Goal: Task Accomplishment & Management: Manage account settings

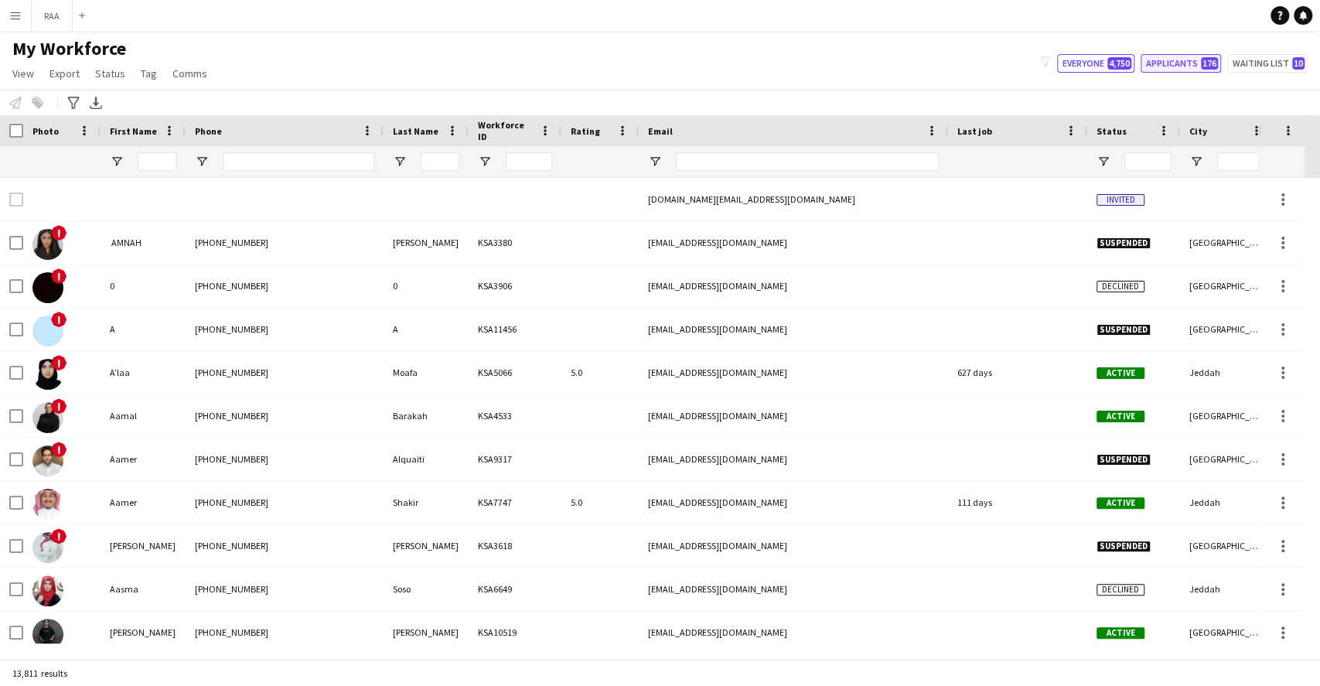
click at [1164, 55] on button "Applicants 176" at bounding box center [1180, 63] width 80 height 19
type input "**********"
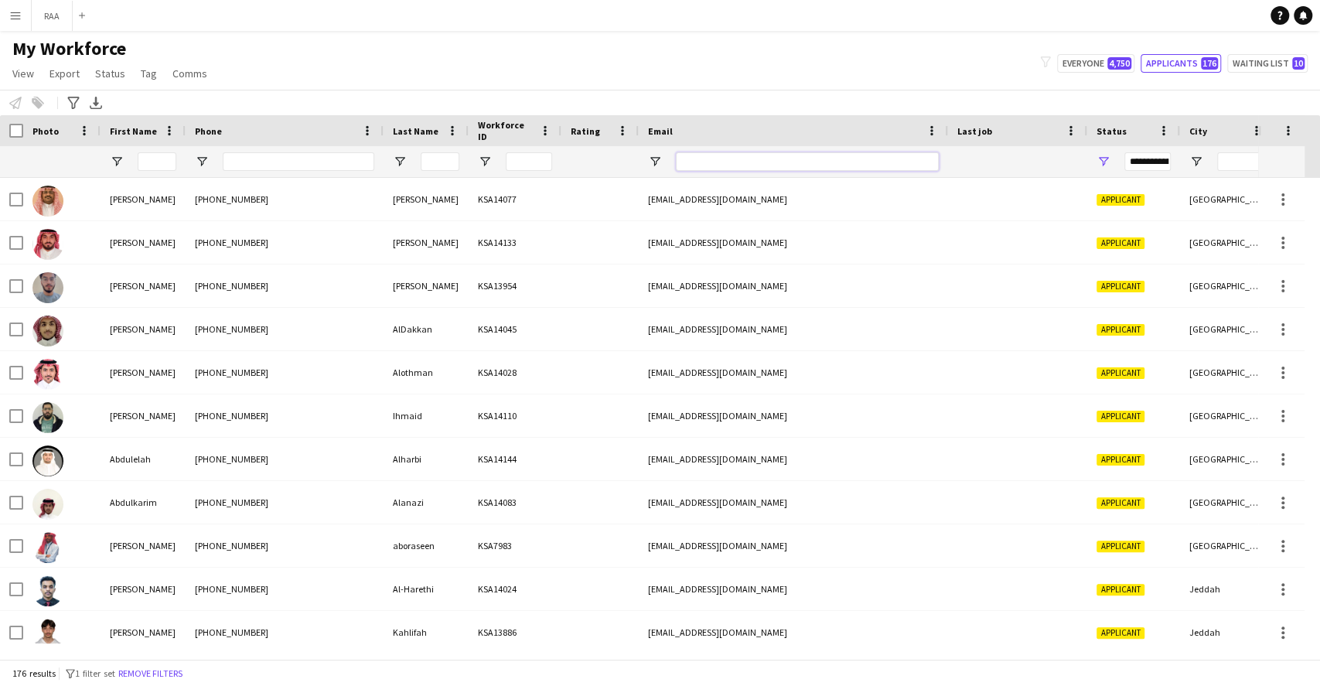
click at [697, 155] on input "Email Filter Input" at bounding box center [807, 161] width 263 height 19
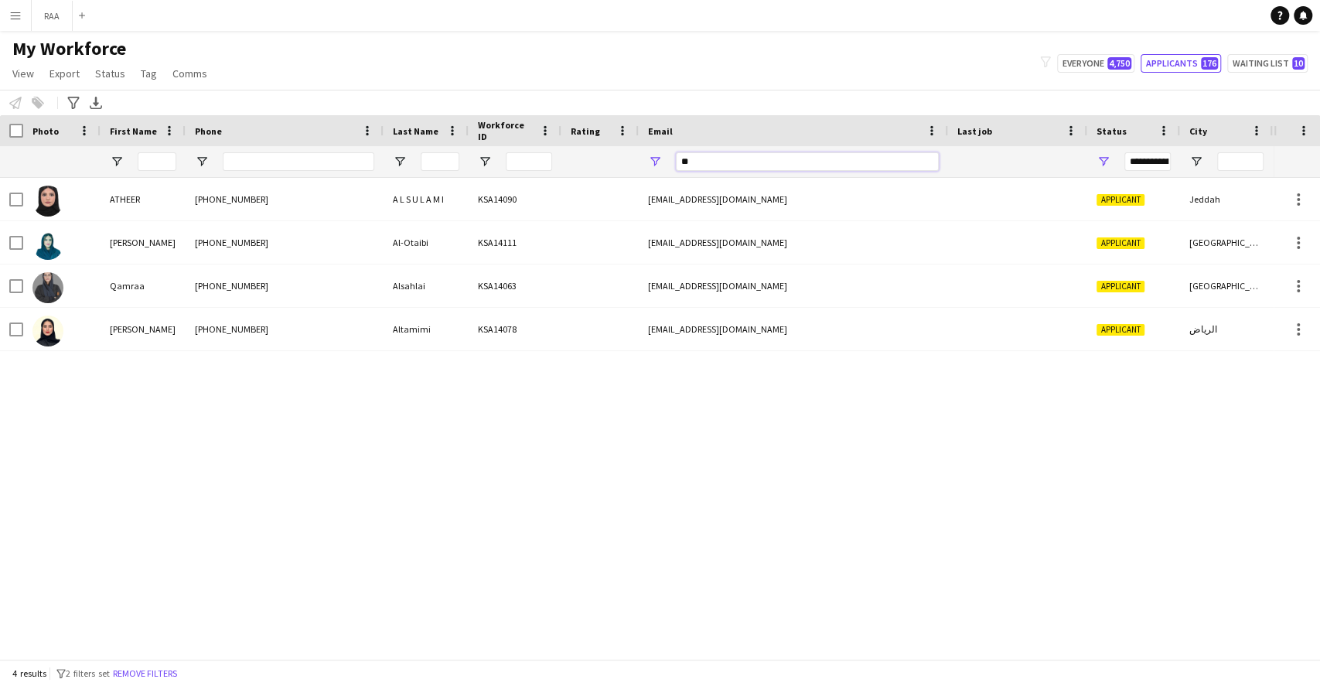
type input "*"
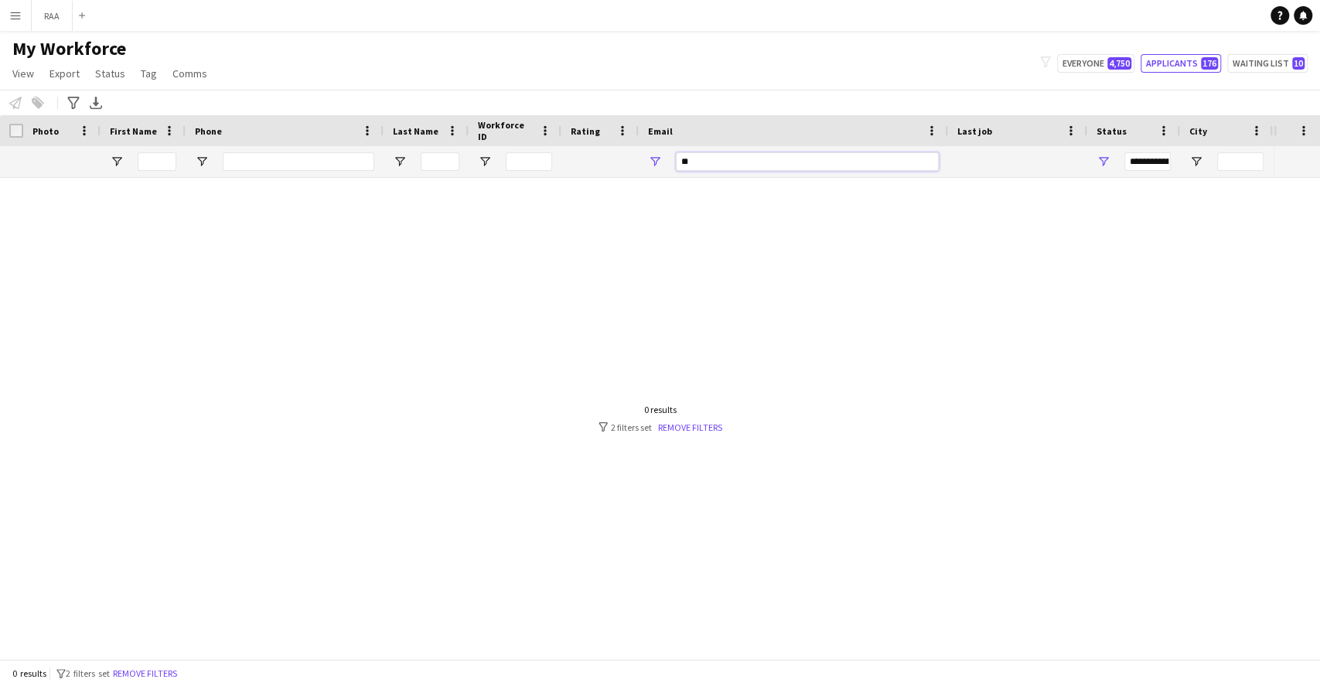
type input "*"
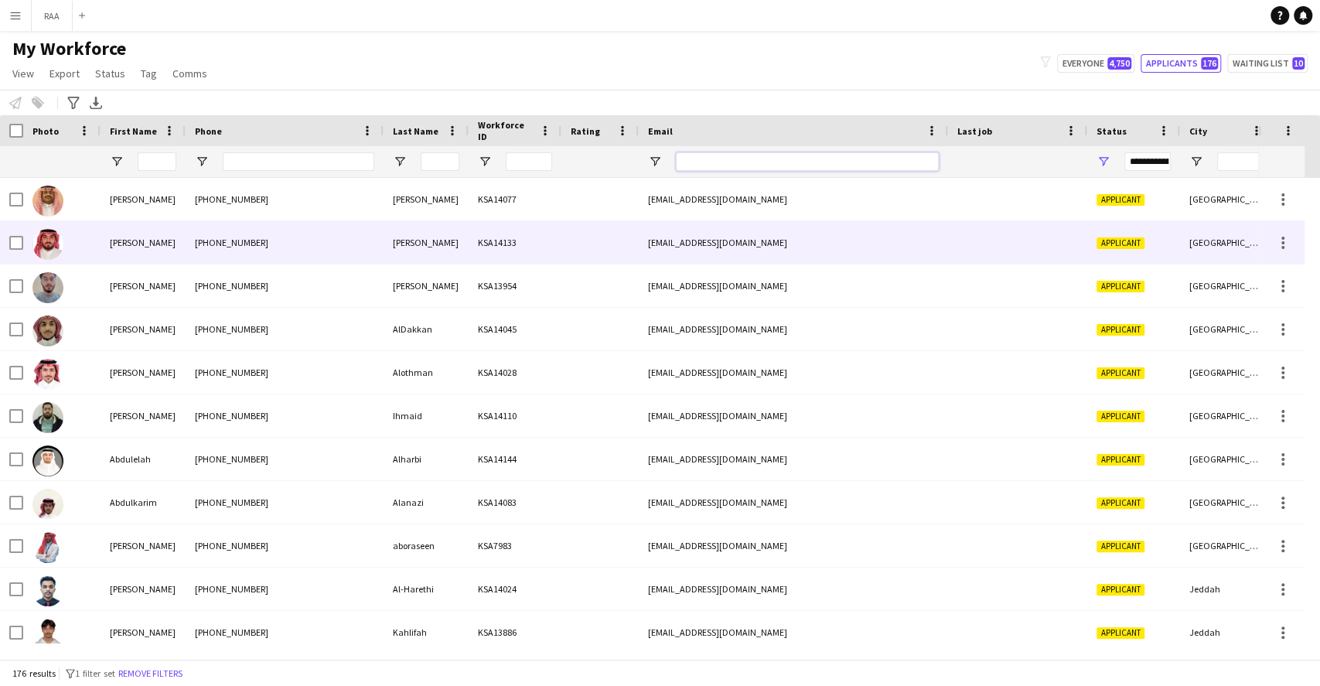
paste input "**********"
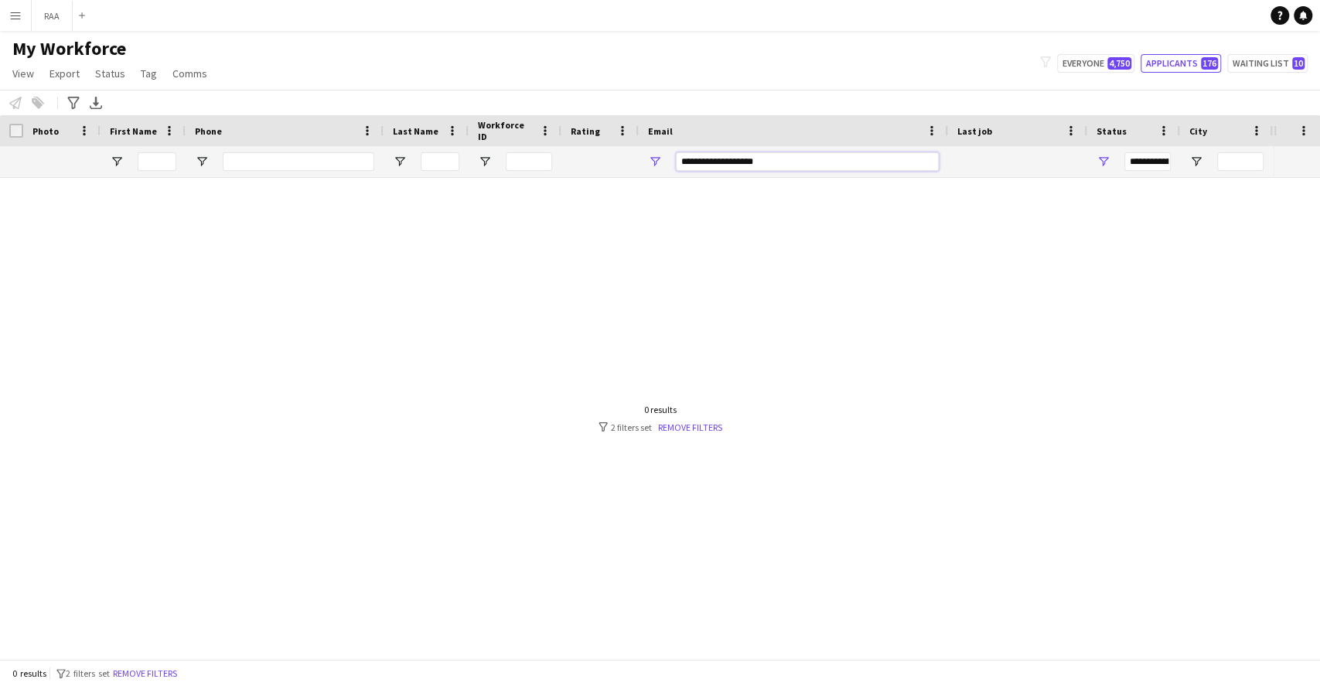
type input "**********"
drag, startPoint x: 767, startPoint y: 169, endPoint x: 563, endPoint y: 156, distance: 204.5
click at [563, 156] on div "**********" at bounding box center [861, 161] width 1722 height 31
paste input "**********"
type input "**********"
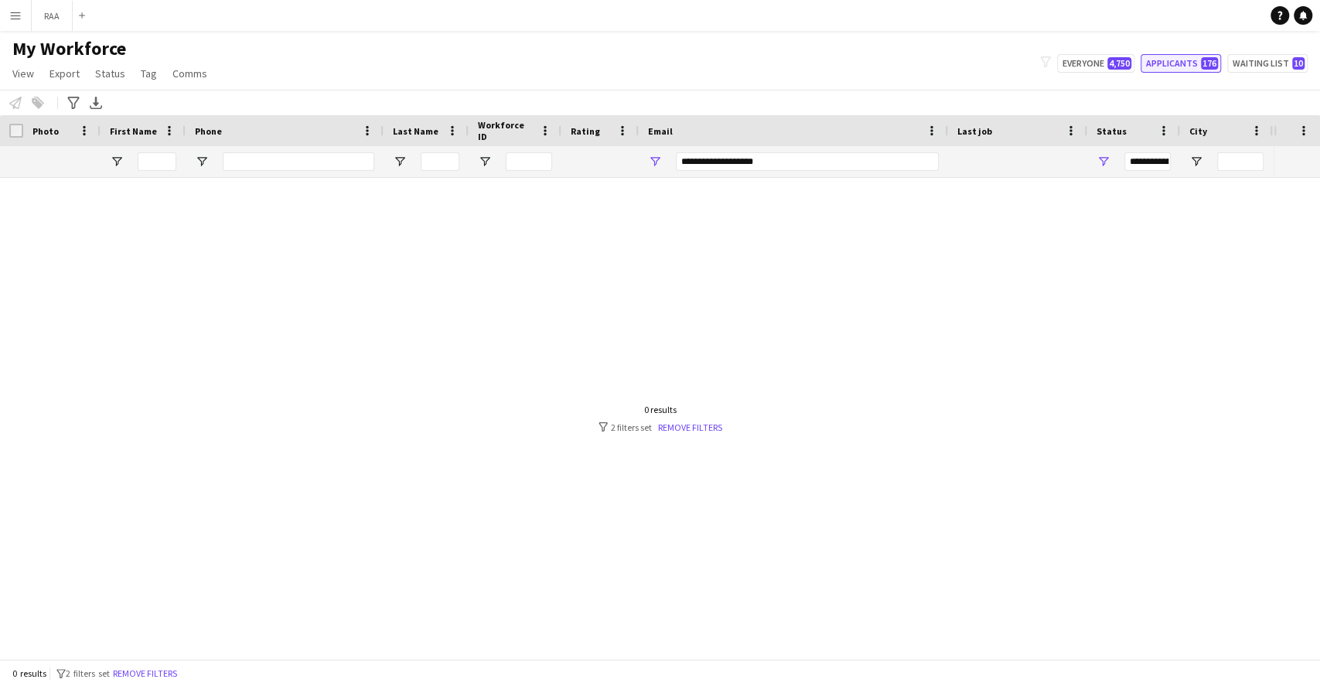
click at [1201, 66] on button "Applicants 176" at bounding box center [1180, 63] width 80 height 19
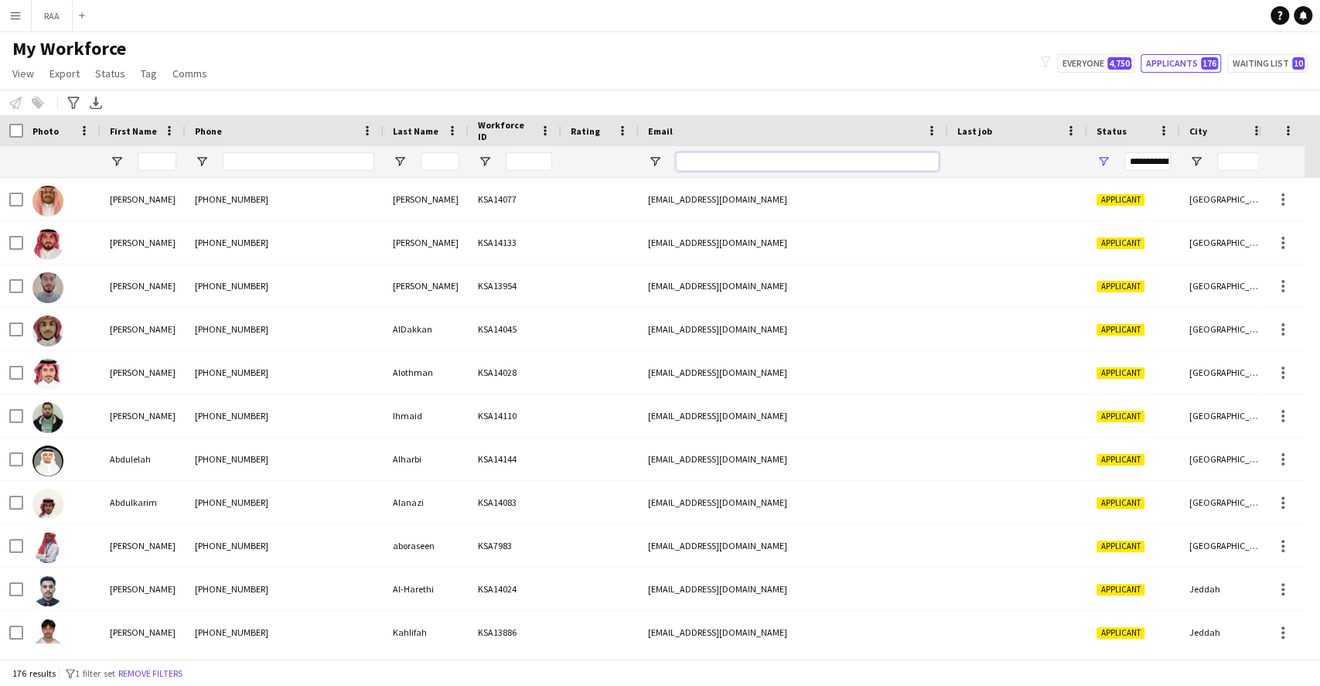
click at [719, 158] on input "Email Filter Input" at bounding box center [807, 161] width 263 height 19
paste input "**********"
type input "**********"
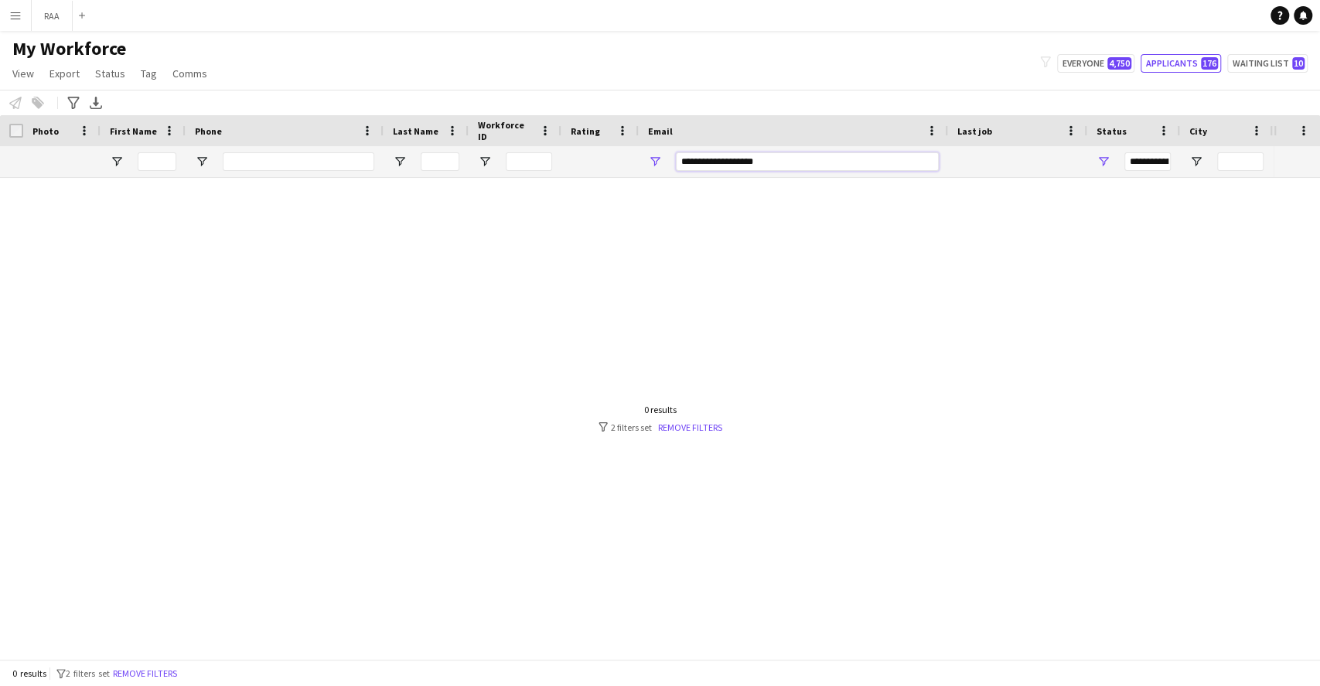
drag, startPoint x: 773, startPoint y: 167, endPoint x: 552, endPoint y: 133, distance: 223.7
click at [552, 133] on div "Workforce Details Photo First Name" at bounding box center [861, 146] width 1722 height 63
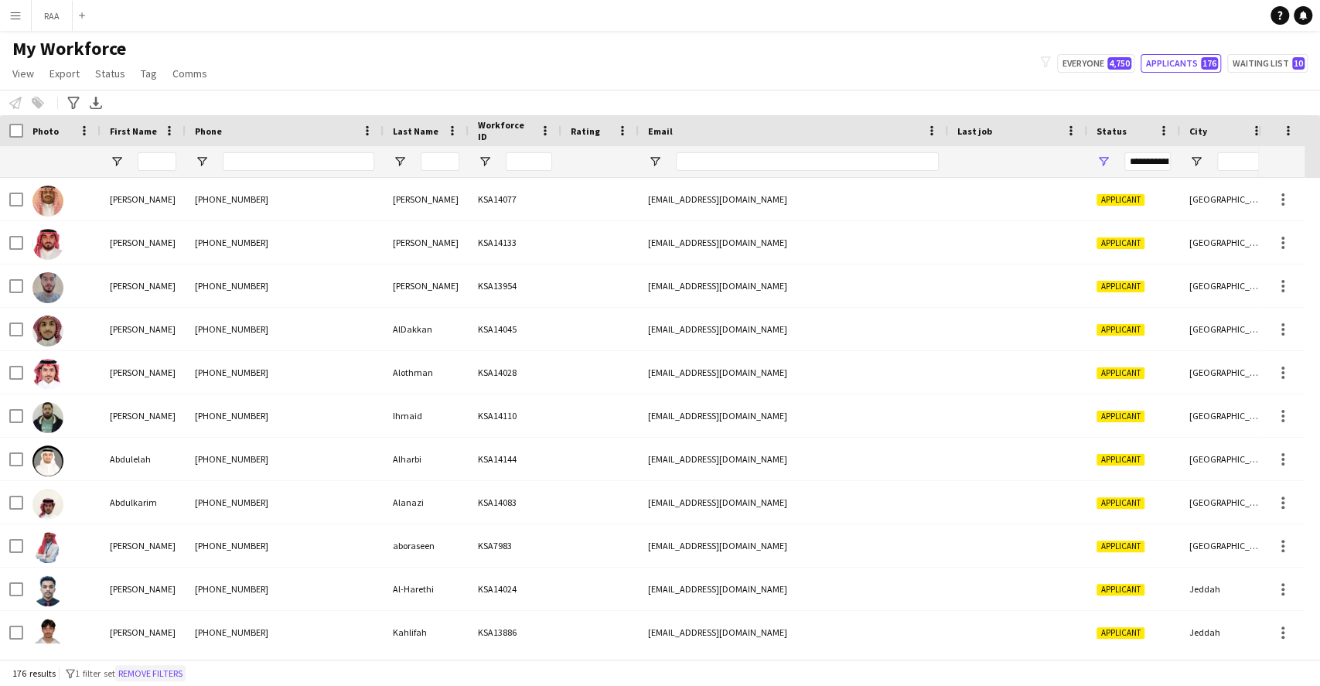
click at [158, 673] on button "Remove filters" at bounding box center [150, 673] width 70 height 17
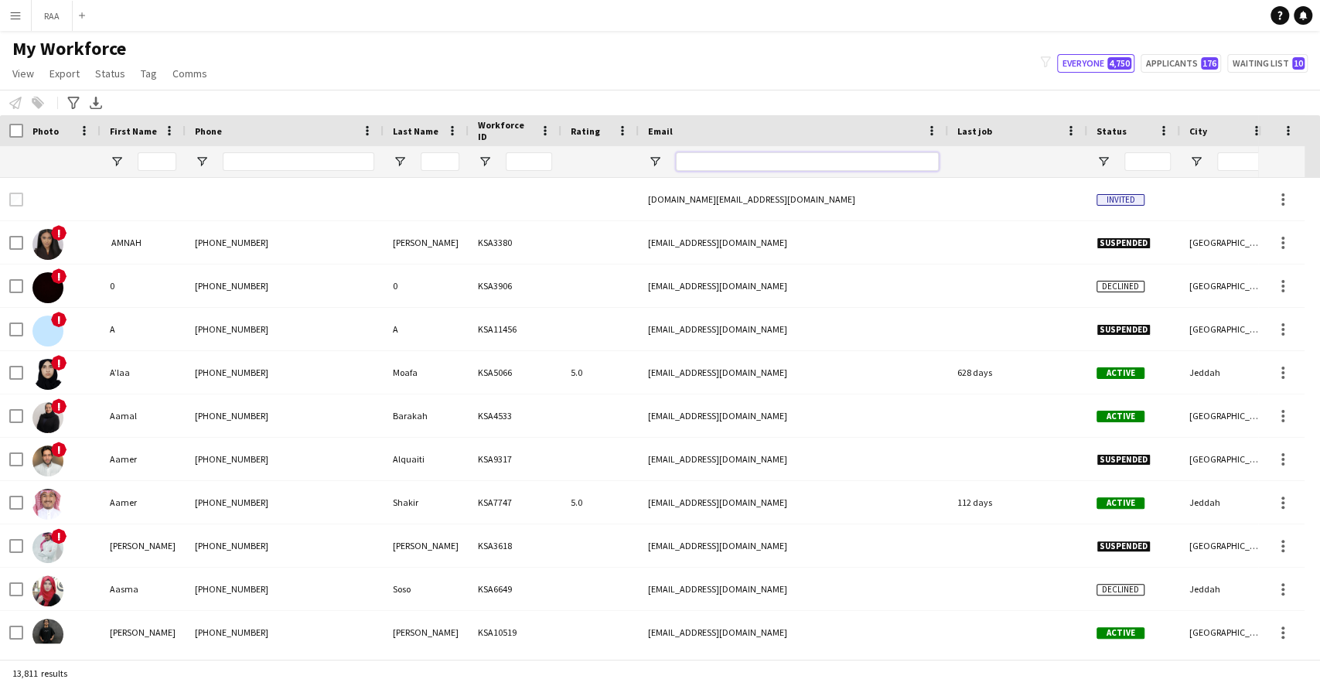
click at [736, 159] on input "Email Filter Input" at bounding box center [807, 161] width 263 height 19
paste input "**********"
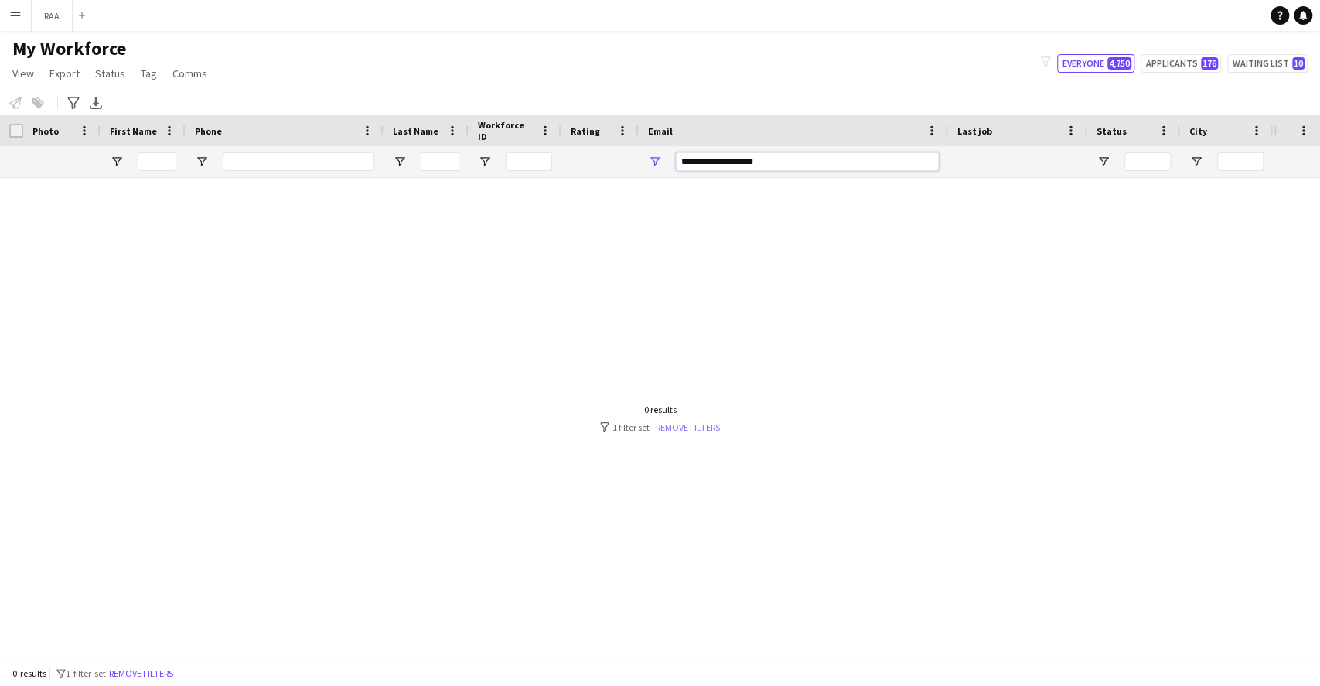
type input "**********"
click at [705, 422] on link "Remove filters" at bounding box center [688, 427] width 64 height 12
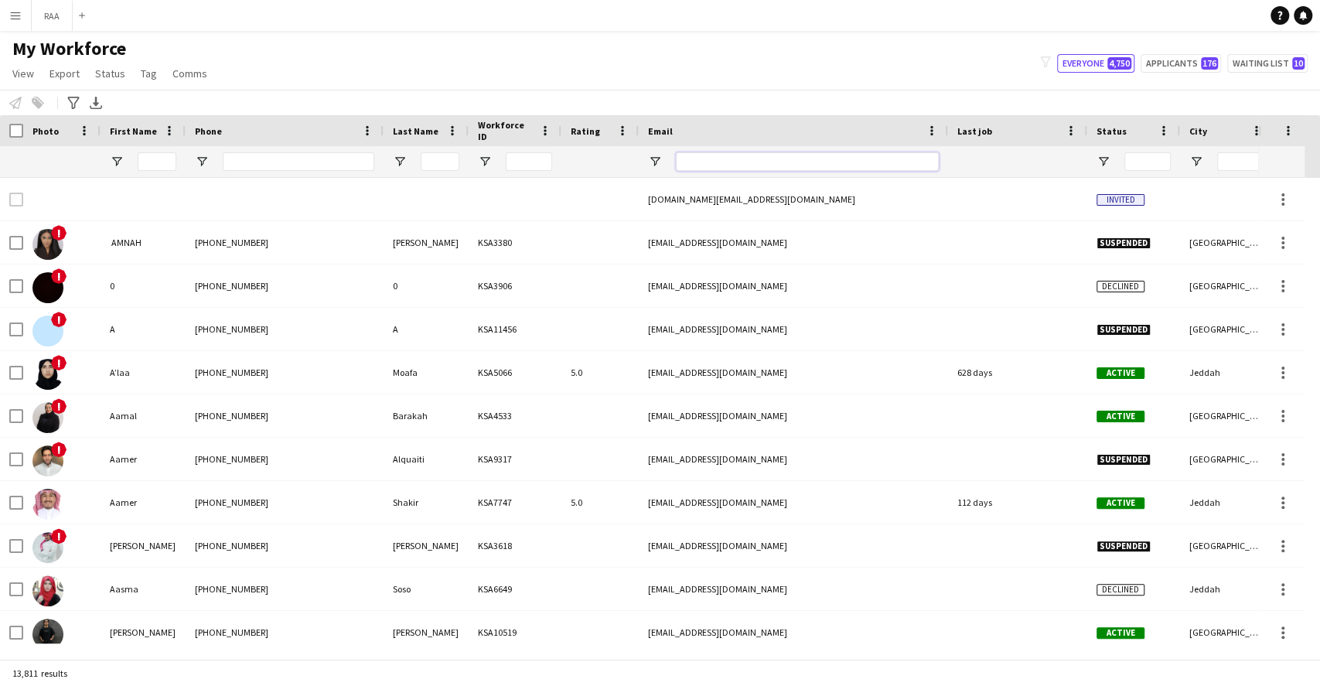
click at [754, 169] on input "Email Filter Input" at bounding box center [807, 161] width 263 height 19
paste input "**********"
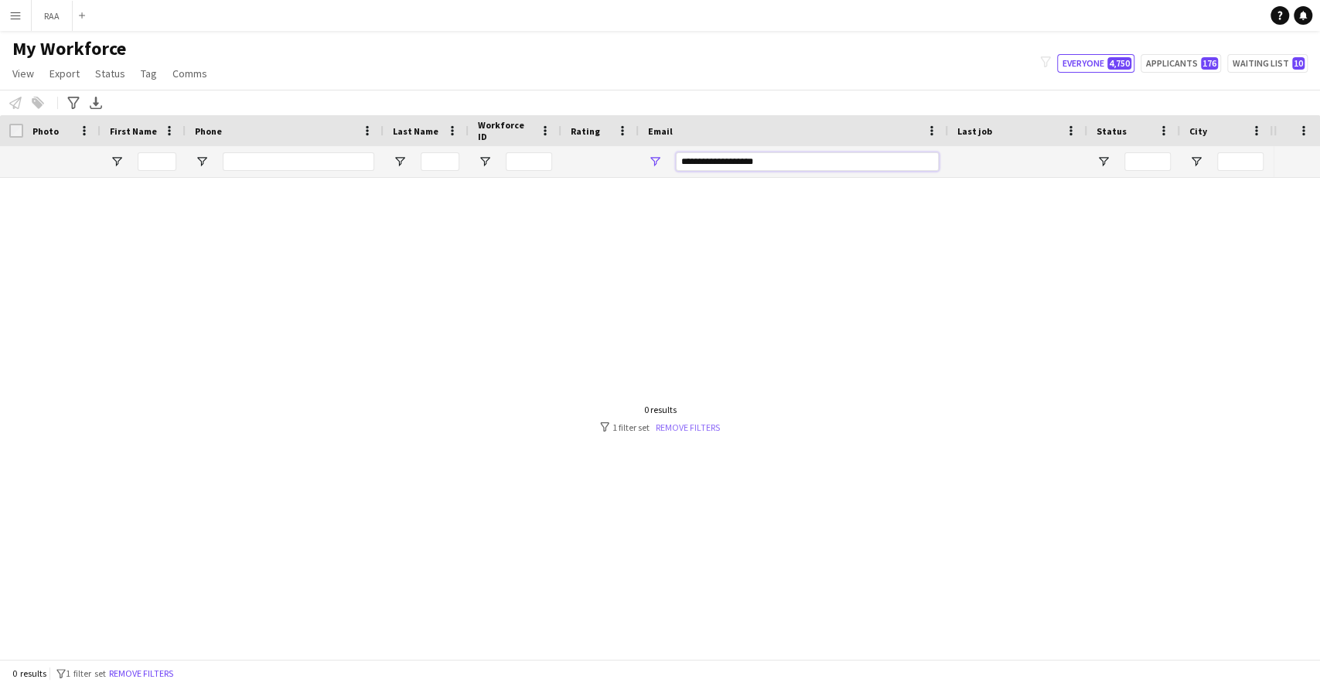
type input "**********"
click at [699, 423] on link "Remove filters" at bounding box center [688, 427] width 64 height 12
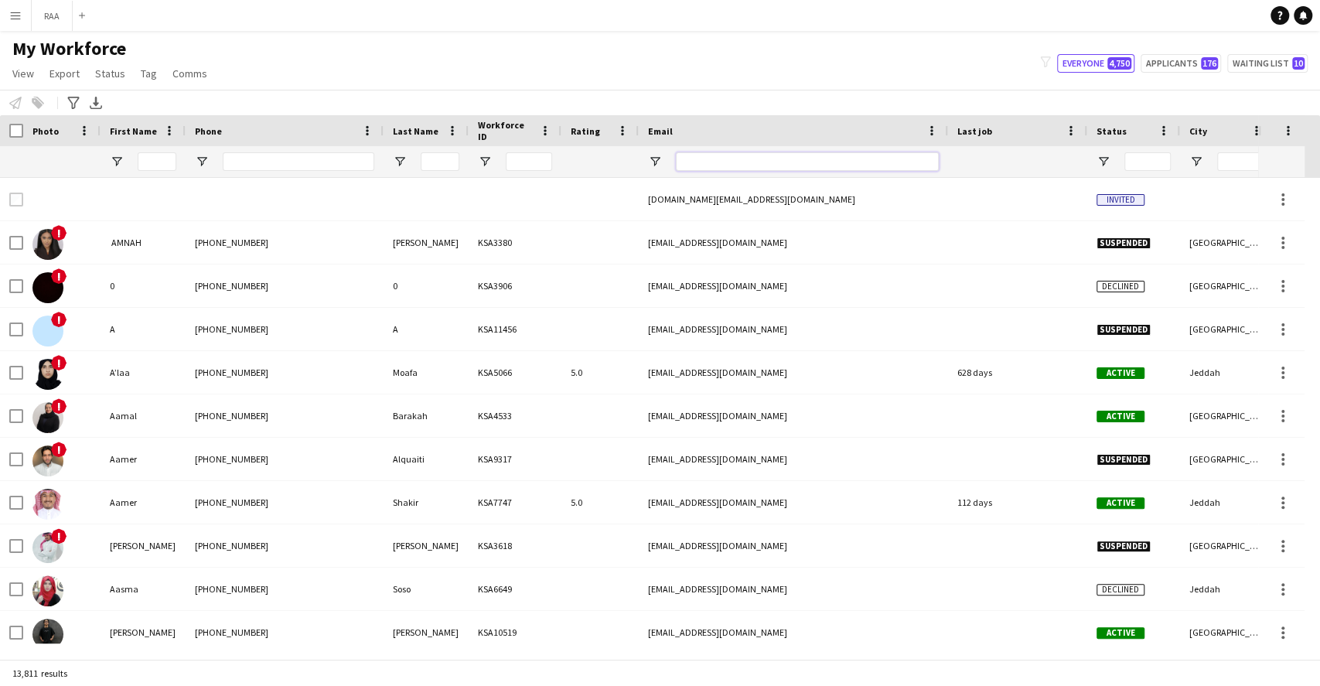
click at [707, 158] on input "Email Filter Input" at bounding box center [807, 161] width 263 height 19
paste input "**********"
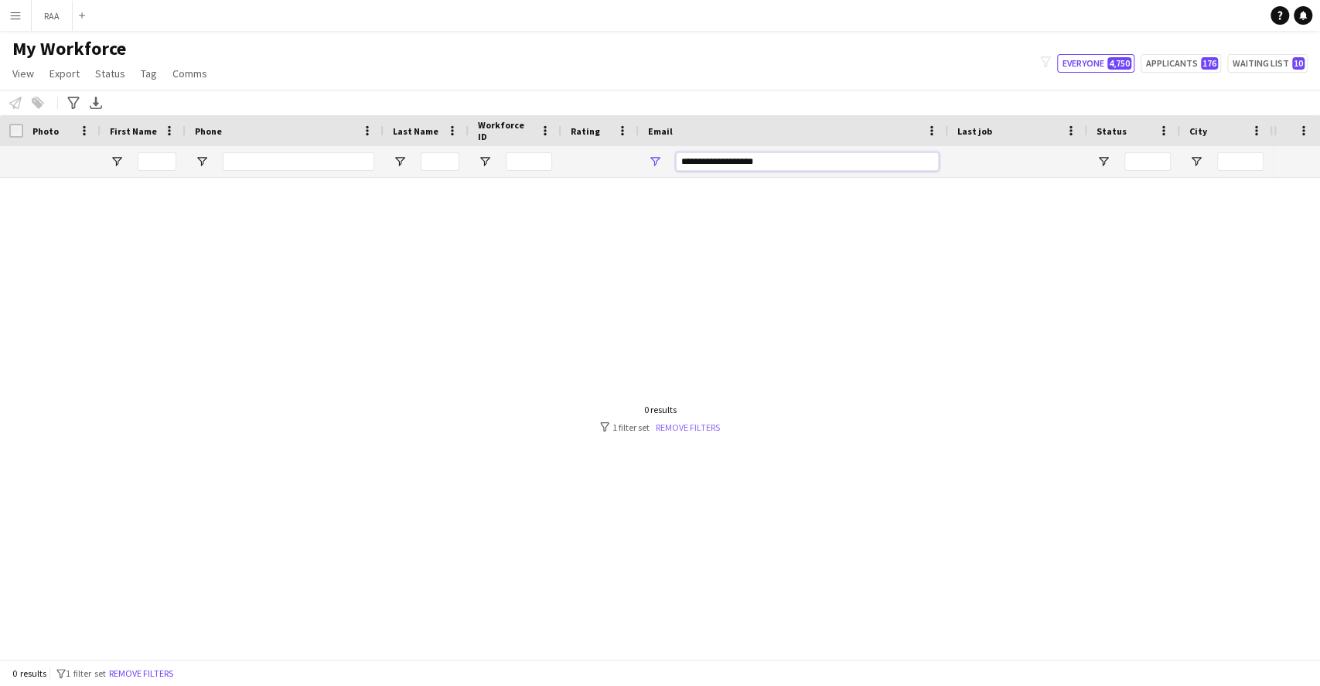
type input "**********"
click at [680, 424] on link "Remove filters" at bounding box center [688, 427] width 64 height 12
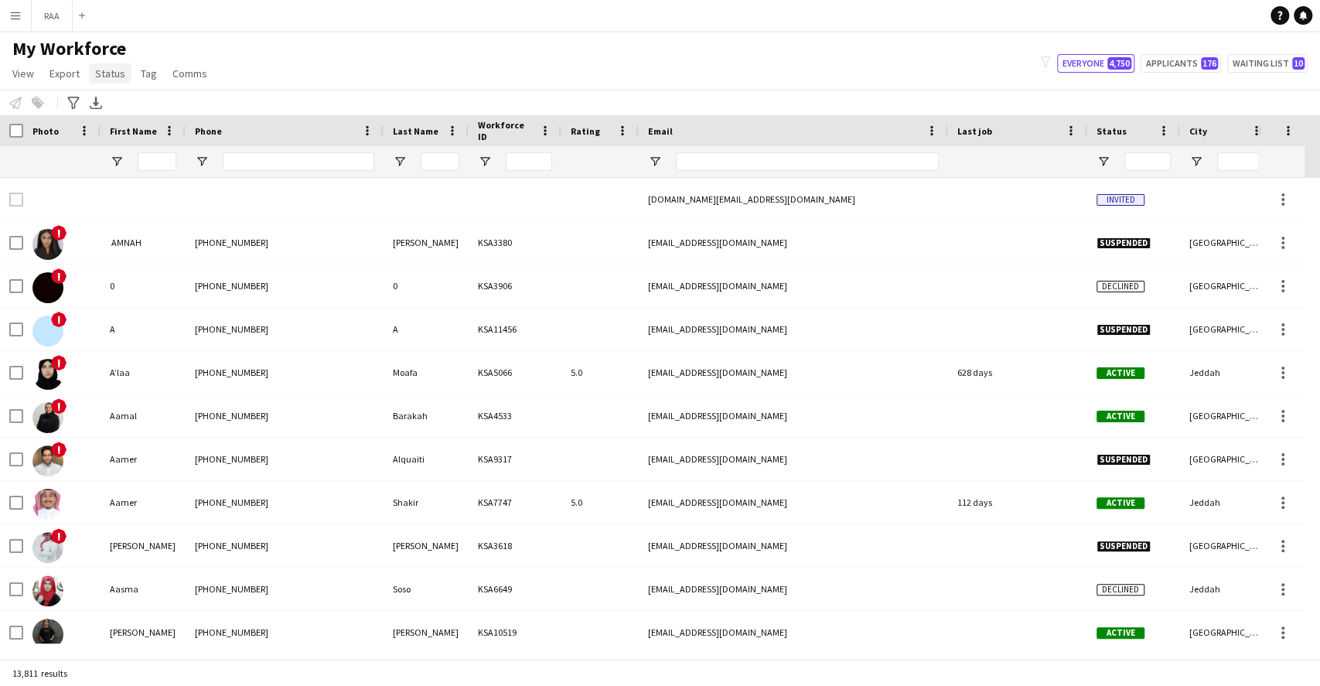
click at [116, 80] on link "Status" at bounding box center [110, 73] width 43 height 20
click at [278, 9] on app-navbar "Menu Boards Boards Boards All jobs Status Workforce Workforce My Workforce Recr…" at bounding box center [660, 15] width 1320 height 31
click at [1104, 156] on span "Open Filter Menu" at bounding box center [1103, 162] width 14 height 14
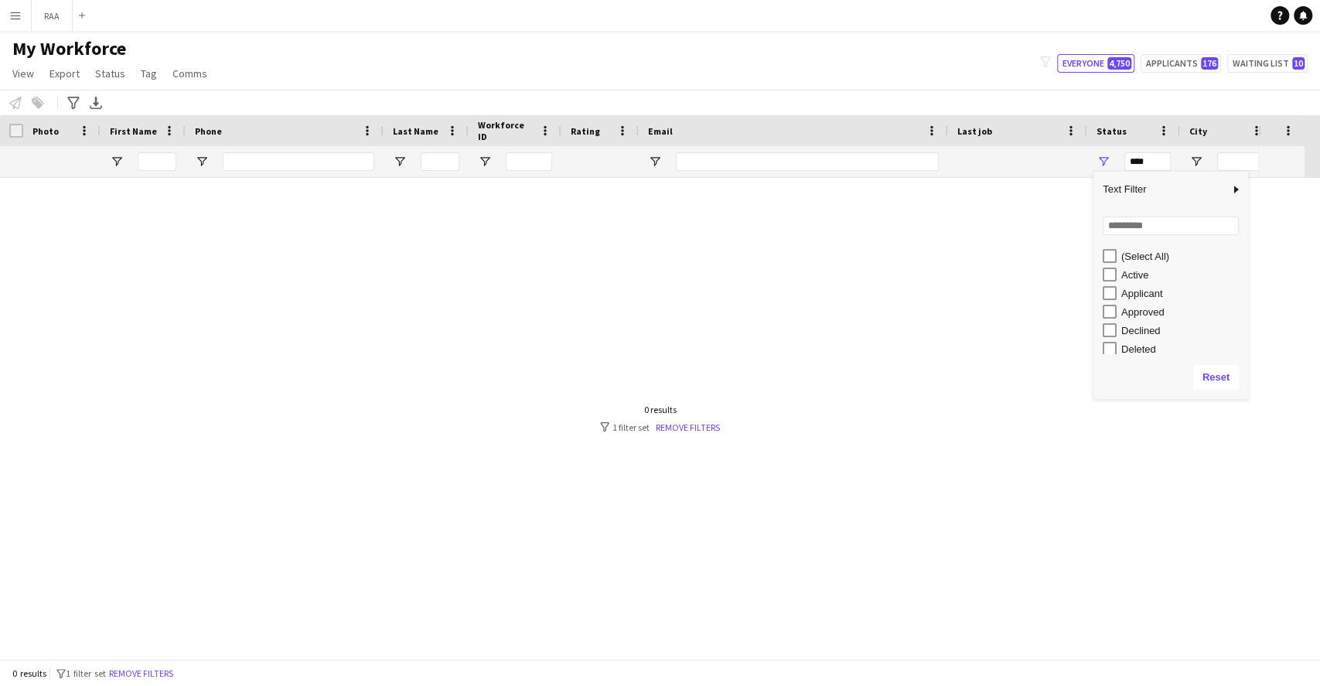
scroll to position [97, 0]
type input "**********"
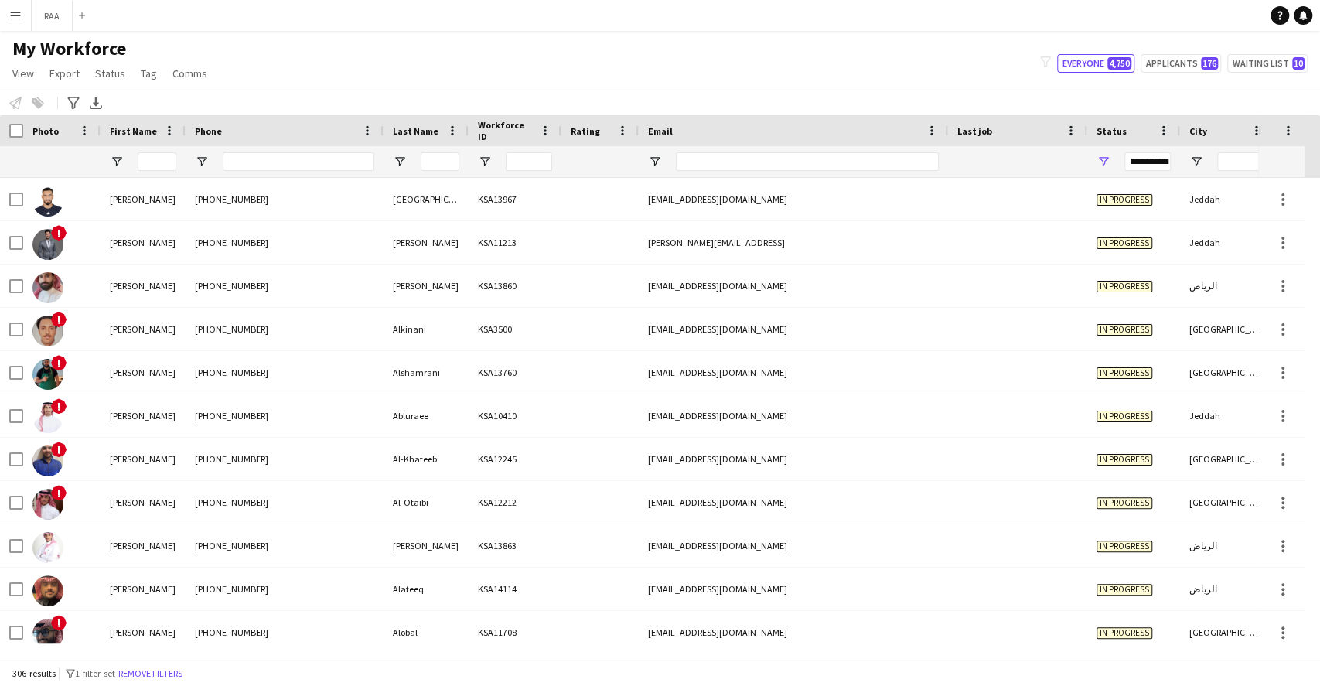
click at [902, 93] on div "Notify workforce Add to tag Select at least one crew to tag him or her. Advance…" at bounding box center [660, 103] width 1320 height 26
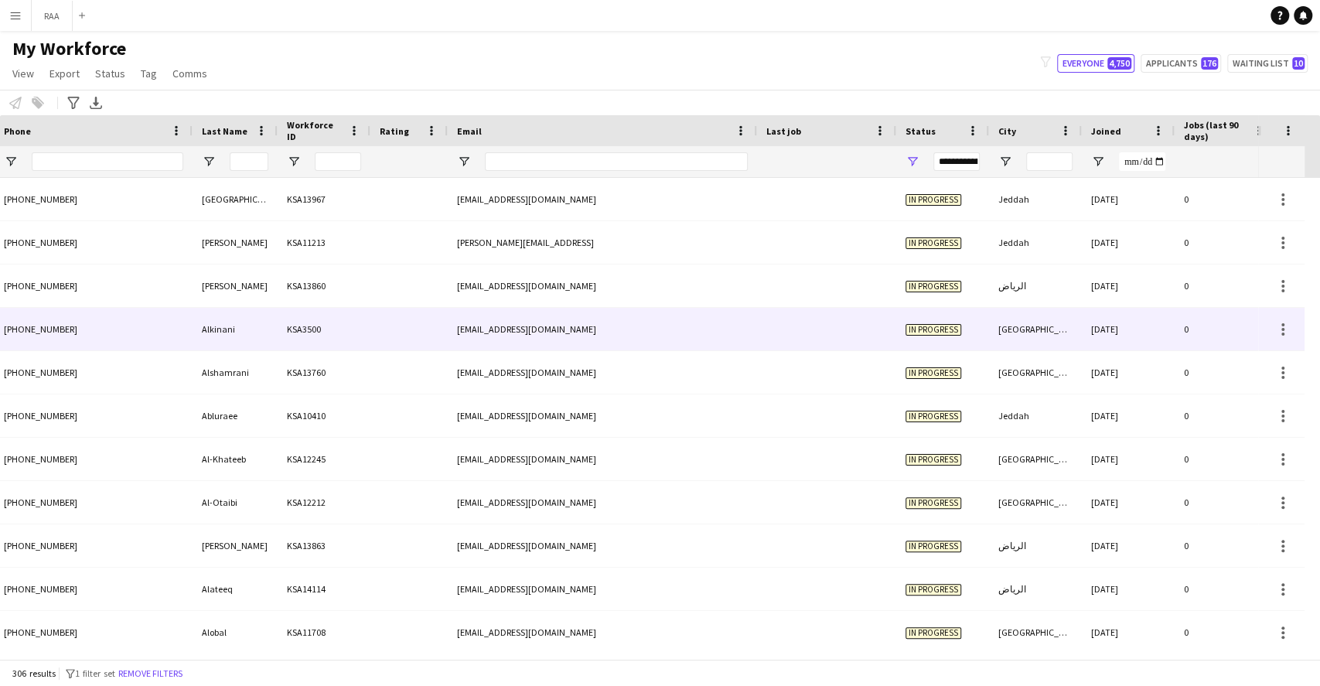
scroll to position [0, 191]
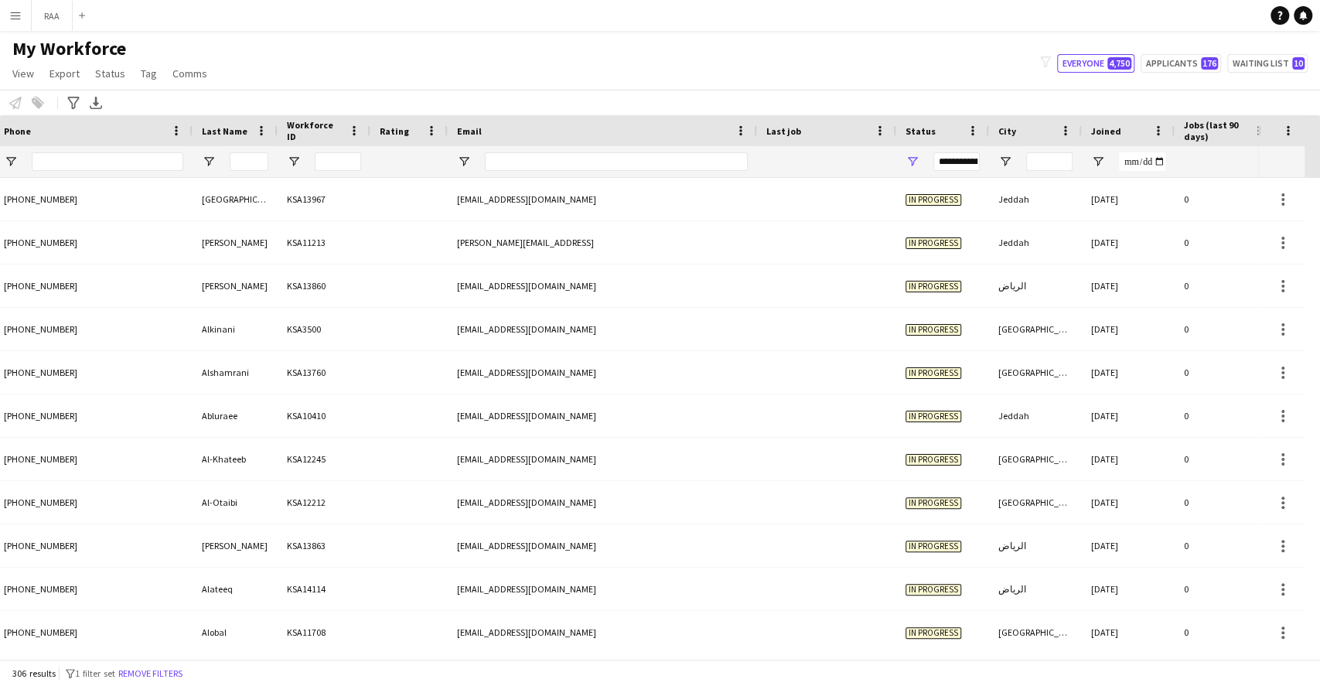
click at [1098, 131] on span "Joined" at bounding box center [1106, 131] width 30 height 12
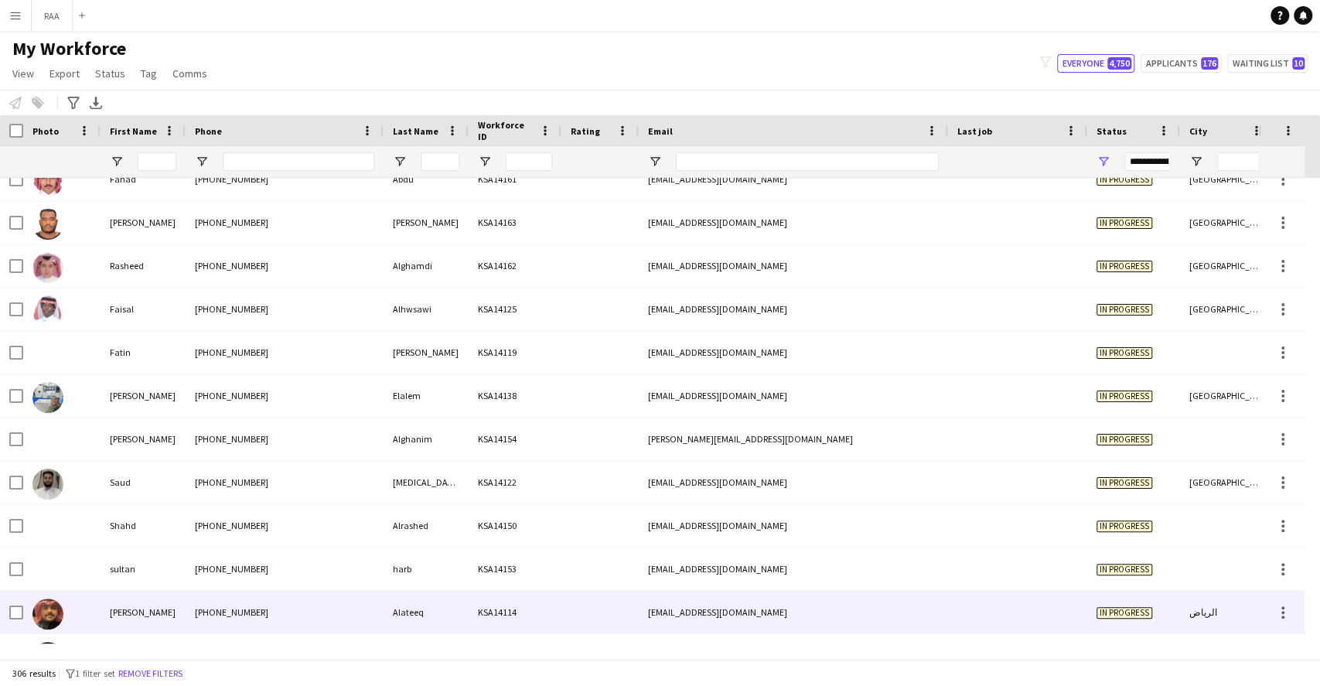
scroll to position [0, 0]
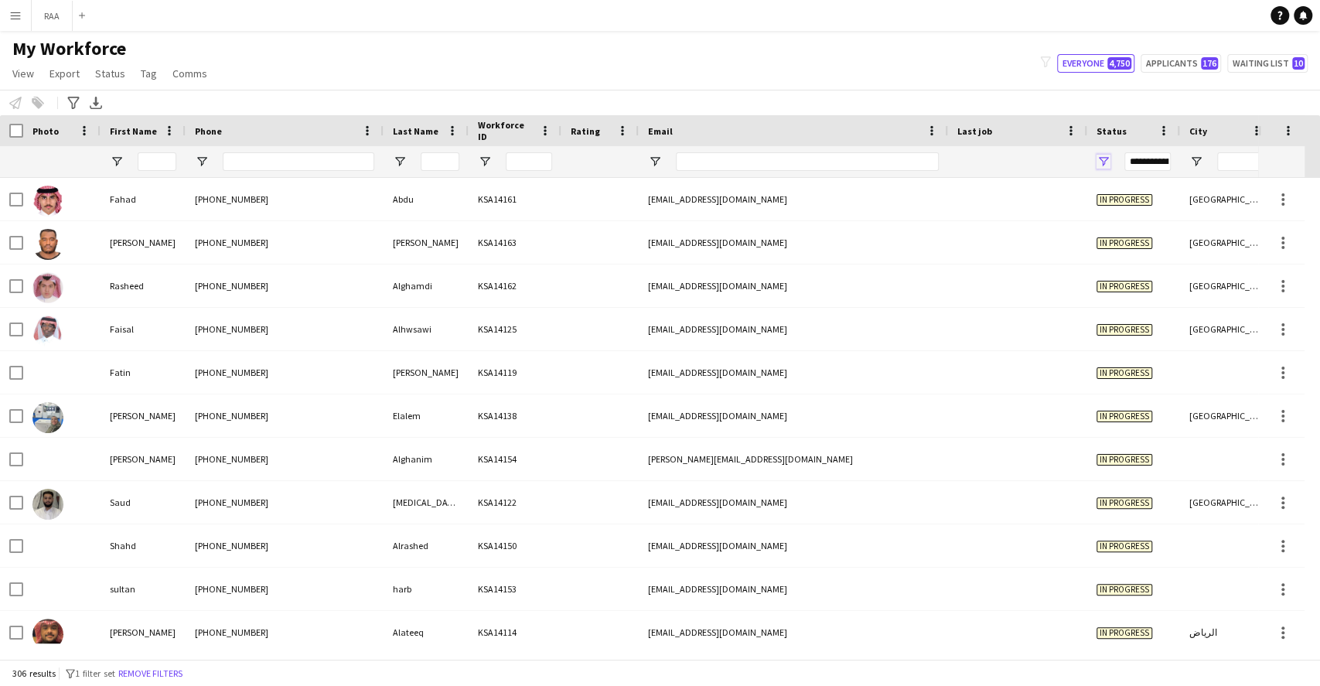
click at [1109, 164] on span "Open Filter Menu" at bounding box center [1103, 162] width 14 height 14
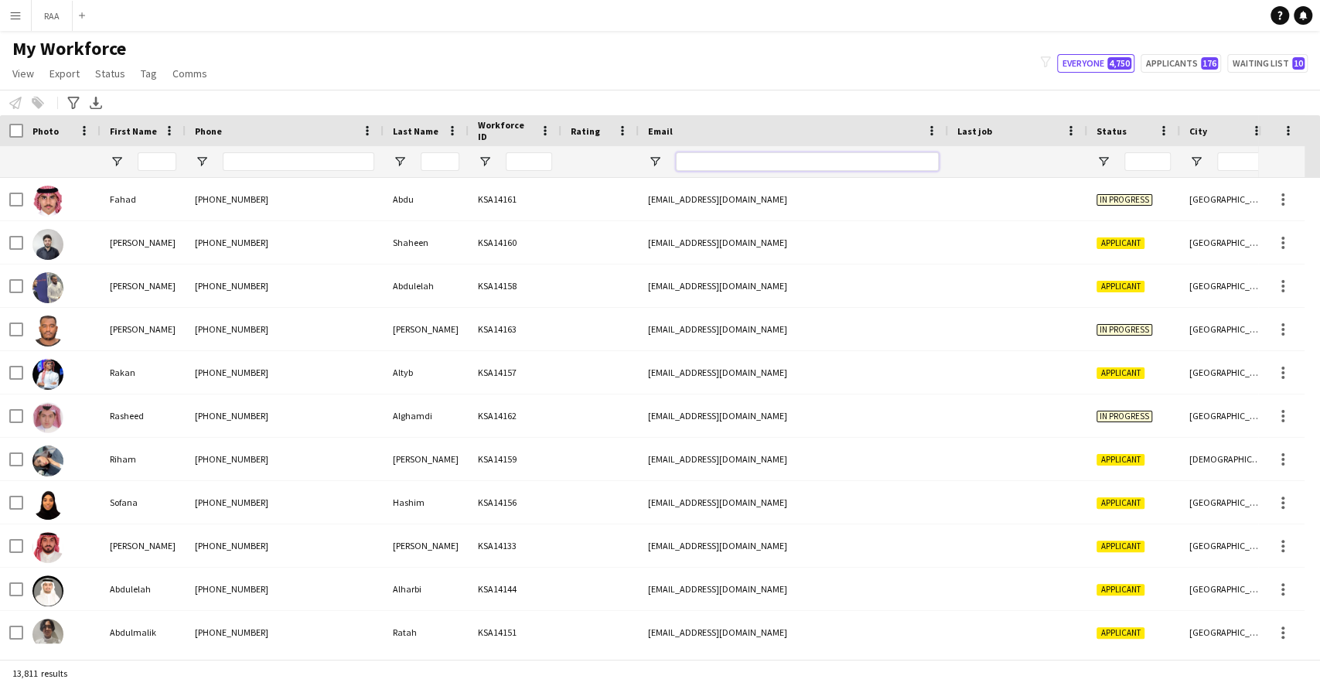
click at [725, 167] on input "Email Filter Input" at bounding box center [807, 161] width 263 height 19
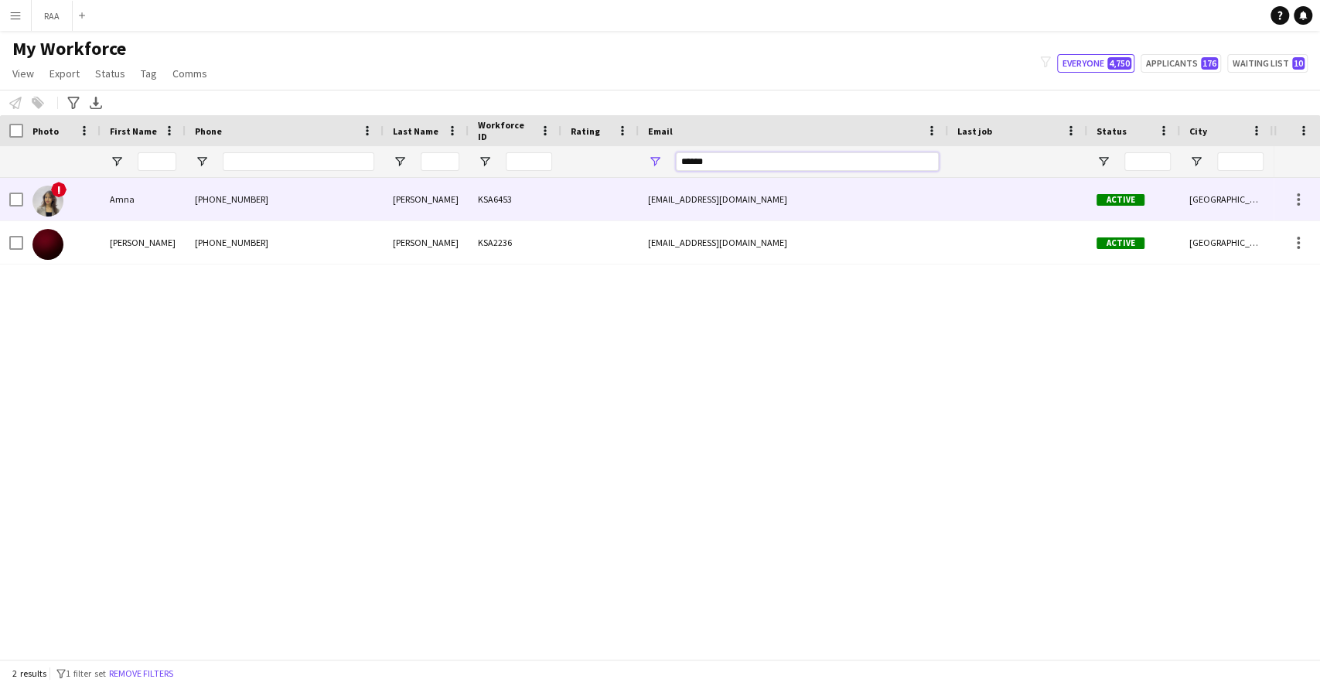
type input "******"
click at [227, 206] on div "+966568730151" at bounding box center [285, 199] width 198 height 43
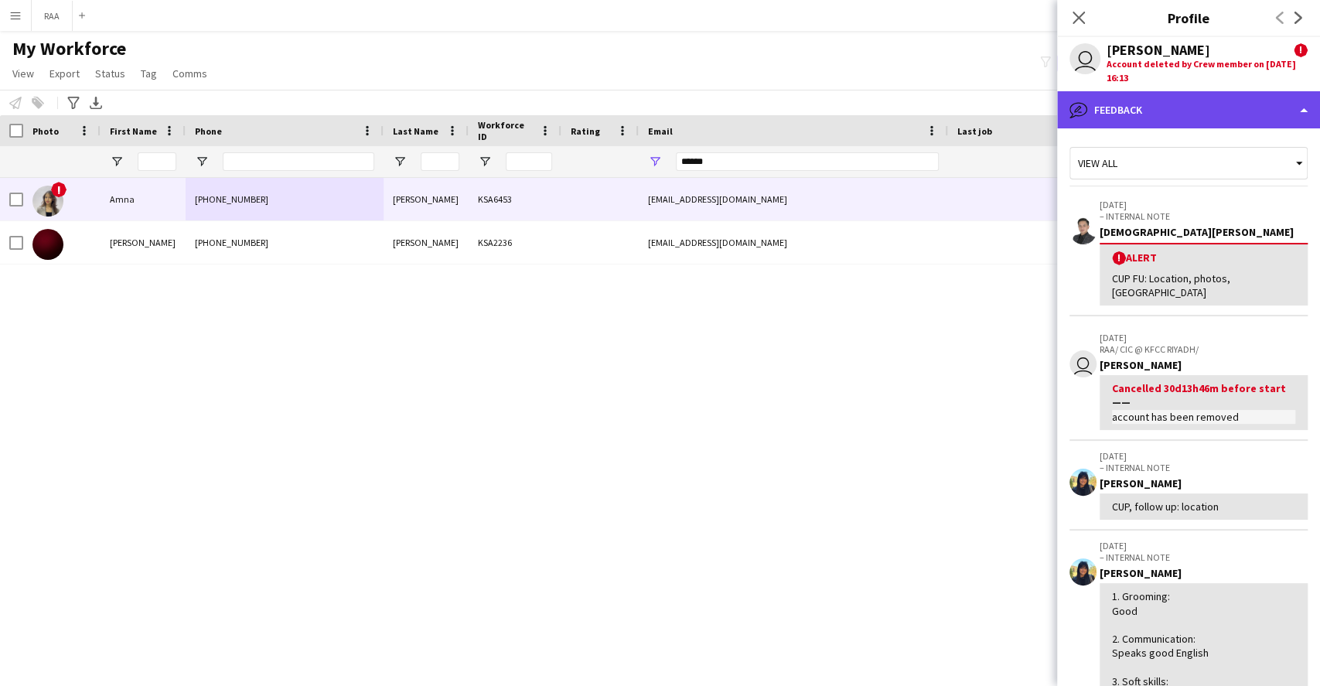
click at [1204, 117] on div "bubble-pencil Feedback" at bounding box center [1188, 109] width 263 height 37
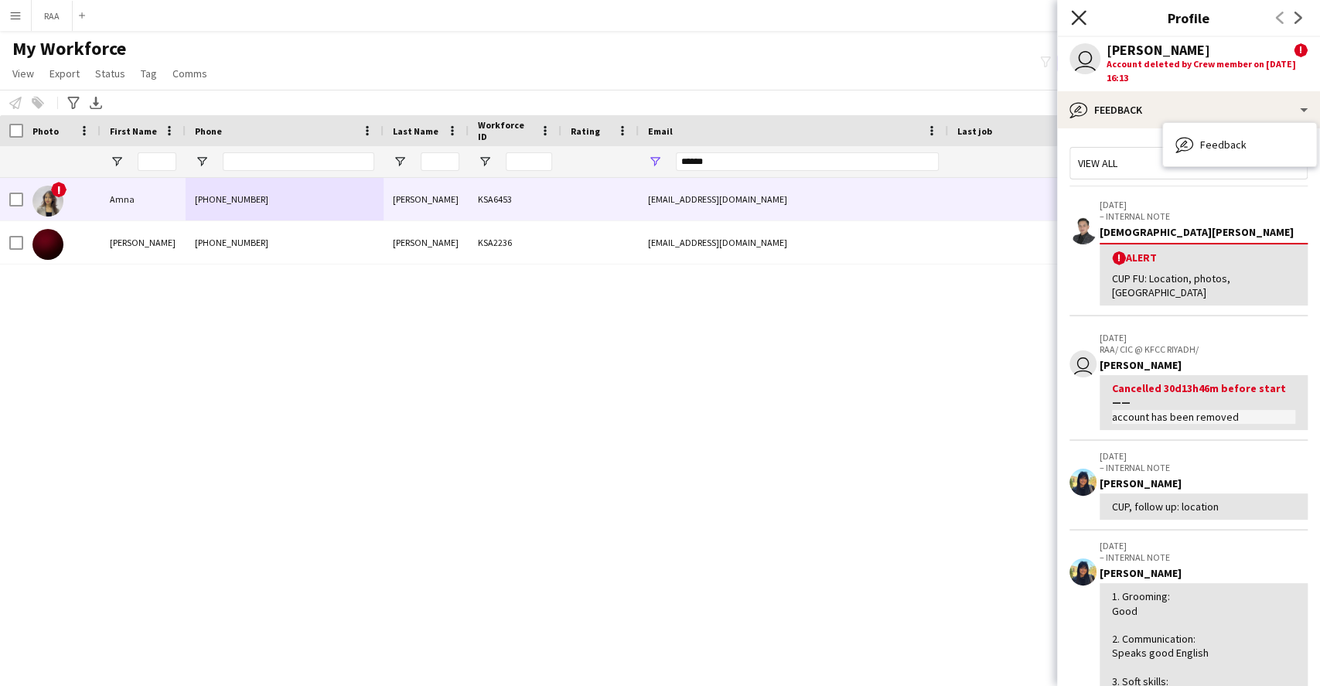
click at [1079, 18] on icon at bounding box center [1078, 17] width 15 height 15
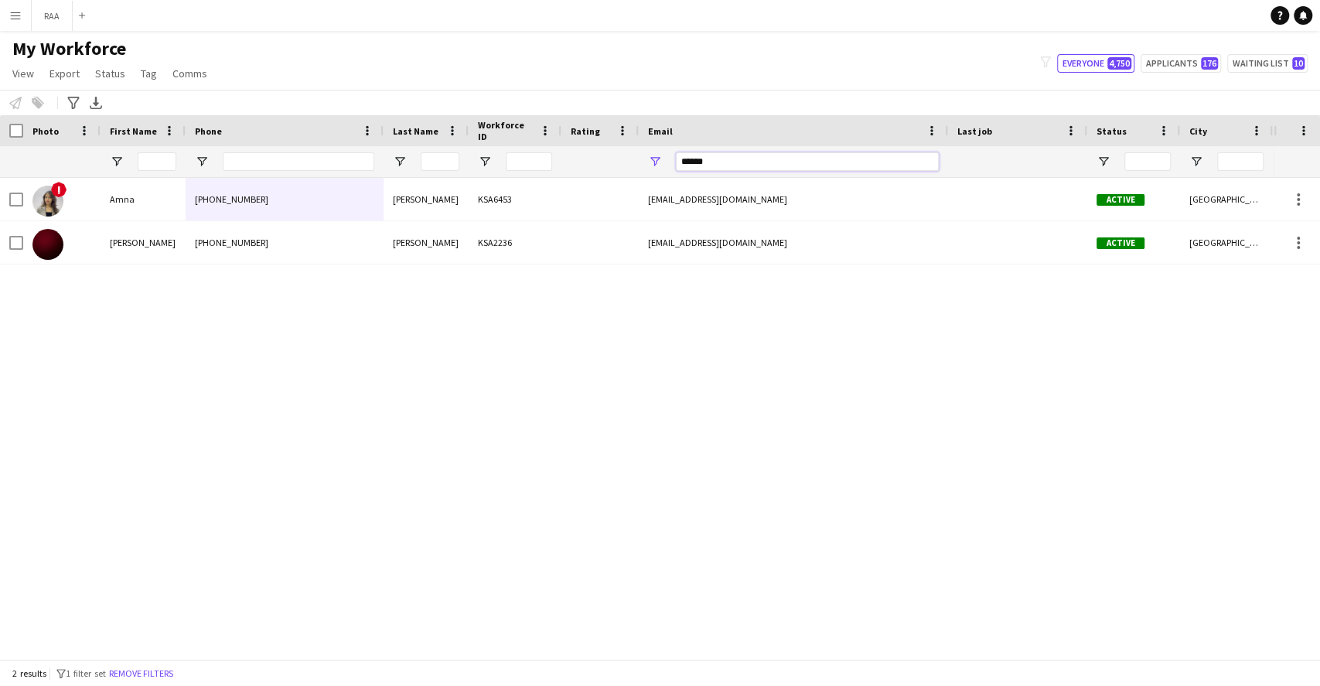
drag, startPoint x: 734, startPoint y: 168, endPoint x: 598, endPoint y: 187, distance: 138.2
click at [598, 187] on div "Workforce Details Photo First Name Last Name" at bounding box center [660, 386] width 1320 height 543
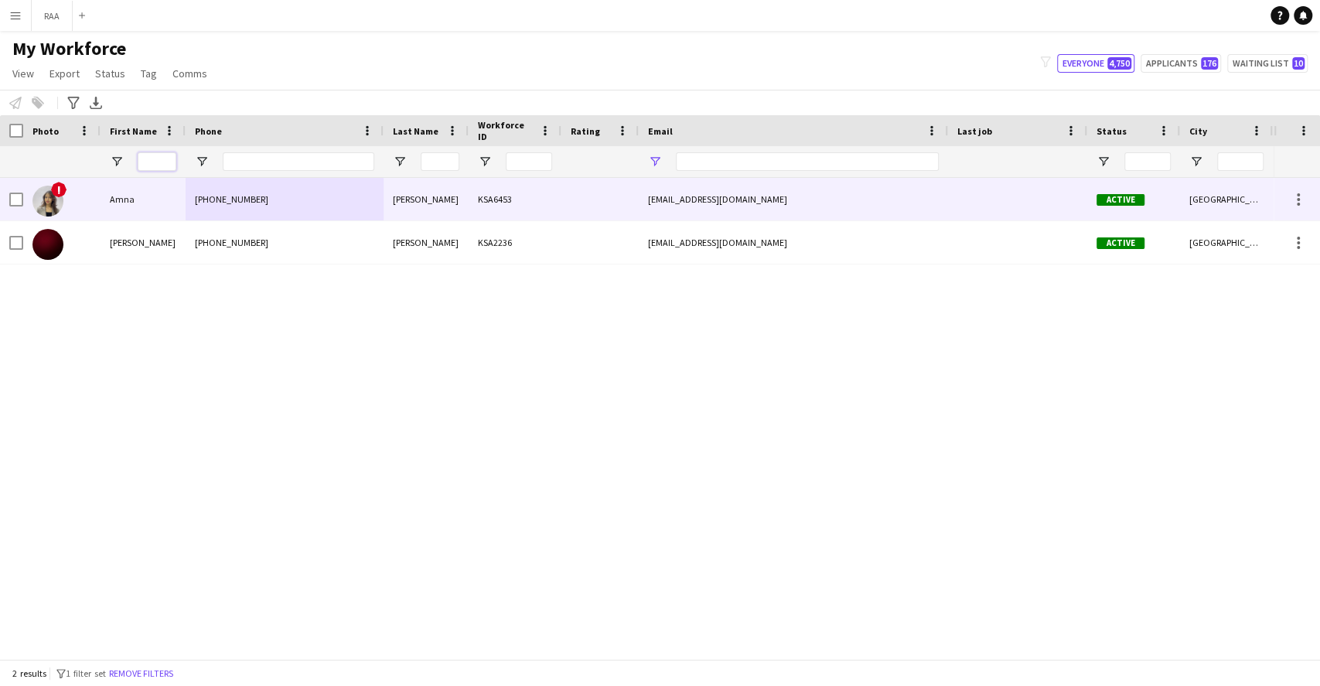
click at [158, 165] on input "First Name Filter Input" at bounding box center [157, 161] width 39 height 19
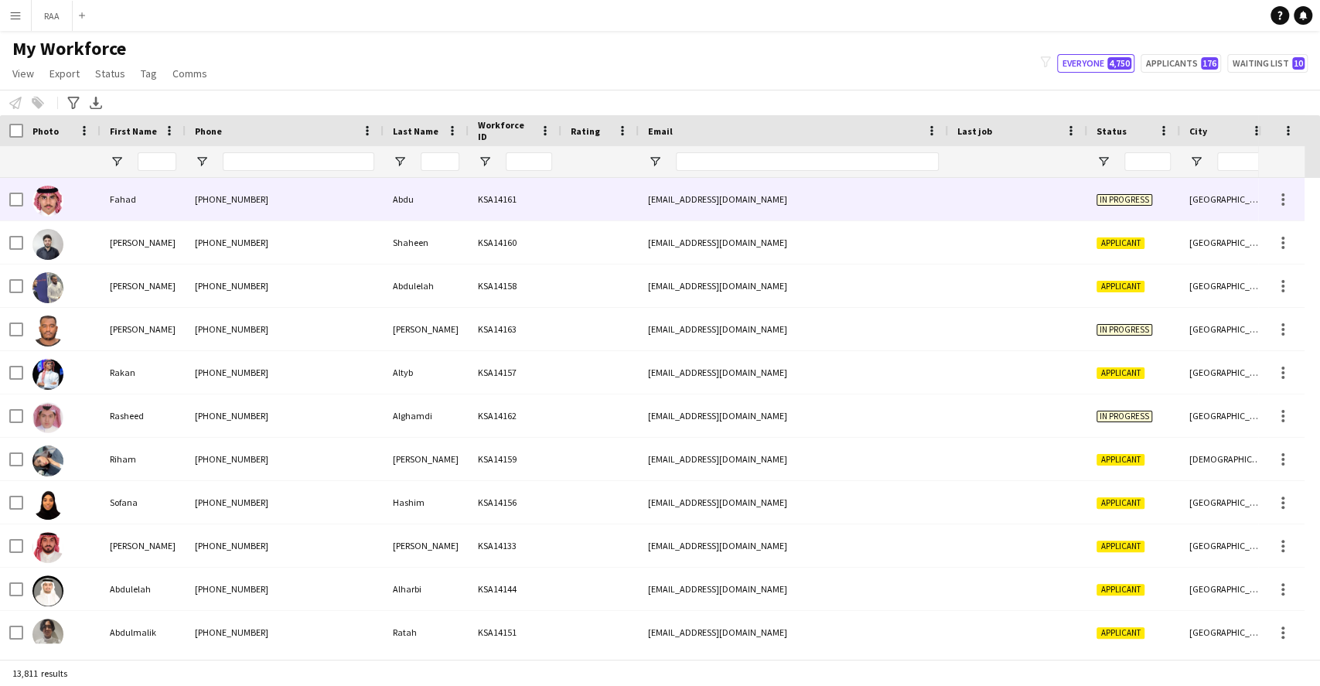
click at [1108, 213] on div "In progress" at bounding box center [1133, 199] width 93 height 43
click at [1282, 193] on div at bounding box center [1282, 194] width 3 height 3
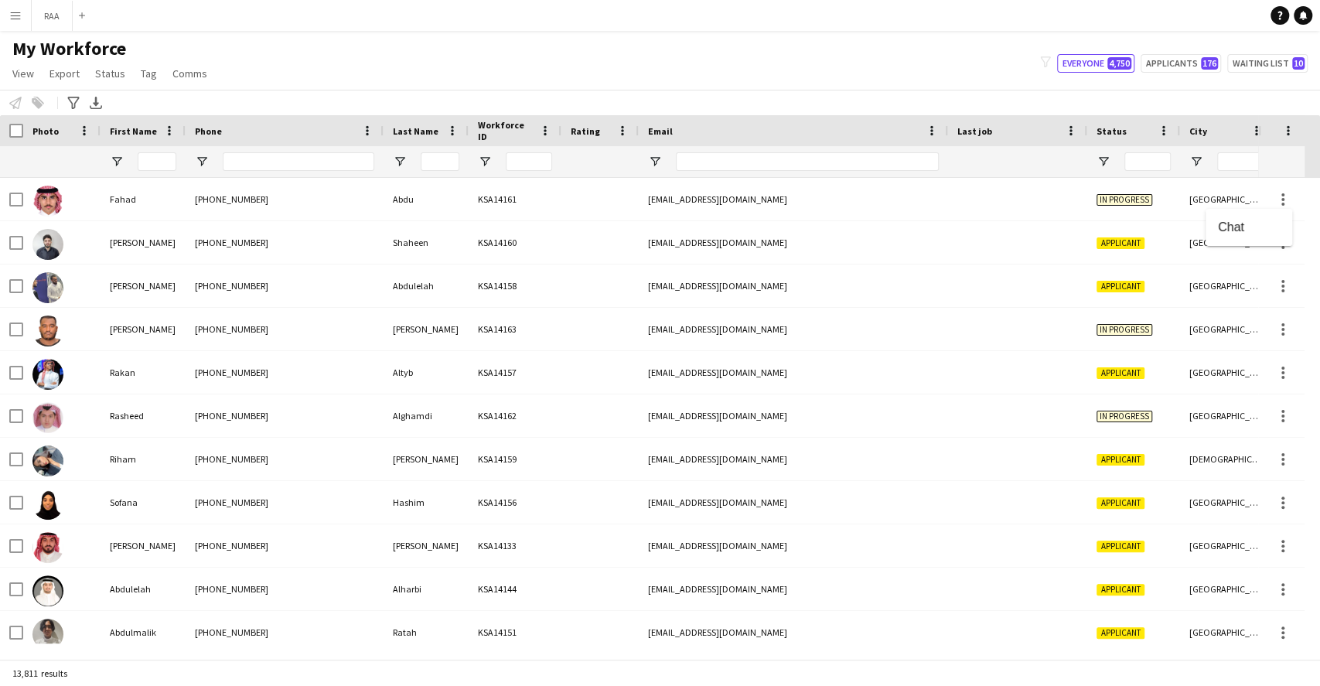
click at [1023, 189] on div at bounding box center [660, 343] width 1320 height 686
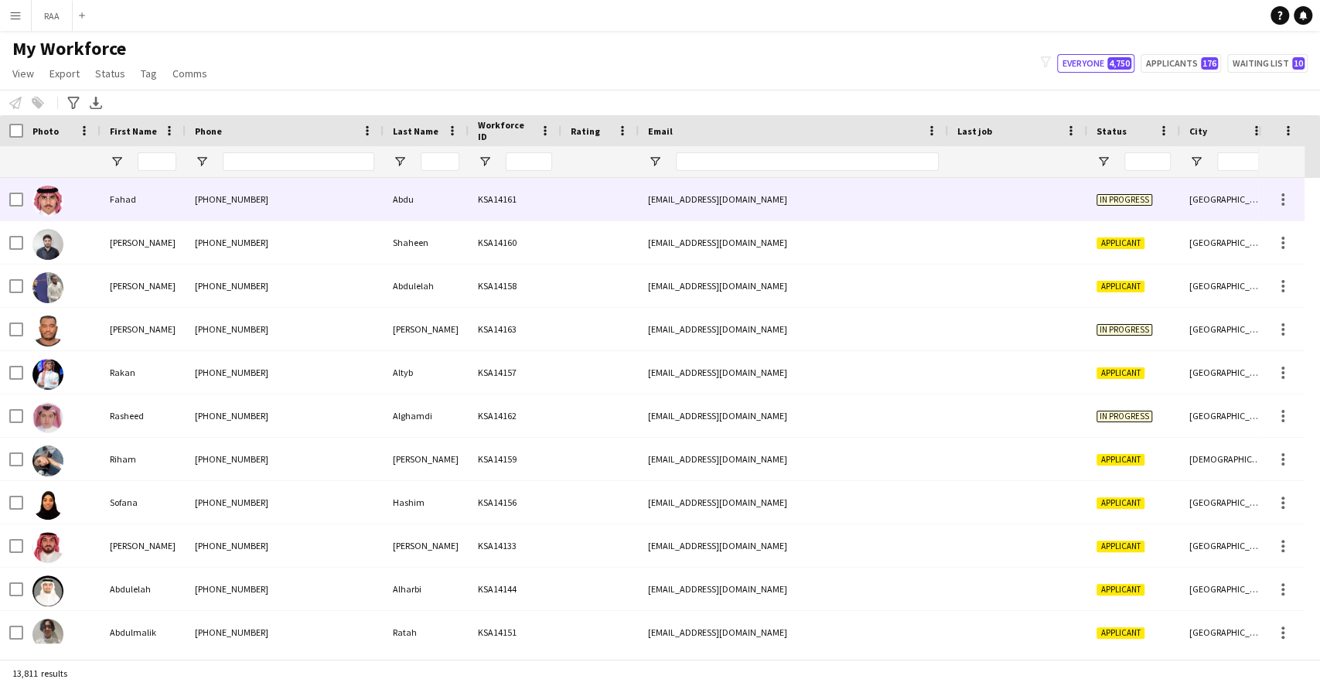
click at [607, 203] on div at bounding box center [599, 199] width 77 height 43
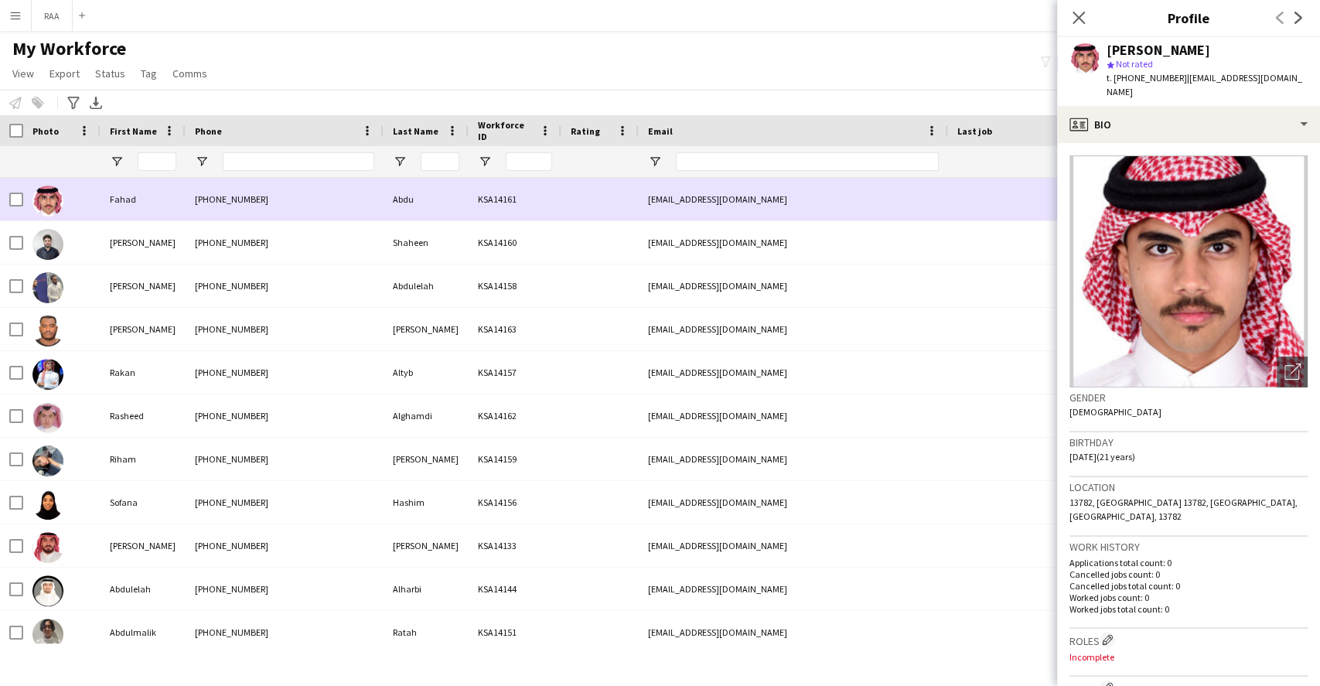
click at [226, 202] on div "+966562976764" at bounding box center [285, 199] width 198 height 43
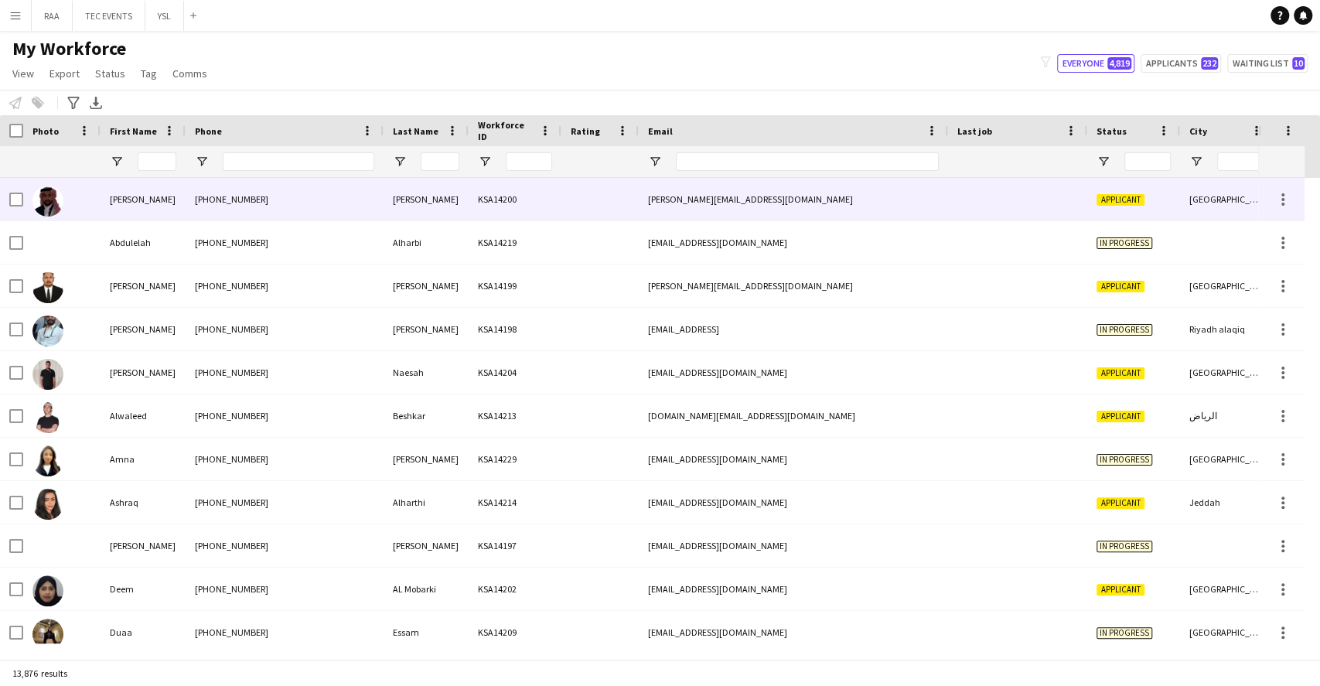
click at [325, 189] on div "+966531884080" at bounding box center [285, 199] width 198 height 43
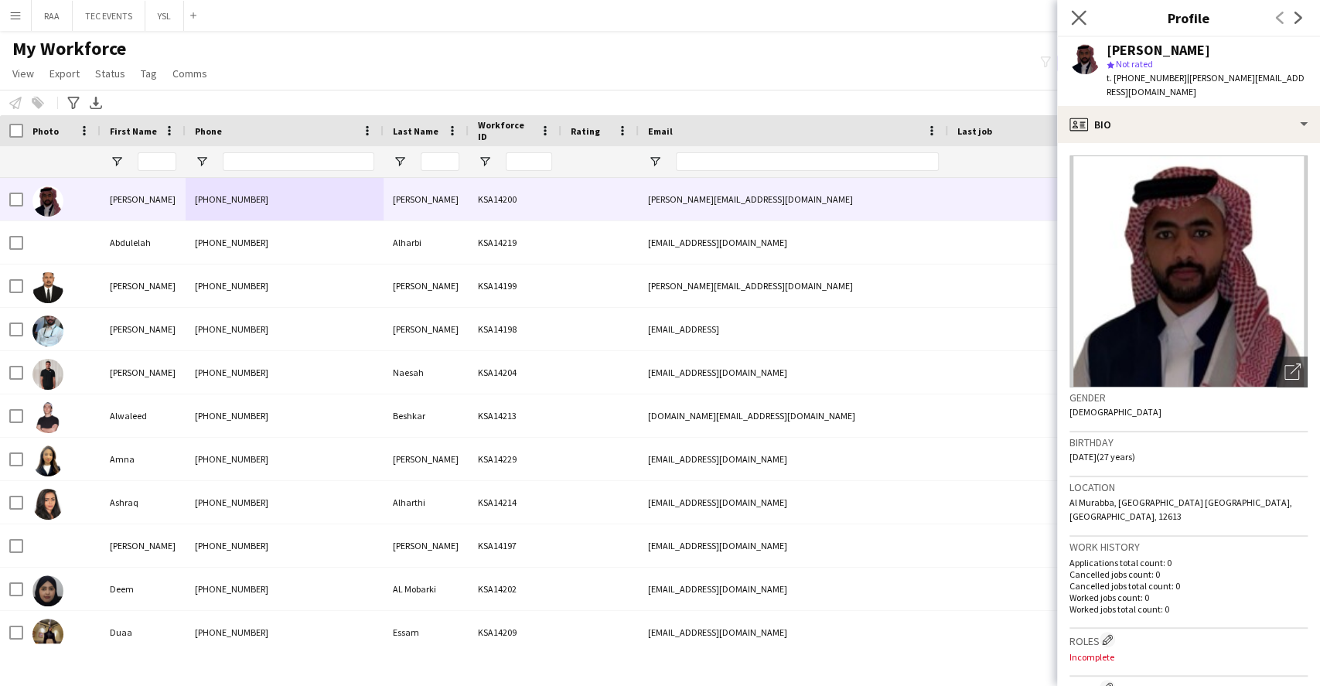
click at [1082, 8] on app-icon "Close pop-in" at bounding box center [1079, 18] width 22 height 22
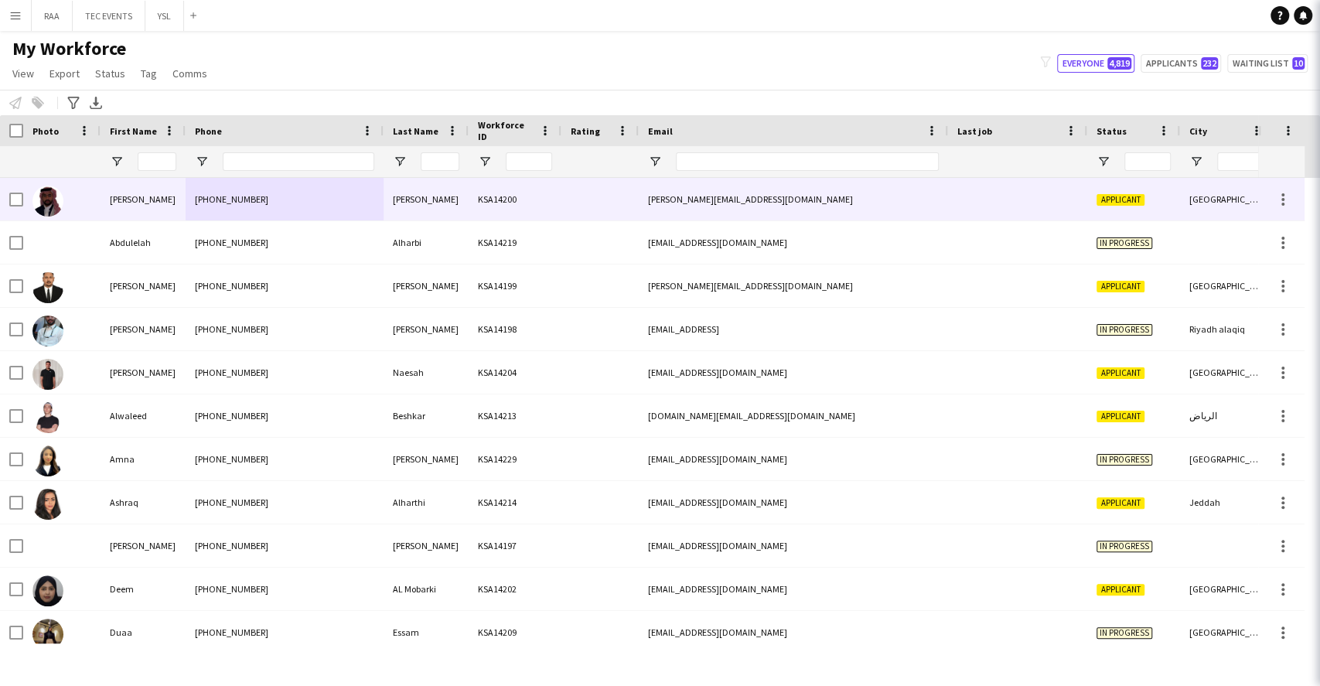
click at [1319, 22] on icon at bounding box center [1341, 17] width 15 height 15
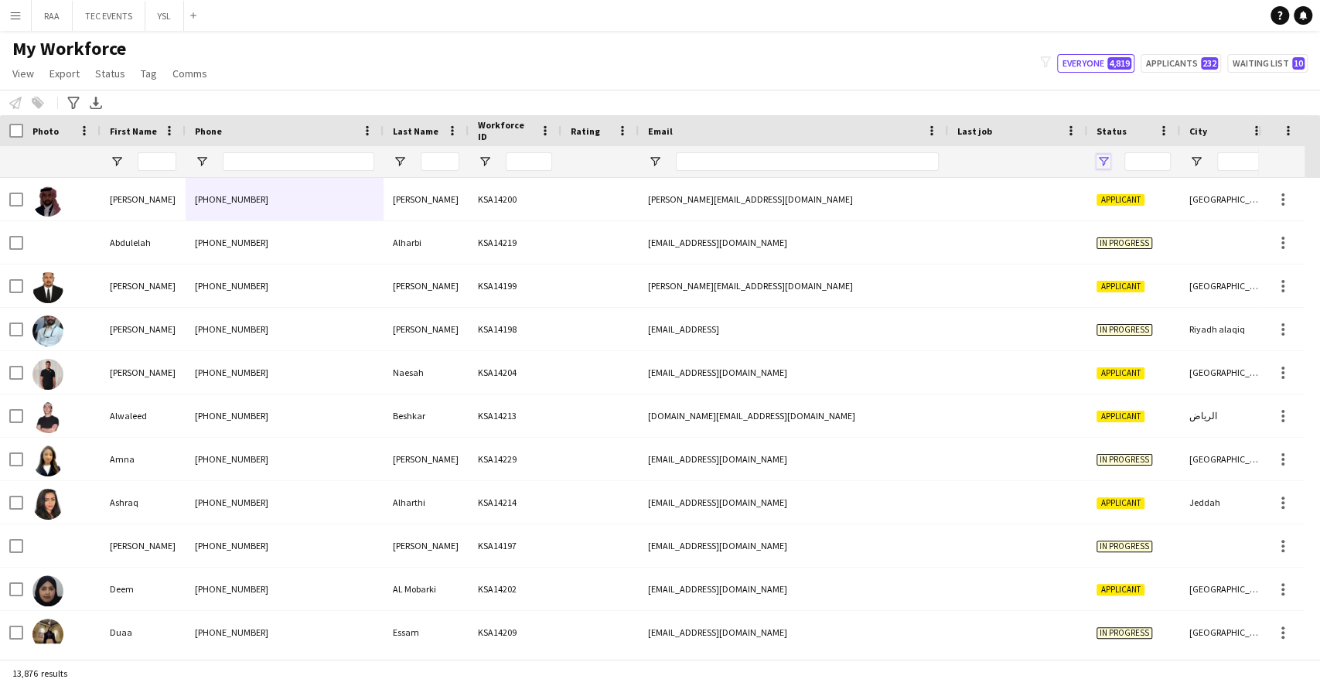
click at [1105, 165] on span "Open Filter Menu" at bounding box center [1103, 162] width 14 height 14
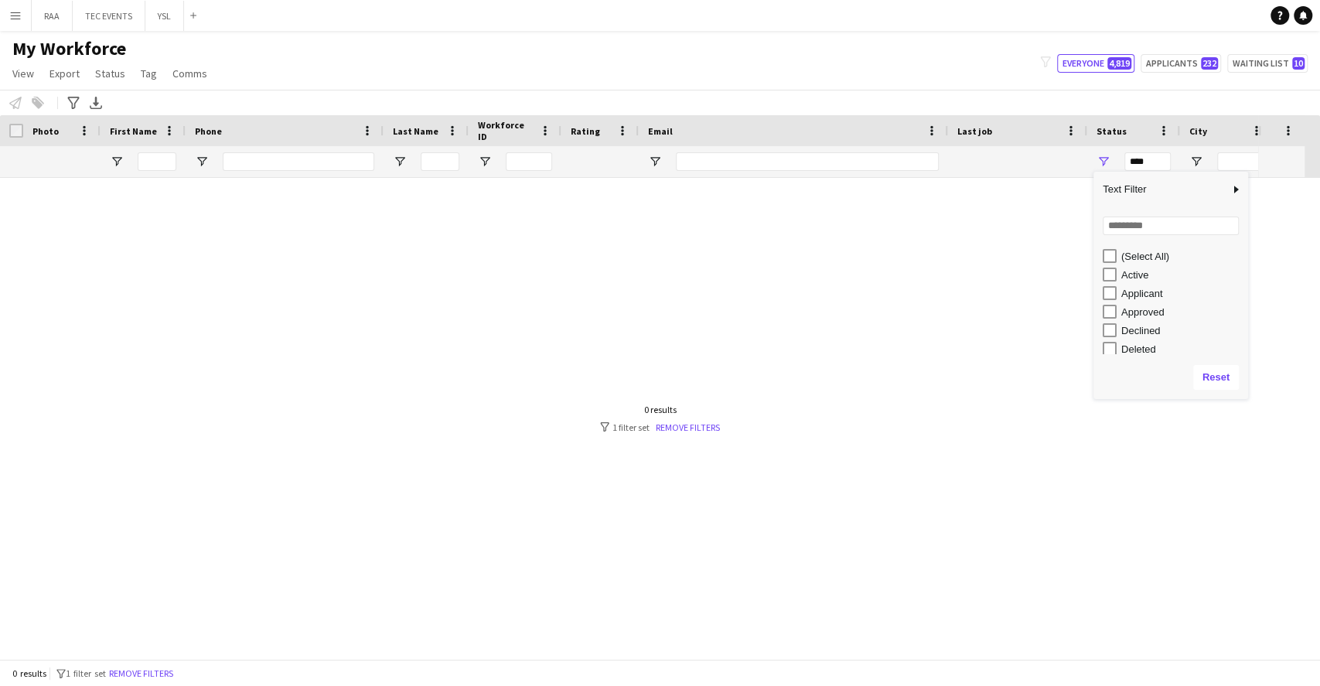
scroll to position [97, 0]
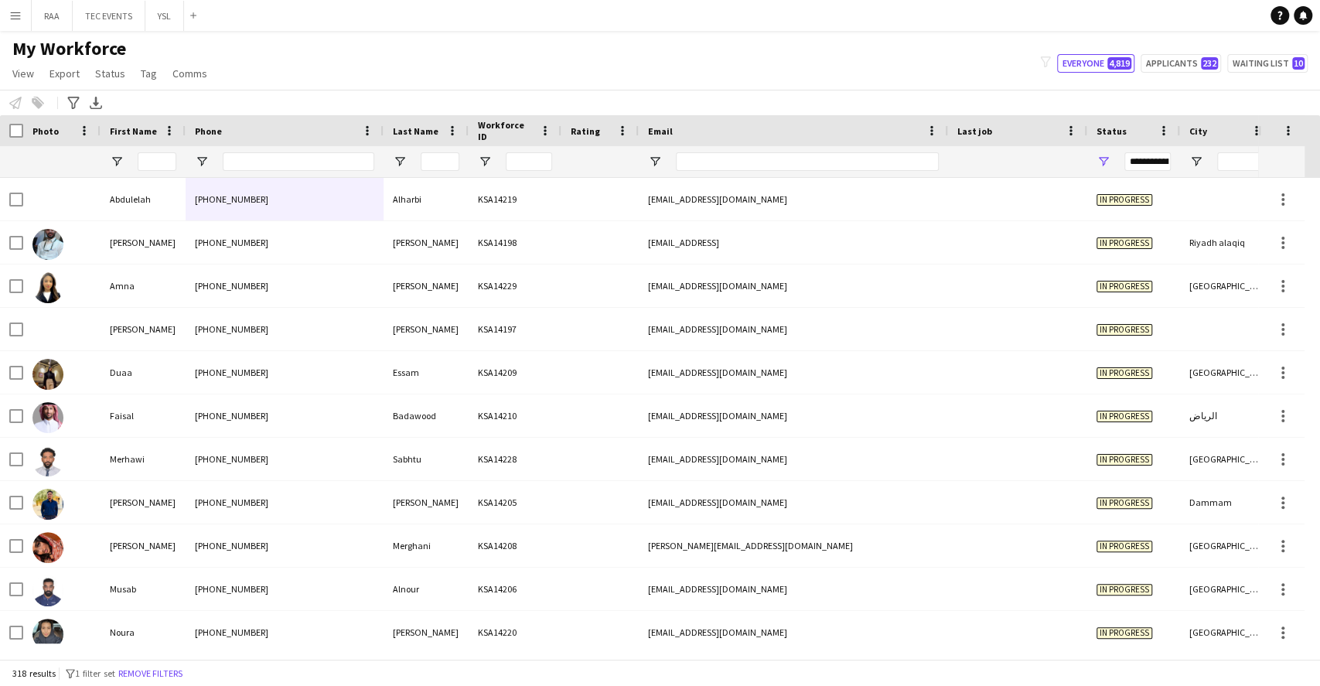
click at [783, 108] on div "Notify workforce Add to tag Select at least one crew to tag him or her. Advance…" at bounding box center [660, 103] width 1320 height 26
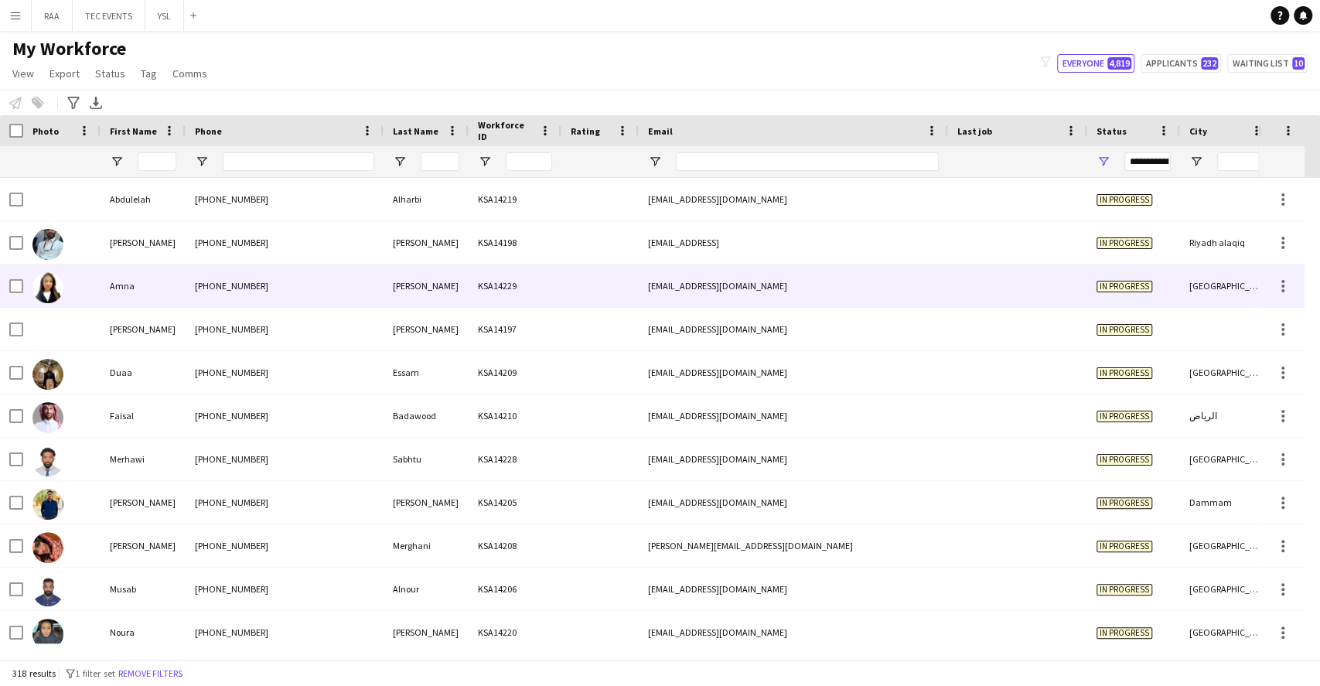
click at [366, 271] on div "[PHONE_NUMBER]" at bounding box center [285, 285] width 198 height 43
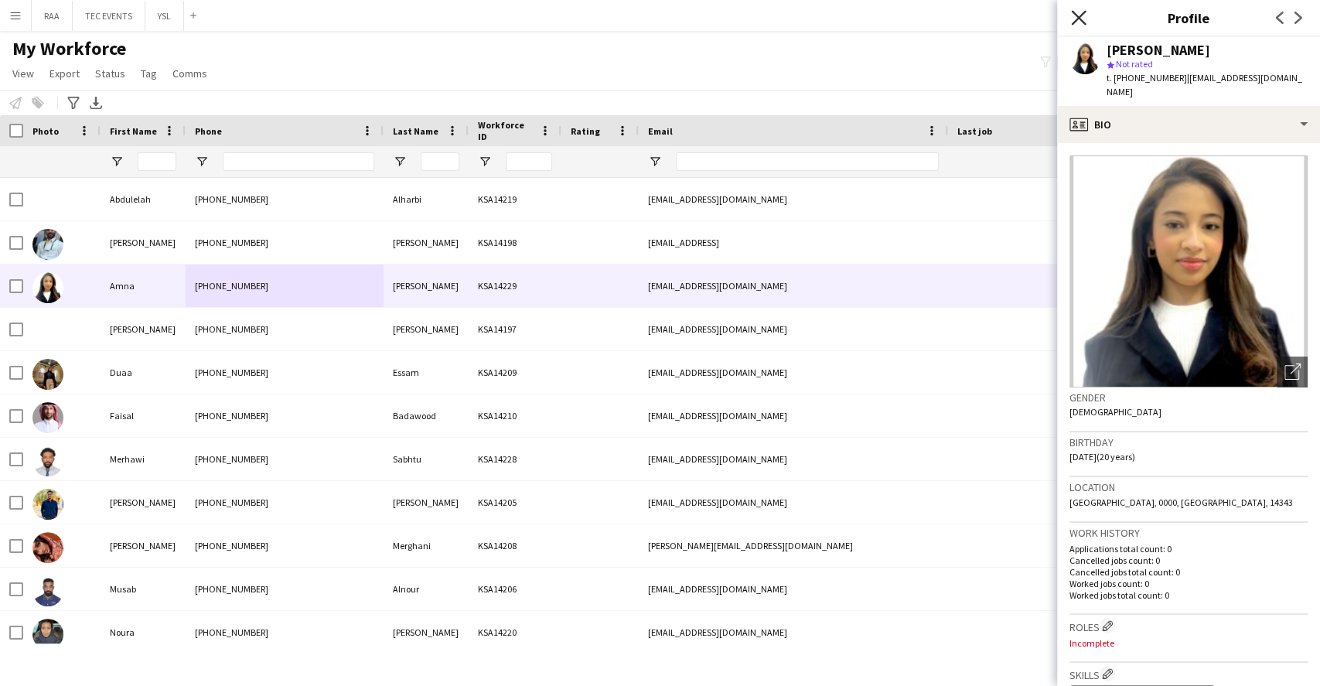
click at [1078, 15] on icon "Close pop-in" at bounding box center [1078, 17] width 15 height 15
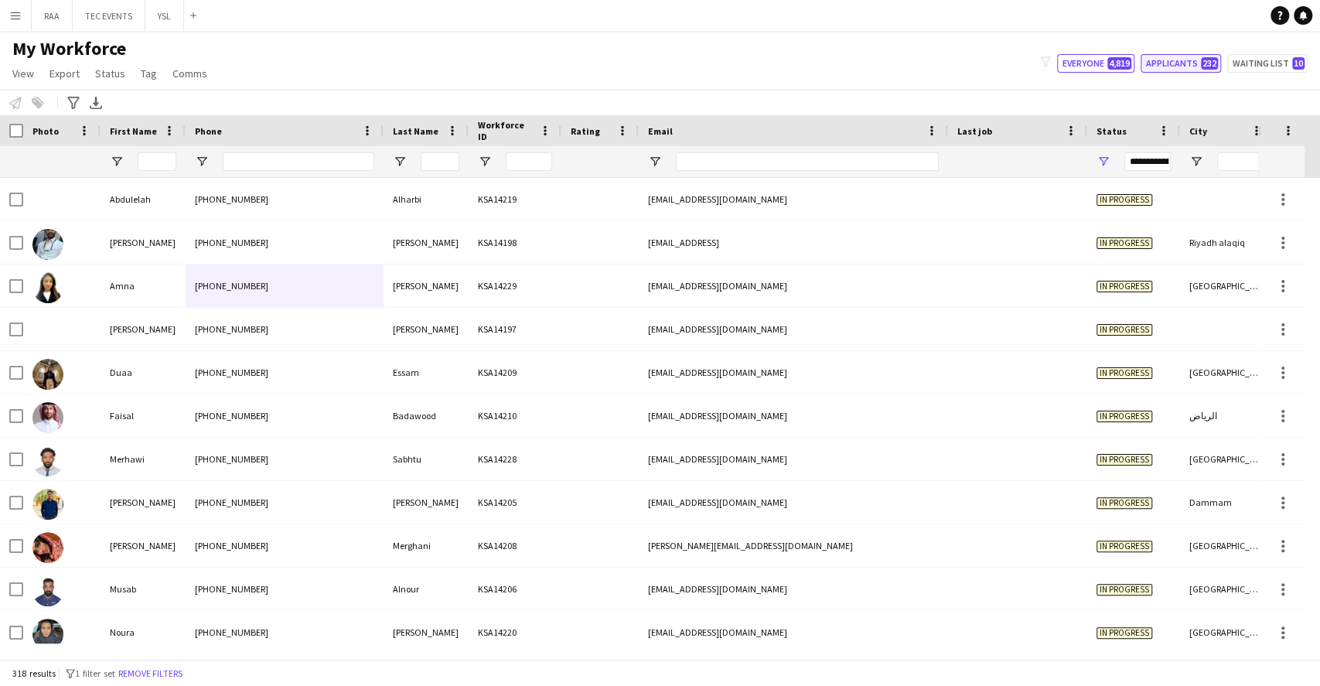
click at [1199, 63] on button "Applicants 232" at bounding box center [1180, 63] width 80 height 19
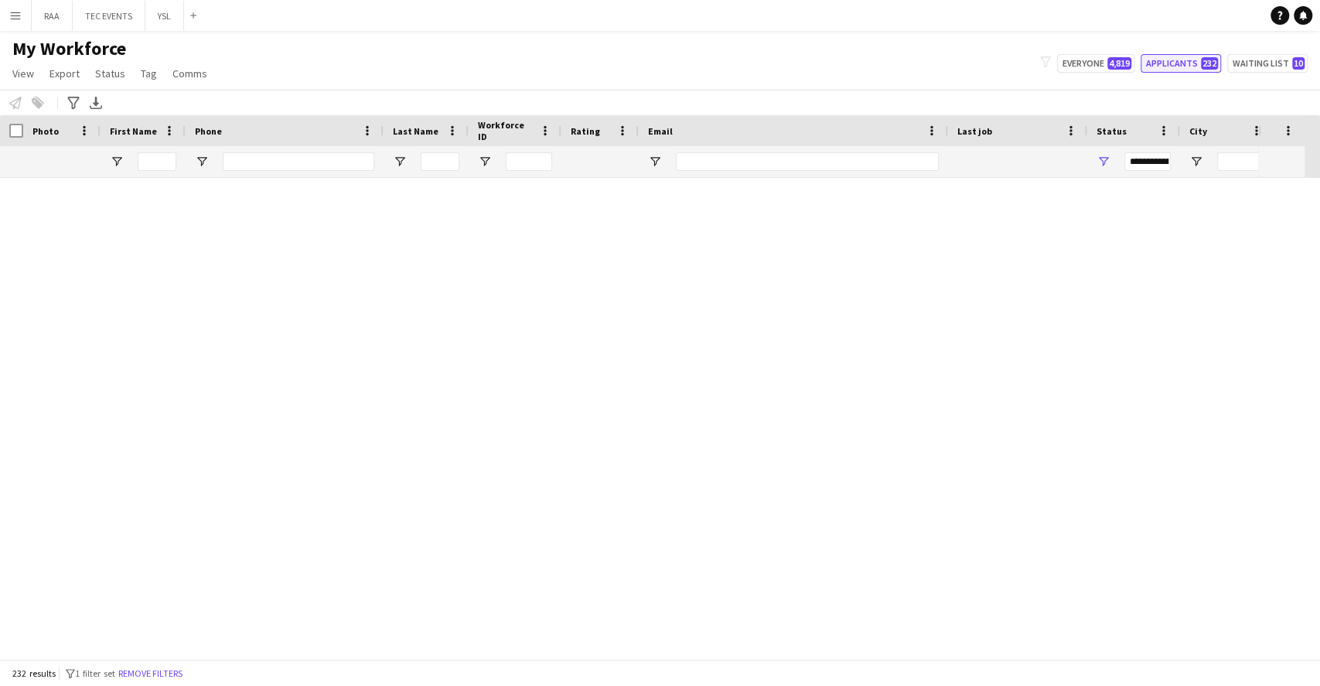
type input "**********"
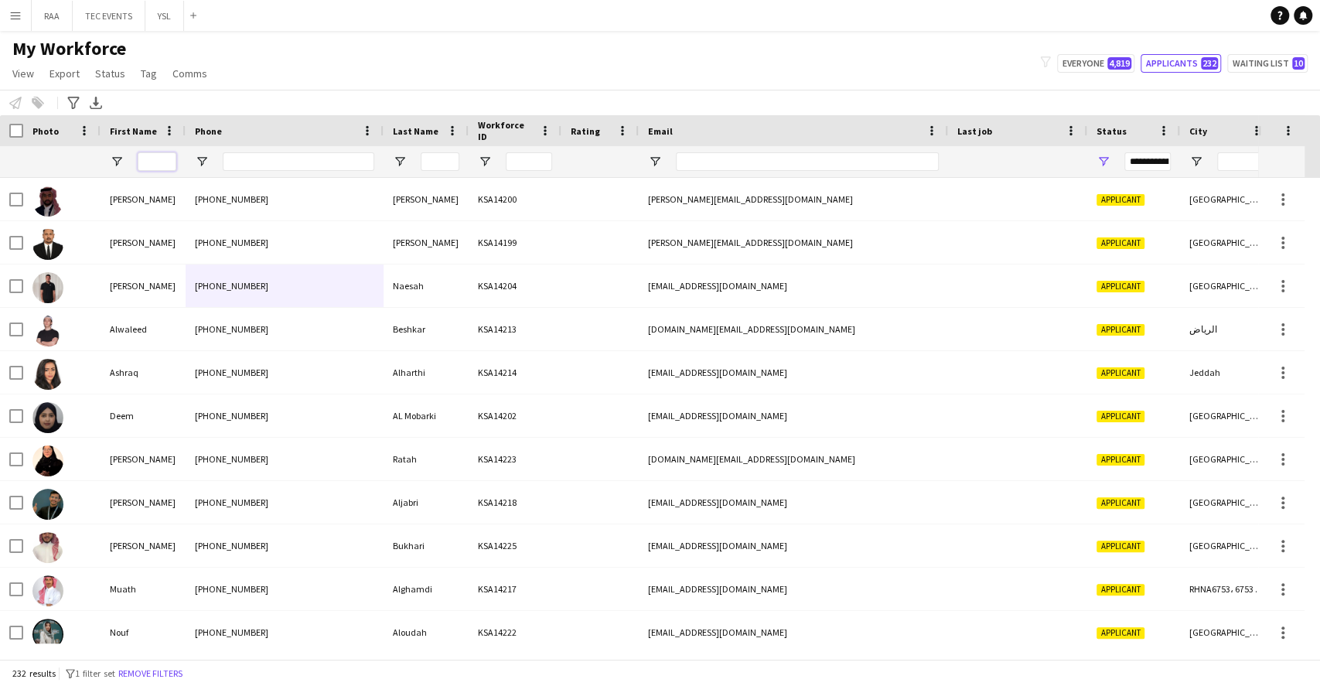
click at [155, 161] on input "First Name Filter Input" at bounding box center [157, 161] width 39 height 19
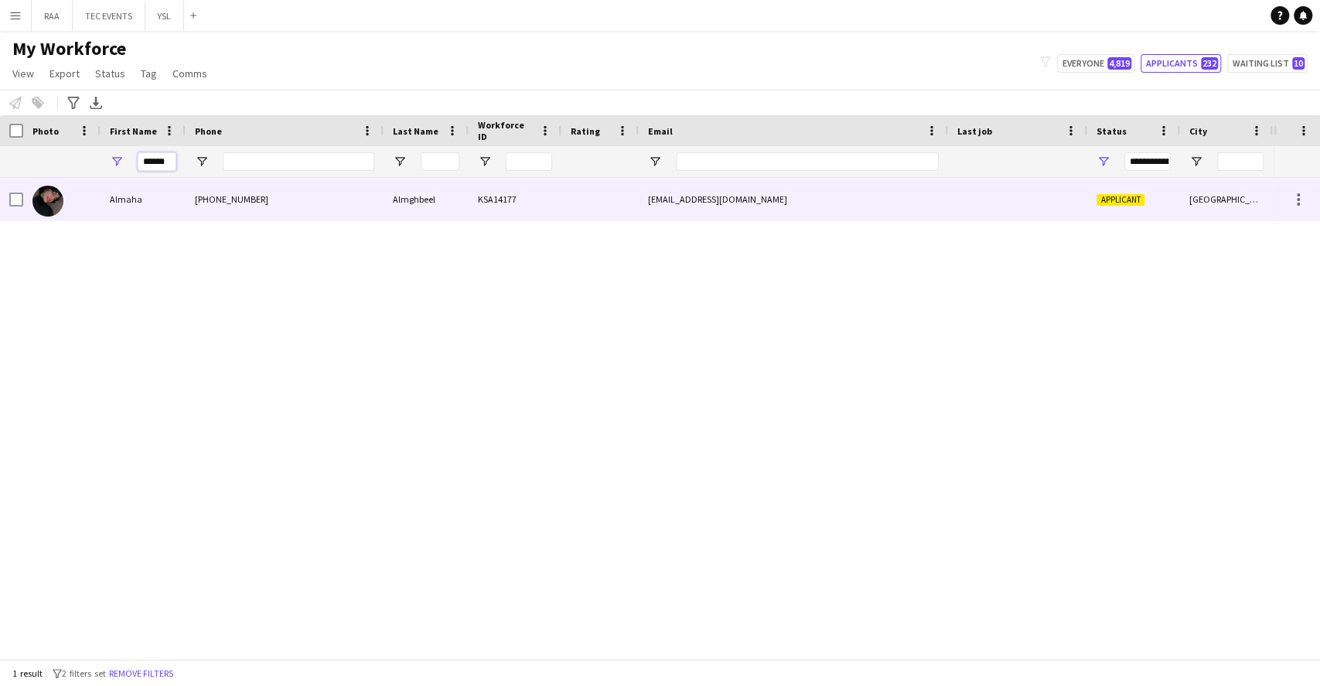
type input "******"
click at [129, 194] on div "Almaha" at bounding box center [142, 199] width 85 height 43
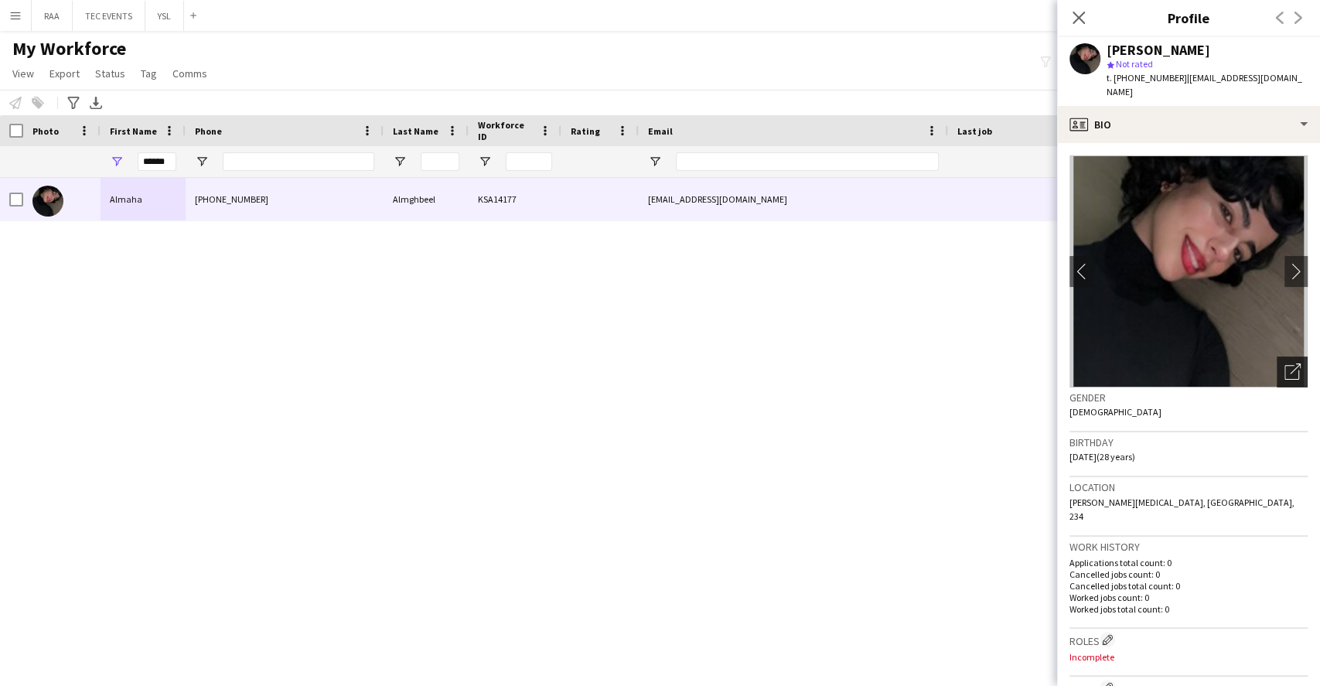
click at [1280, 366] on div "Open photos pop-in" at bounding box center [1291, 371] width 31 height 31
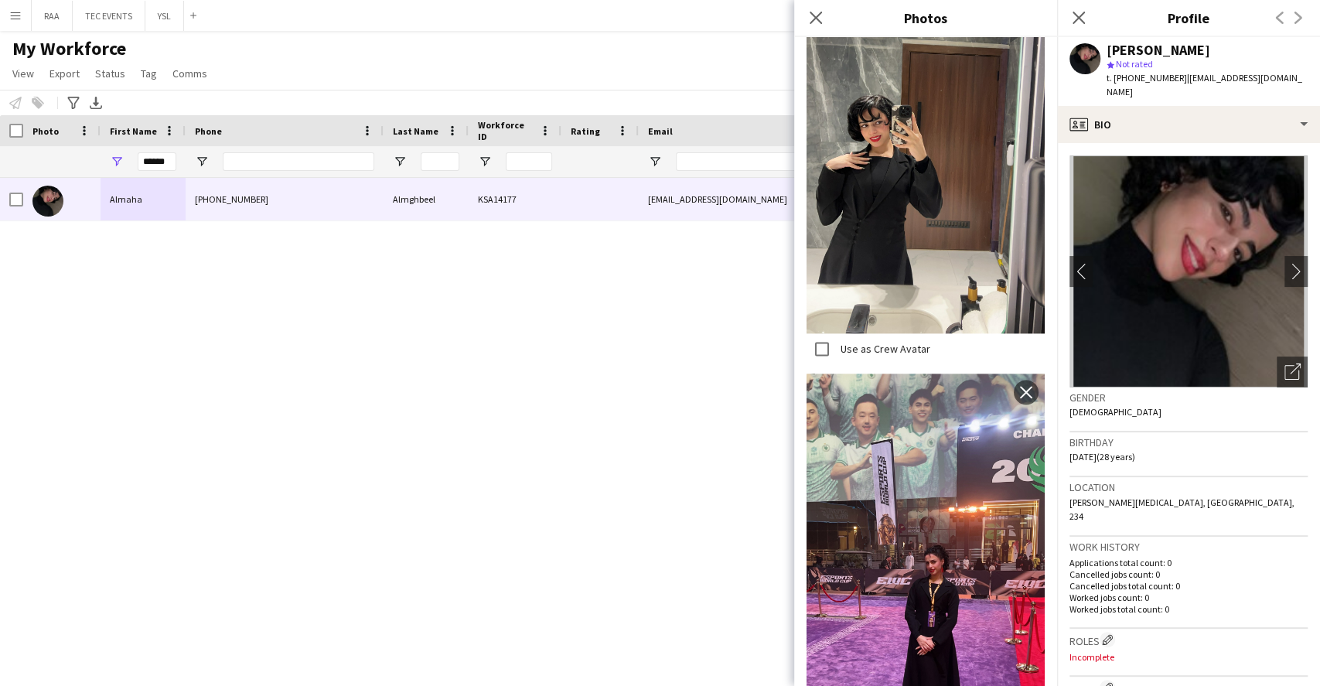
scroll to position [1255, 0]
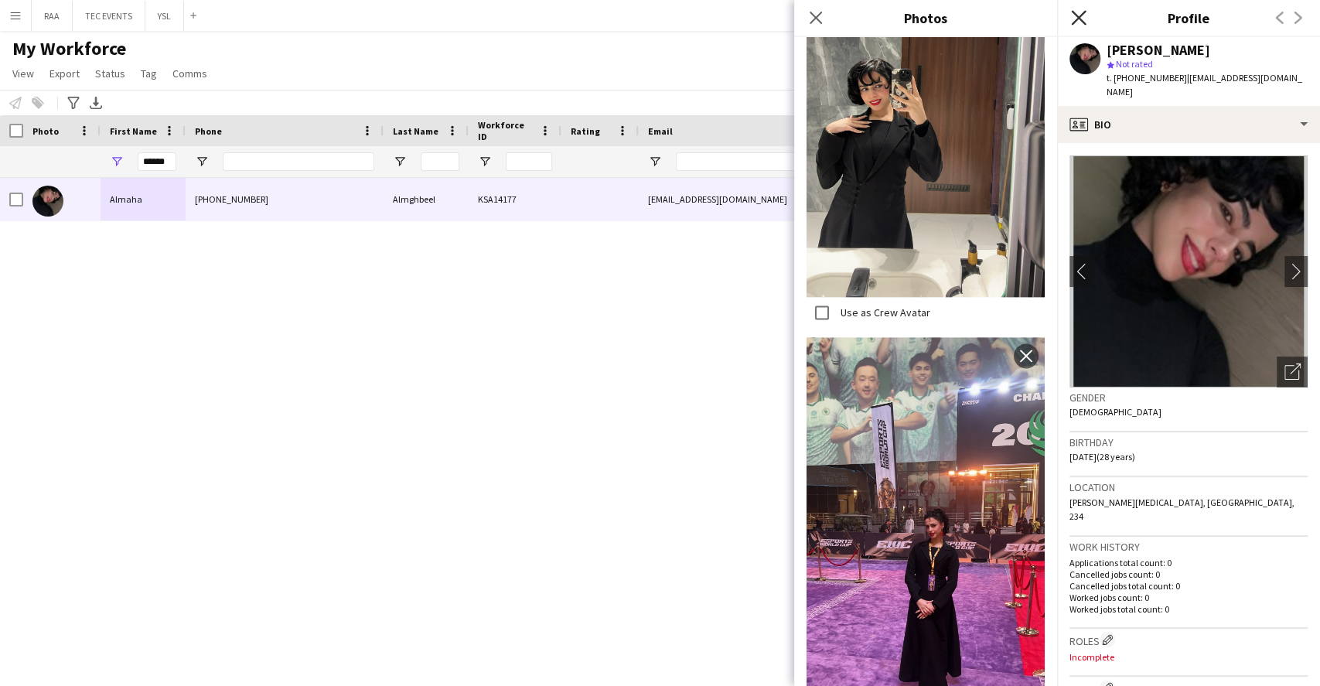
click at [1085, 23] on icon at bounding box center [1078, 17] width 15 height 15
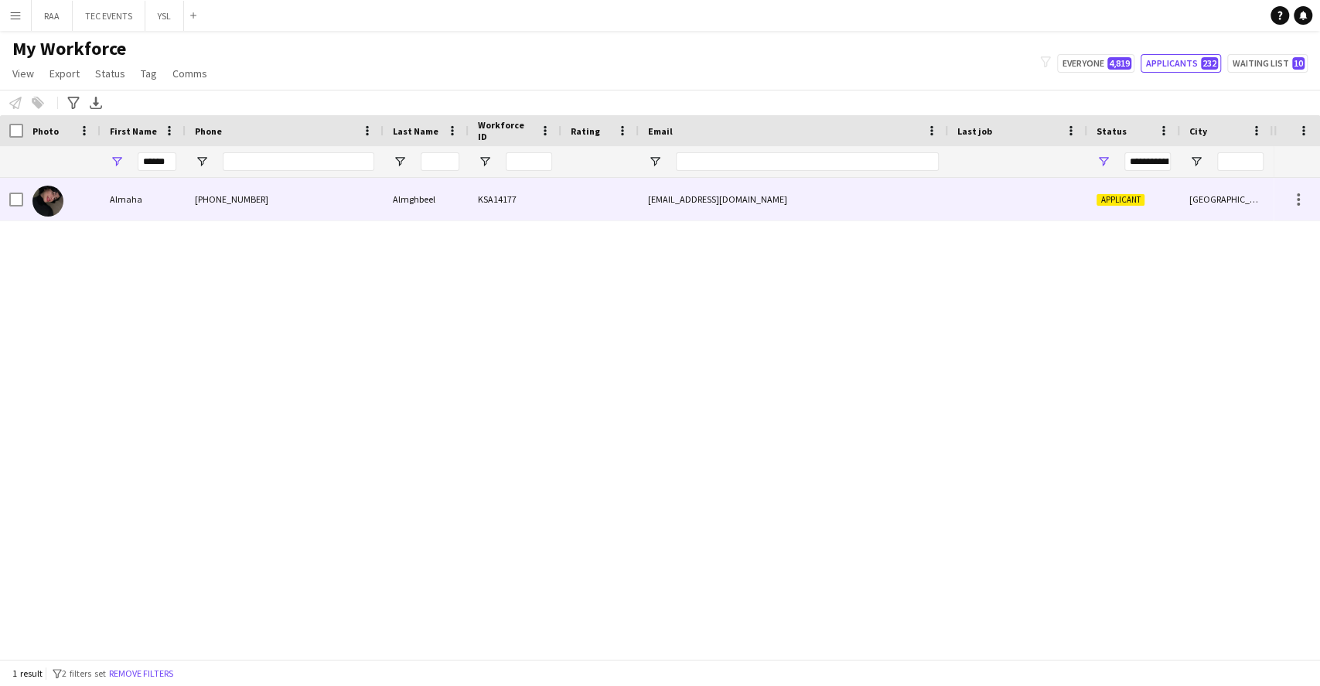
click at [470, 213] on div "KSA14177" at bounding box center [514, 199] width 93 height 43
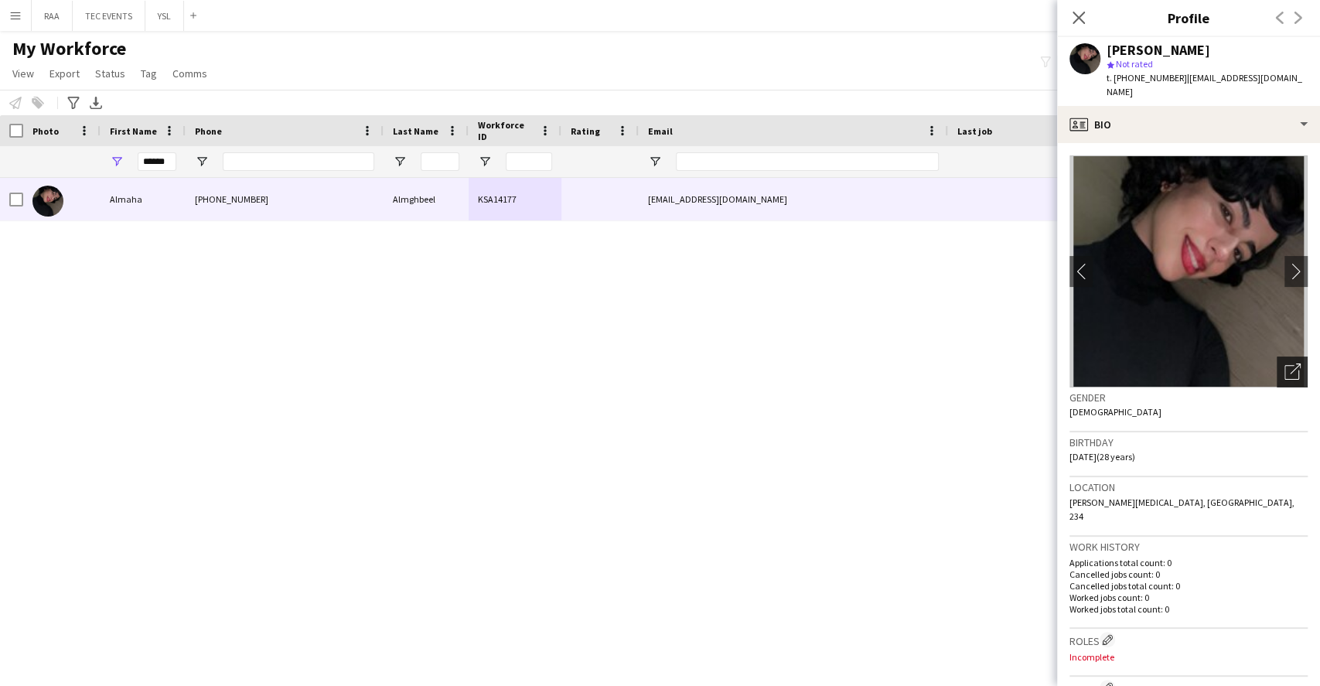
click at [1289, 363] on icon at bounding box center [1294, 368] width 11 height 11
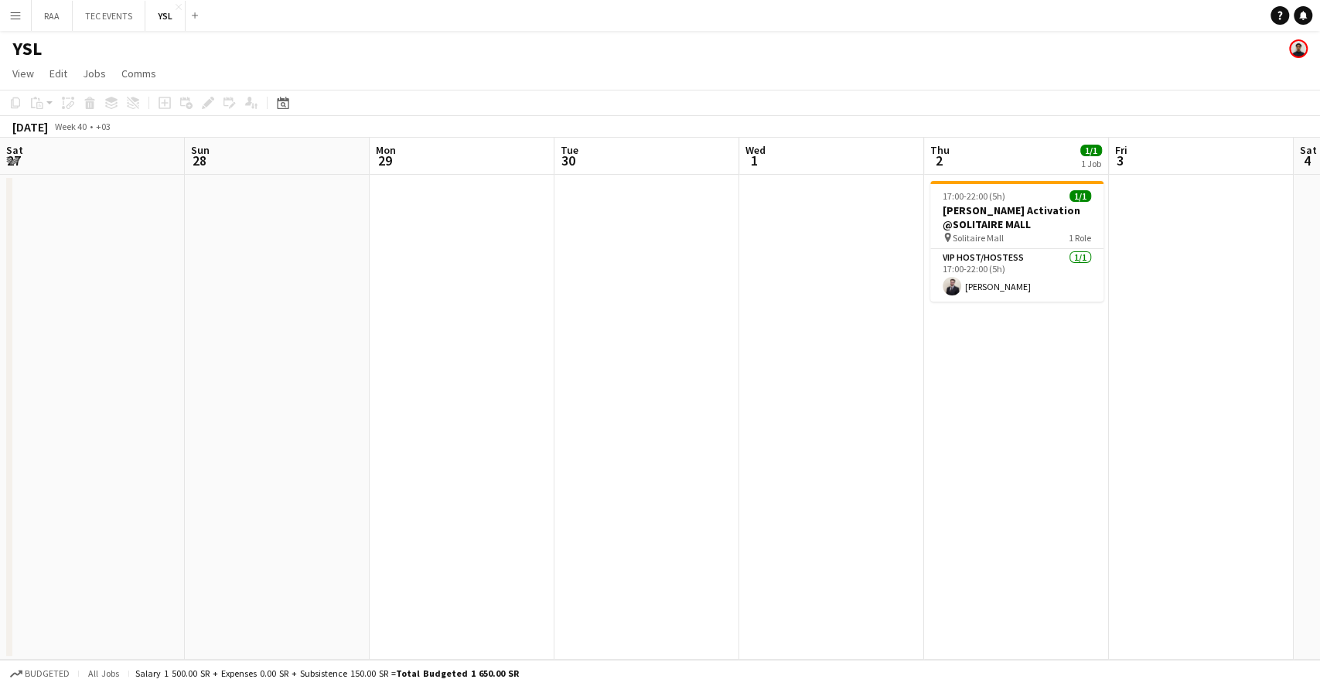
scroll to position [0, 519]
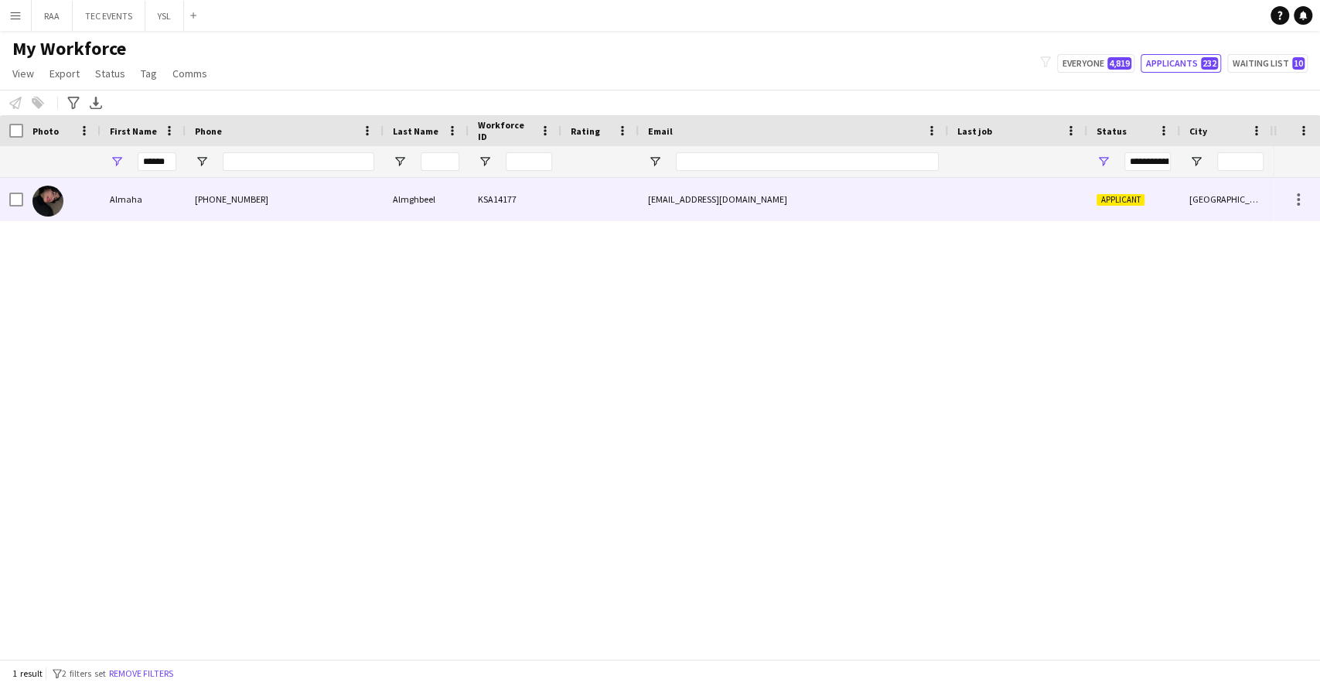
click at [529, 193] on div "KSA14177" at bounding box center [514, 199] width 93 height 43
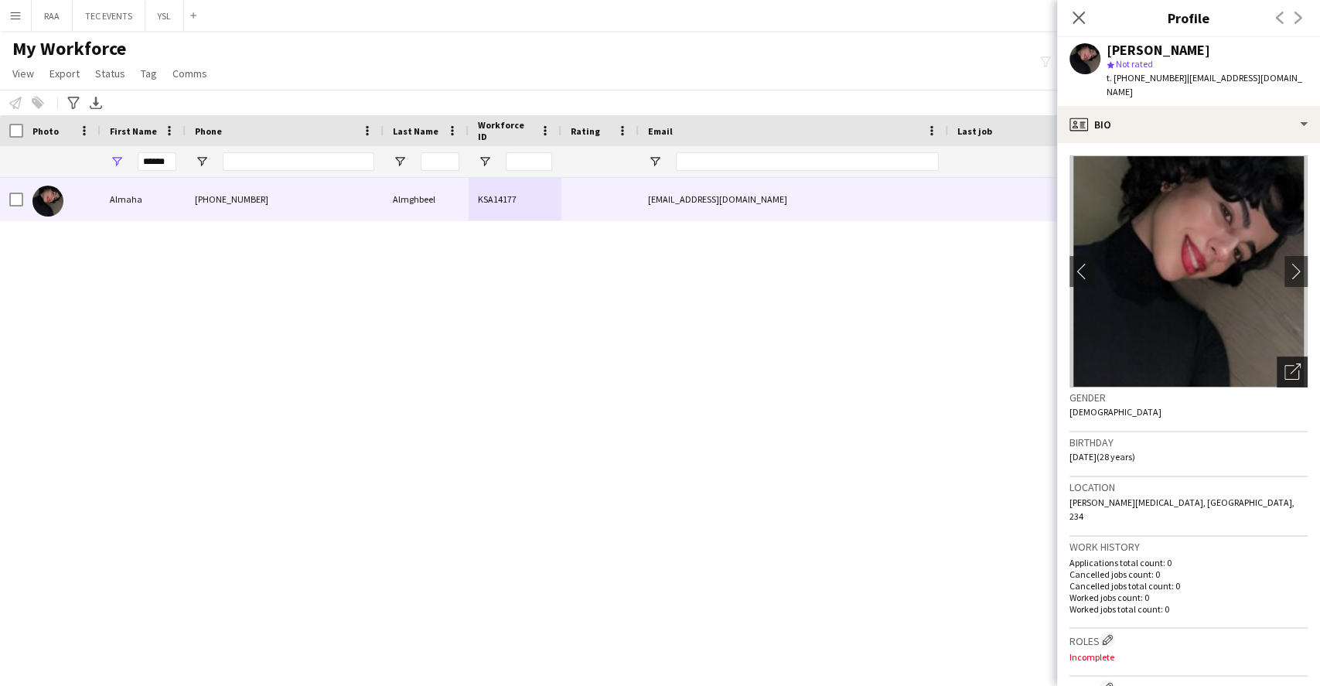
click at [1284, 363] on icon "Open photos pop-in" at bounding box center [1292, 371] width 16 height 16
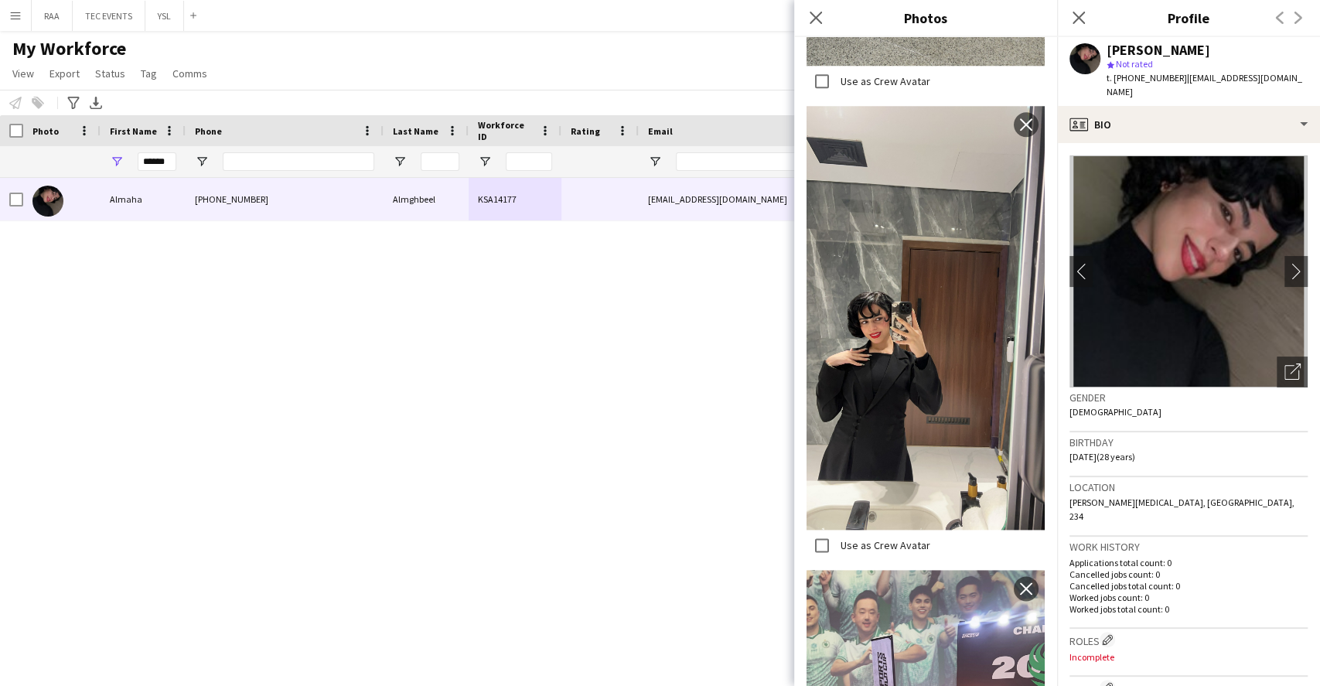
scroll to position [1255, 0]
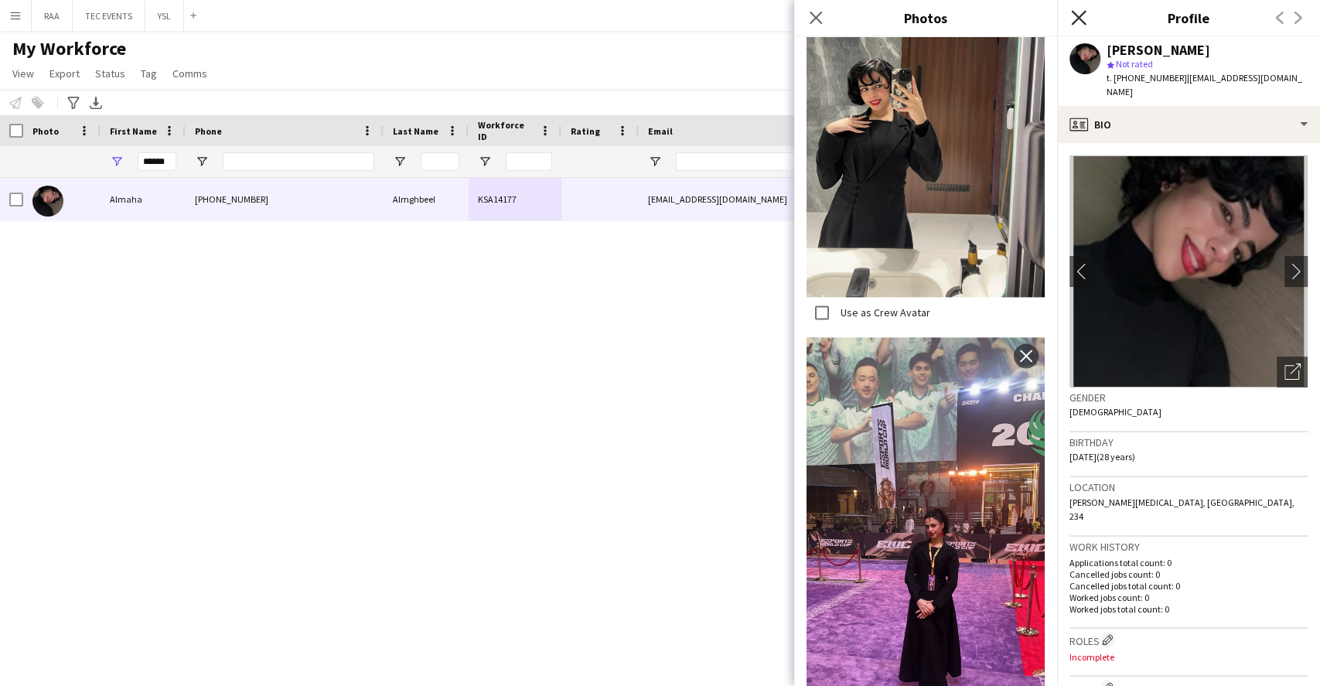
click at [1083, 17] on icon "Close pop-in" at bounding box center [1078, 17] width 15 height 15
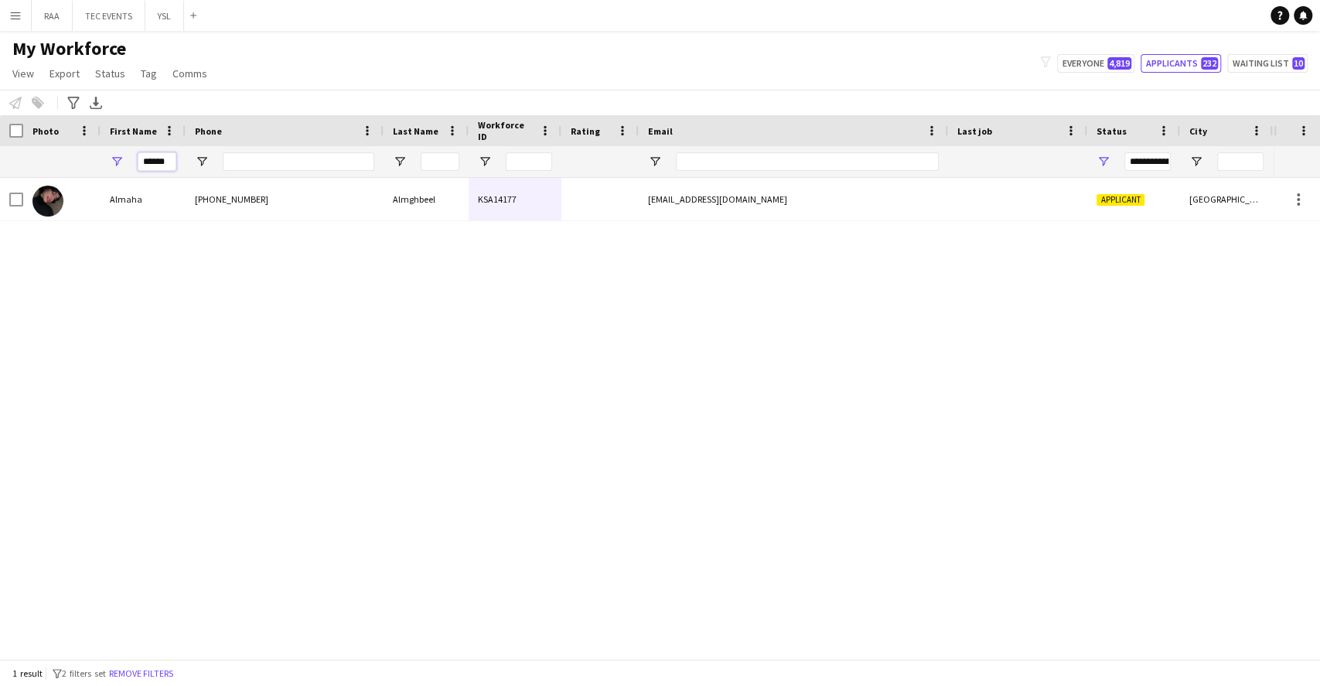
click at [162, 162] on input "******" at bounding box center [157, 161] width 39 height 19
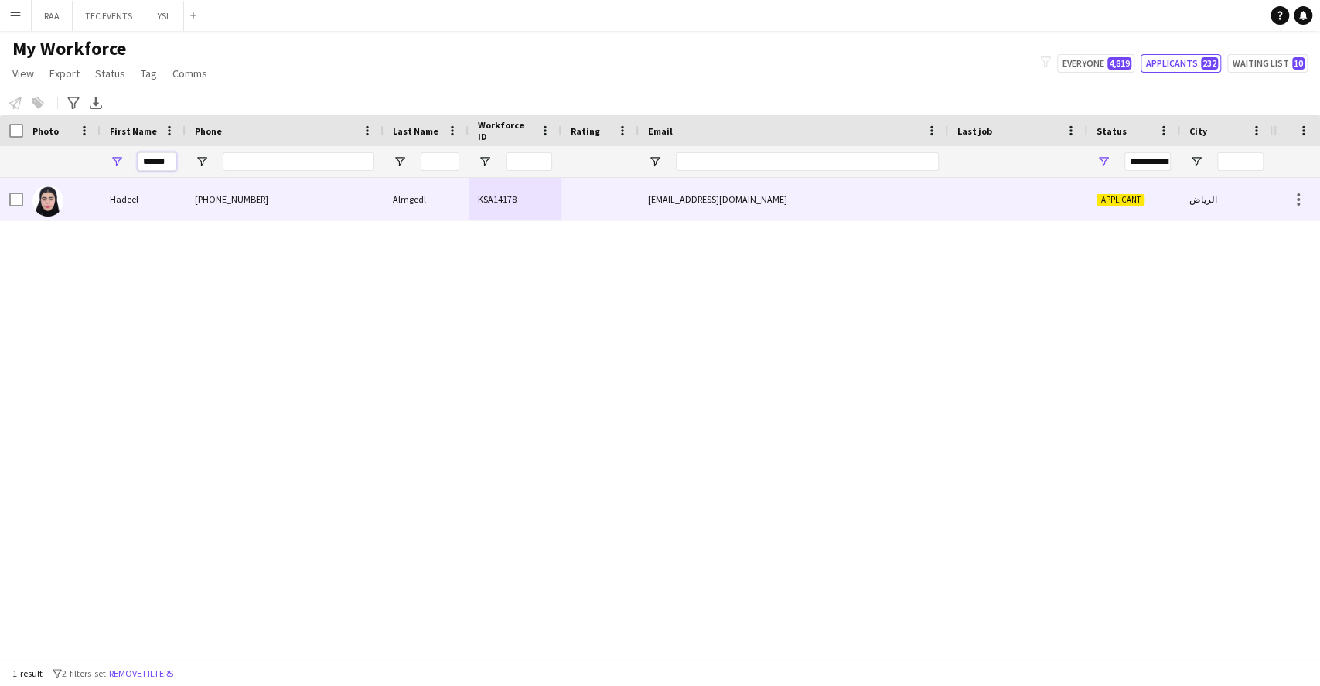
type input "******"
click at [130, 199] on div "Hadeel" at bounding box center [142, 199] width 85 height 43
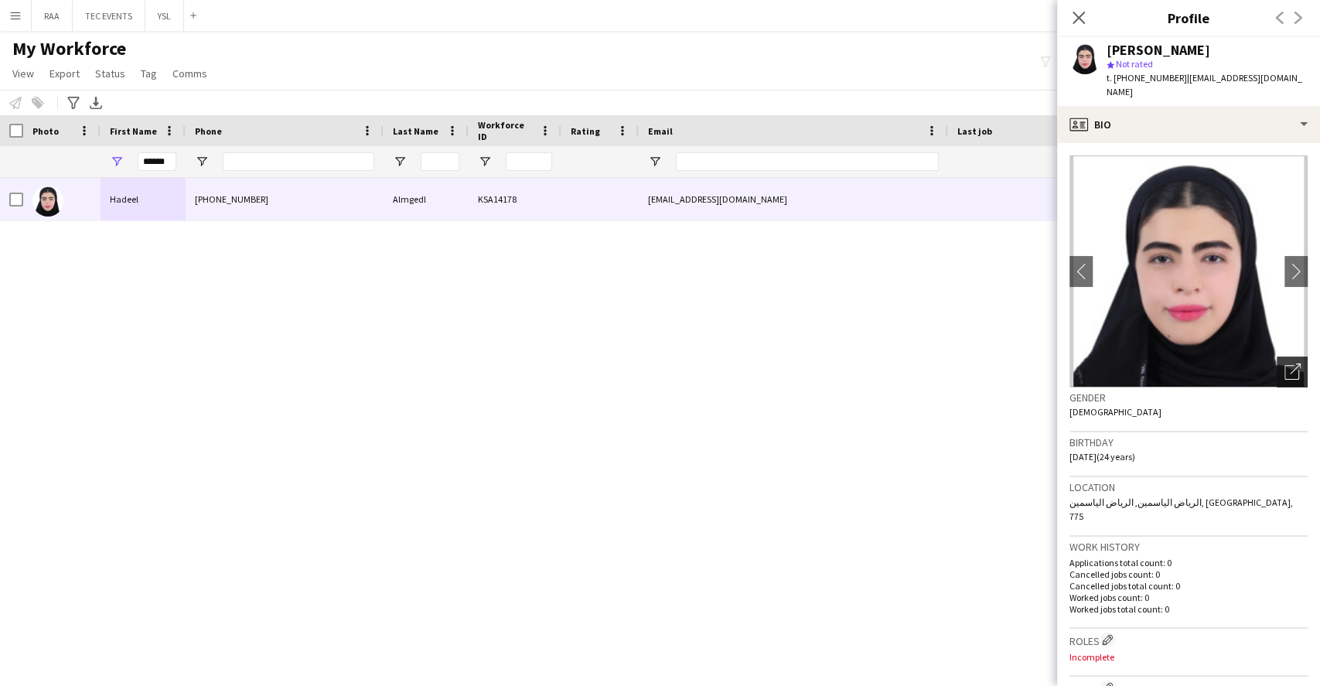
click at [1284, 363] on icon "Open photos pop-in" at bounding box center [1292, 371] width 16 height 16
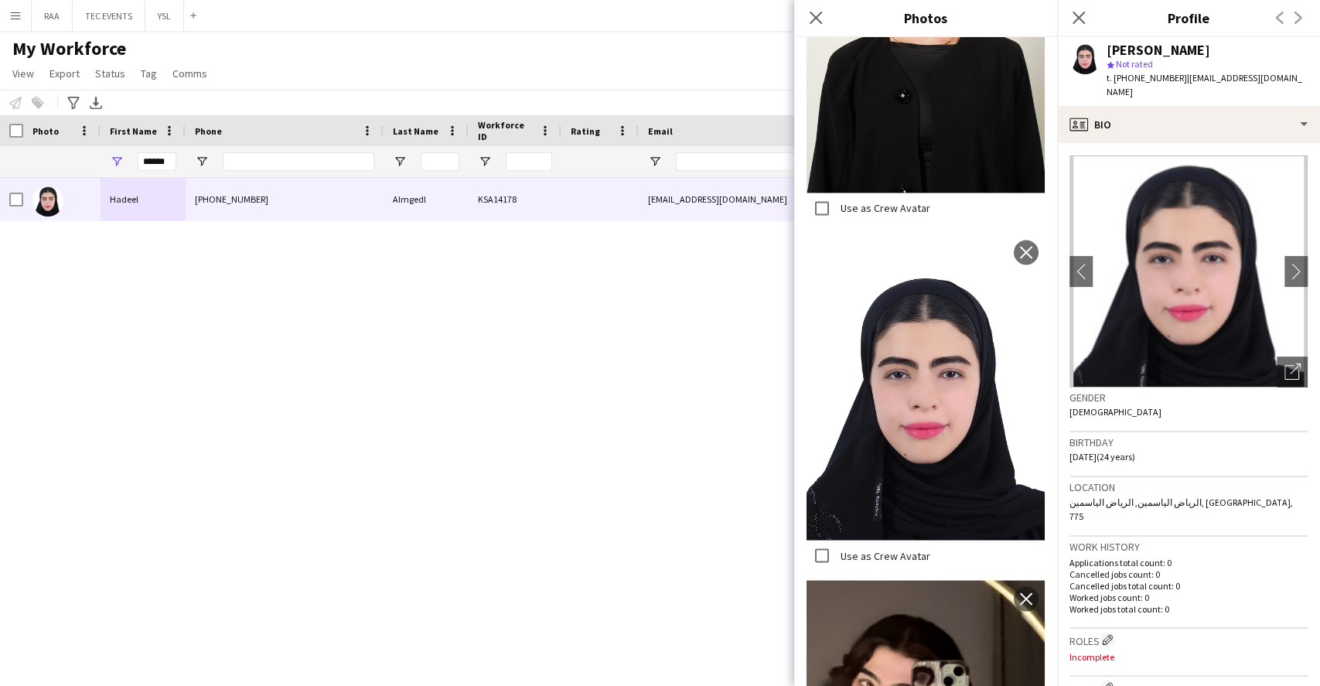
scroll to position [1737, 0]
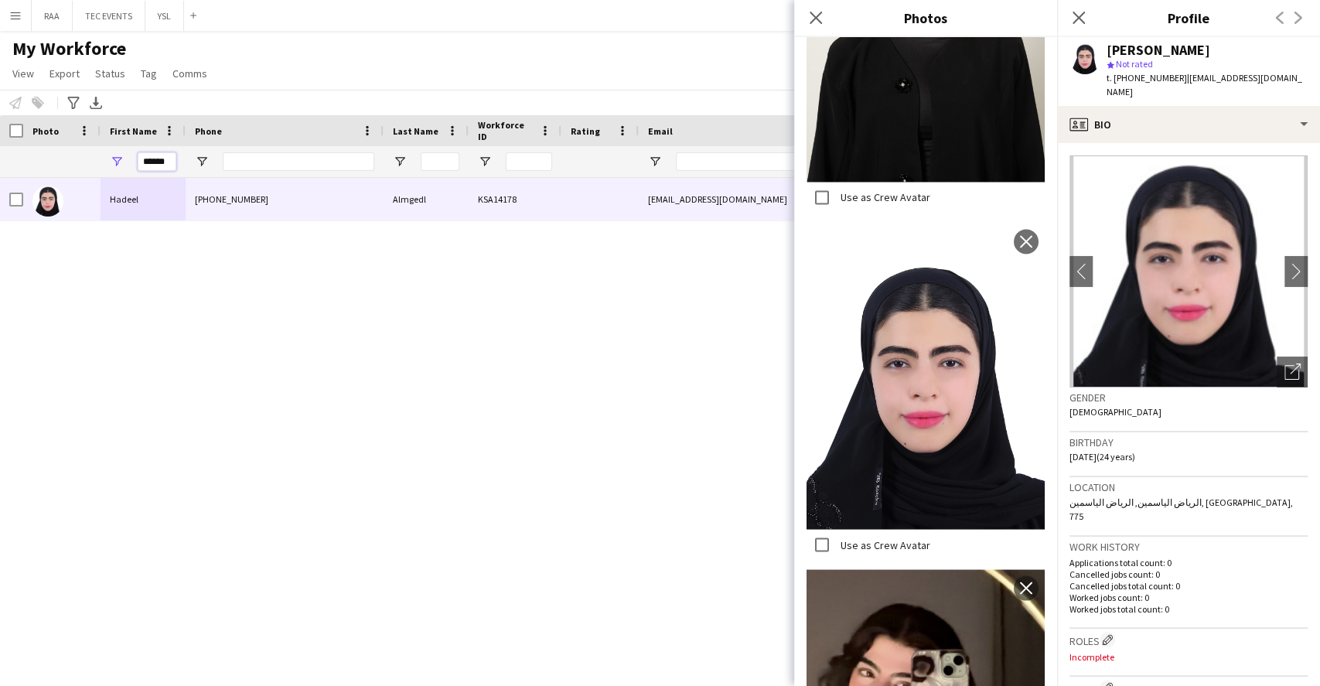
click at [159, 158] on input "******" at bounding box center [157, 161] width 39 height 19
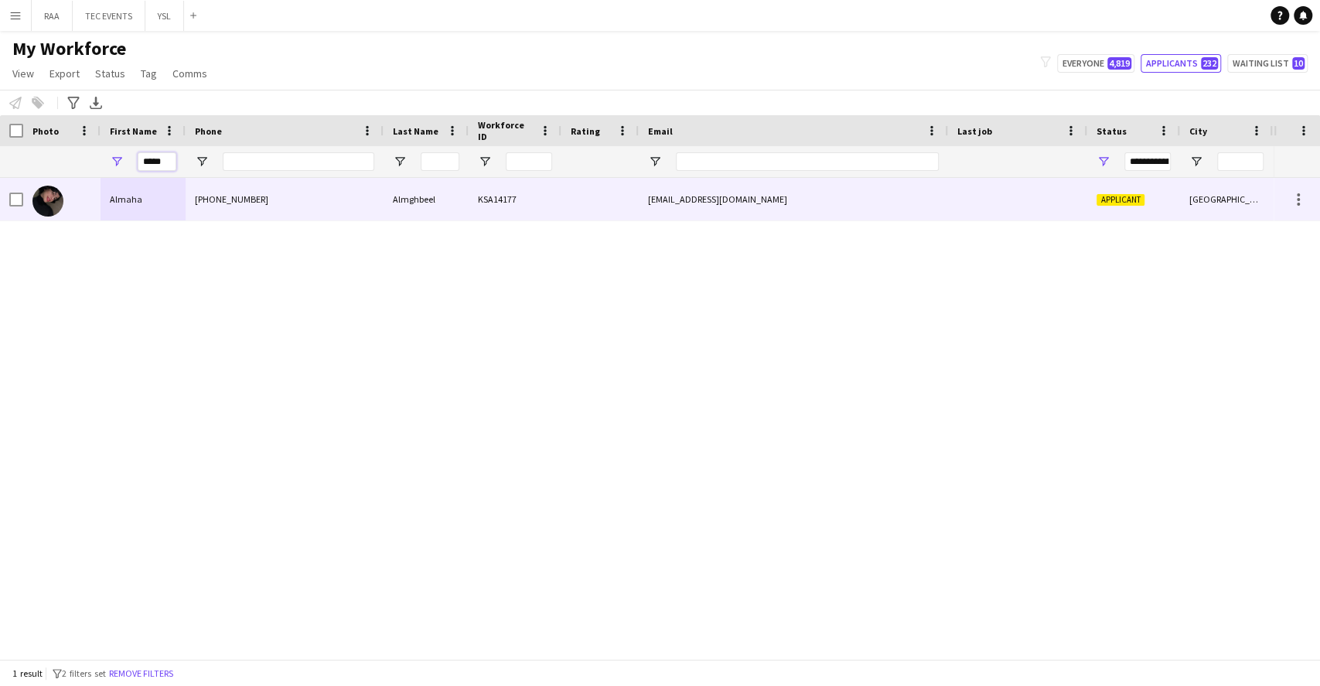
type input "*****"
click at [182, 200] on div "Almaha" at bounding box center [142, 199] width 85 height 43
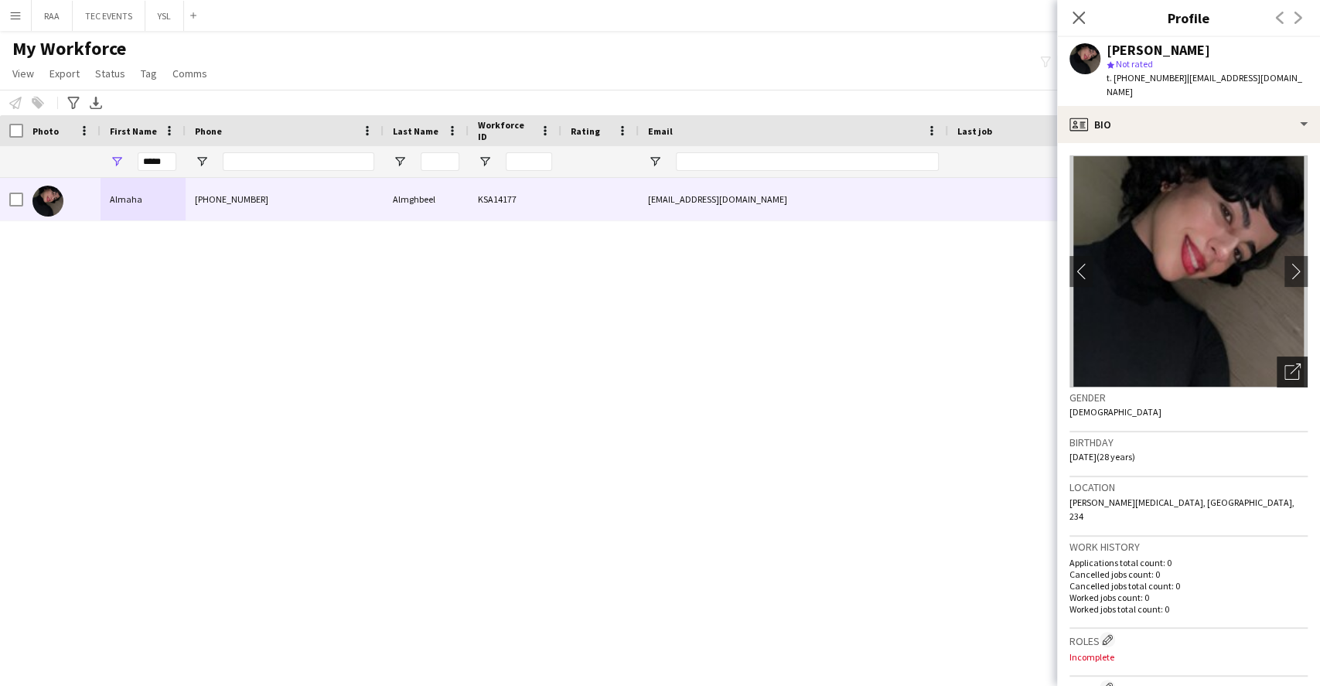
click at [1289, 363] on icon at bounding box center [1294, 368] width 11 height 11
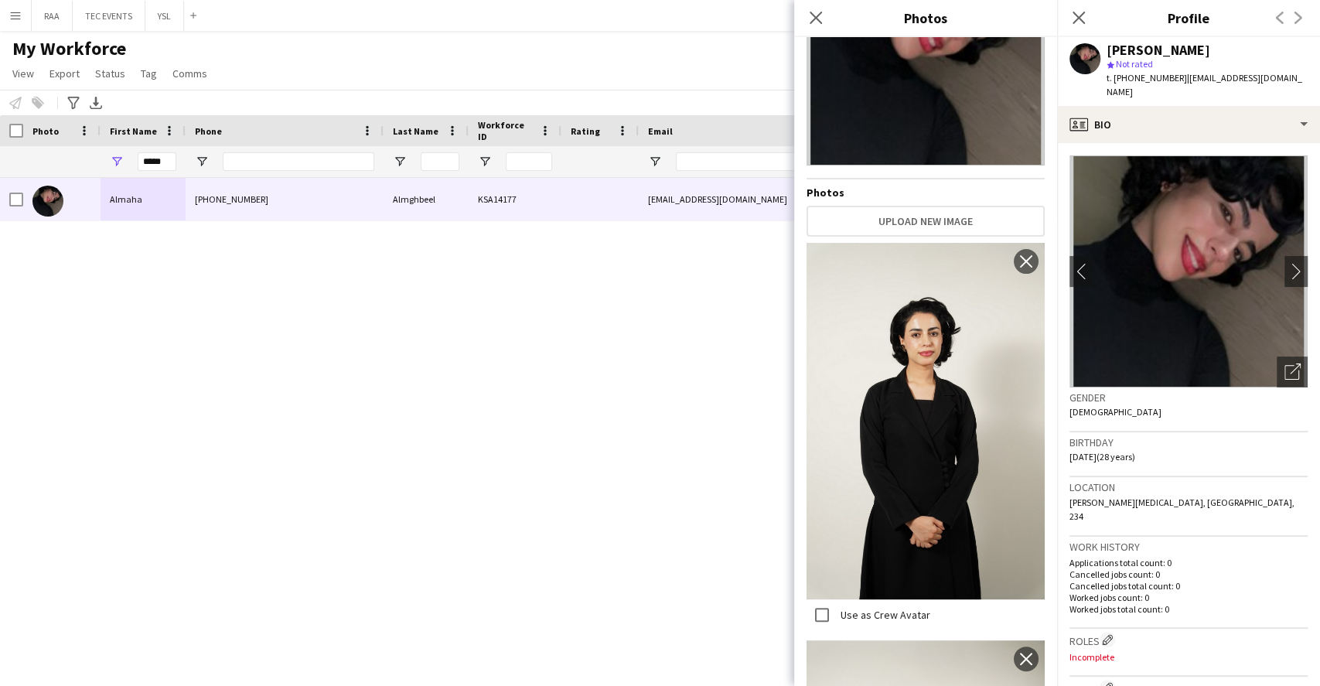
scroll to position [0, 0]
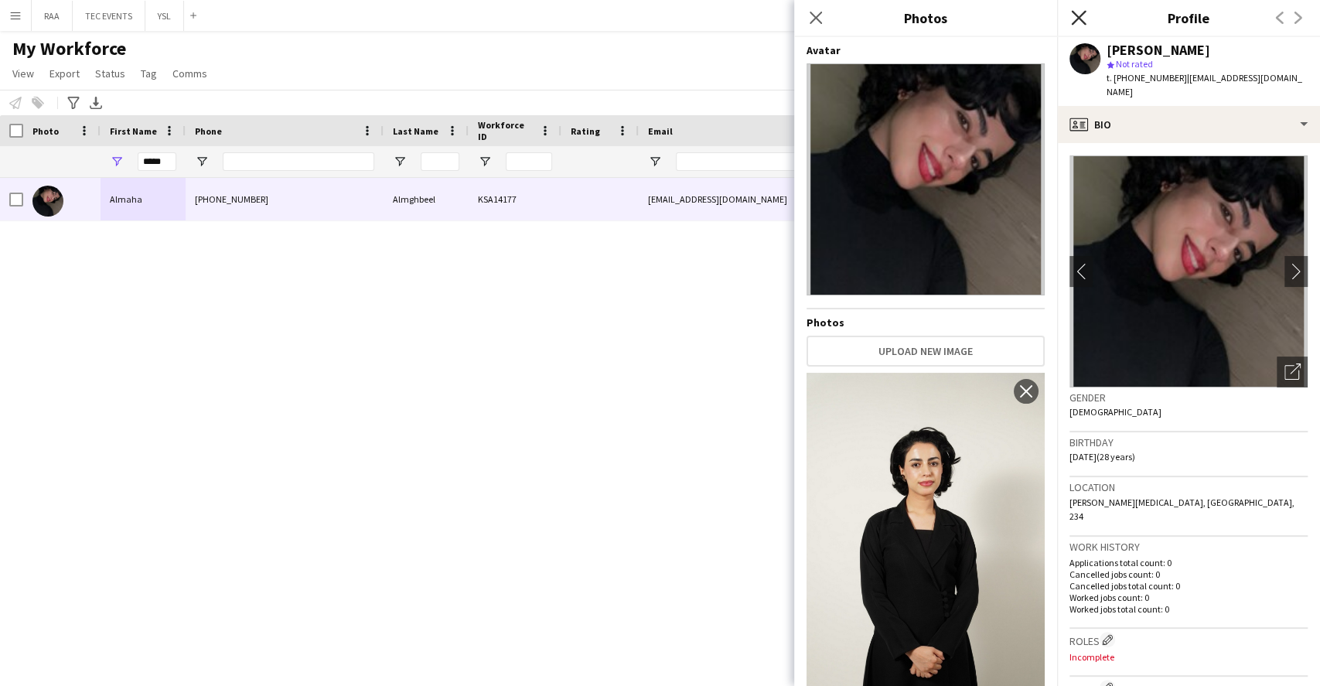
click at [1078, 23] on icon "Close pop-in" at bounding box center [1078, 17] width 15 height 15
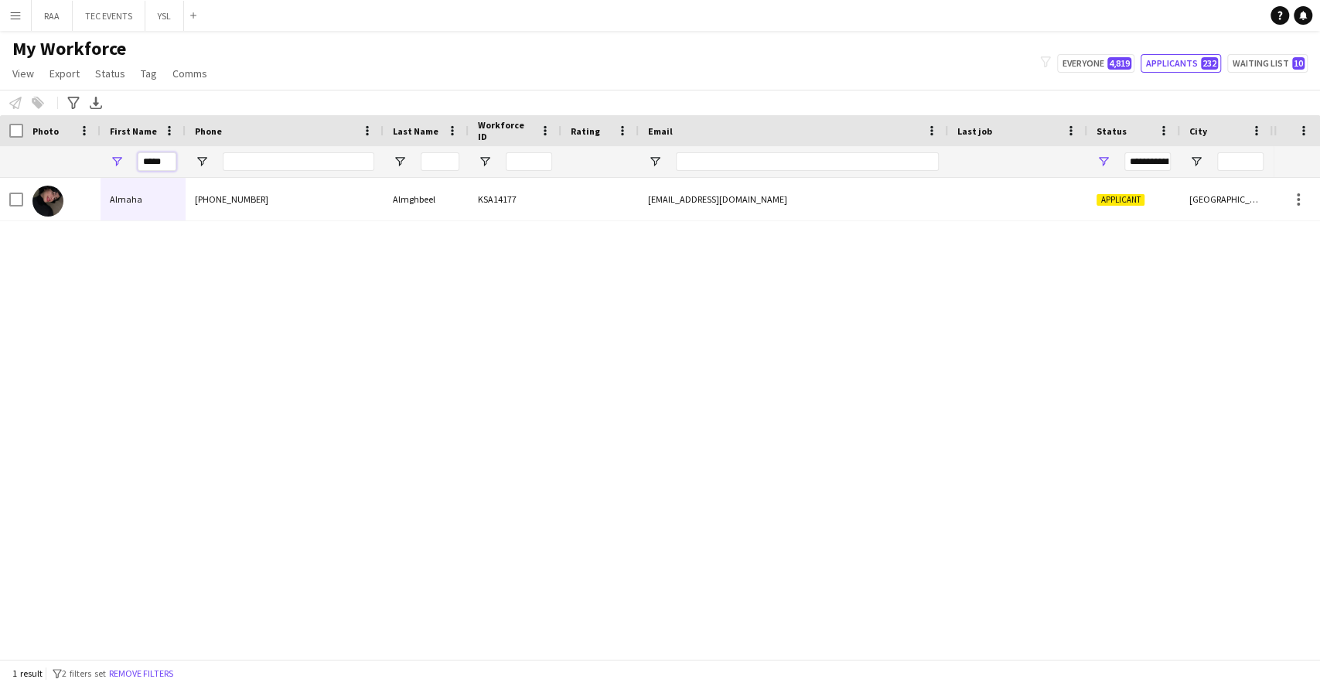
click at [149, 162] on input "*****" at bounding box center [157, 161] width 39 height 19
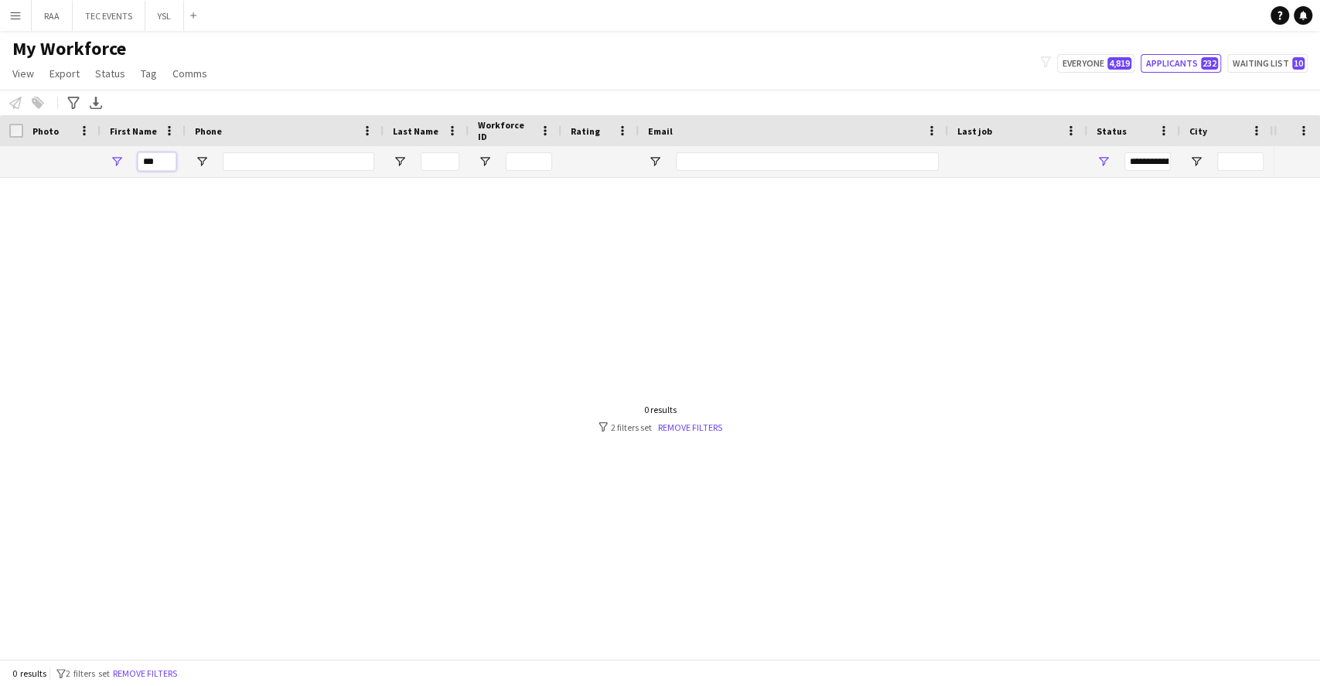
type input "**"
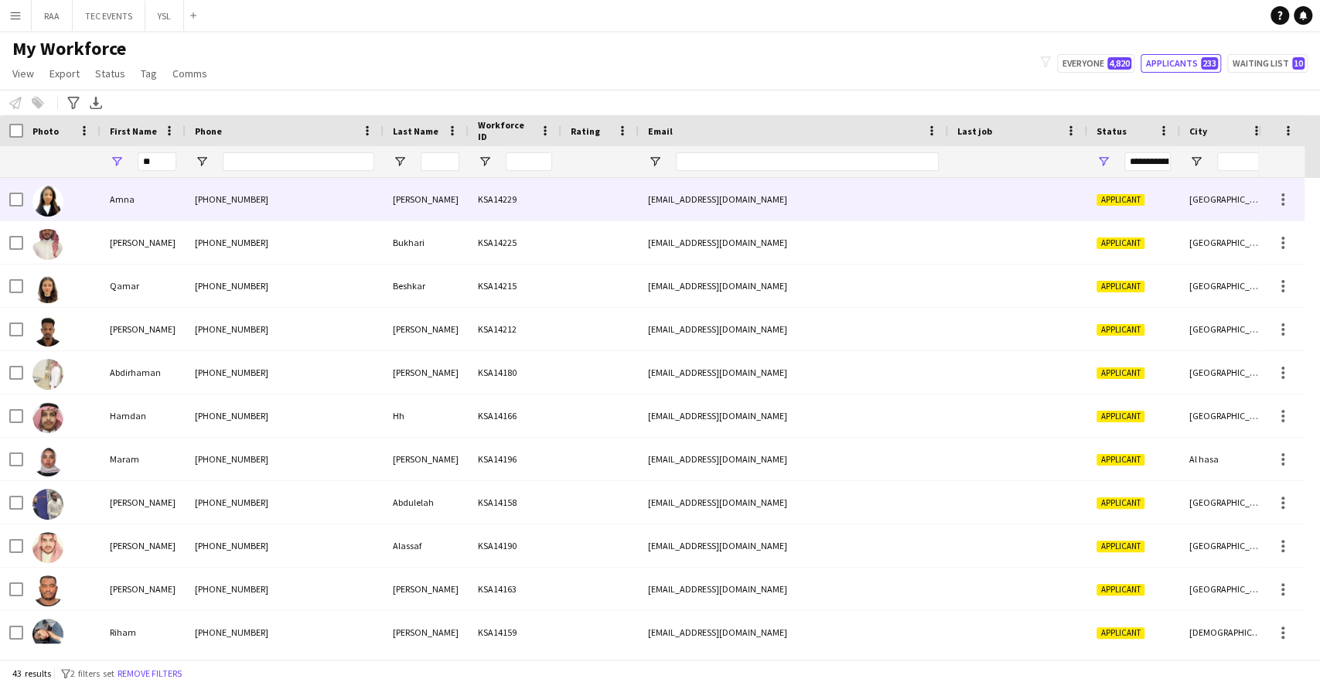
click at [190, 178] on div "[PHONE_NUMBER]" at bounding box center [285, 199] width 198 height 43
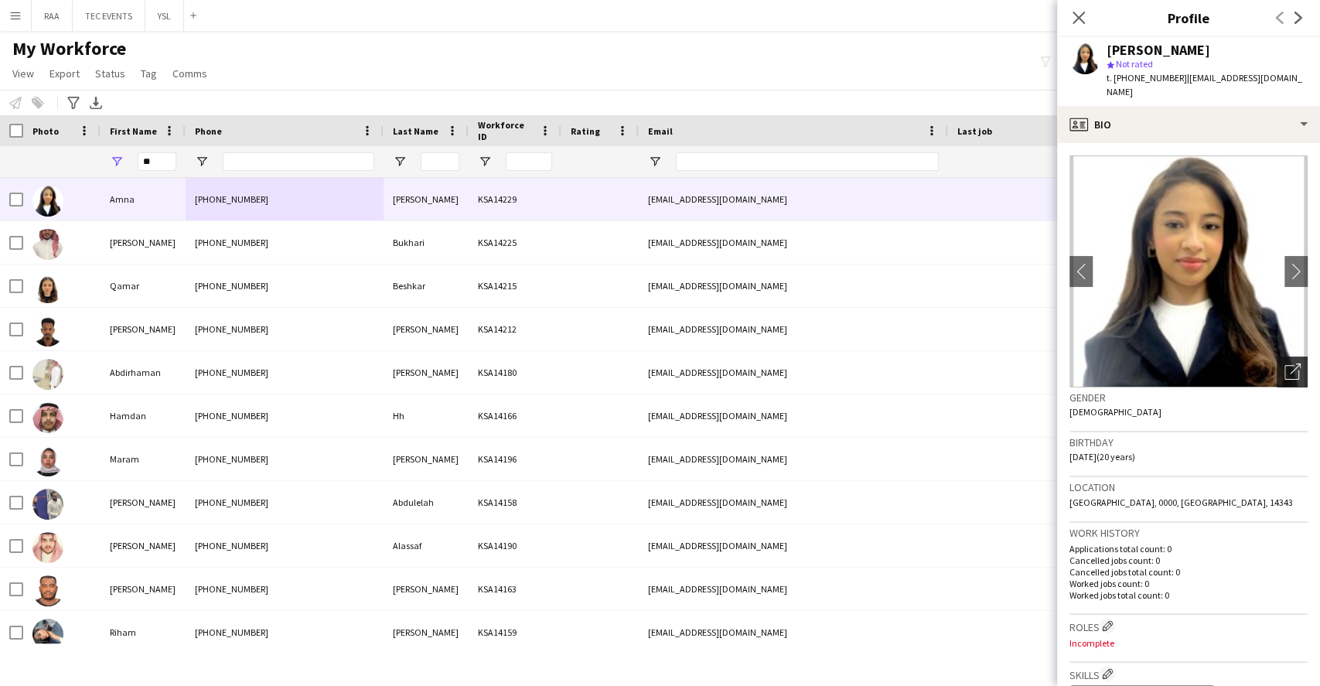
click at [1284, 363] on icon "Open photos pop-in" at bounding box center [1292, 371] width 16 height 16
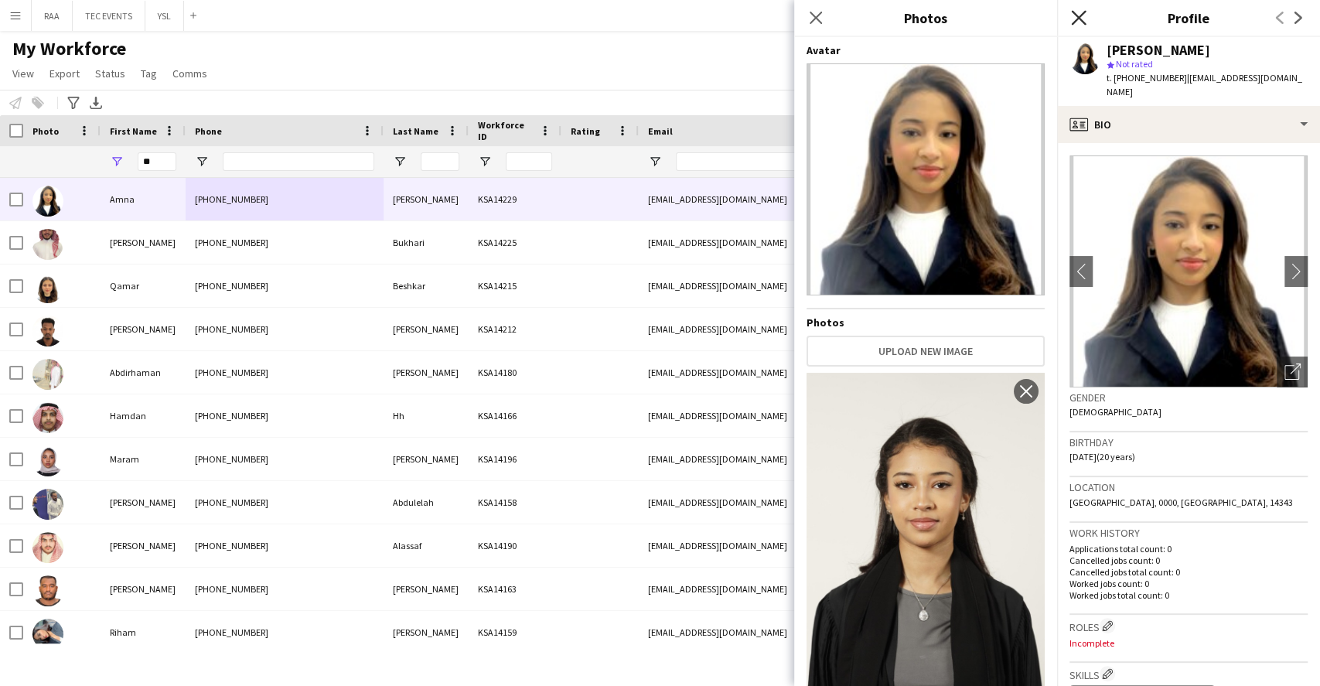
click at [1071, 15] on icon "Close pop-in" at bounding box center [1078, 17] width 15 height 15
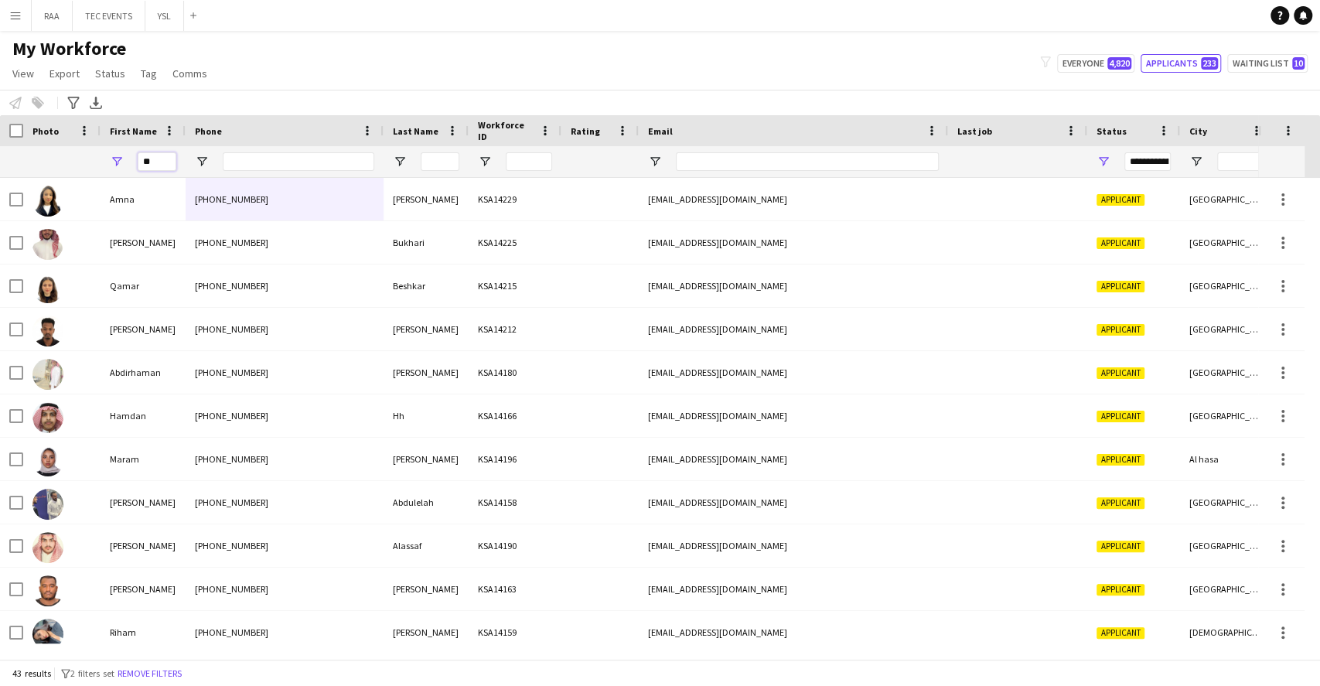
drag, startPoint x: 168, startPoint y: 166, endPoint x: 64, endPoint y: 164, distance: 103.6
click at [64, 164] on div "**********" at bounding box center [861, 161] width 1722 height 31
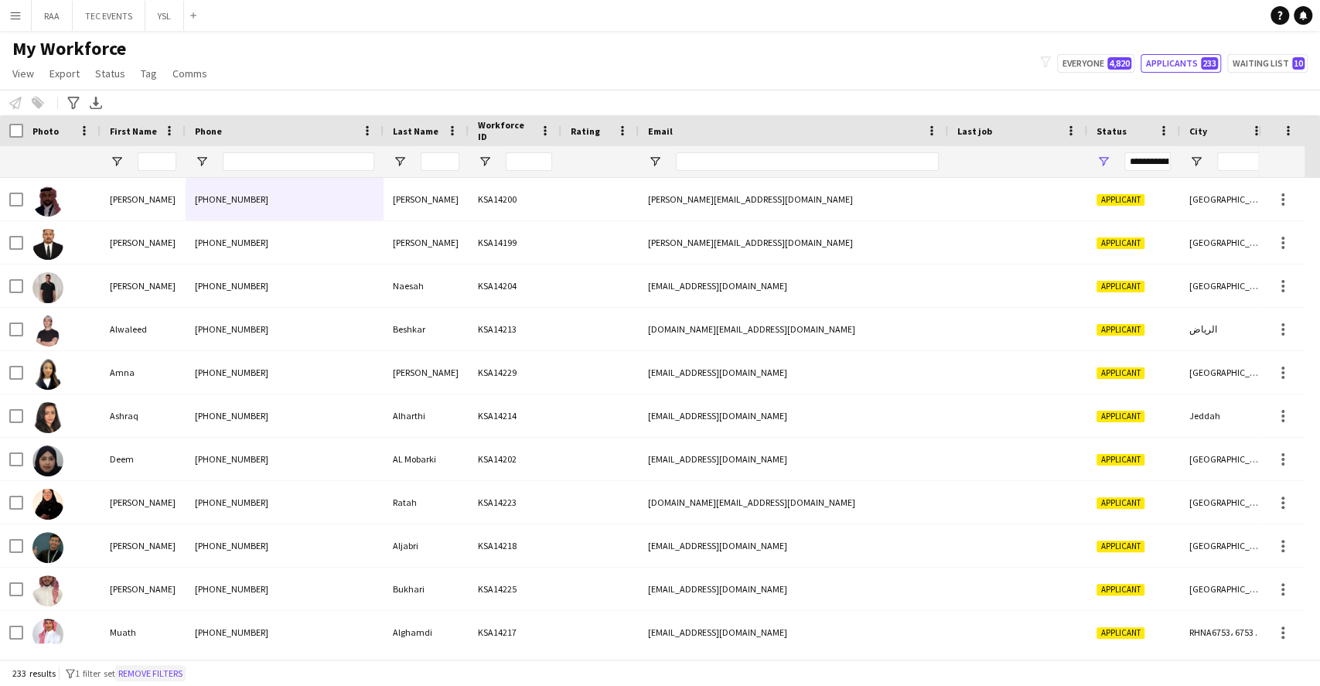
click at [186, 666] on button "Remove filters" at bounding box center [150, 673] width 70 height 17
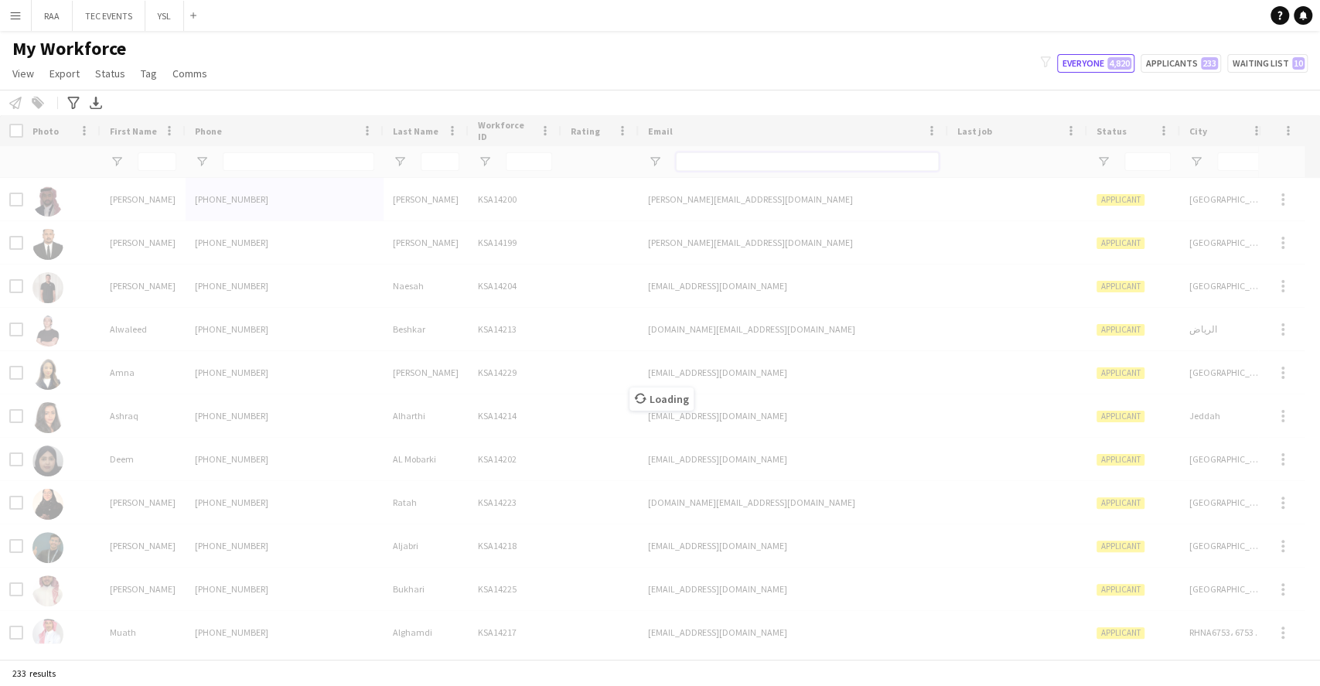
click at [797, 158] on input "Email Filter Input" at bounding box center [807, 161] width 263 height 19
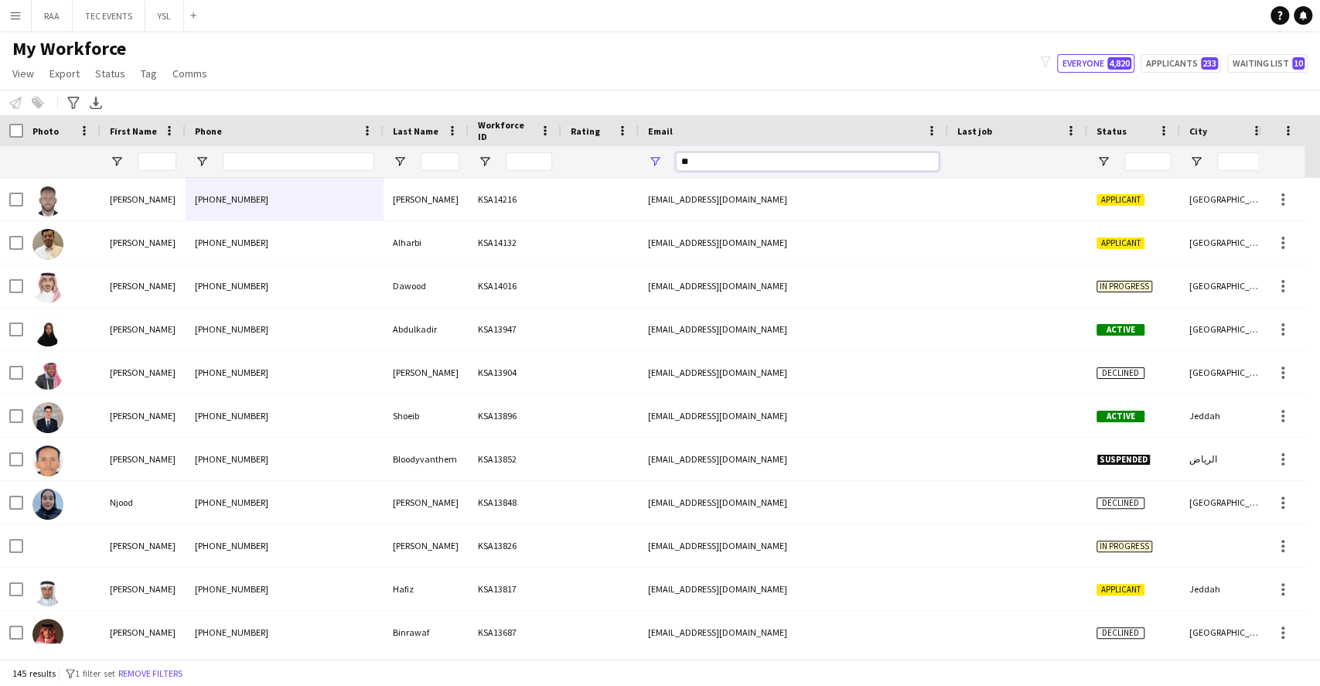
type input "*"
click at [164, 168] on input "First Name Filter Input" at bounding box center [157, 161] width 39 height 19
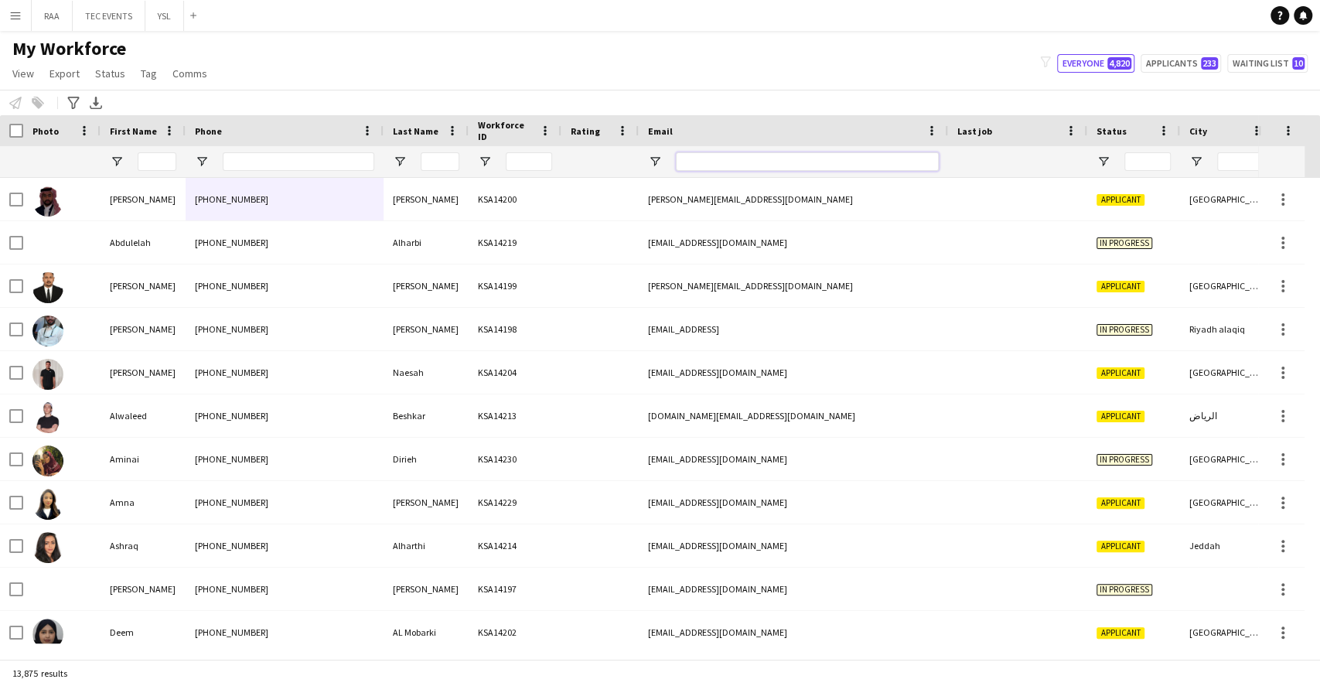
click at [753, 155] on input "Email Filter Input" at bounding box center [807, 161] width 263 height 19
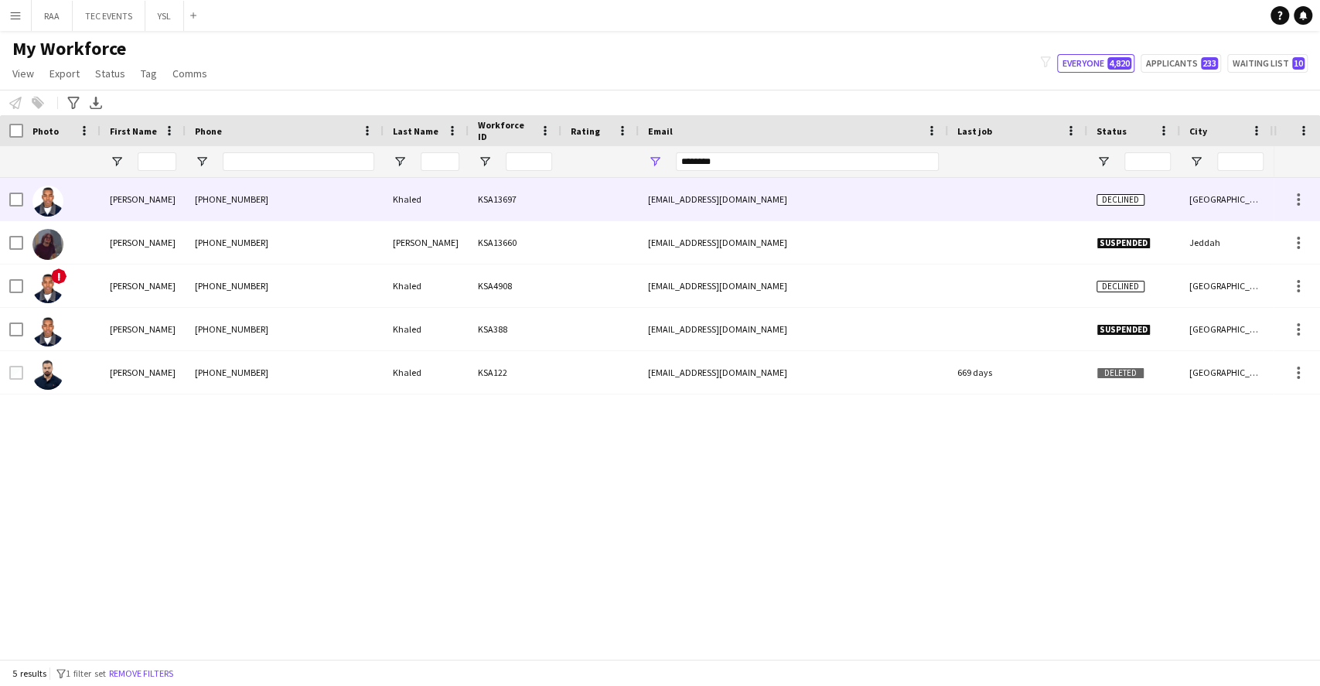
click at [291, 206] on div "[PHONE_NUMBER]" at bounding box center [285, 199] width 198 height 43
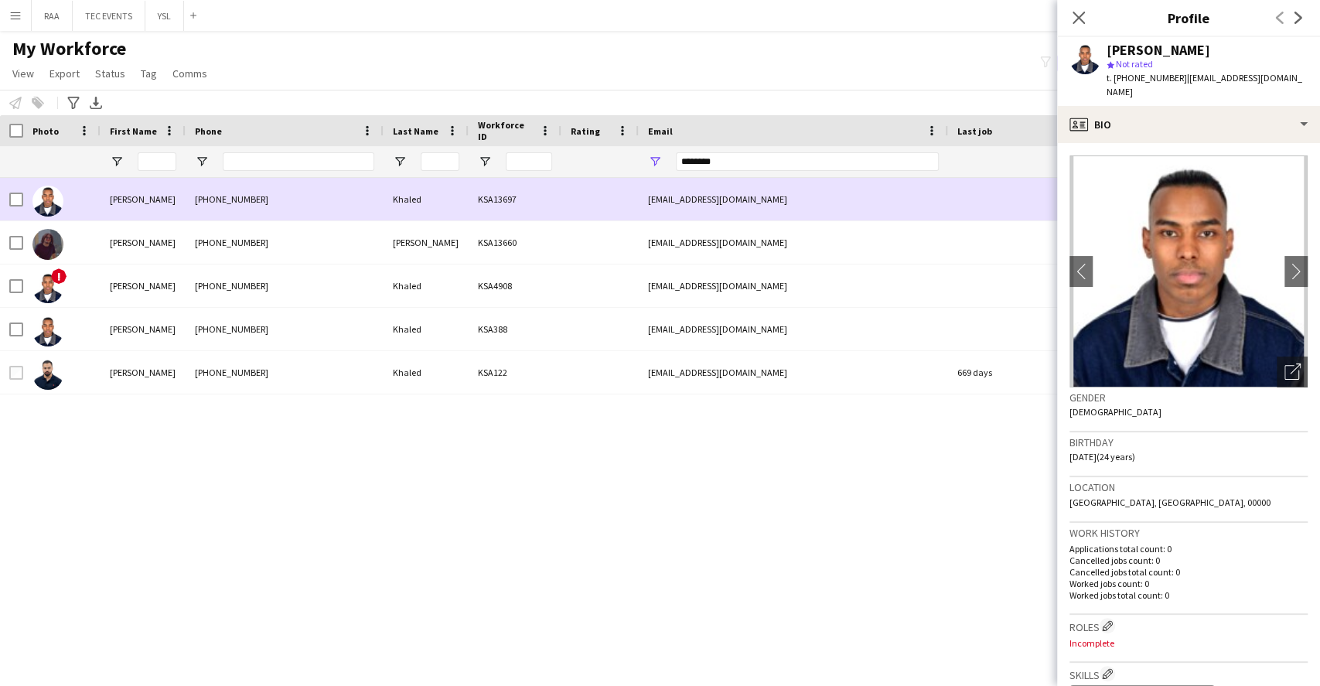
click at [863, 210] on div "[EMAIL_ADDRESS][DOMAIN_NAME]" at bounding box center [793, 199] width 309 height 43
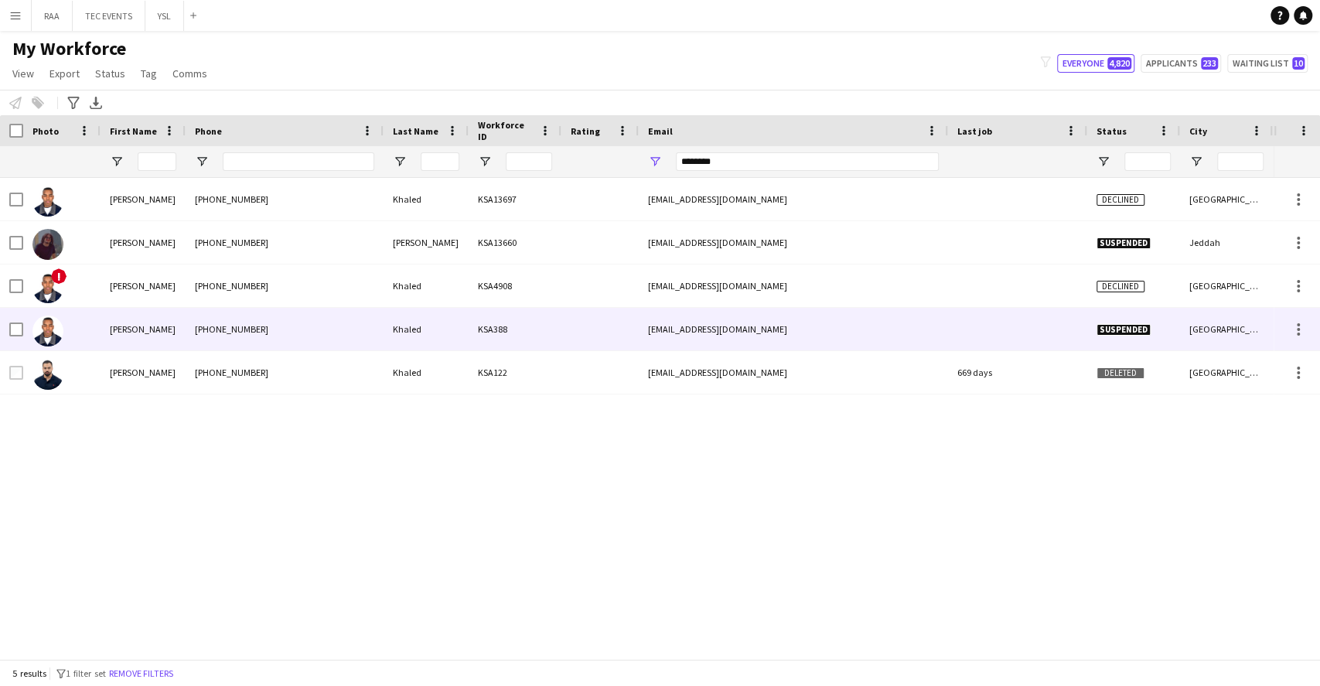
click at [406, 333] on div "Khaled" at bounding box center [425, 329] width 85 height 43
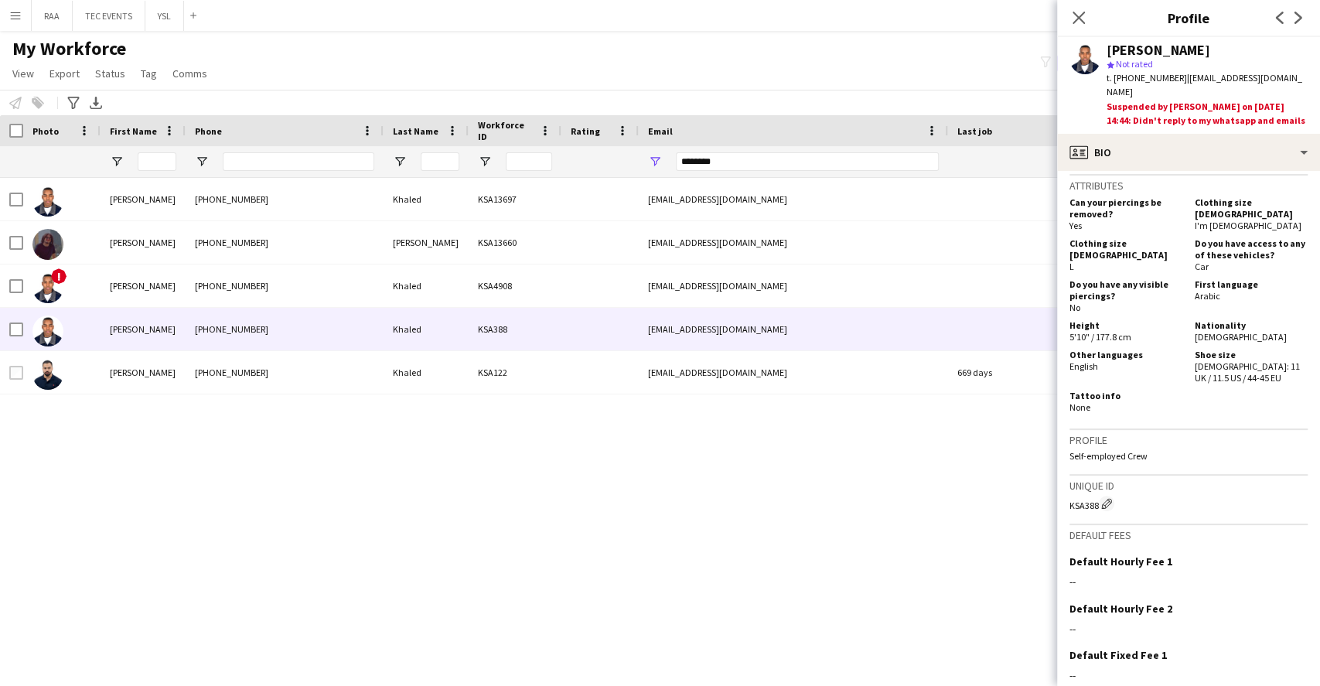
scroll to position [675, 0]
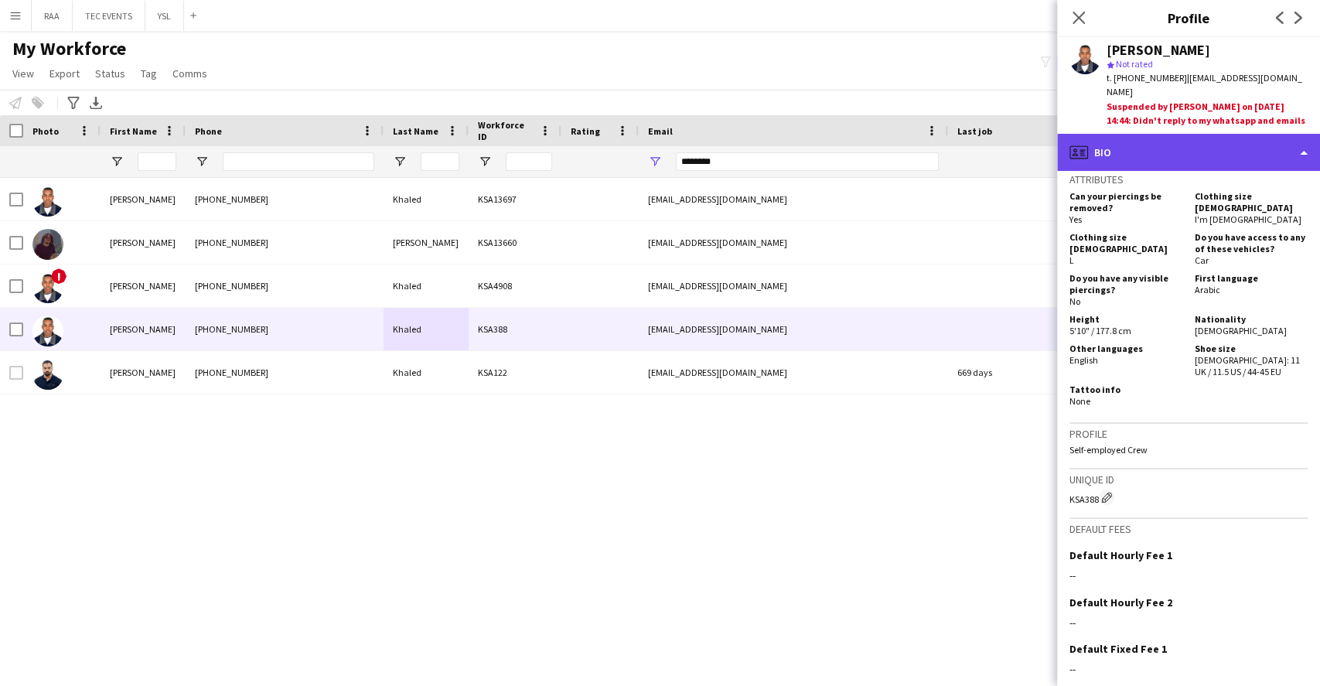
click at [1158, 160] on div "profile Bio" at bounding box center [1188, 152] width 263 height 37
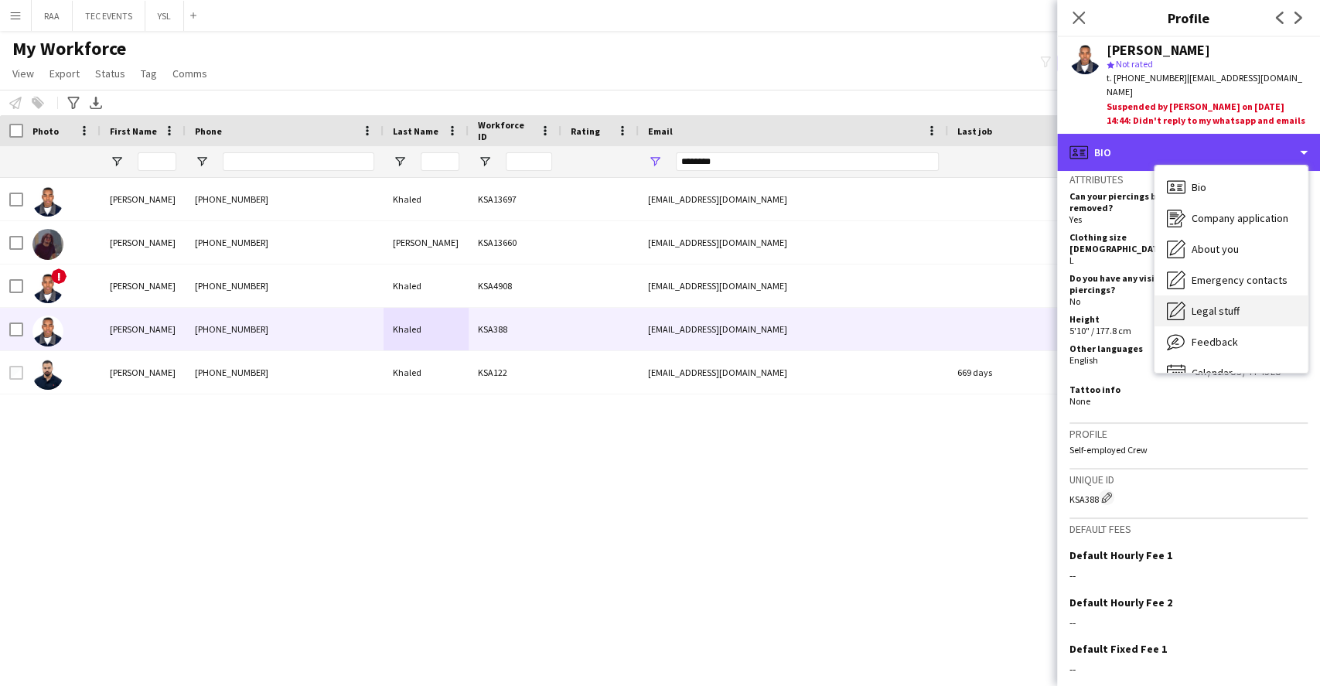
scroll to position [21, 0]
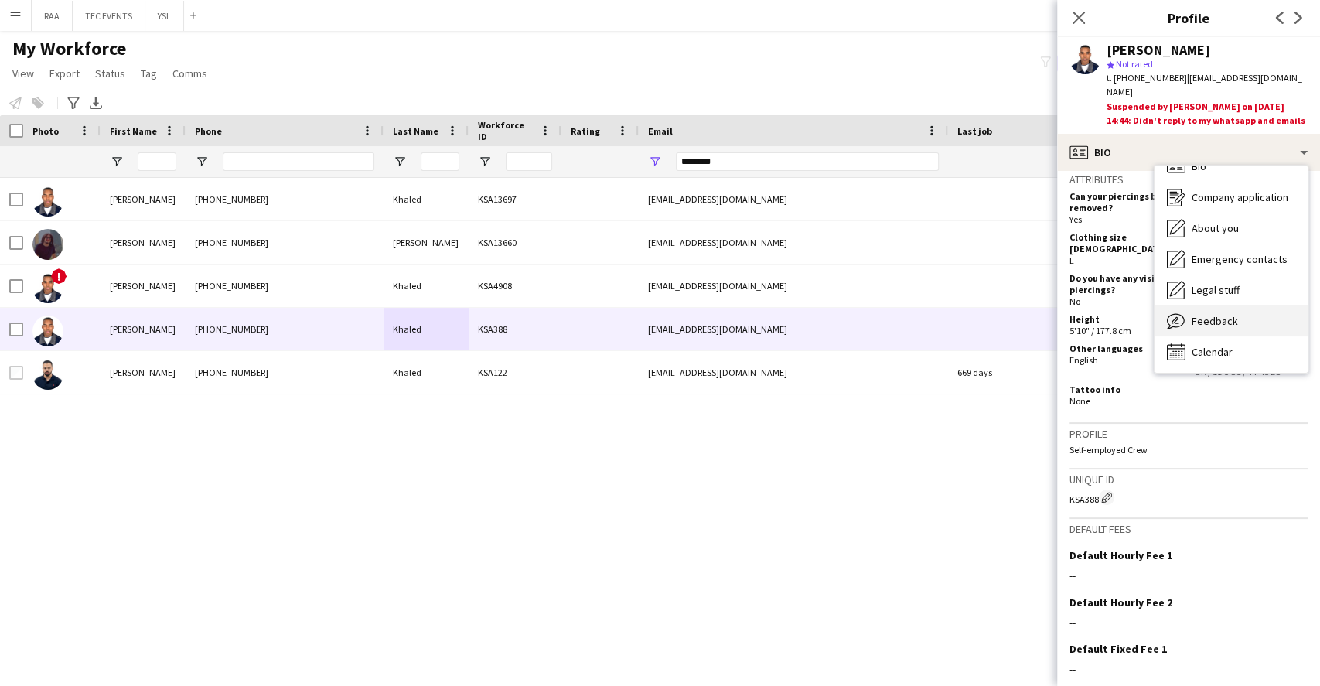
click at [1246, 318] on div "Feedback Feedback" at bounding box center [1230, 320] width 153 height 31
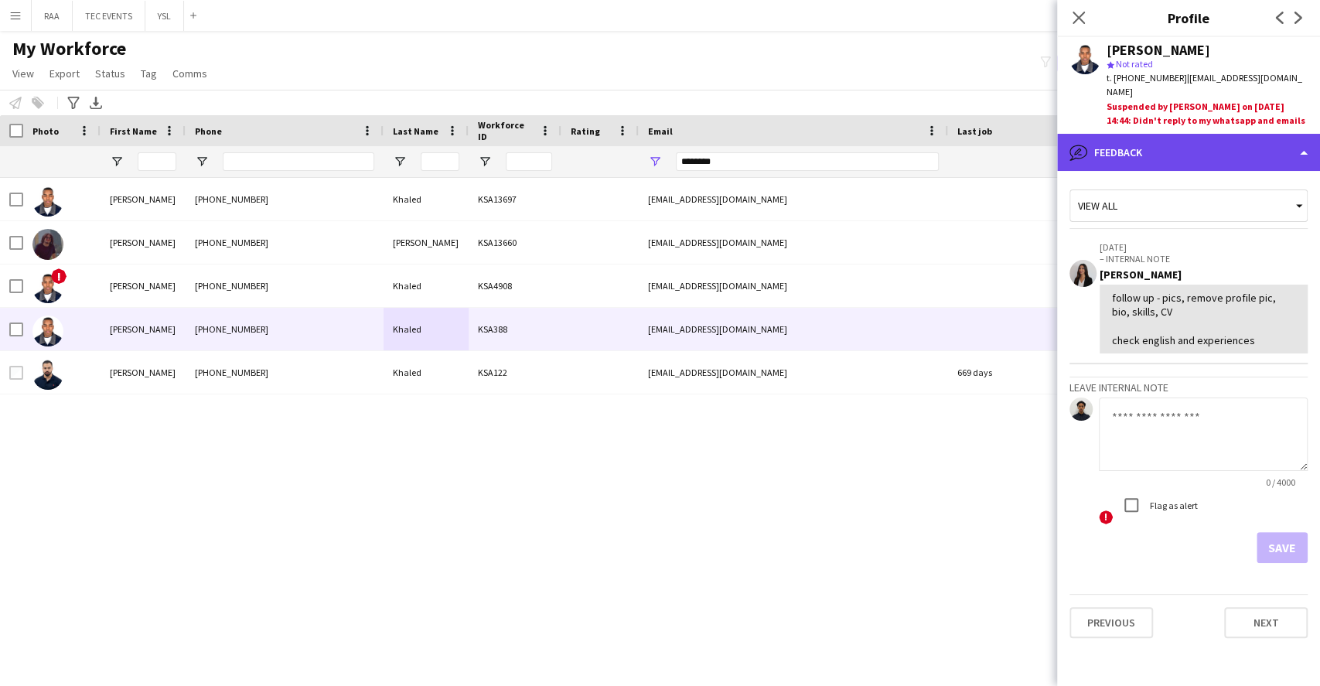
click at [1209, 165] on div "bubble-pencil Feedback" at bounding box center [1188, 152] width 263 height 37
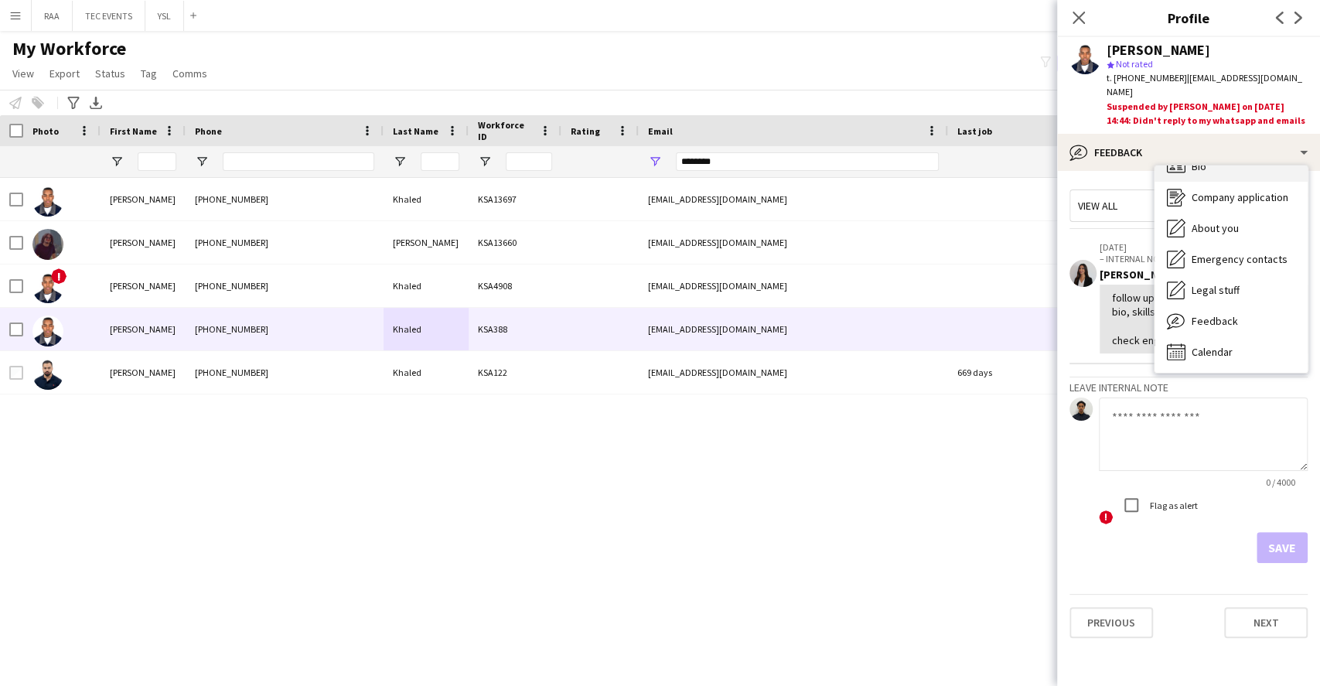
click at [1238, 179] on div "Bio Bio" at bounding box center [1230, 166] width 153 height 31
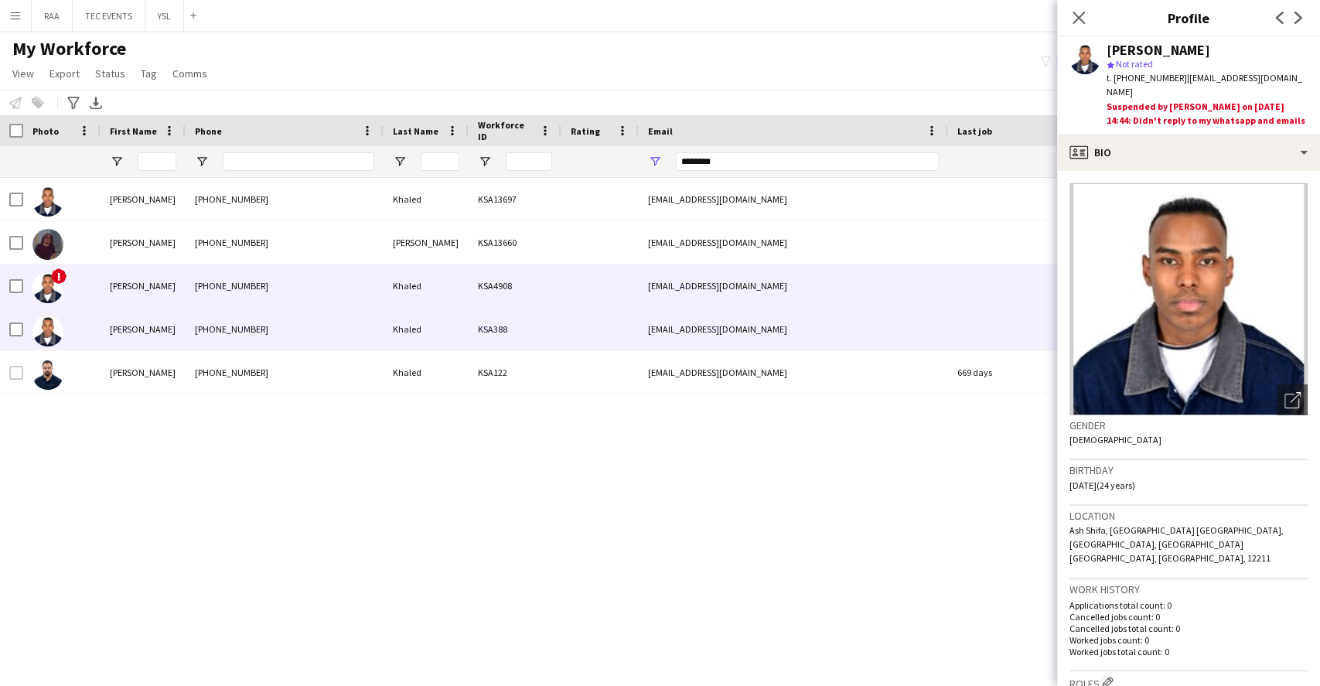
click at [639, 294] on div "mromarkhaled2024@gmail.com" at bounding box center [793, 285] width 309 height 43
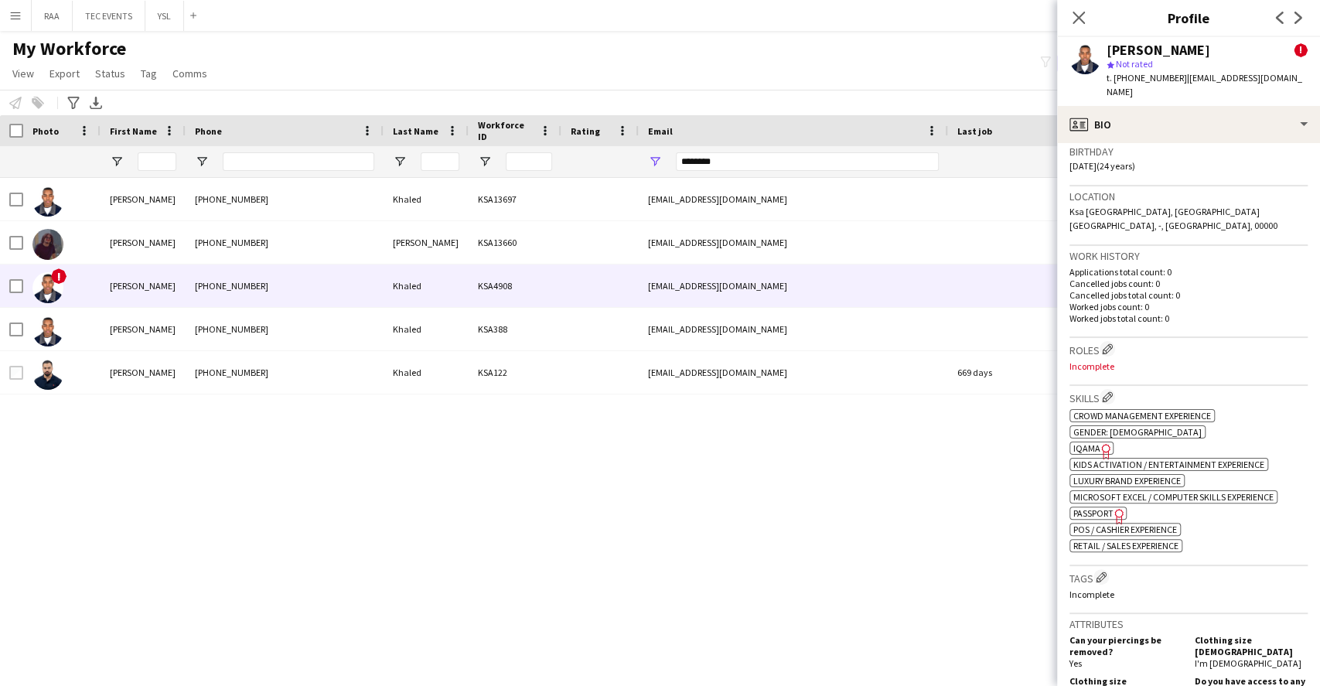
scroll to position [0, 0]
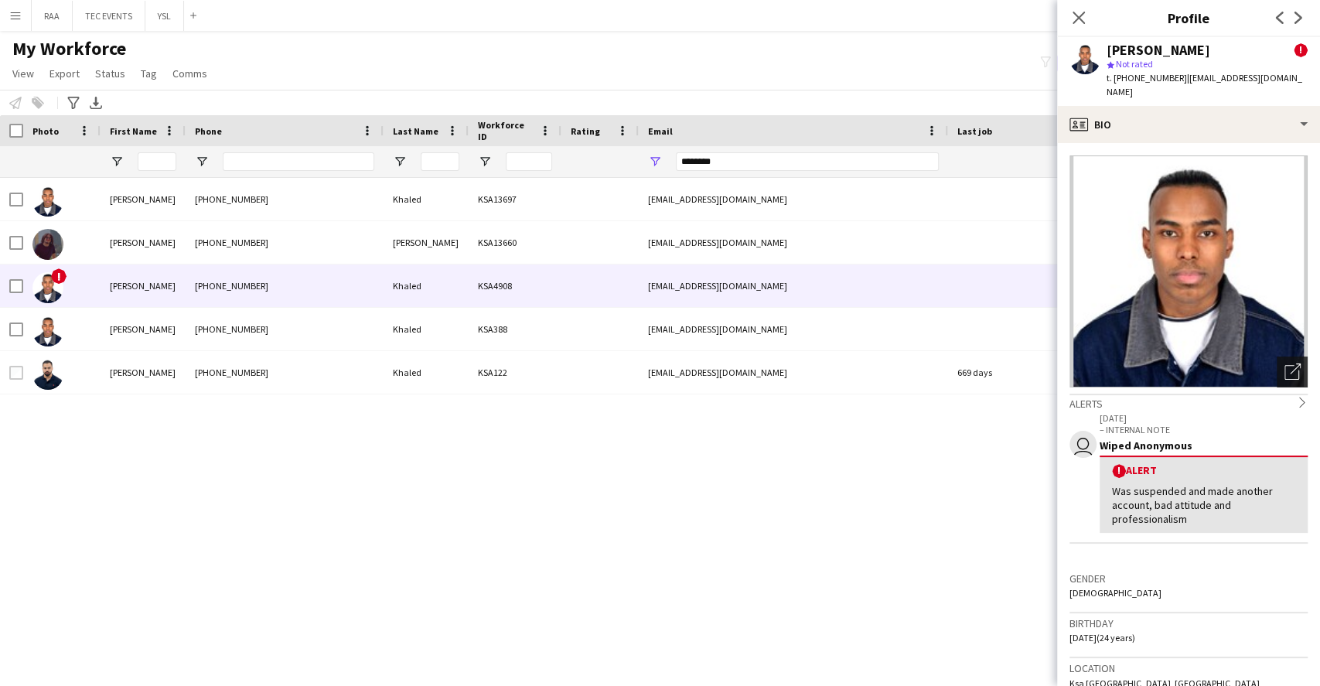
click at [1288, 376] on div "Open photos pop-in" at bounding box center [1291, 371] width 31 height 31
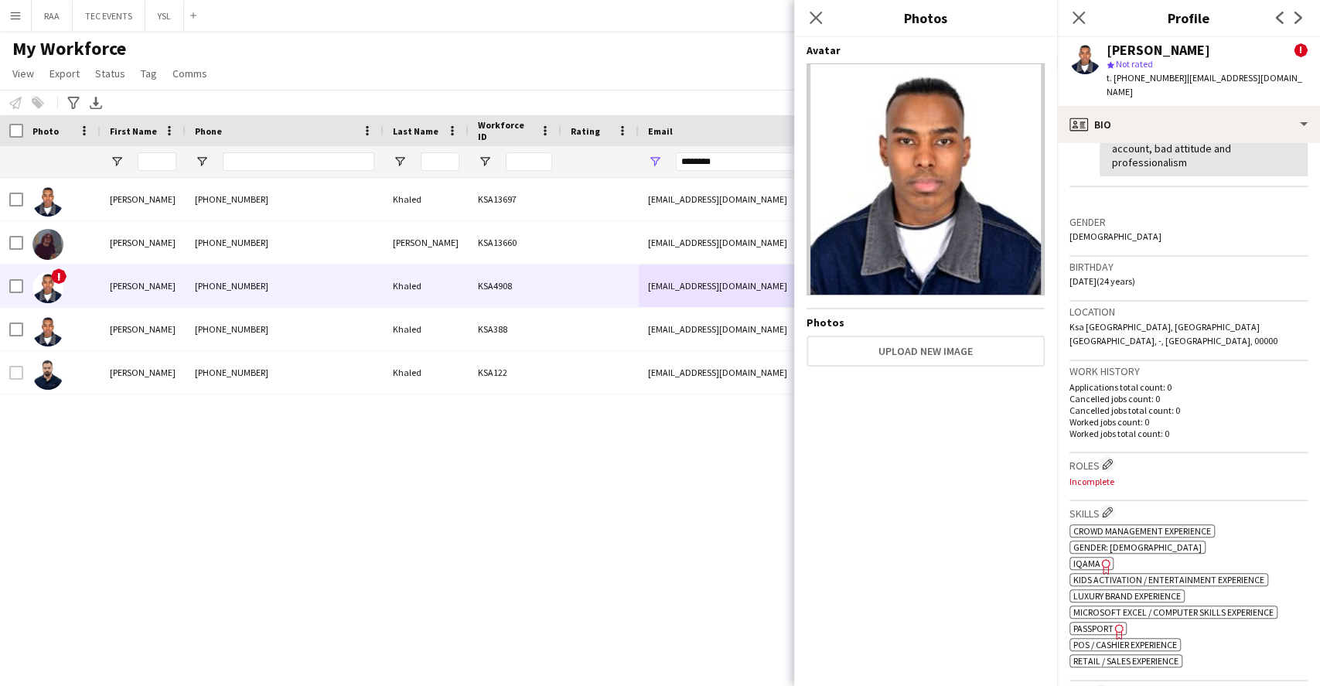
scroll to position [358, 0]
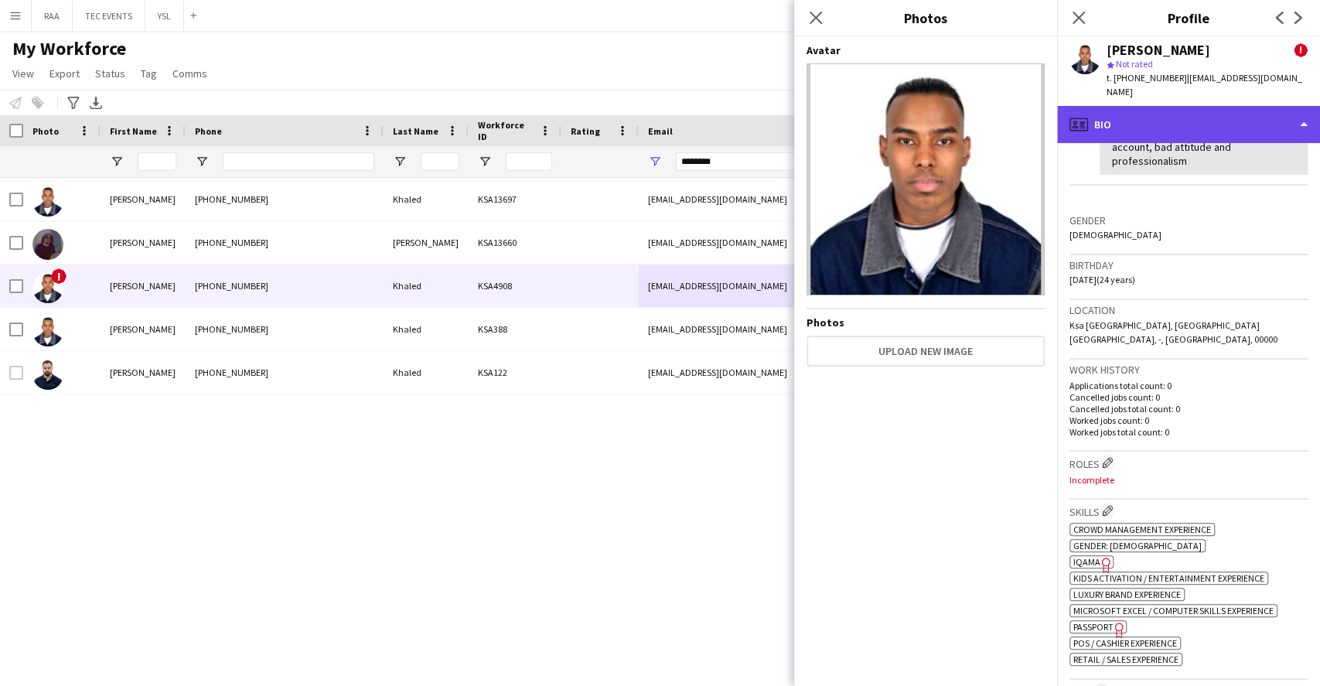
click at [1187, 127] on div "profile Bio" at bounding box center [1188, 124] width 263 height 37
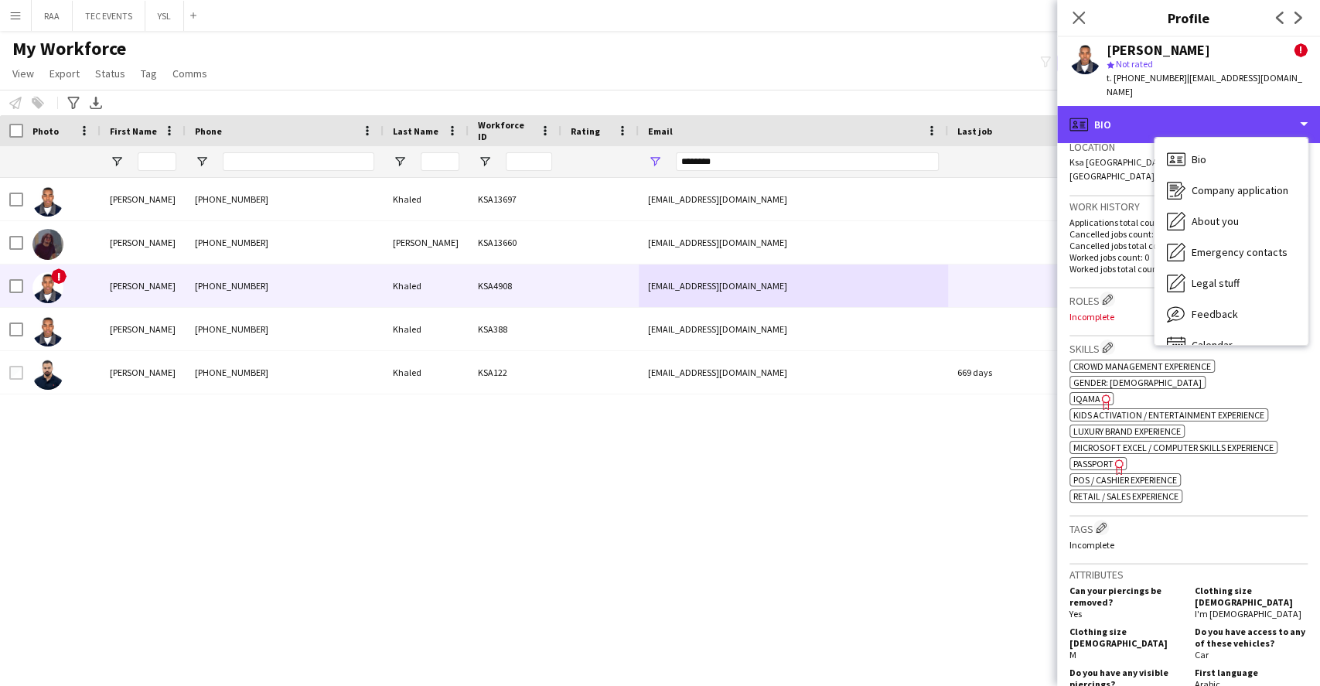
scroll to position [523, 0]
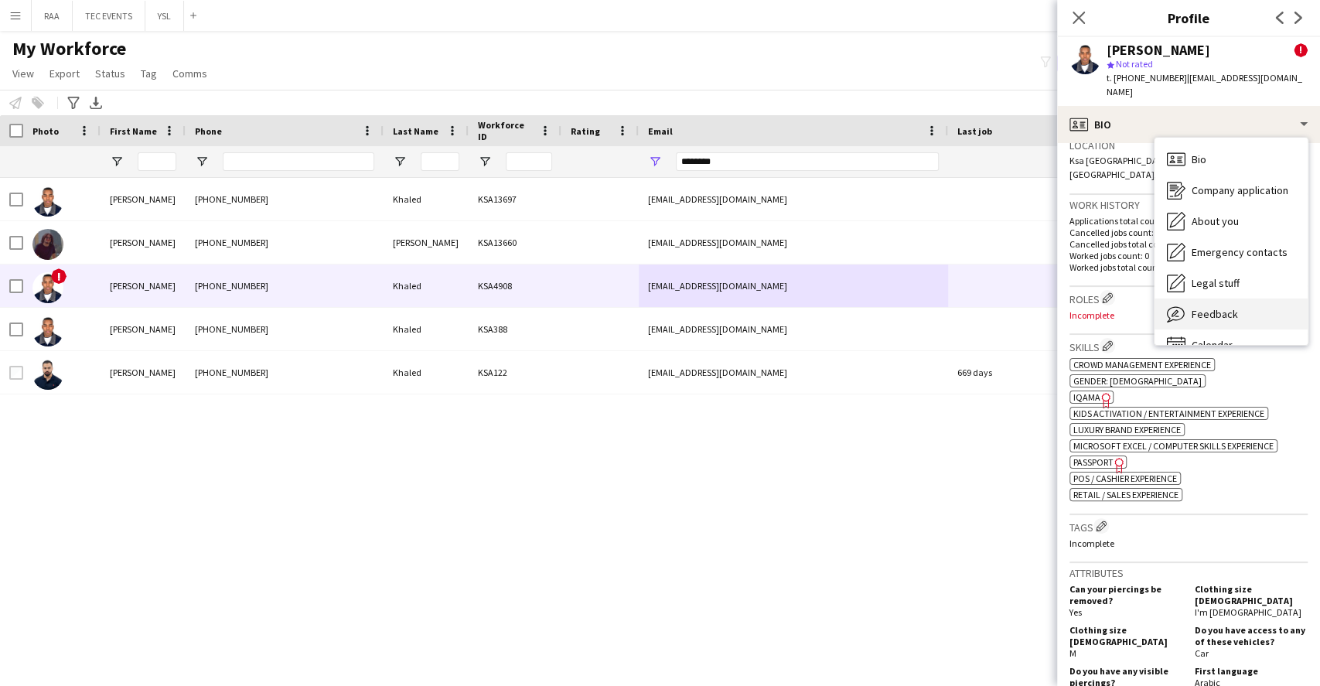
click at [1229, 300] on div "Feedback Feedback" at bounding box center [1230, 313] width 153 height 31
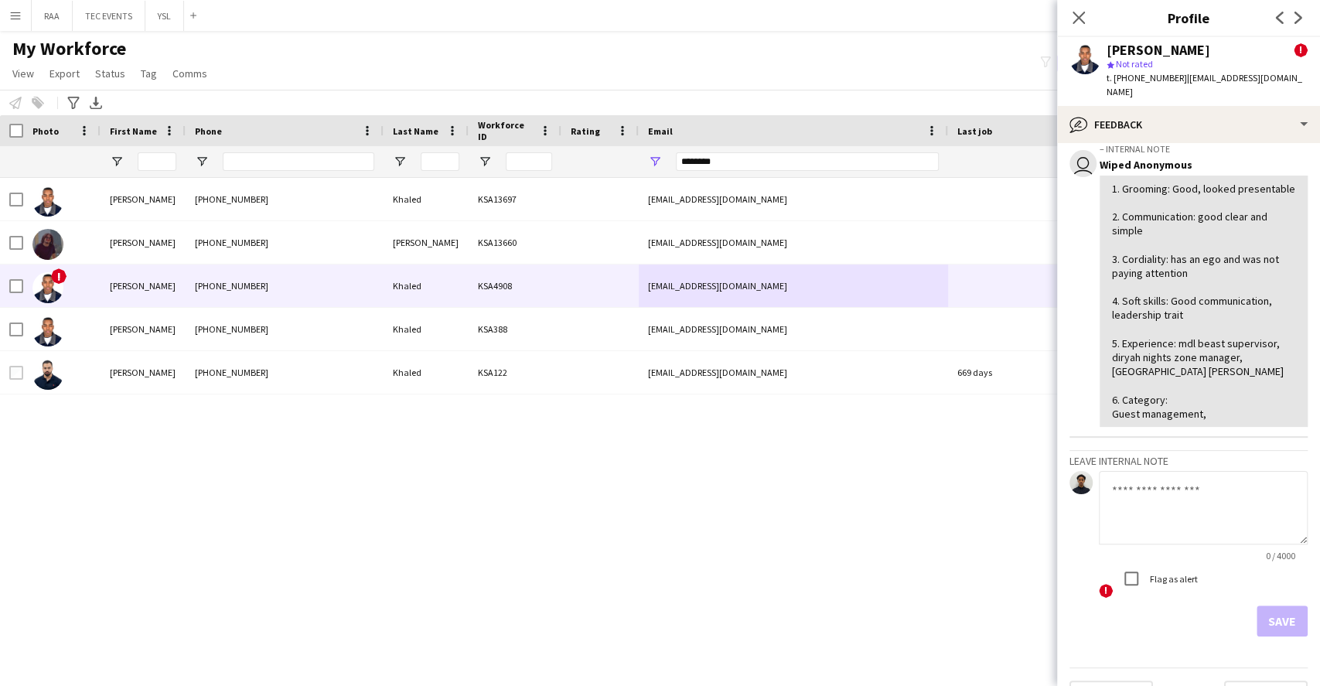
scroll to position [0, 0]
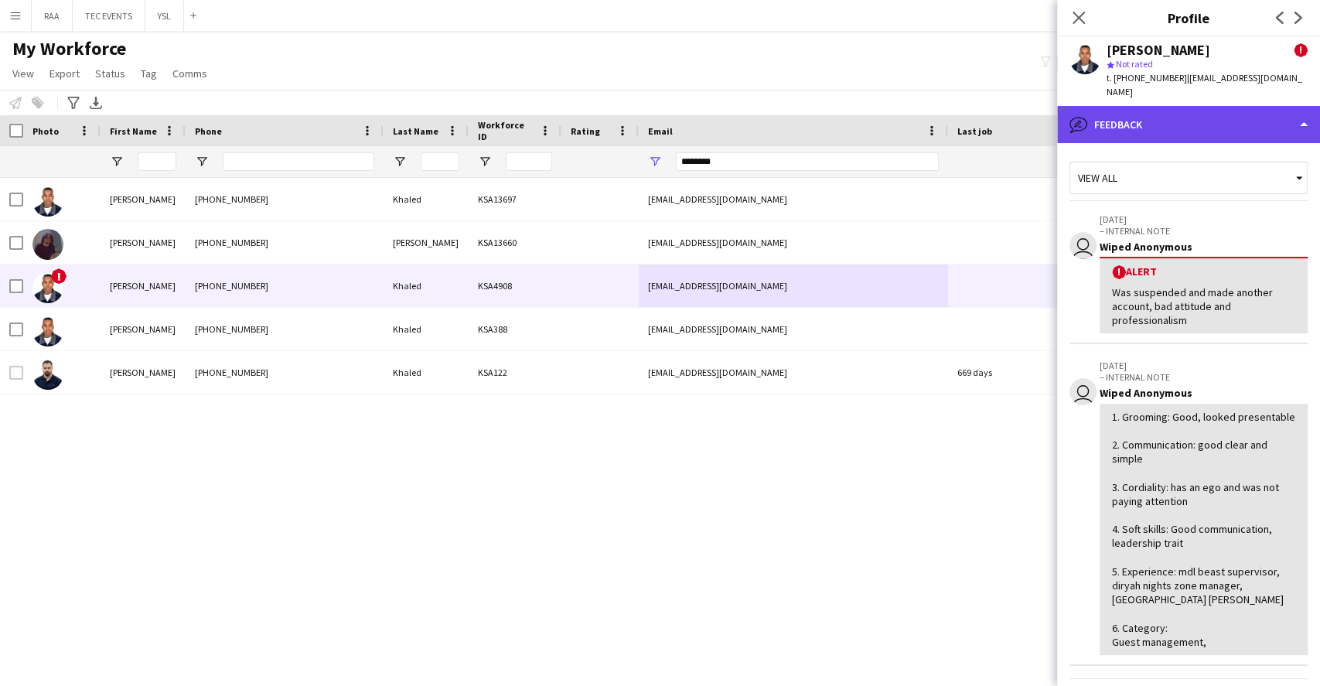
click at [1165, 131] on div "bubble-pencil Feedback" at bounding box center [1188, 124] width 263 height 37
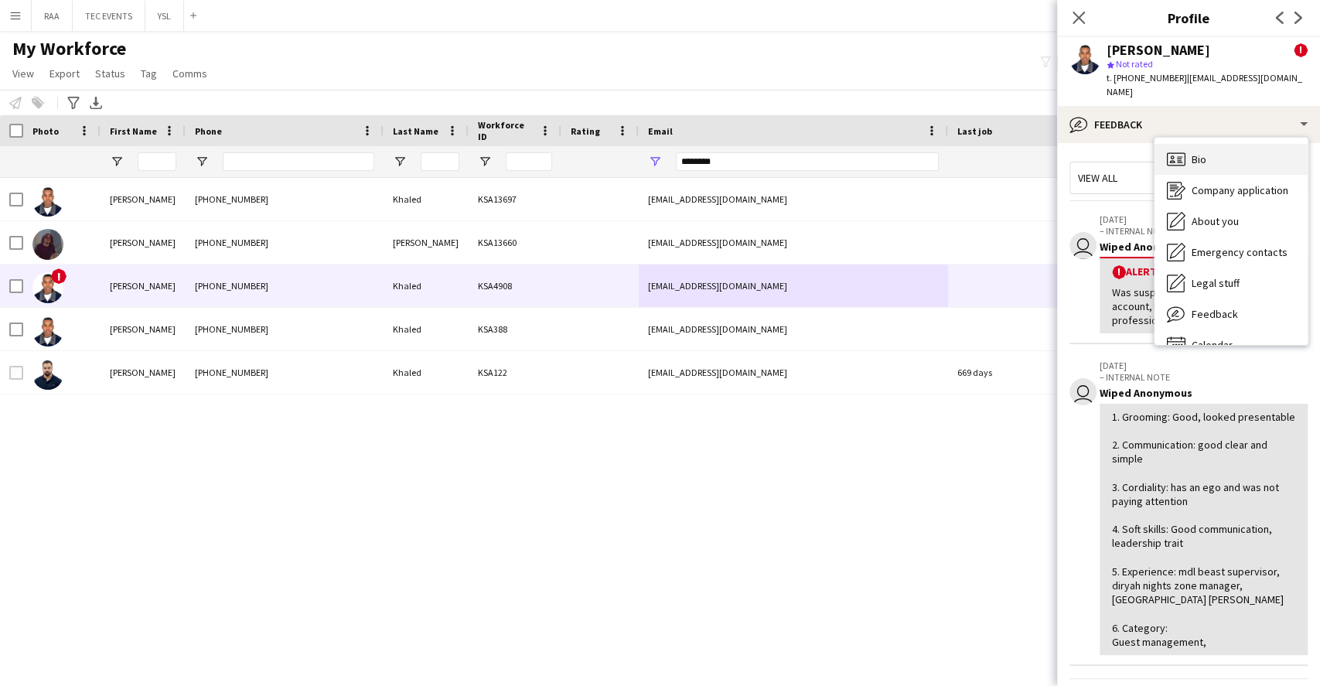
click at [1194, 166] on div "Bio Bio" at bounding box center [1230, 159] width 153 height 31
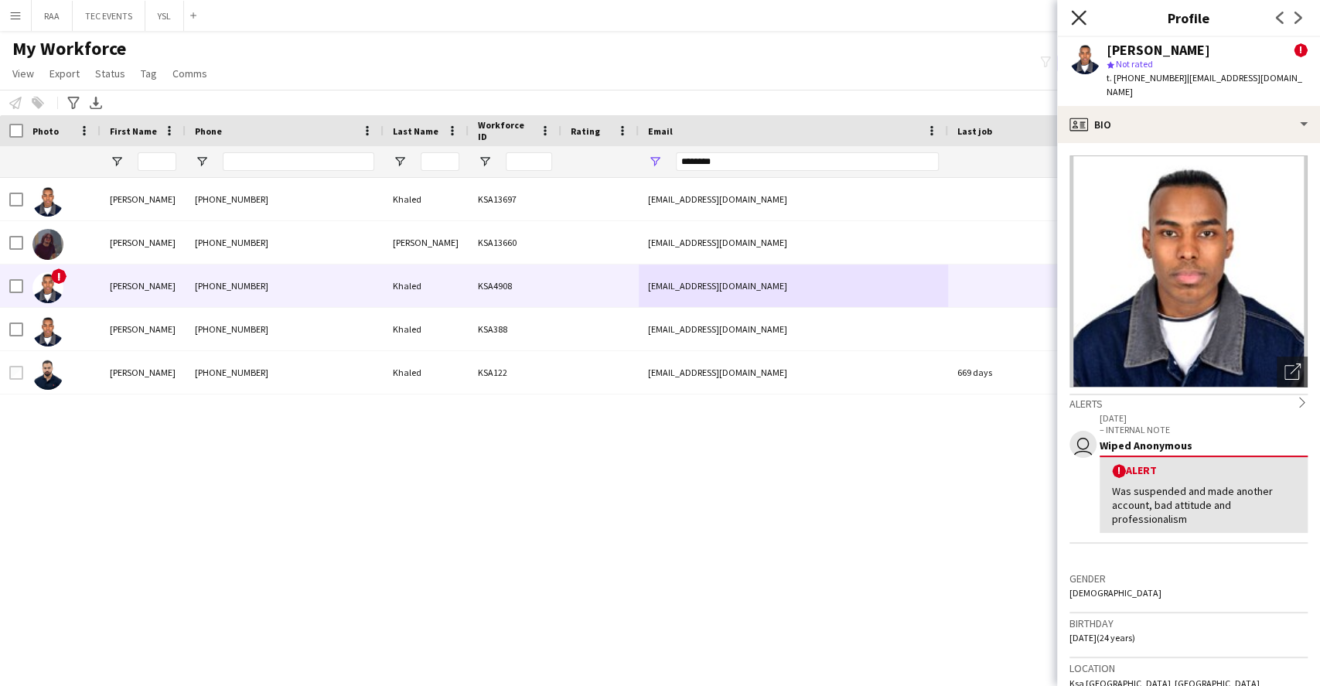
click at [1072, 14] on icon "Close pop-in" at bounding box center [1078, 17] width 15 height 15
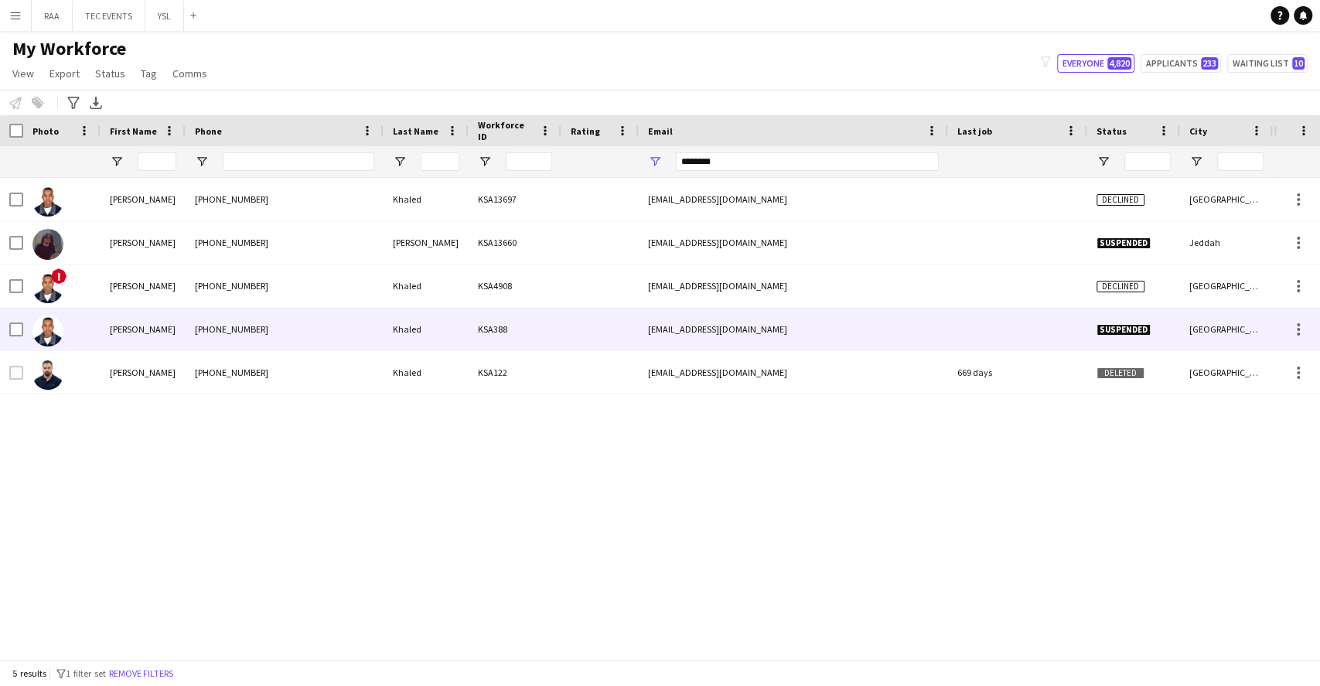
click at [1175, 325] on div "Suspended" at bounding box center [1133, 329] width 93 height 43
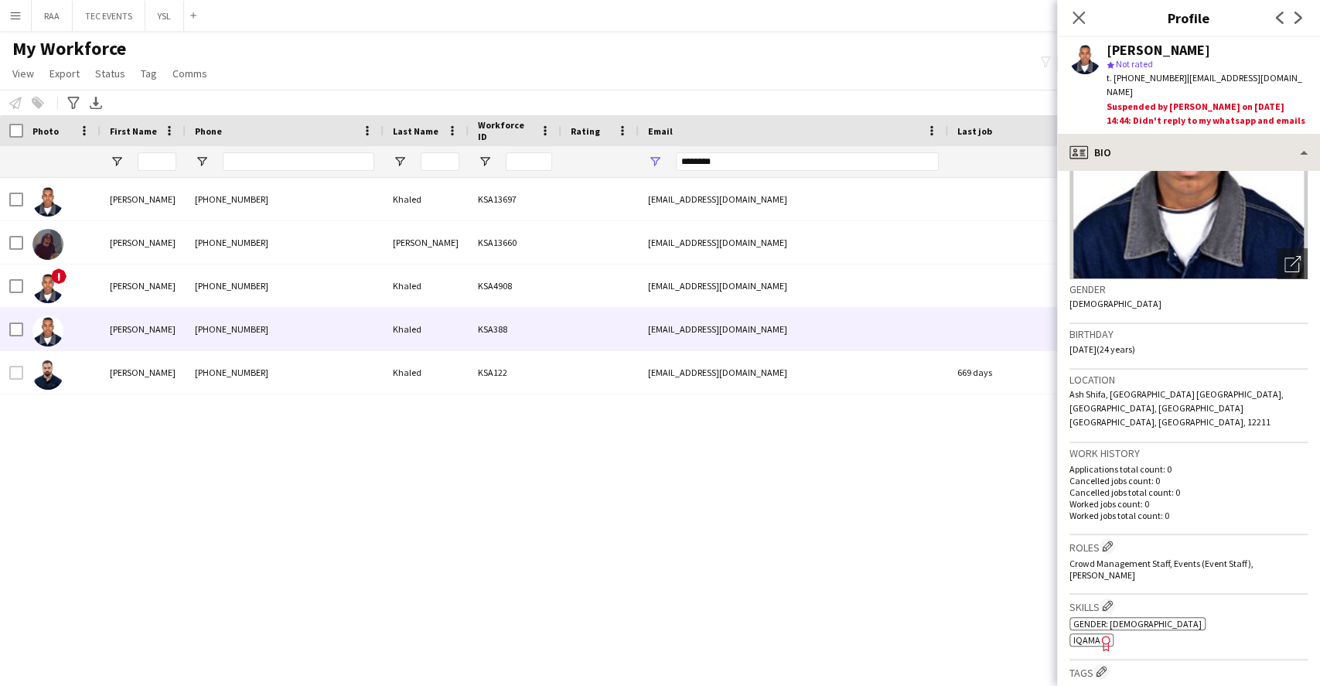
scroll to position [87, 0]
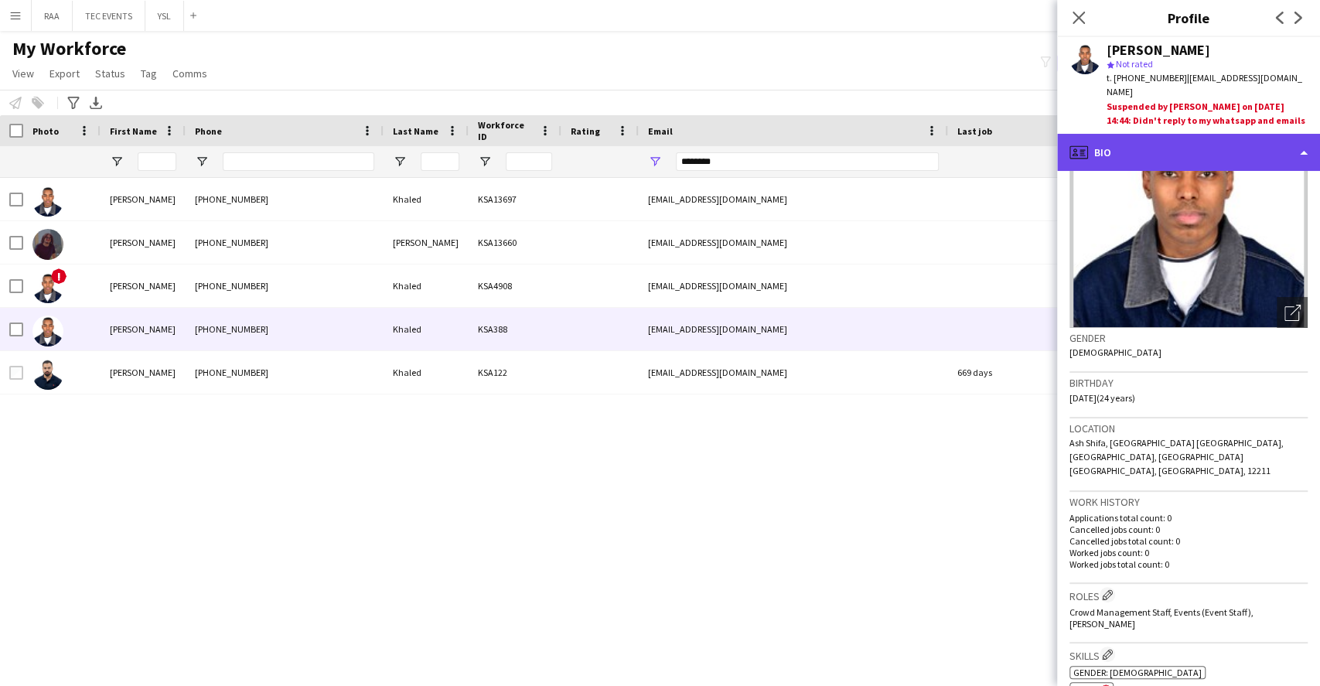
click at [1162, 162] on div "profile Bio" at bounding box center [1188, 152] width 263 height 37
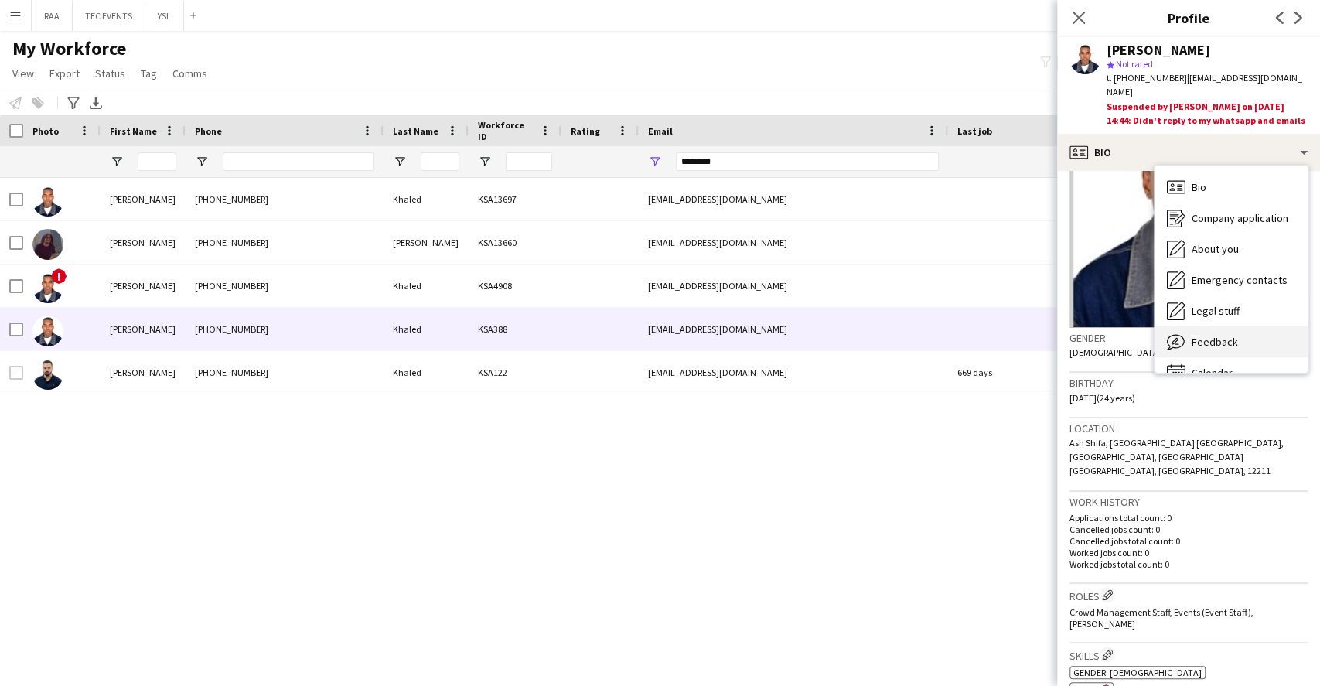
click at [1214, 348] on span "Feedback" at bounding box center [1214, 342] width 46 height 14
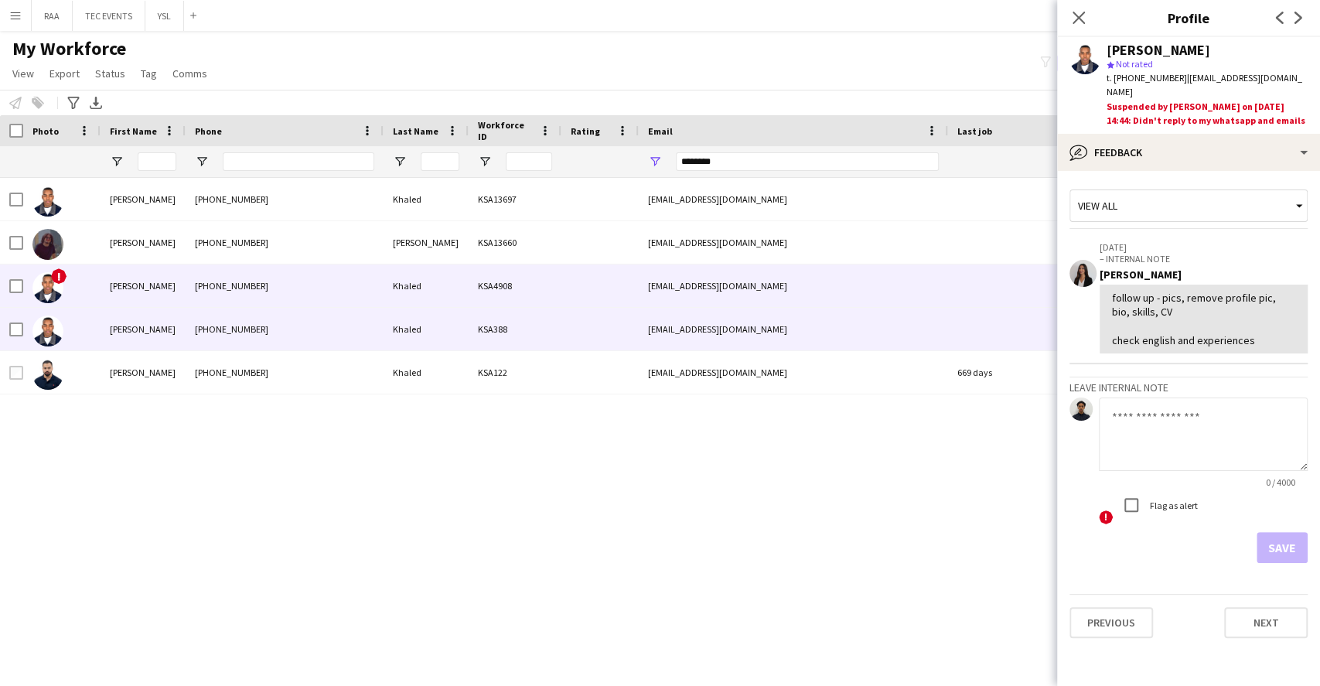
click at [789, 292] on div "mromarkhaled2024@gmail.com" at bounding box center [793, 285] width 309 height 43
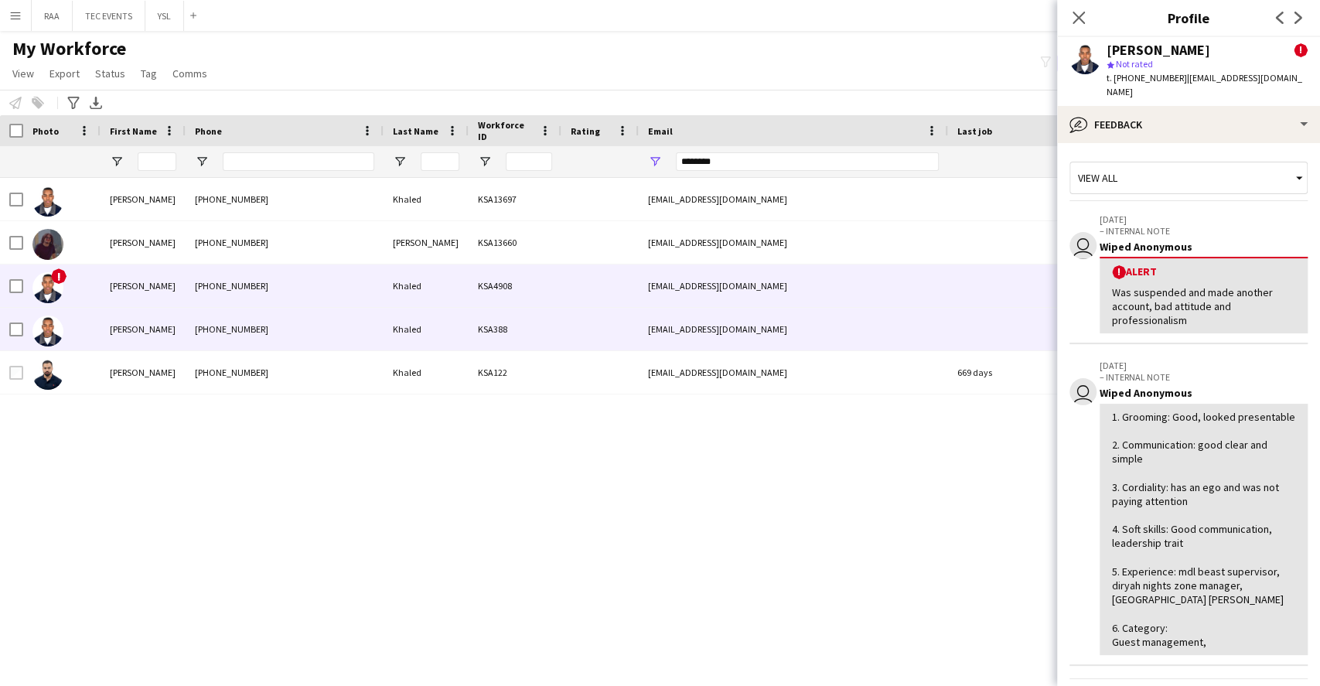
click at [861, 329] on div "omarkhaledsaleh31@gmail.com" at bounding box center [793, 329] width 309 height 43
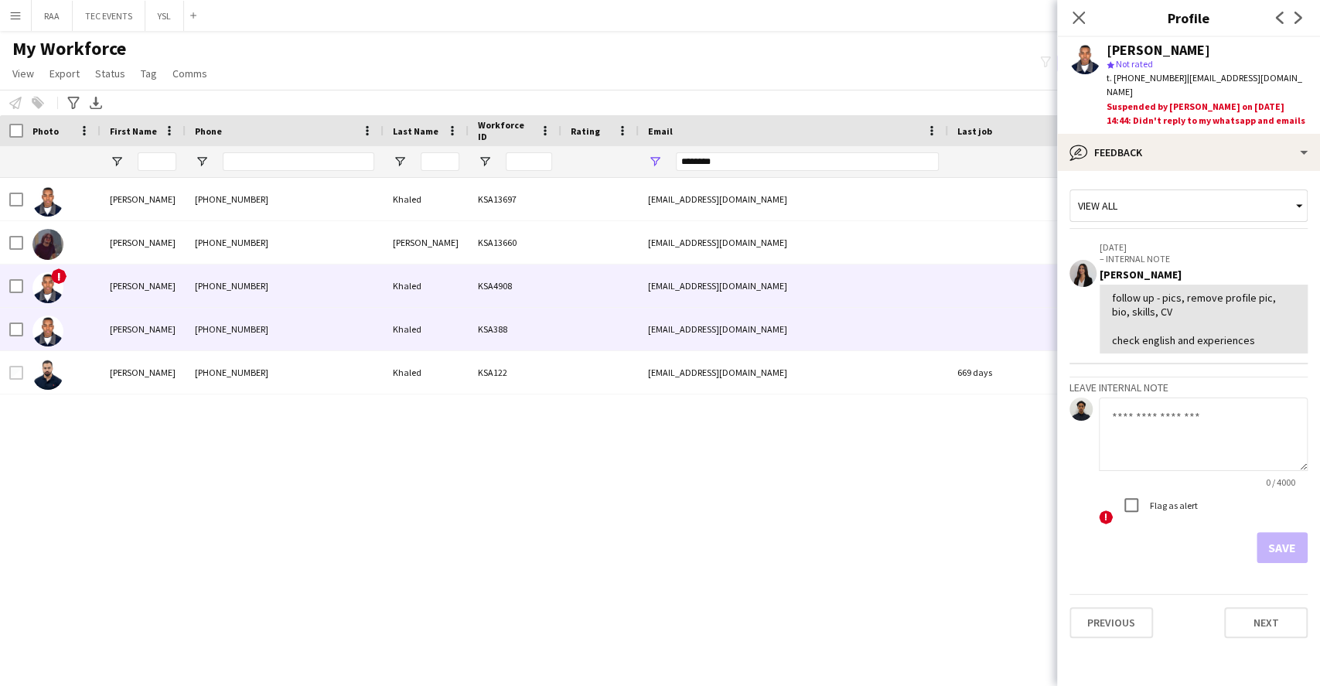
click at [805, 290] on div "mromarkhaled2024@gmail.com" at bounding box center [793, 285] width 309 height 43
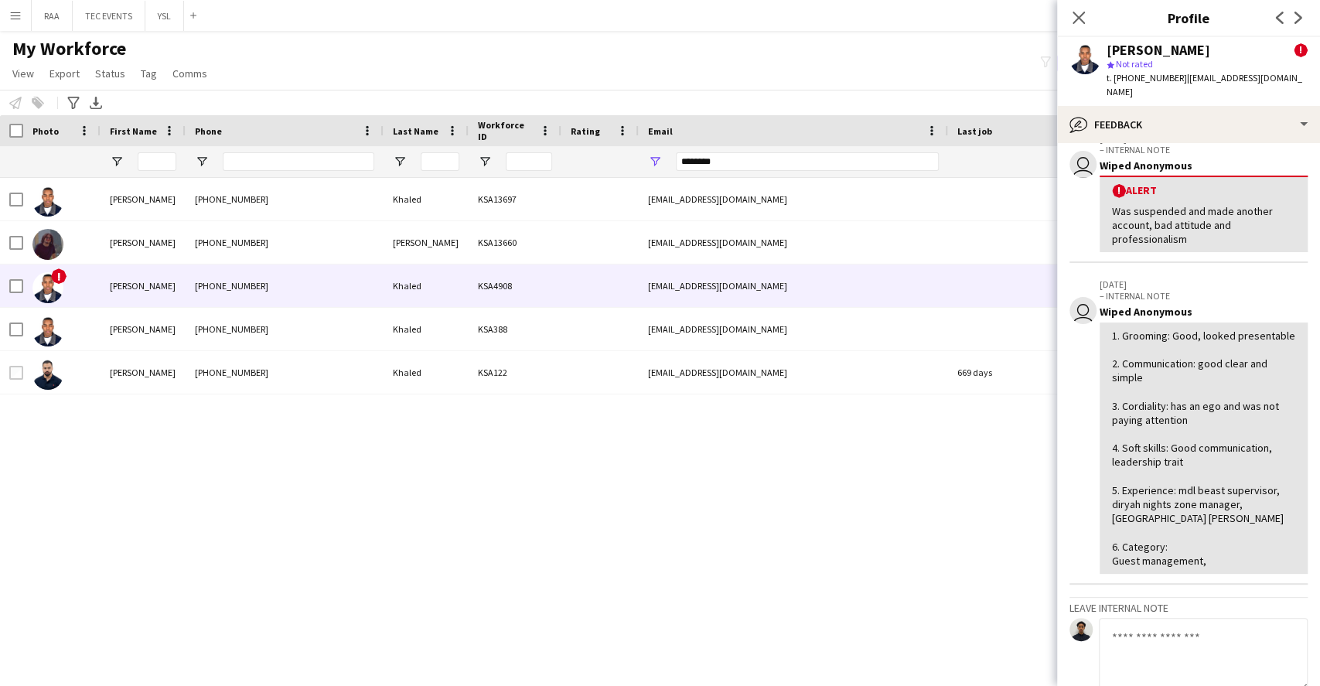
scroll to position [0, 0]
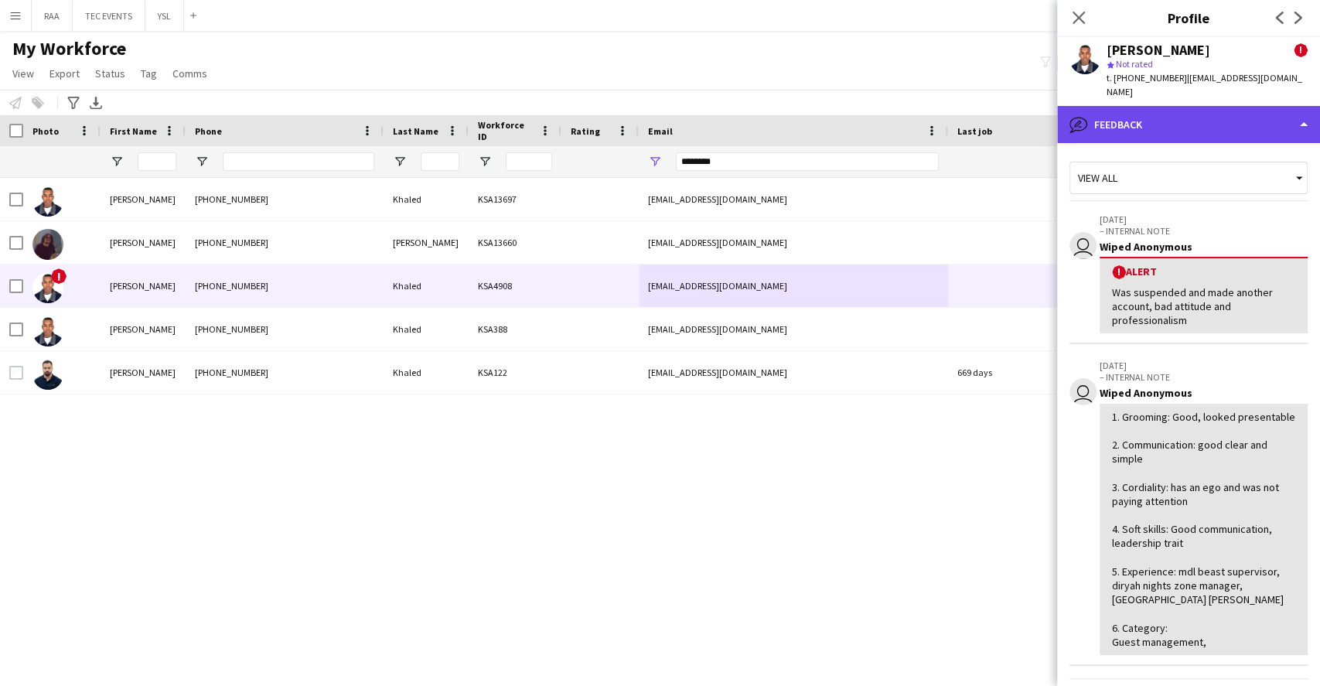
click at [1125, 133] on div "bubble-pencil Feedback" at bounding box center [1188, 124] width 263 height 37
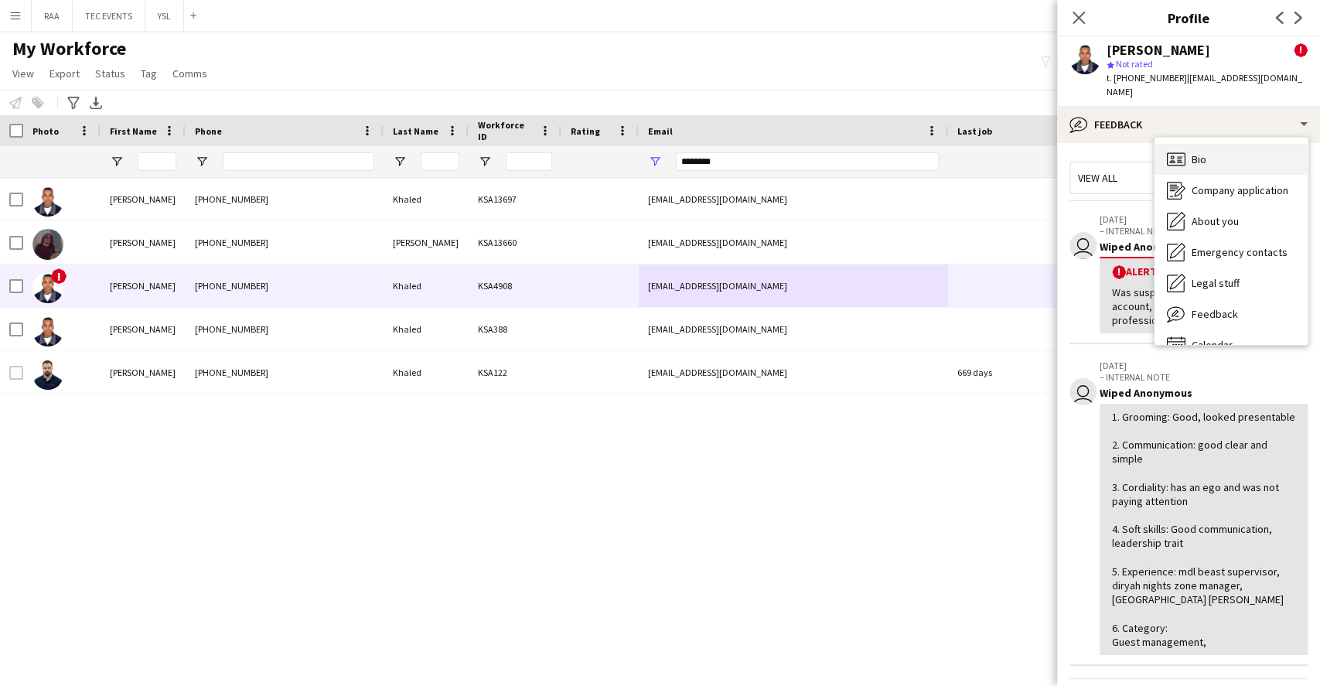
click at [1221, 157] on div "Bio Bio" at bounding box center [1230, 159] width 153 height 31
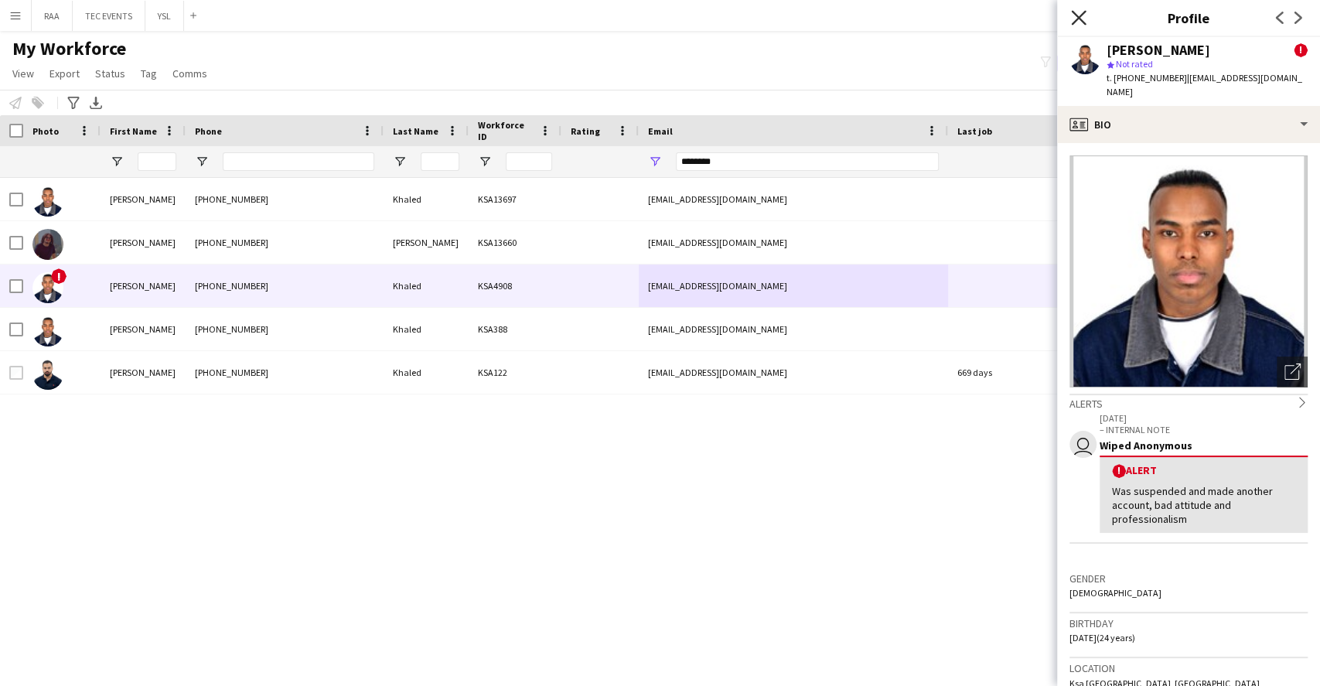
click at [1078, 13] on icon "Close pop-in" at bounding box center [1078, 17] width 15 height 15
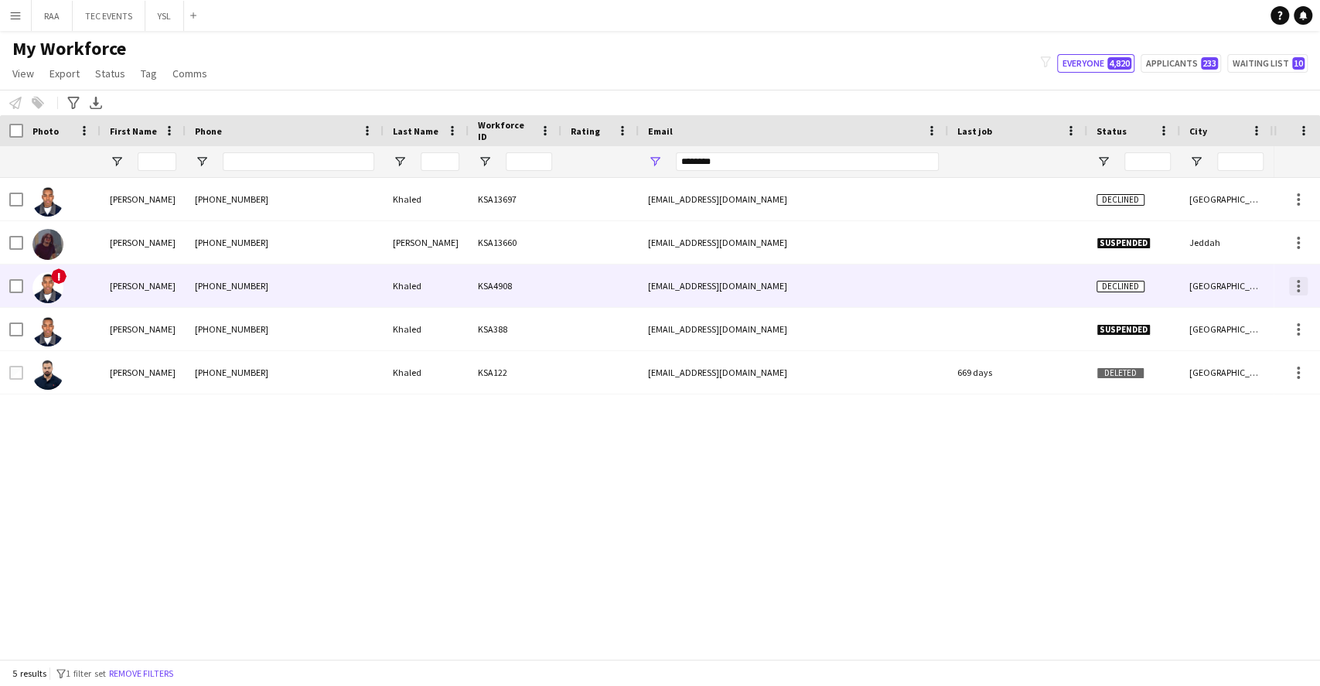
click at [1296, 287] on div at bounding box center [1298, 286] width 19 height 19
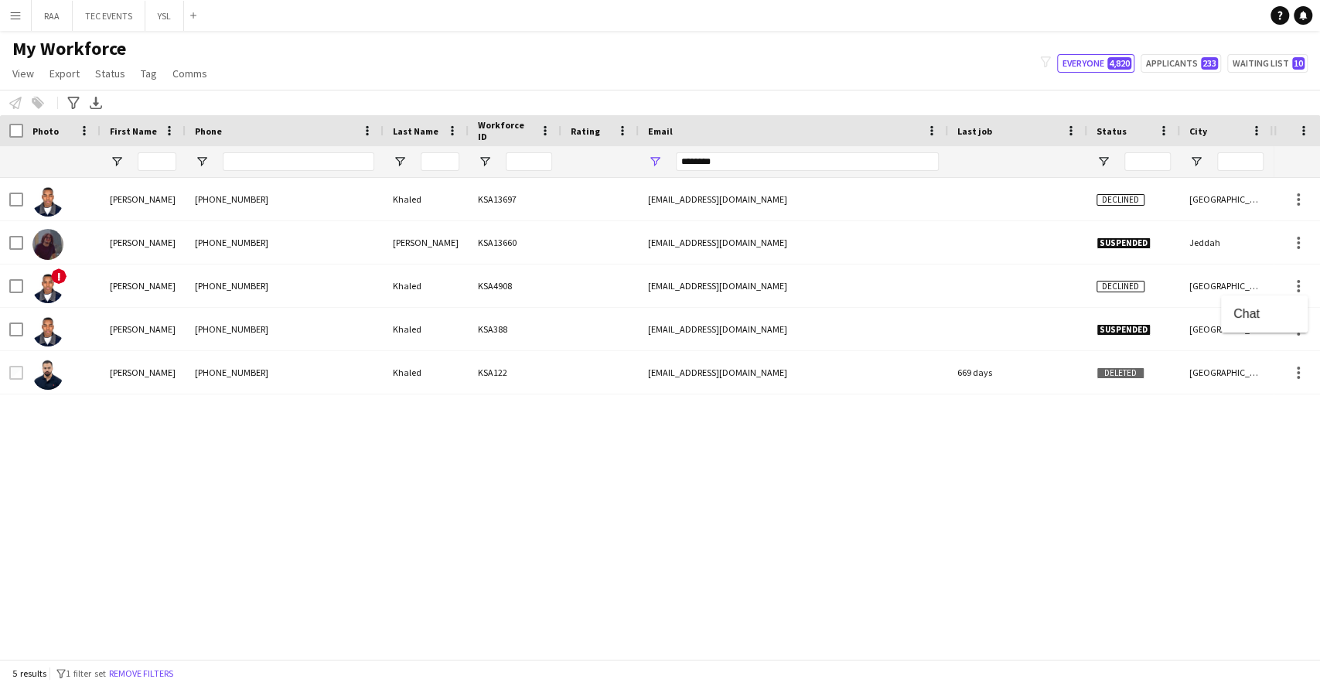
click at [1082, 298] on div at bounding box center [660, 343] width 1320 height 686
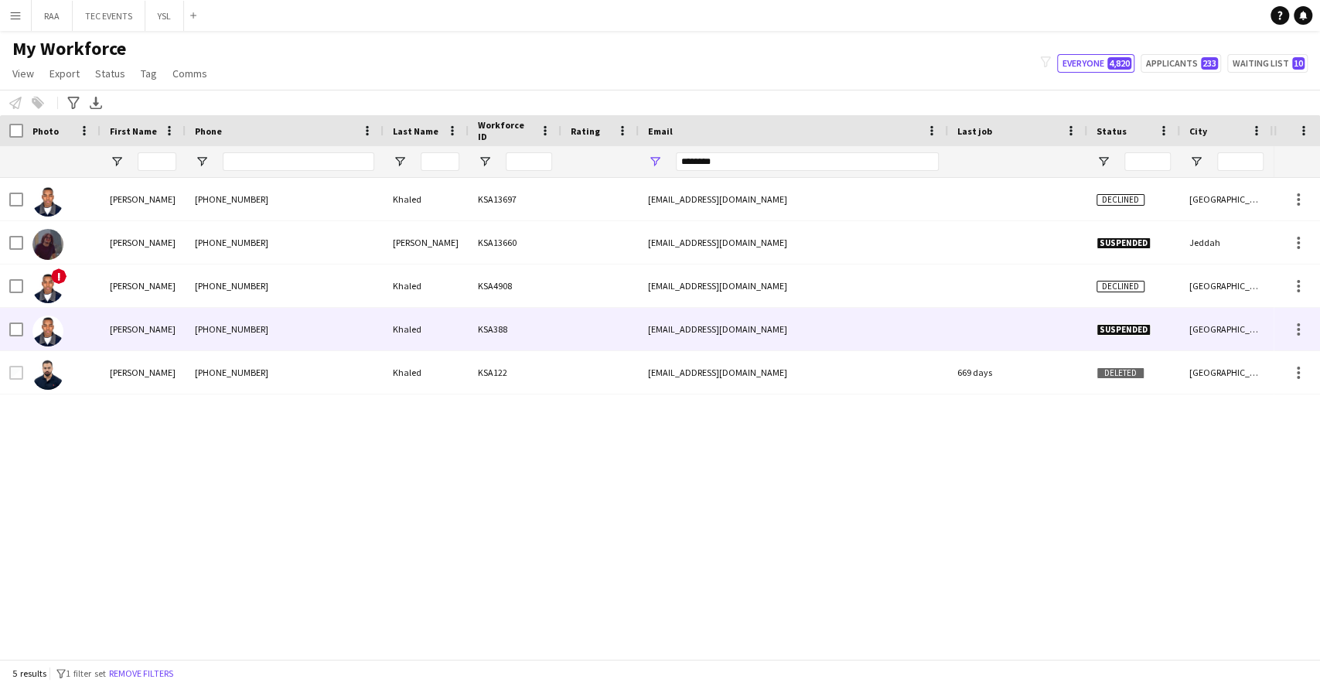
click at [842, 319] on div "omarkhaledsaleh31@gmail.com" at bounding box center [793, 329] width 309 height 43
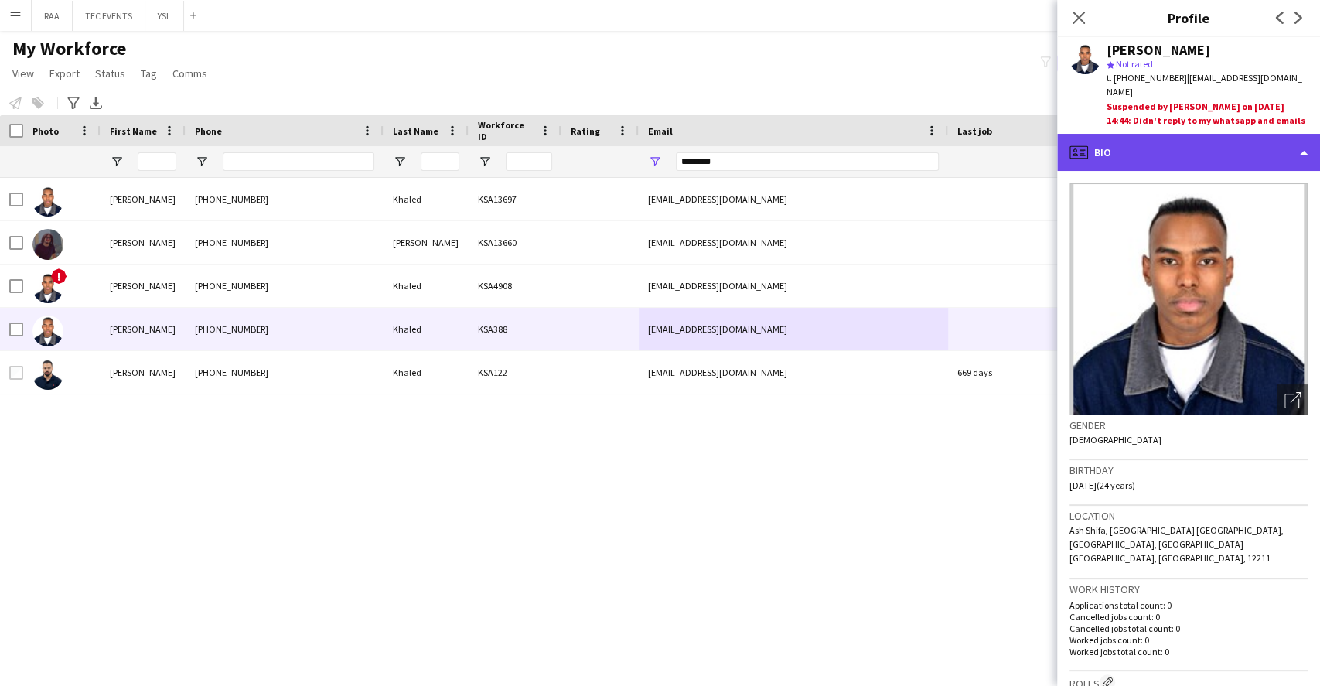
click at [1197, 139] on div "profile Bio" at bounding box center [1188, 152] width 263 height 37
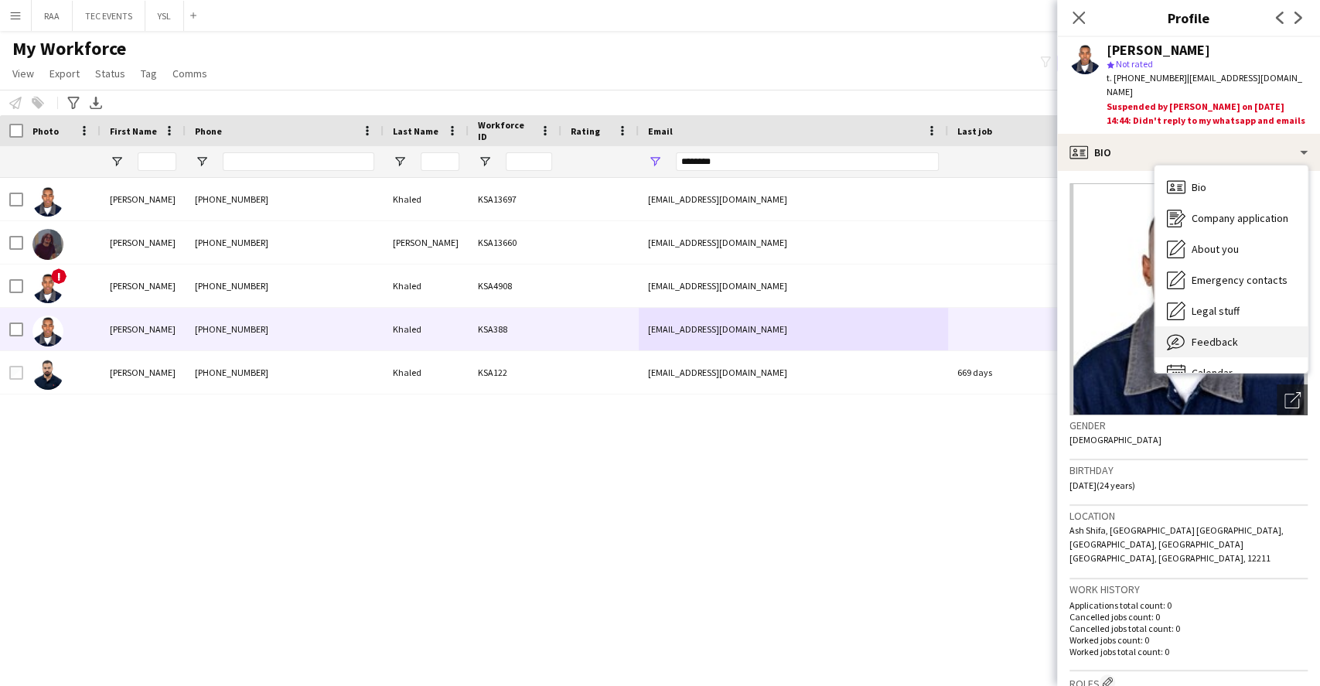
click at [1243, 344] on div "Feedback Feedback" at bounding box center [1230, 341] width 153 height 31
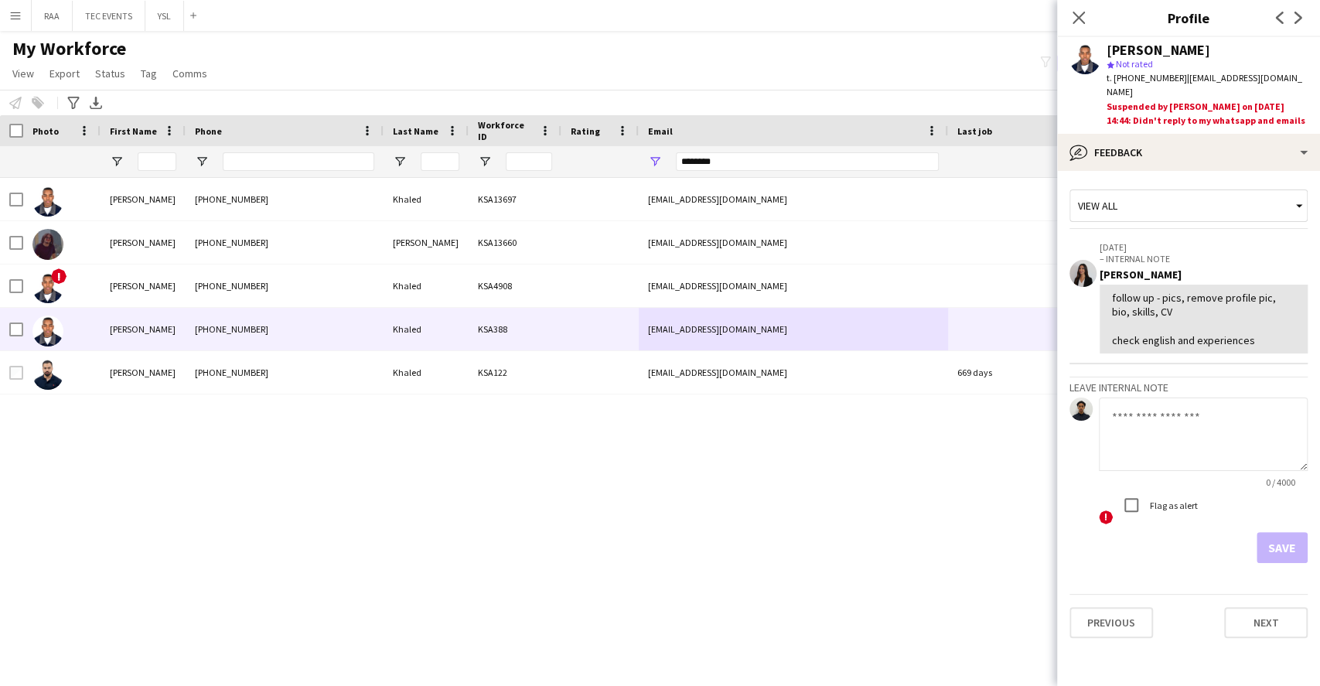
click at [1217, 173] on app-crew-profile-feedback-tab "View all 23-04-2023 – INTERNAL NOTE Ala Khairalla follow up - pics, remove prof…" at bounding box center [1188, 428] width 263 height 515
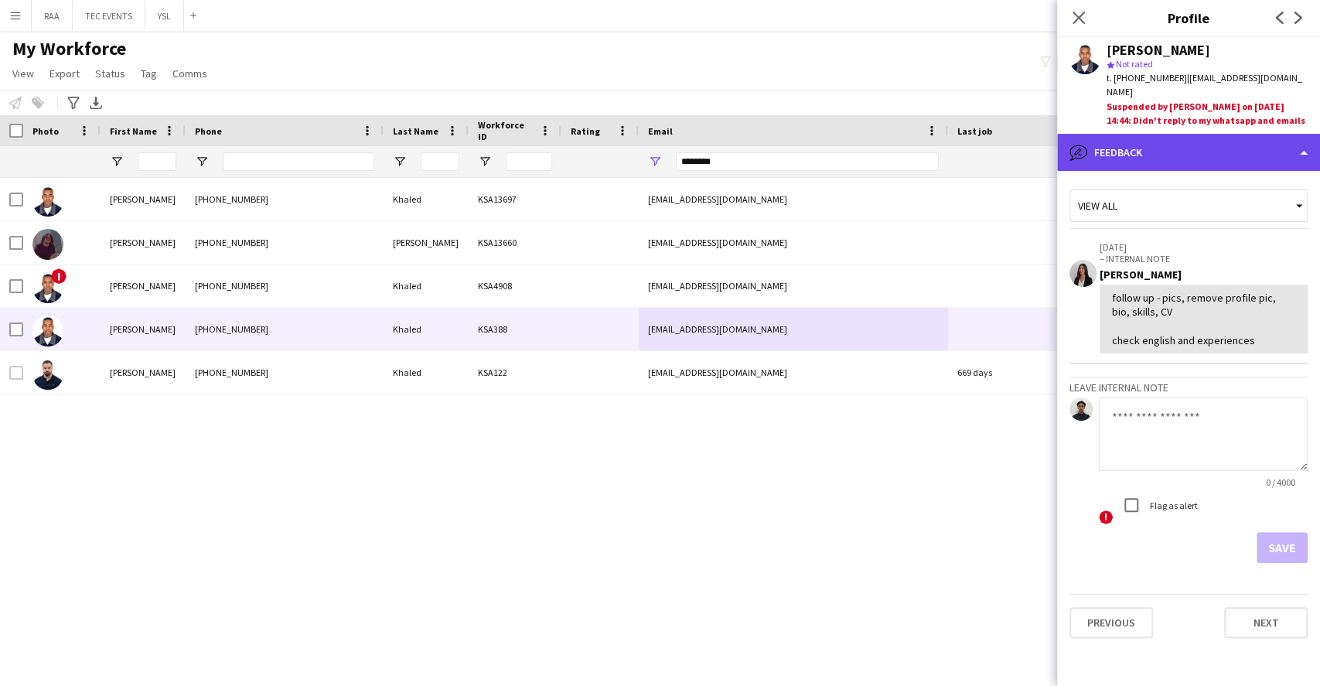
click at [1202, 165] on div "bubble-pencil Feedback" at bounding box center [1188, 152] width 263 height 37
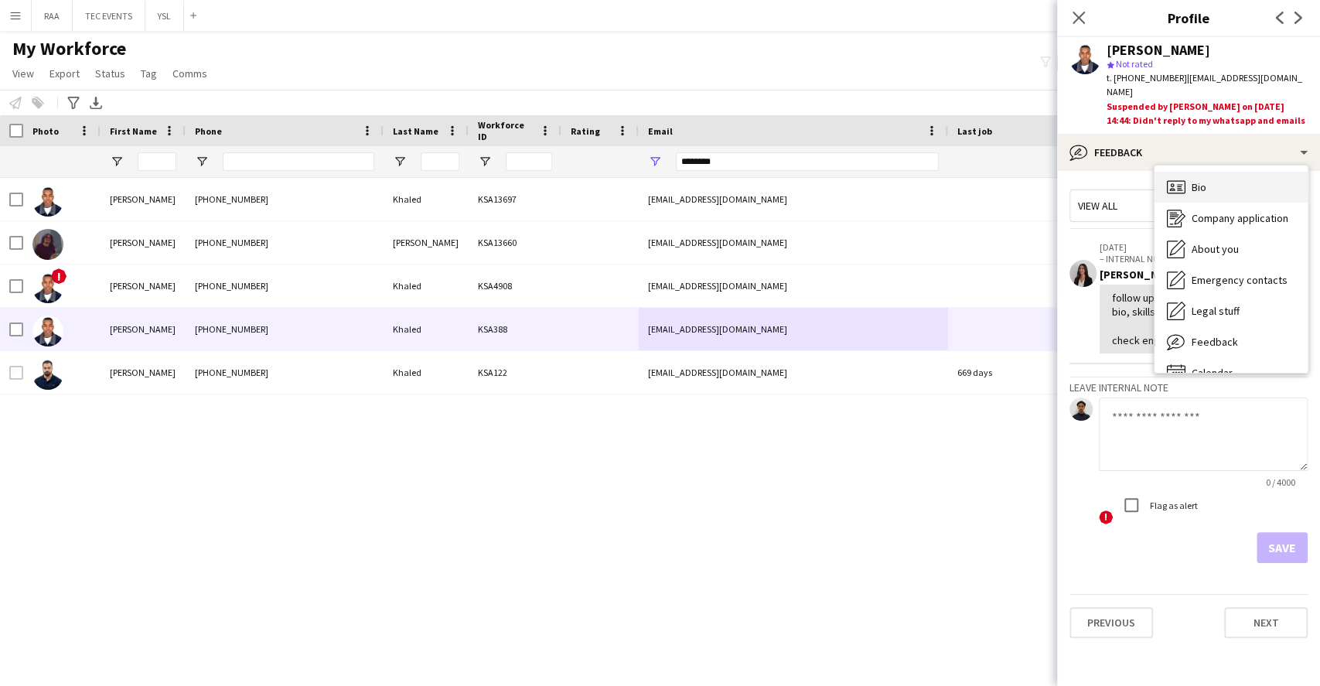
click at [1202, 194] on div "Bio Bio" at bounding box center [1230, 187] width 153 height 31
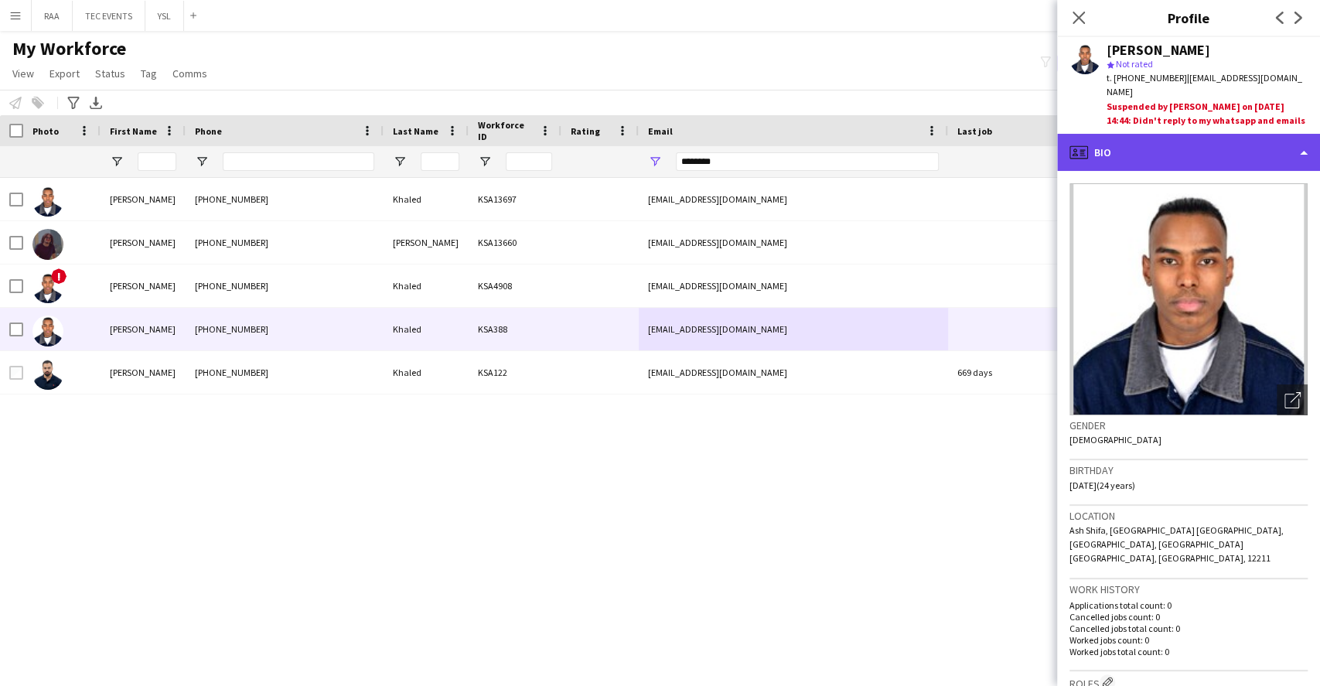
click at [1229, 147] on div "profile Bio" at bounding box center [1188, 152] width 263 height 37
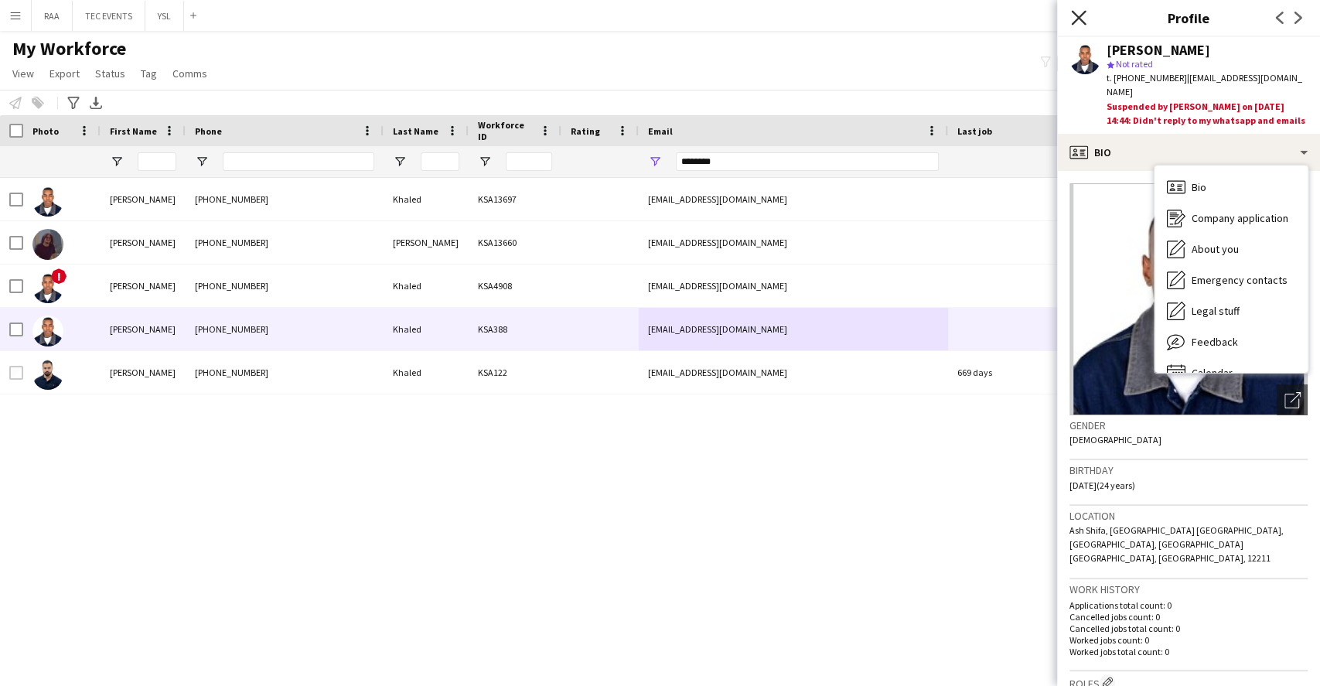
click at [1080, 19] on icon at bounding box center [1078, 17] width 15 height 15
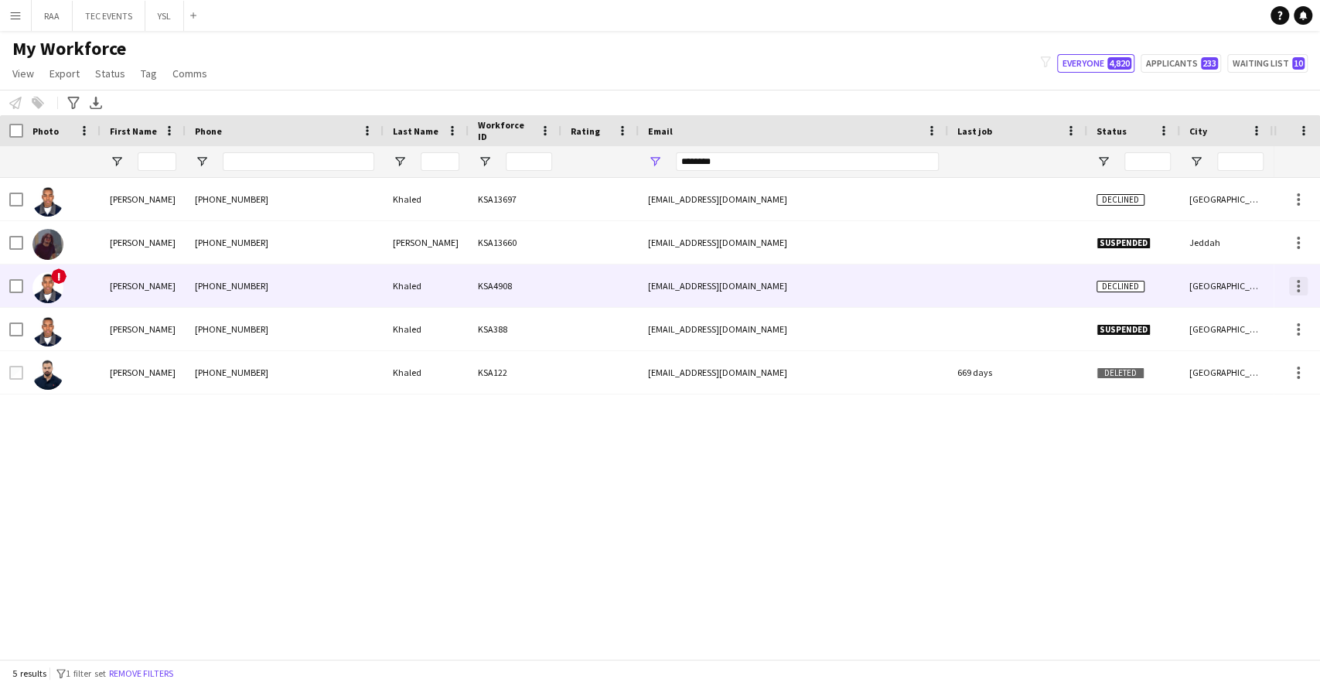
click at [1296, 281] on div at bounding box center [1297, 281] width 3 height 3
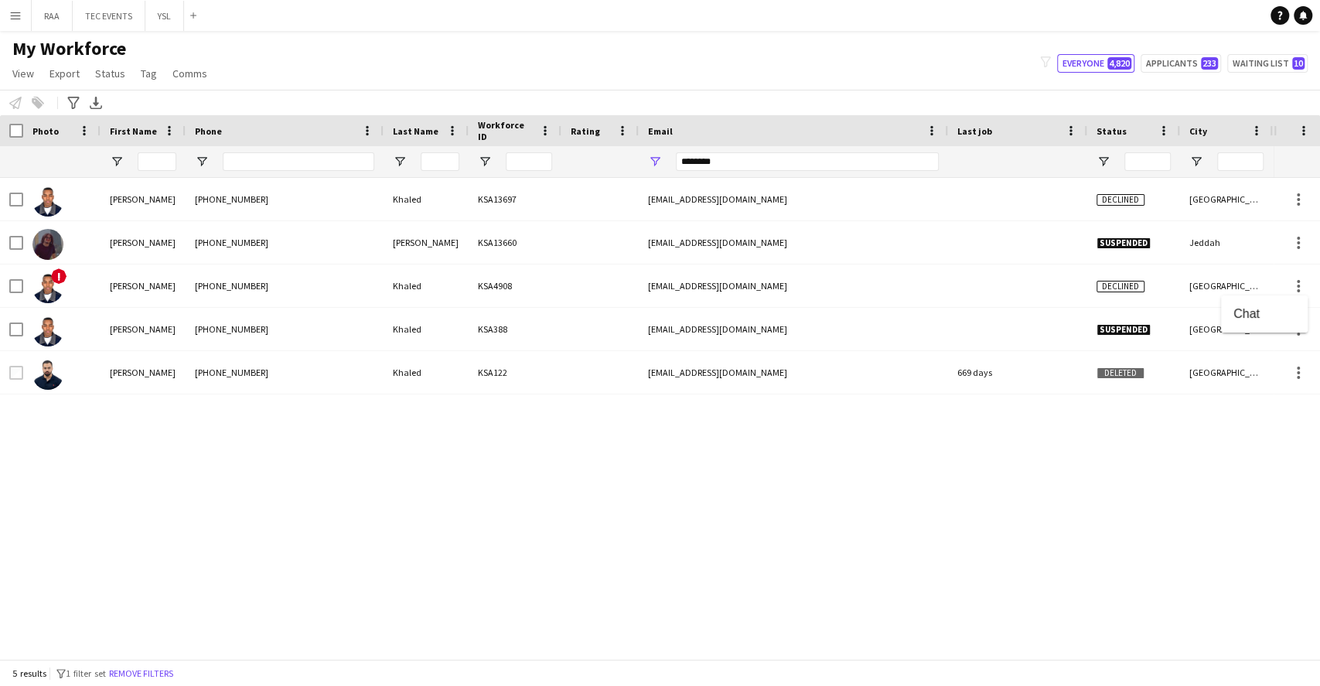
click at [15, 289] on div at bounding box center [660, 343] width 1320 height 686
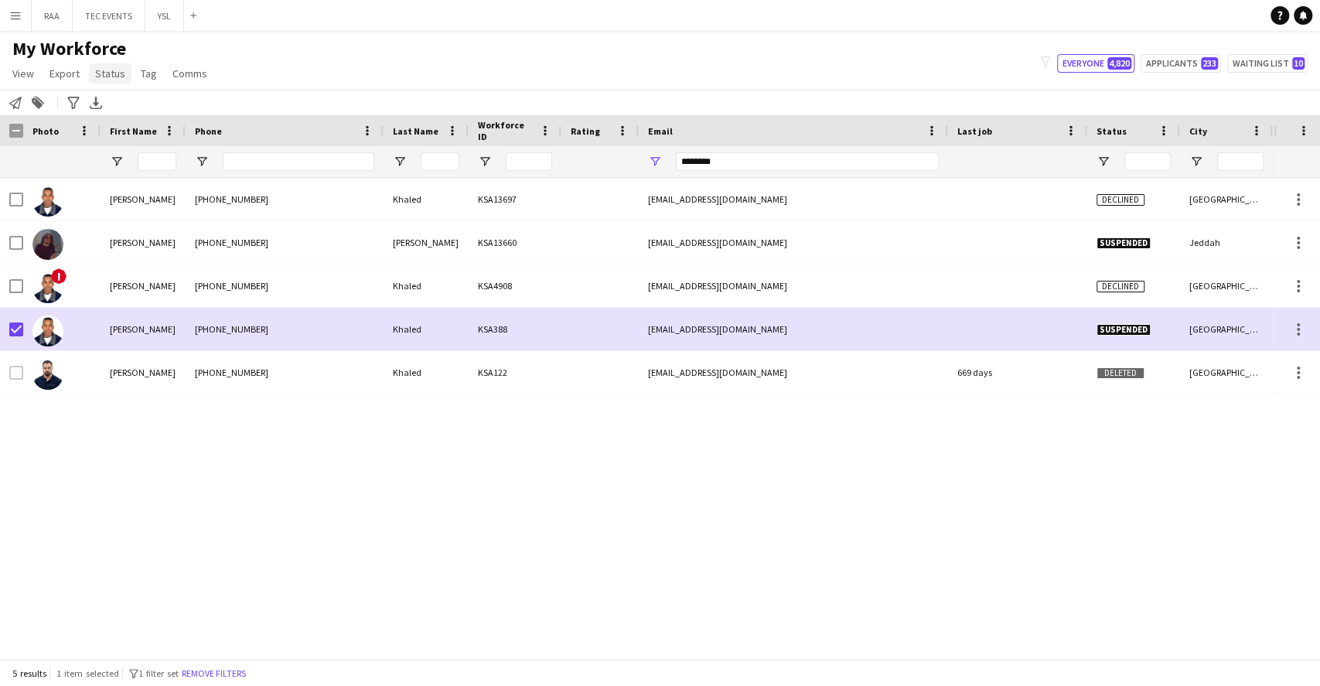
click at [113, 72] on span "Status" at bounding box center [110, 73] width 30 height 14
click at [165, 112] on link "Edit" at bounding box center [143, 106] width 108 height 32
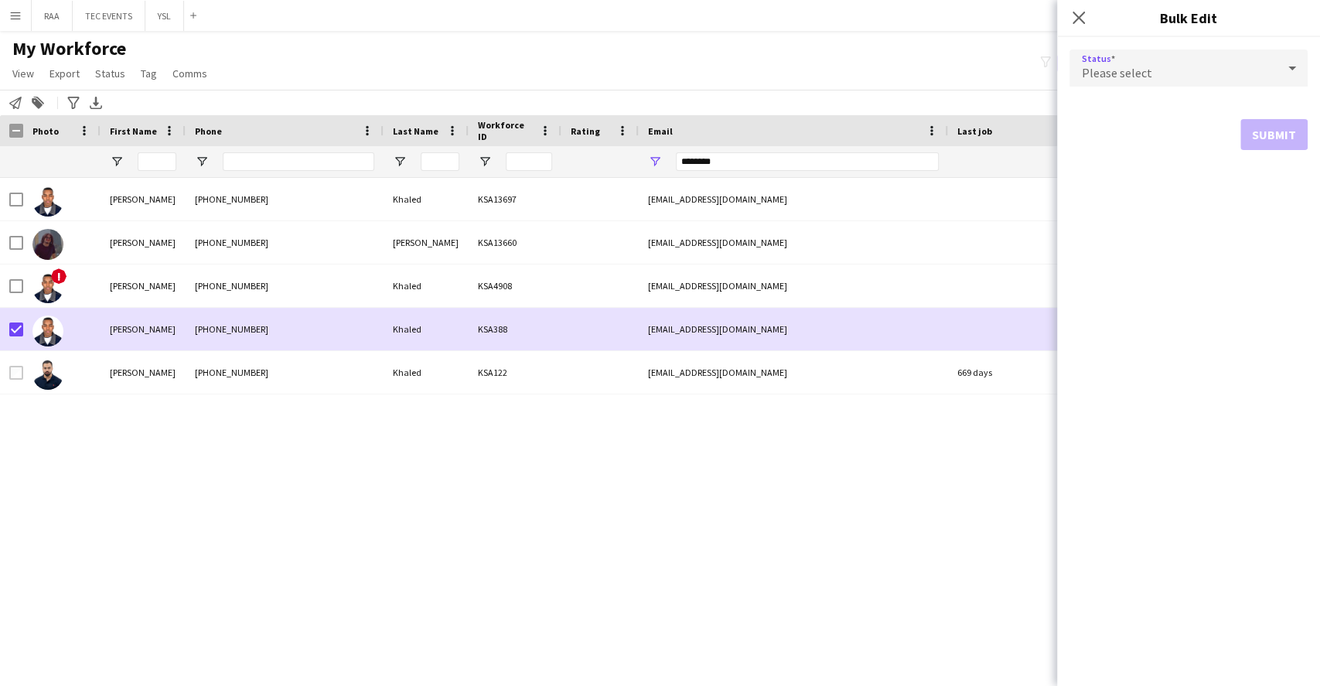
click at [1269, 66] on div "Please select" at bounding box center [1172, 67] width 207 height 37
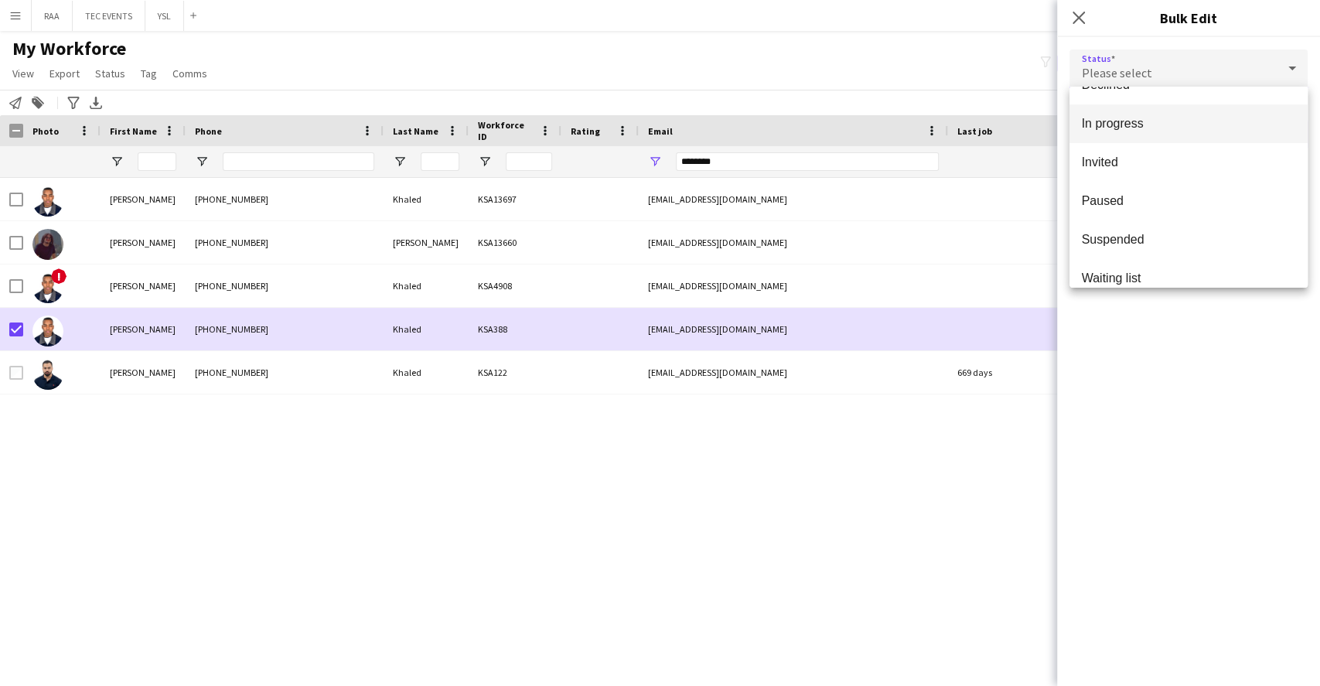
scroll to position [158, 0]
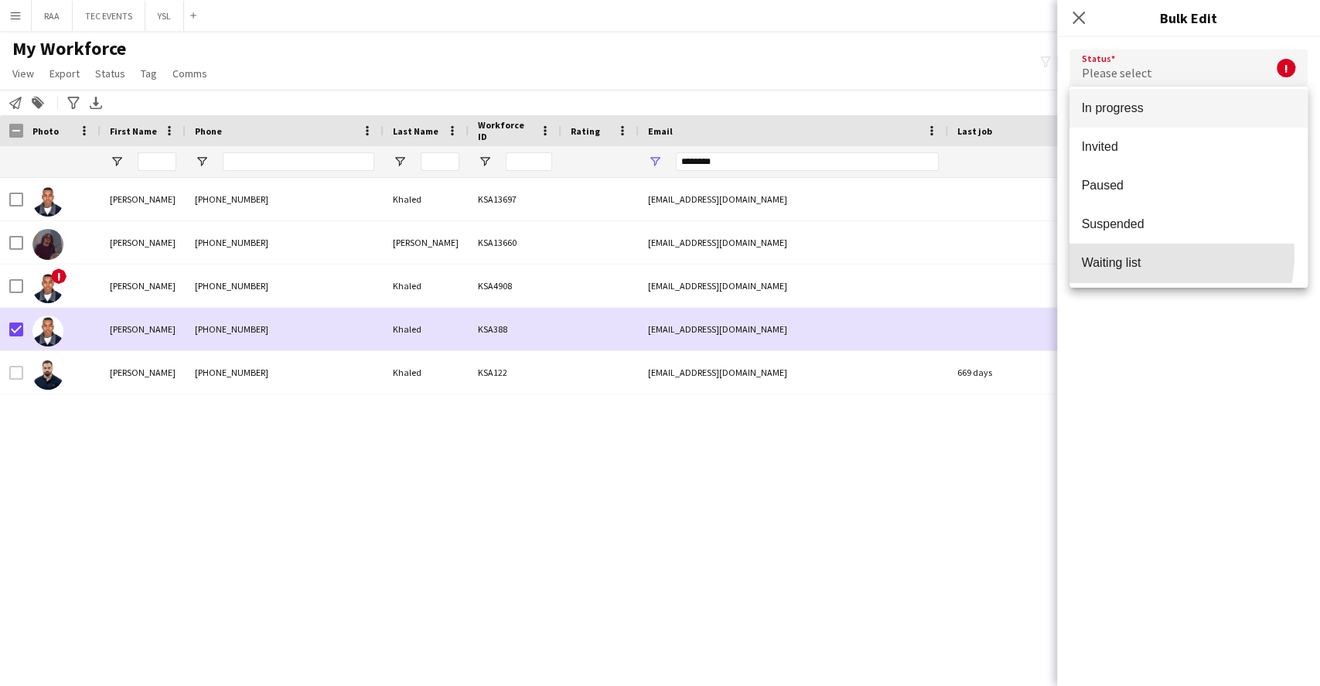
click at [1139, 254] on mat-option "Waiting list" at bounding box center [1188, 263] width 238 height 39
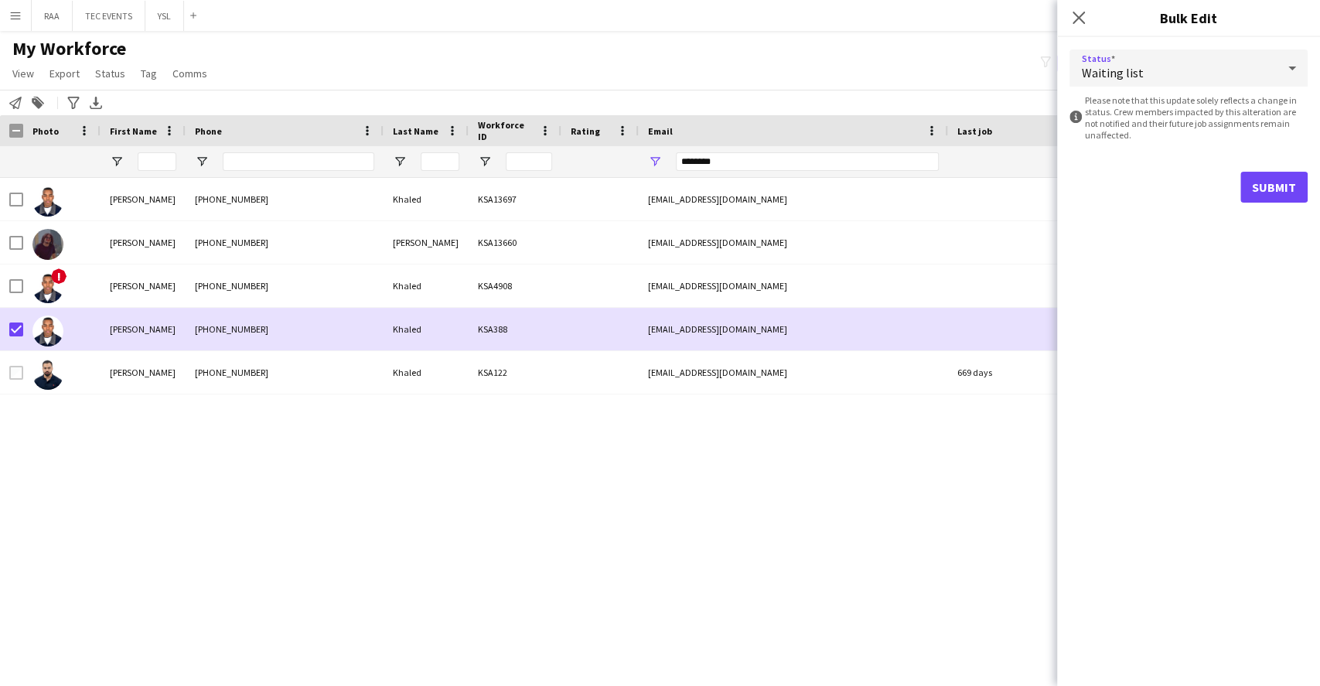
click at [1179, 63] on div "Waiting list" at bounding box center [1172, 67] width 207 height 37
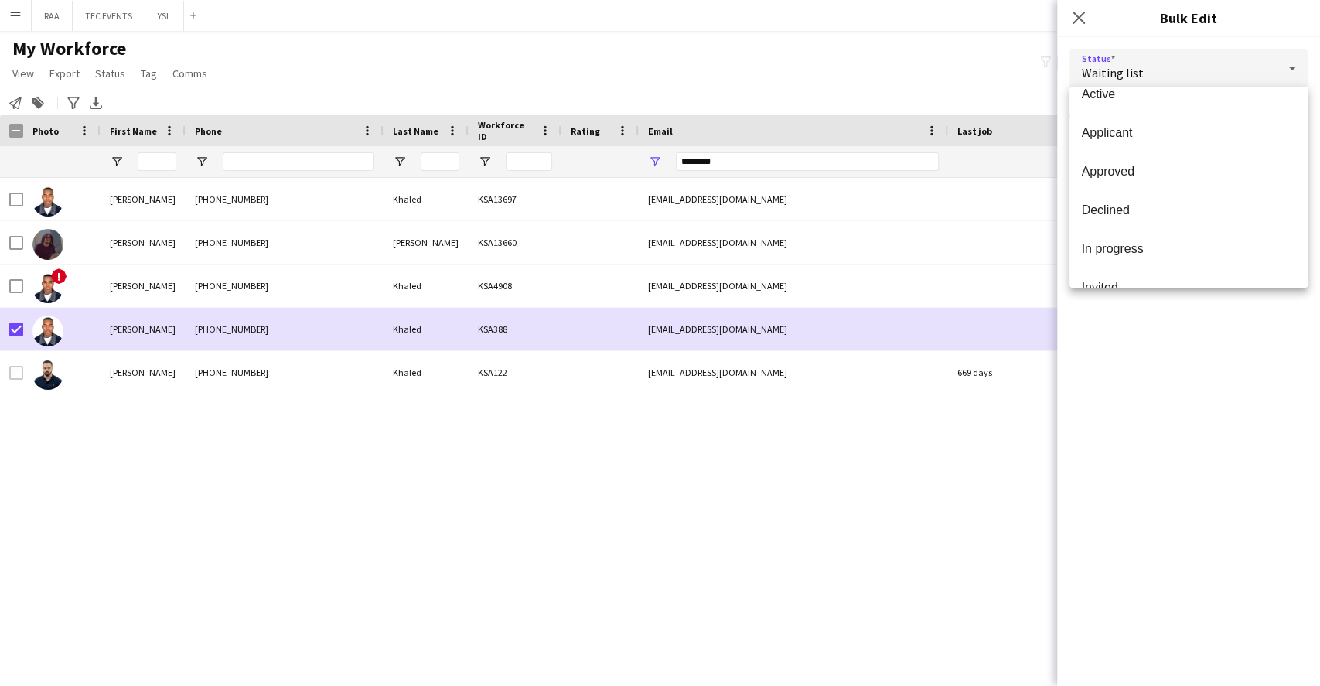
scroll to position [0, 0]
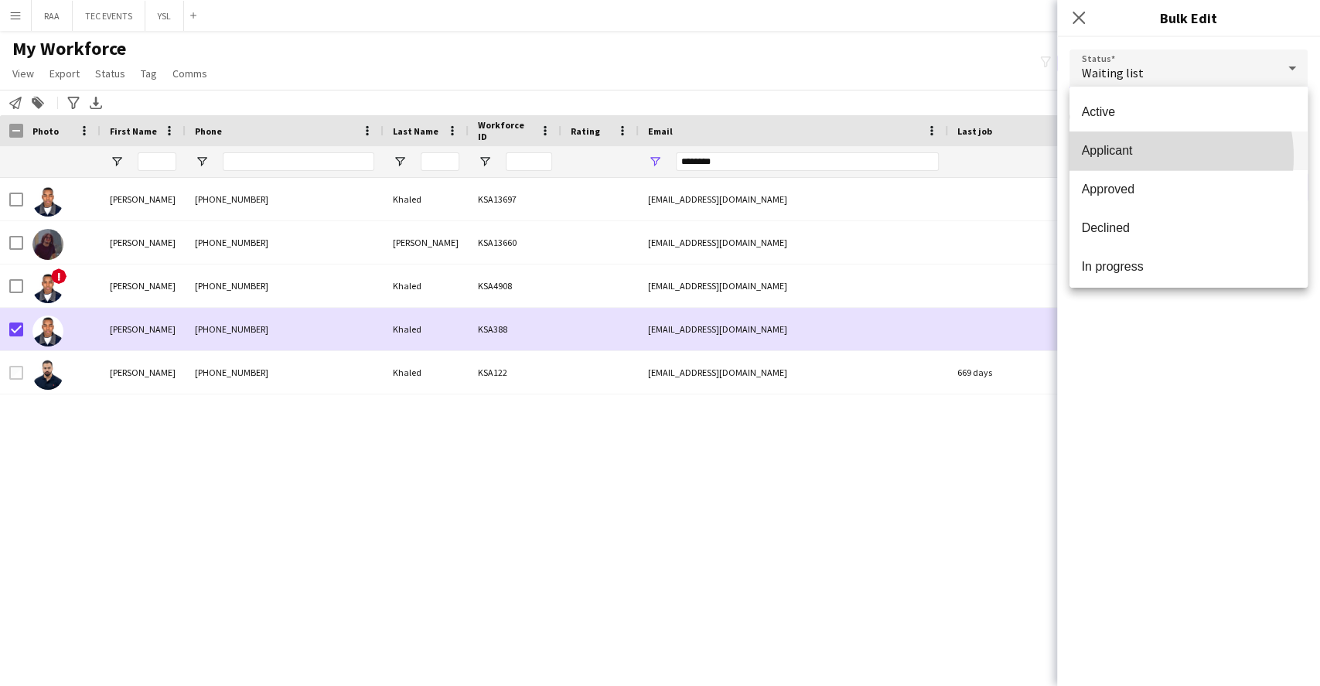
click at [1146, 157] on span "Applicant" at bounding box center [1187, 150] width 213 height 15
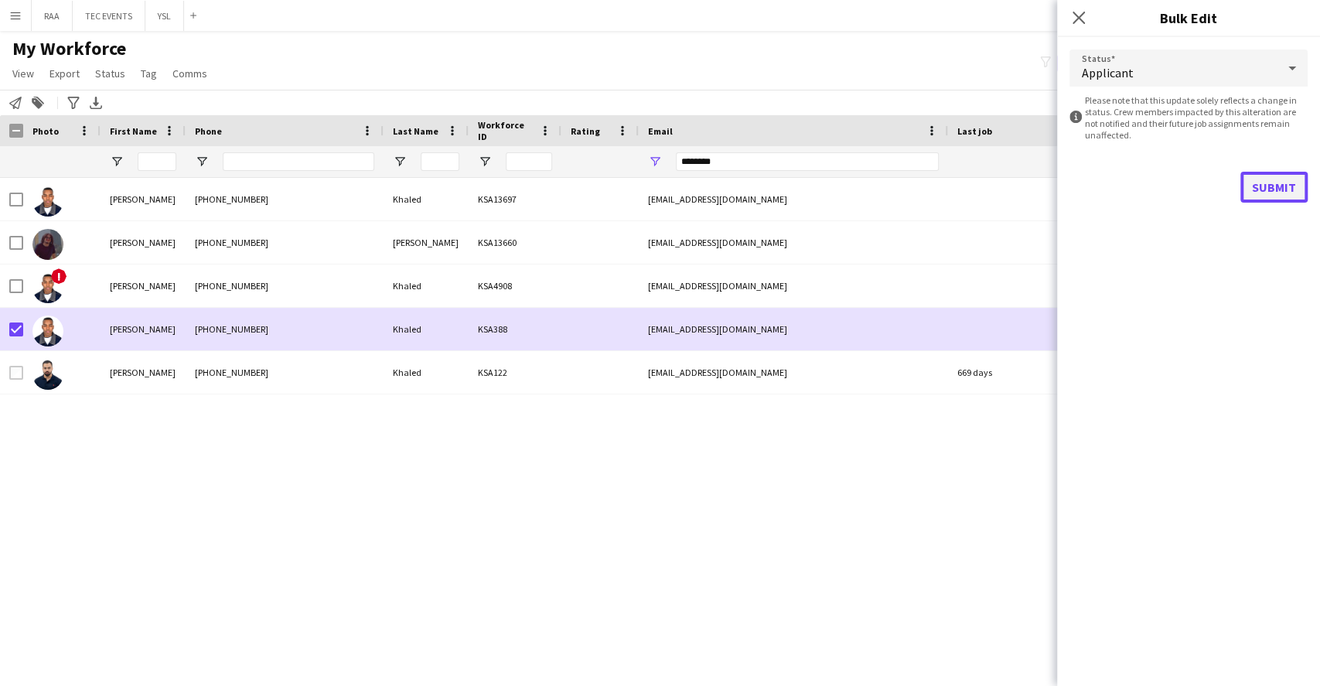
click at [1280, 180] on button "Submit" at bounding box center [1273, 187] width 67 height 31
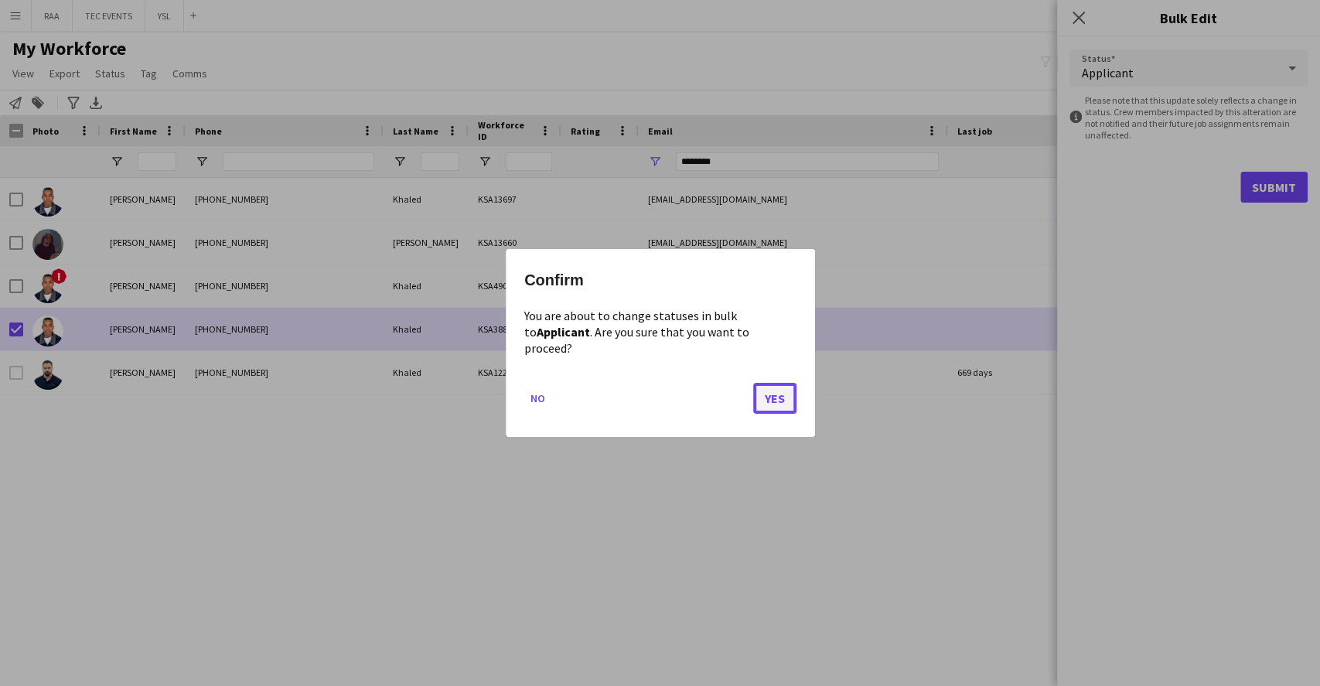
click at [789, 393] on button "Yes" at bounding box center [774, 398] width 43 height 31
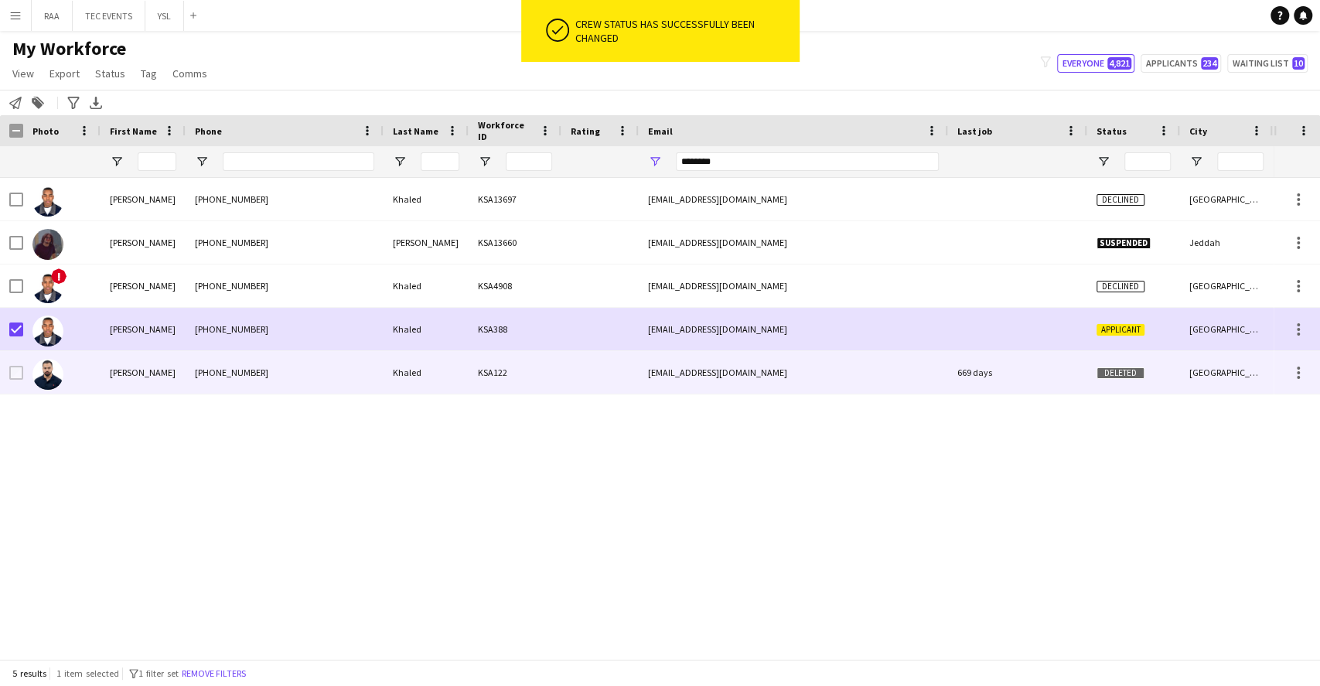
click at [47, 376] on img at bounding box center [47, 374] width 31 height 31
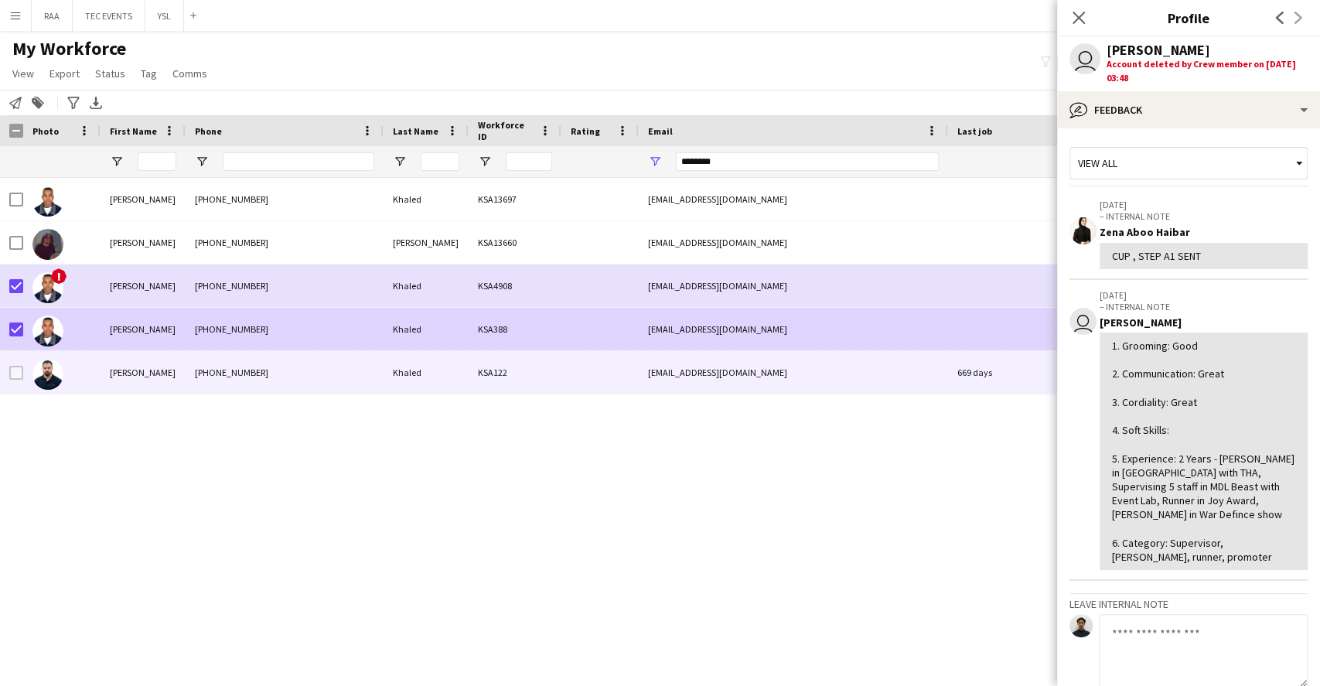
click at [135, 327] on div "[PERSON_NAME]" at bounding box center [142, 329] width 85 height 43
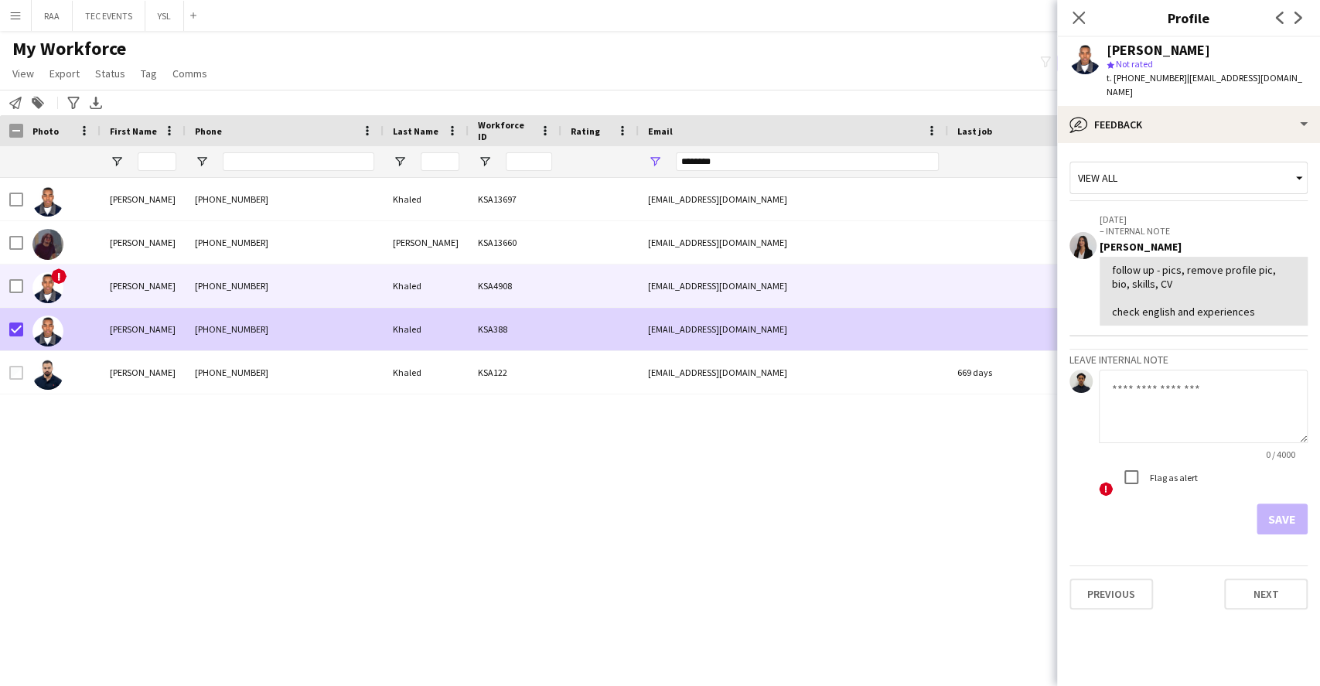
click at [191, 306] on div "+9660500689708" at bounding box center [285, 285] width 198 height 43
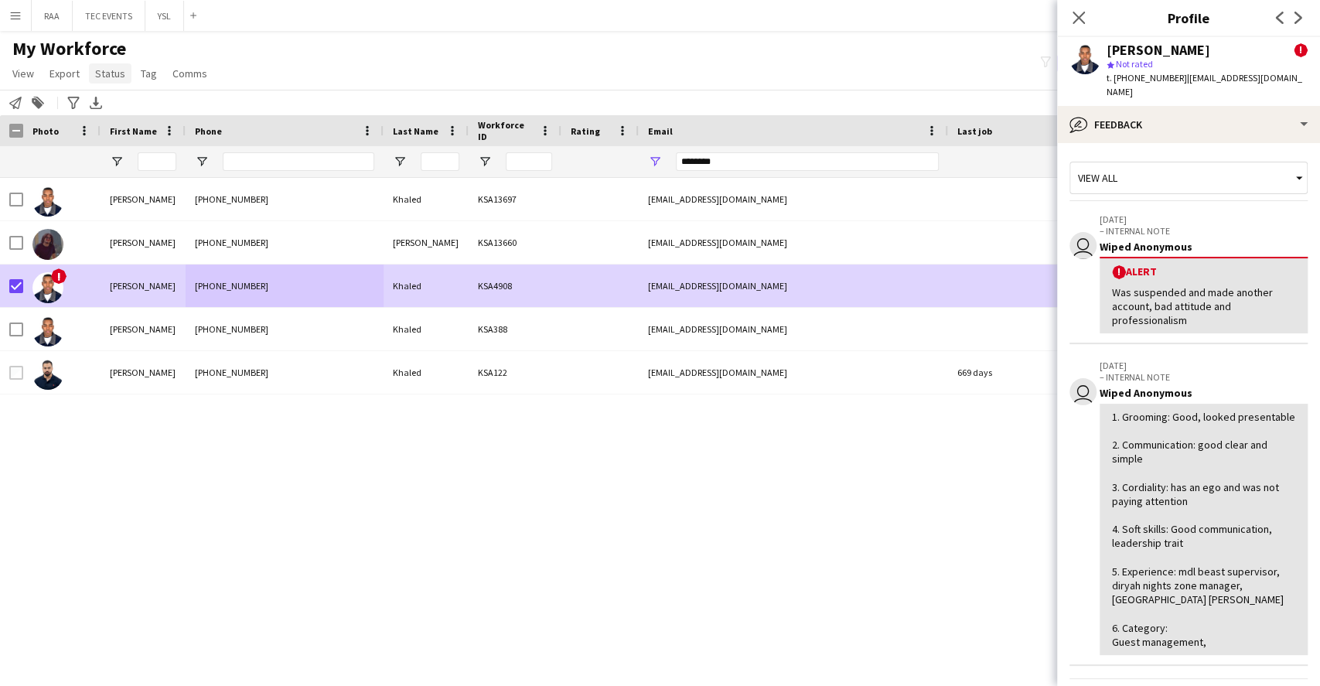
click at [111, 75] on span "Status" at bounding box center [110, 73] width 30 height 14
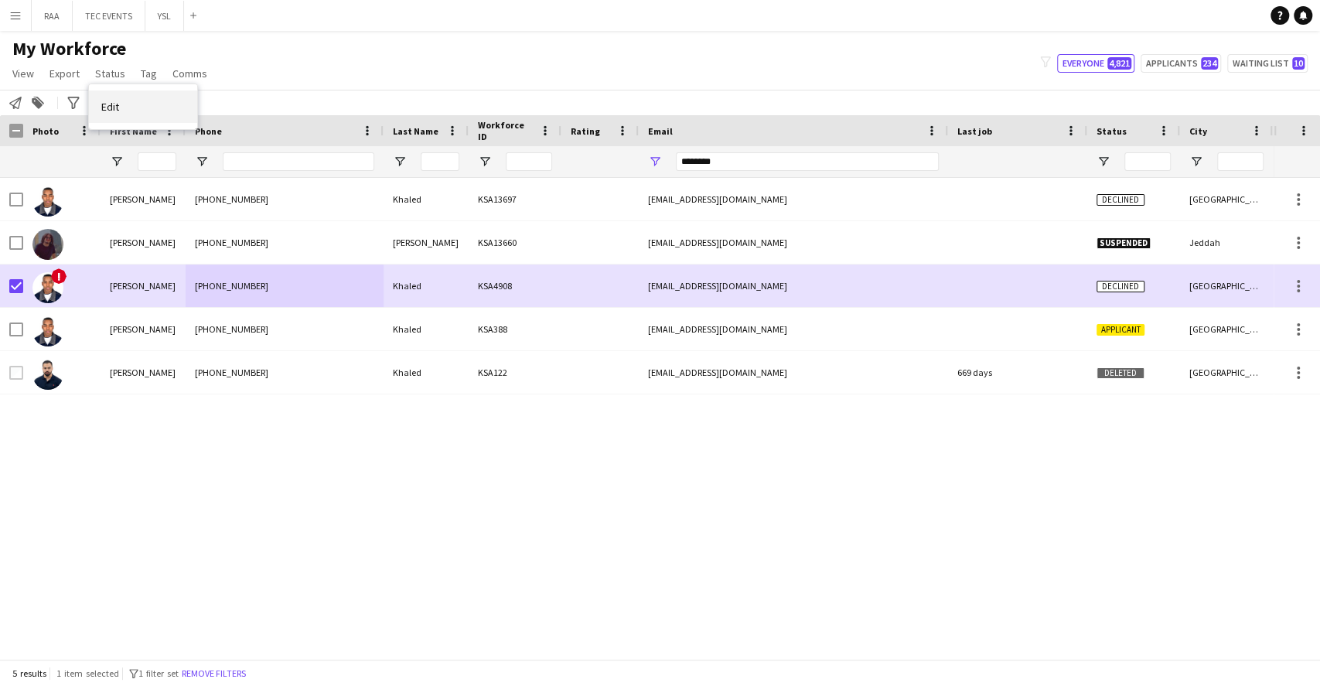
click at [121, 100] on link "Edit" at bounding box center [143, 106] width 108 height 32
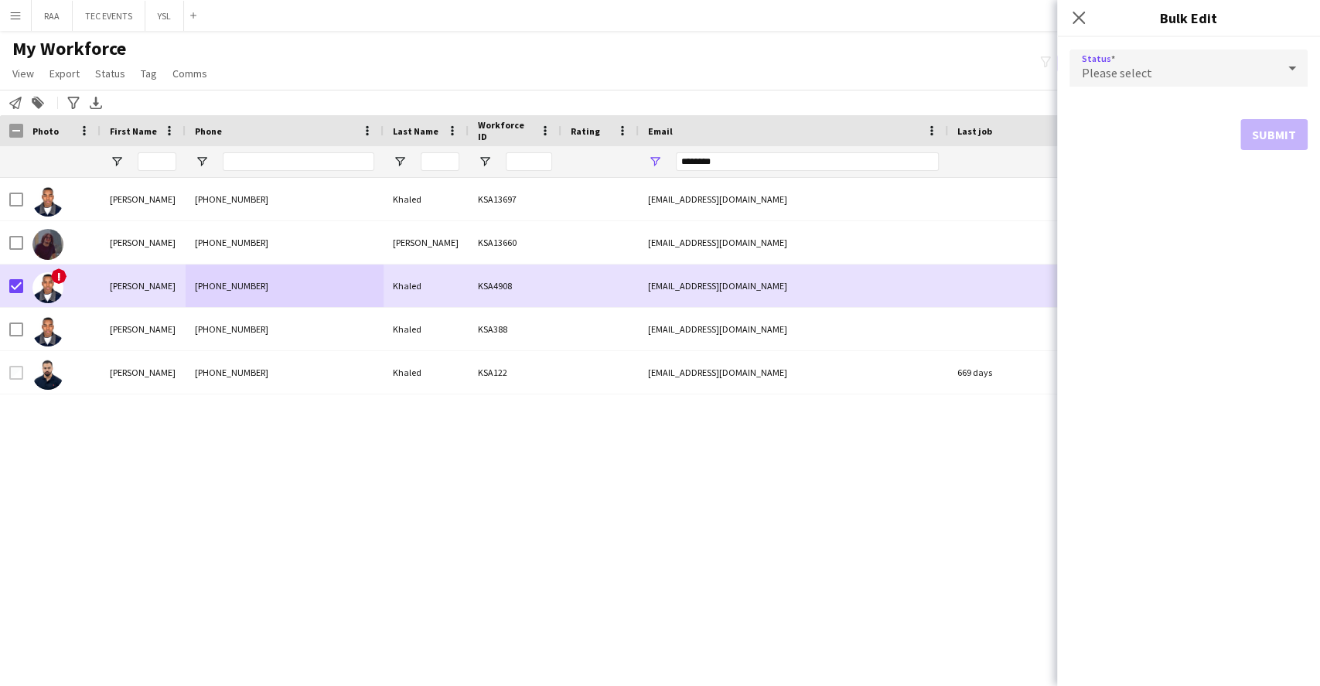
click at [1139, 72] on span "Please select" at bounding box center [1116, 72] width 70 height 15
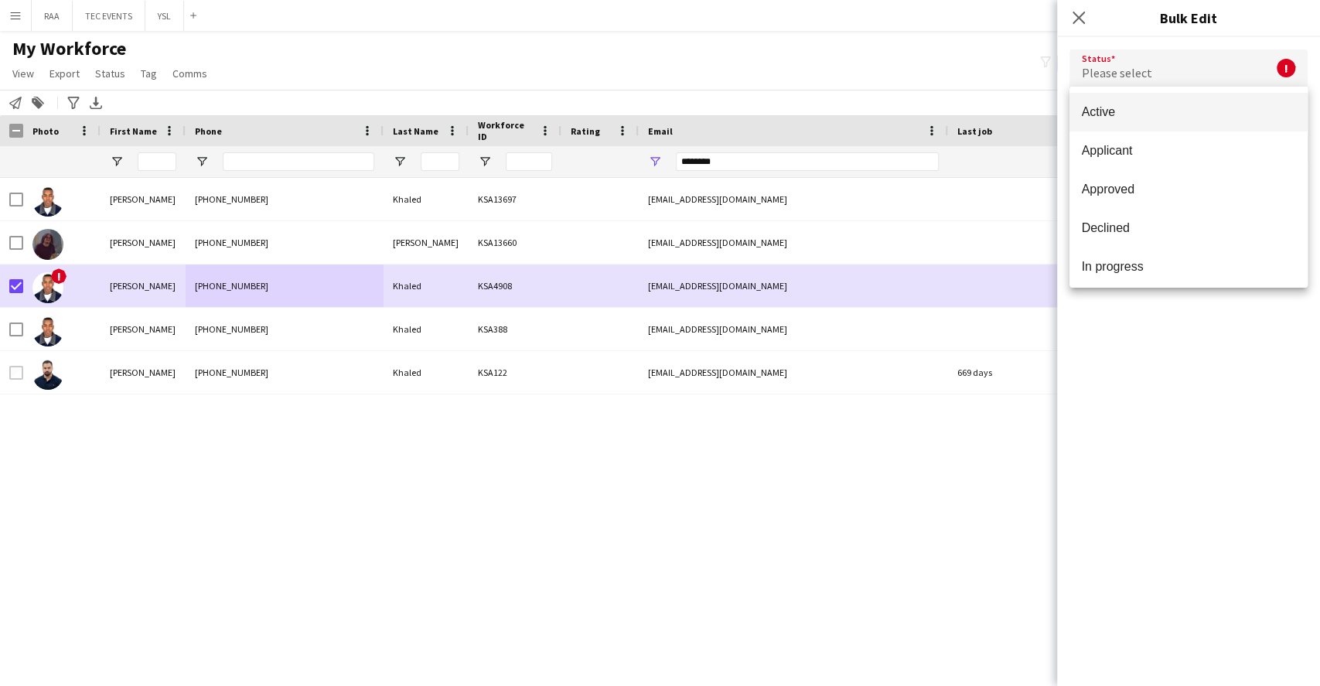
click at [1071, 16] on div at bounding box center [660, 343] width 1320 height 686
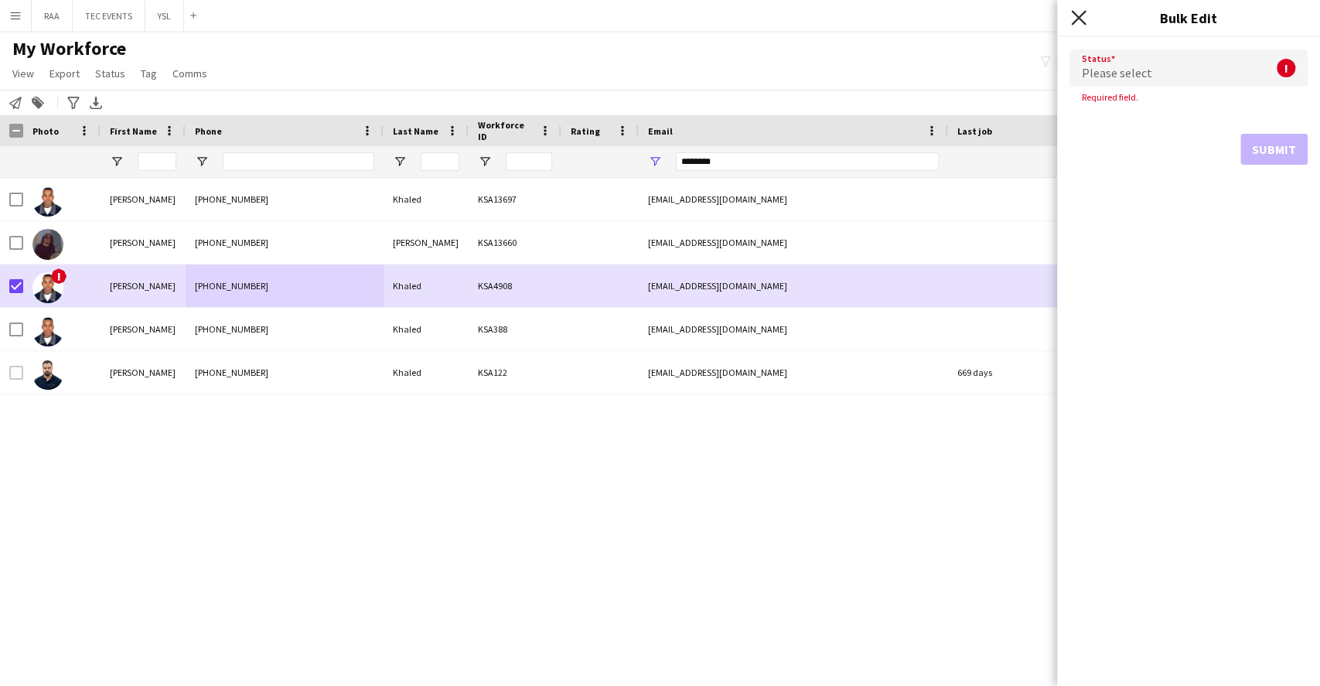
click at [1077, 16] on icon at bounding box center [1078, 17] width 15 height 15
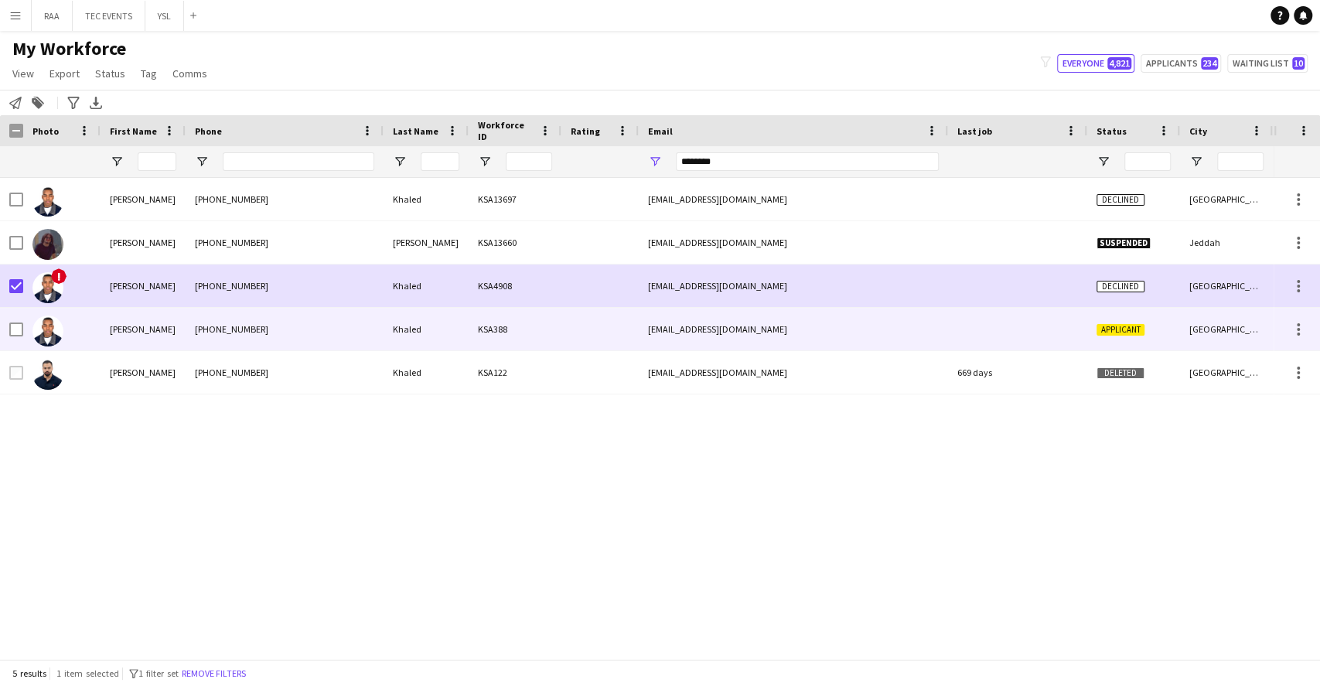
click at [98, 322] on div at bounding box center [61, 329] width 77 height 43
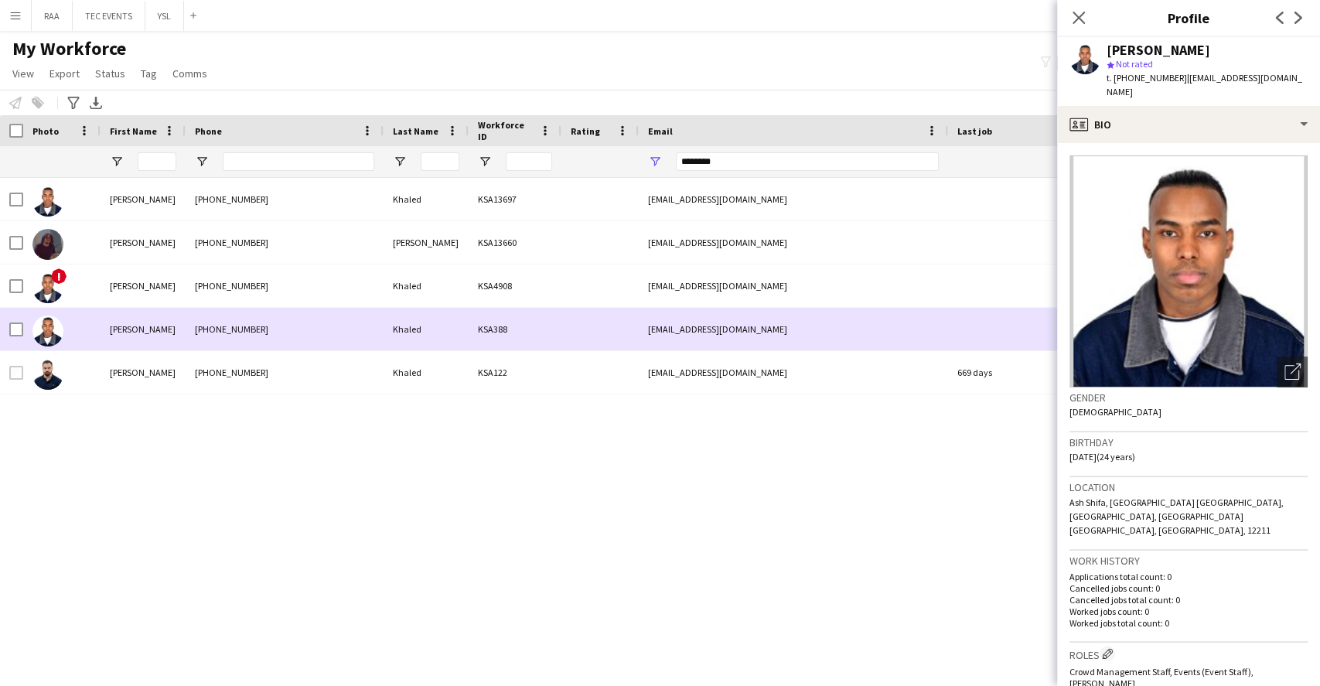
click at [80, 332] on div at bounding box center [61, 329] width 77 height 43
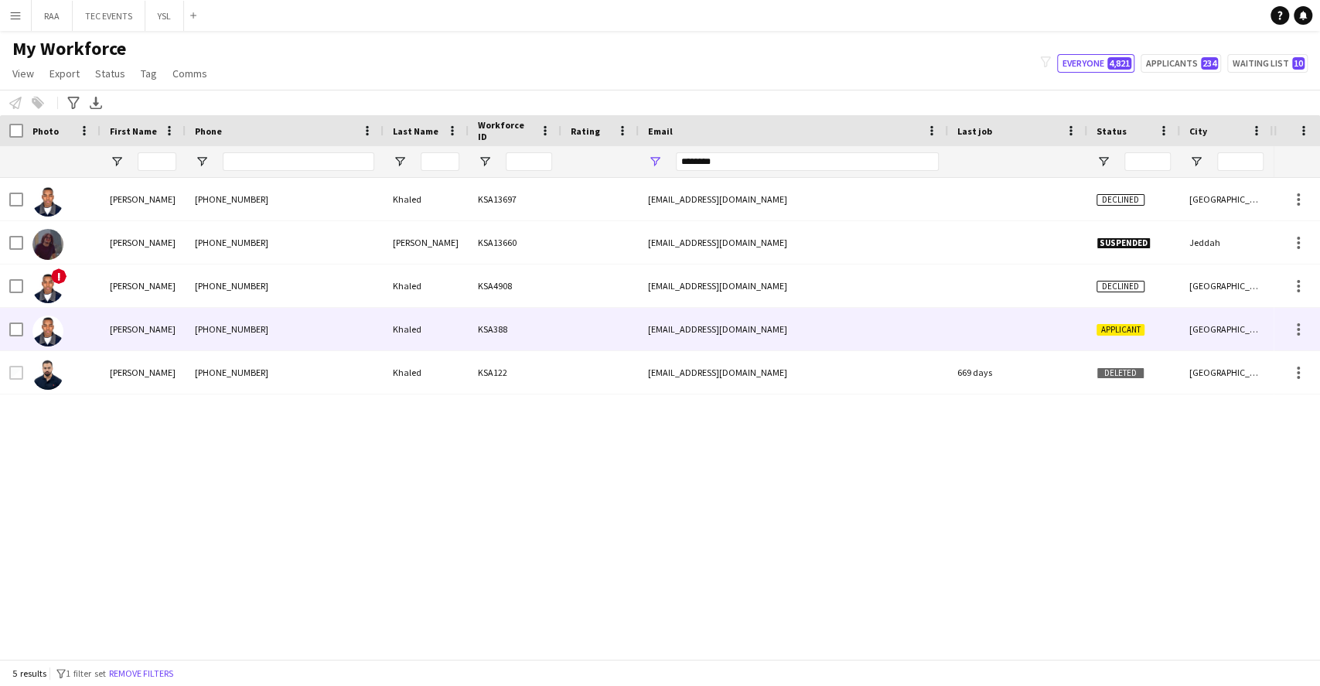
click at [581, 318] on div at bounding box center [599, 329] width 77 height 43
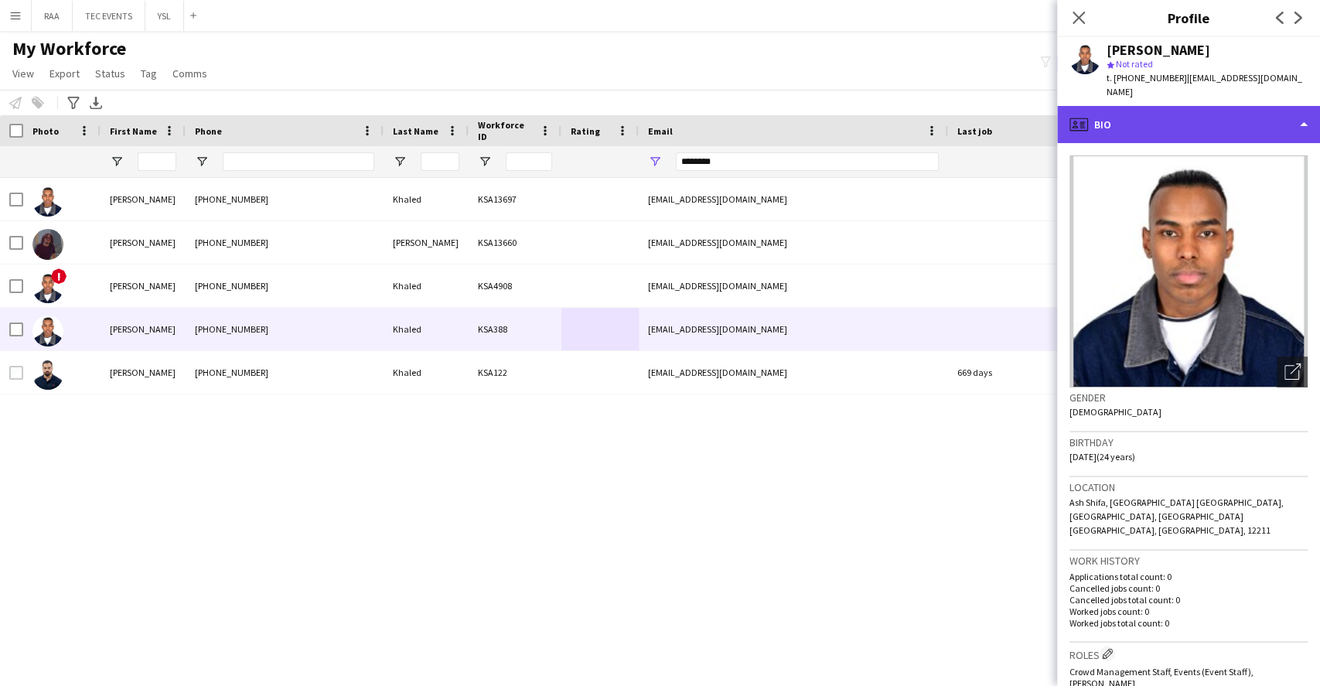
click at [1208, 119] on div "profile Bio" at bounding box center [1188, 124] width 263 height 37
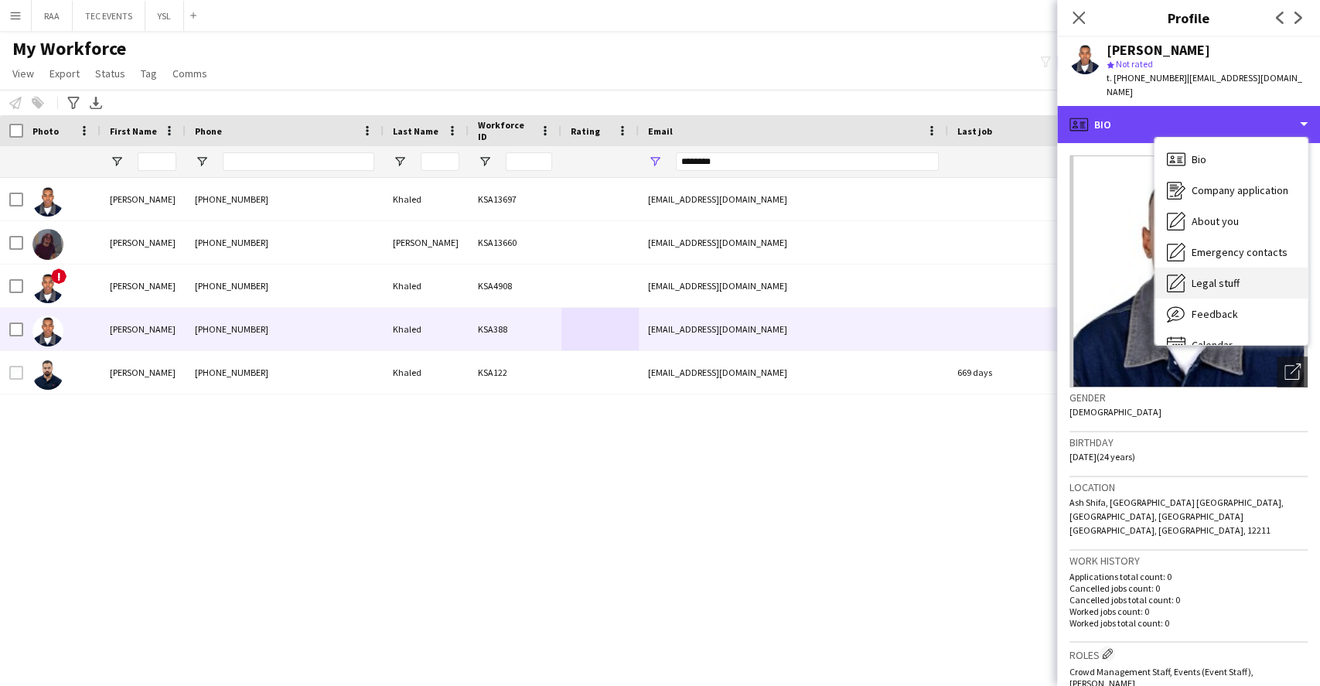
scroll to position [21, 0]
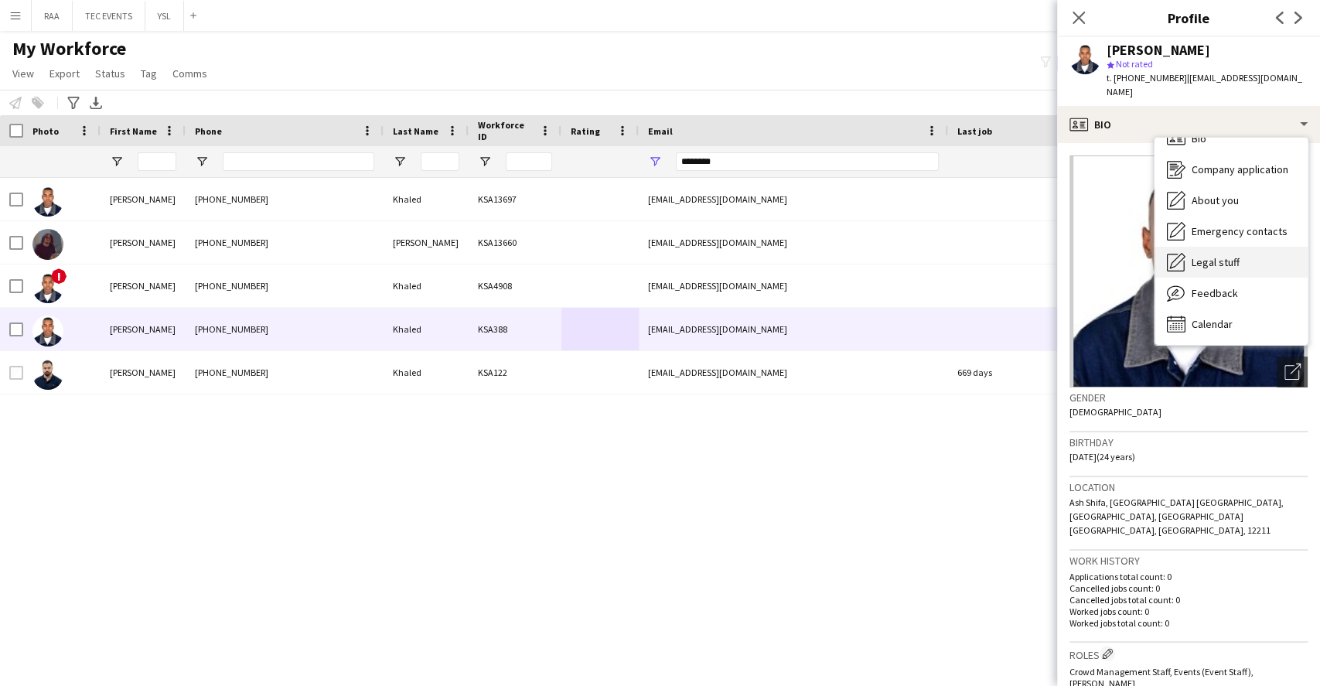
click at [1229, 286] on span "Feedback" at bounding box center [1214, 293] width 46 height 14
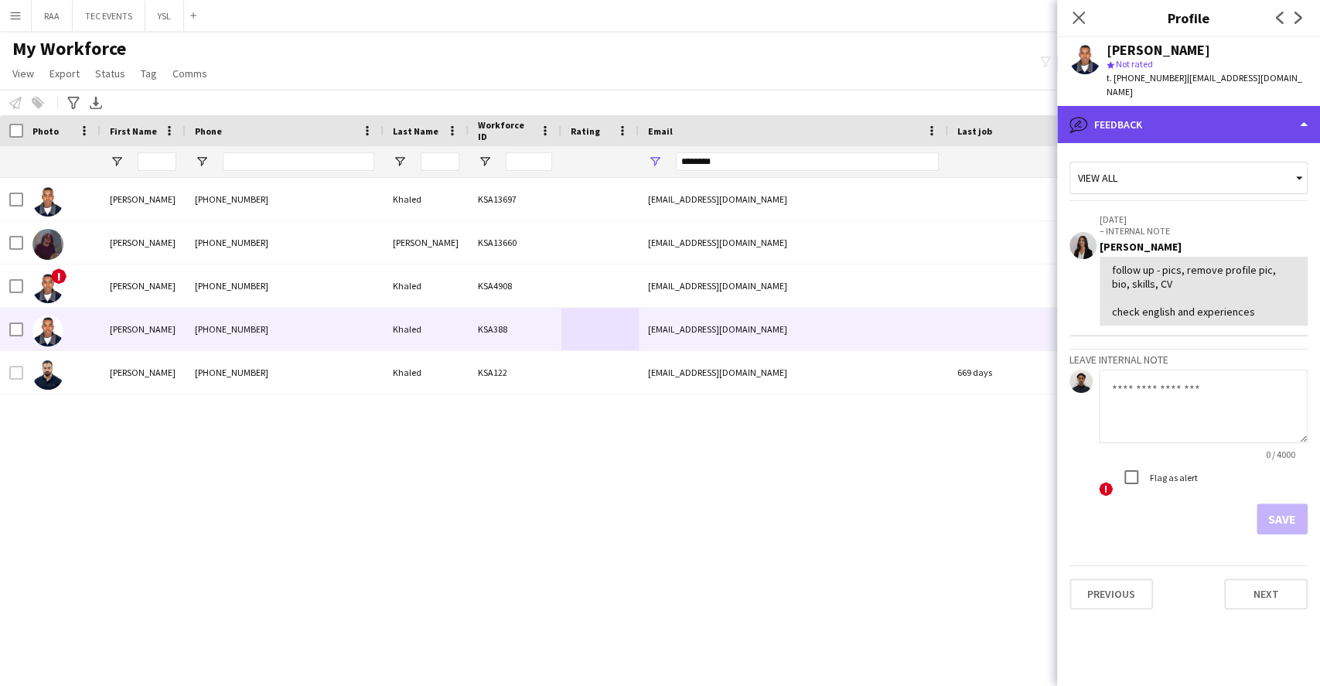
click at [1249, 124] on div "bubble-pencil Feedback" at bounding box center [1188, 124] width 263 height 37
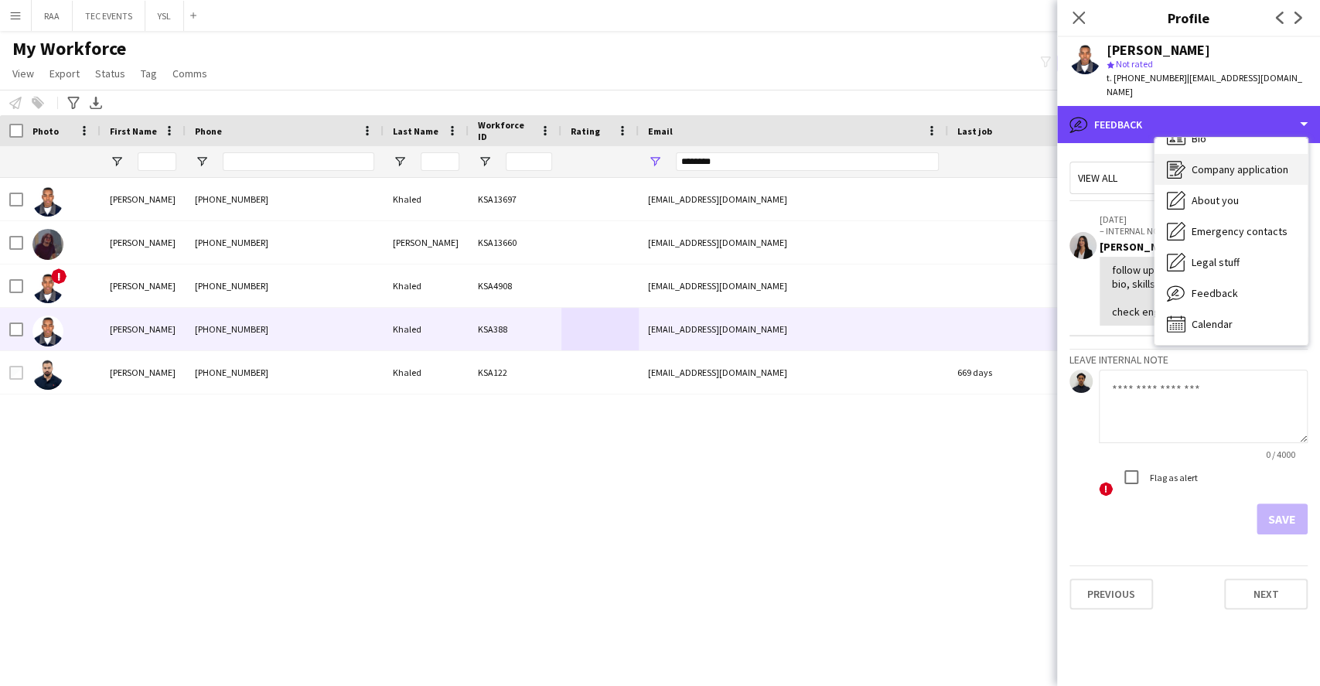
scroll to position [0, 0]
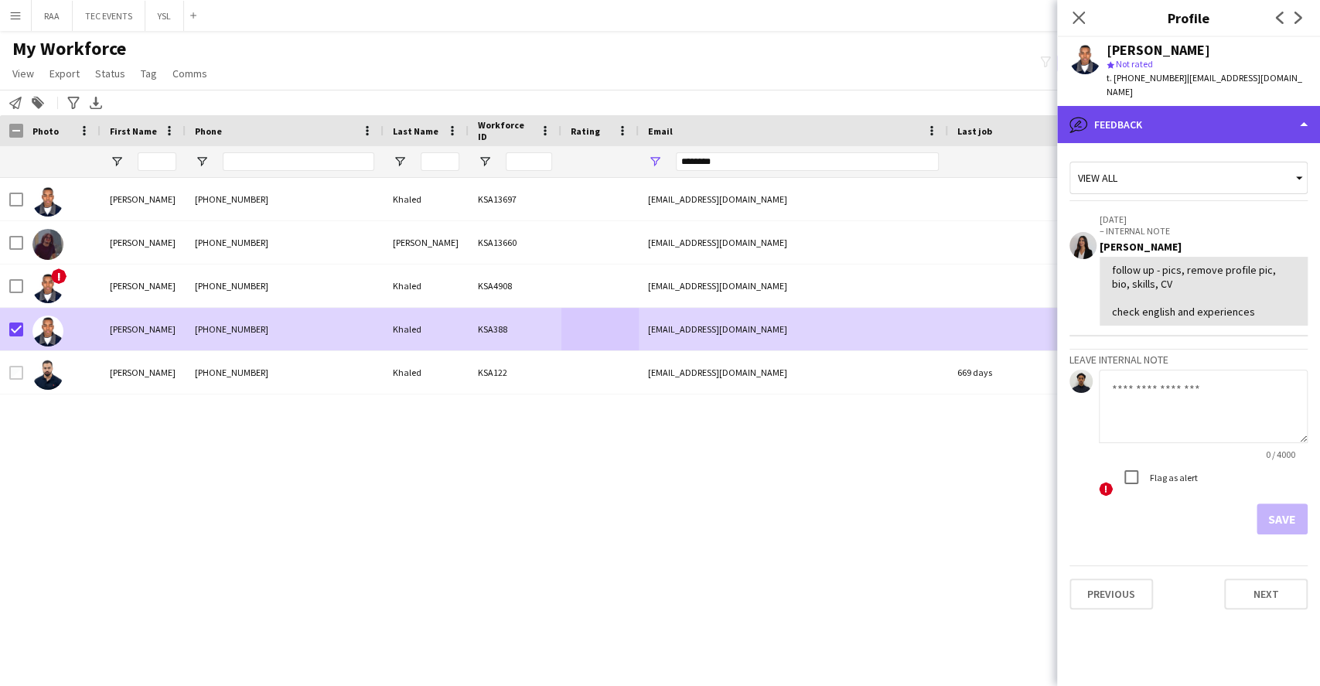
click at [1163, 133] on div "bubble-pencil Feedback" at bounding box center [1188, 124] width 263 height 37
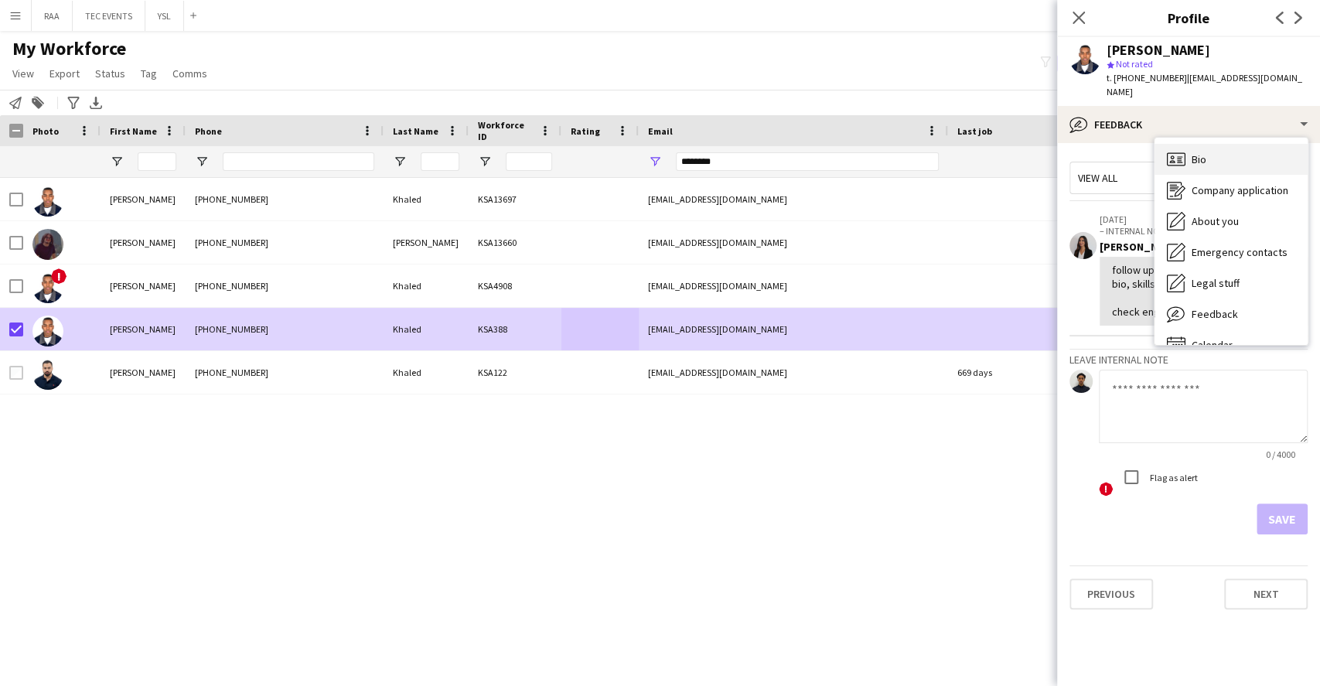
click at [1223, 158] on div "Bio Bio" at bounding box center [1230, 159] width 153 height 31
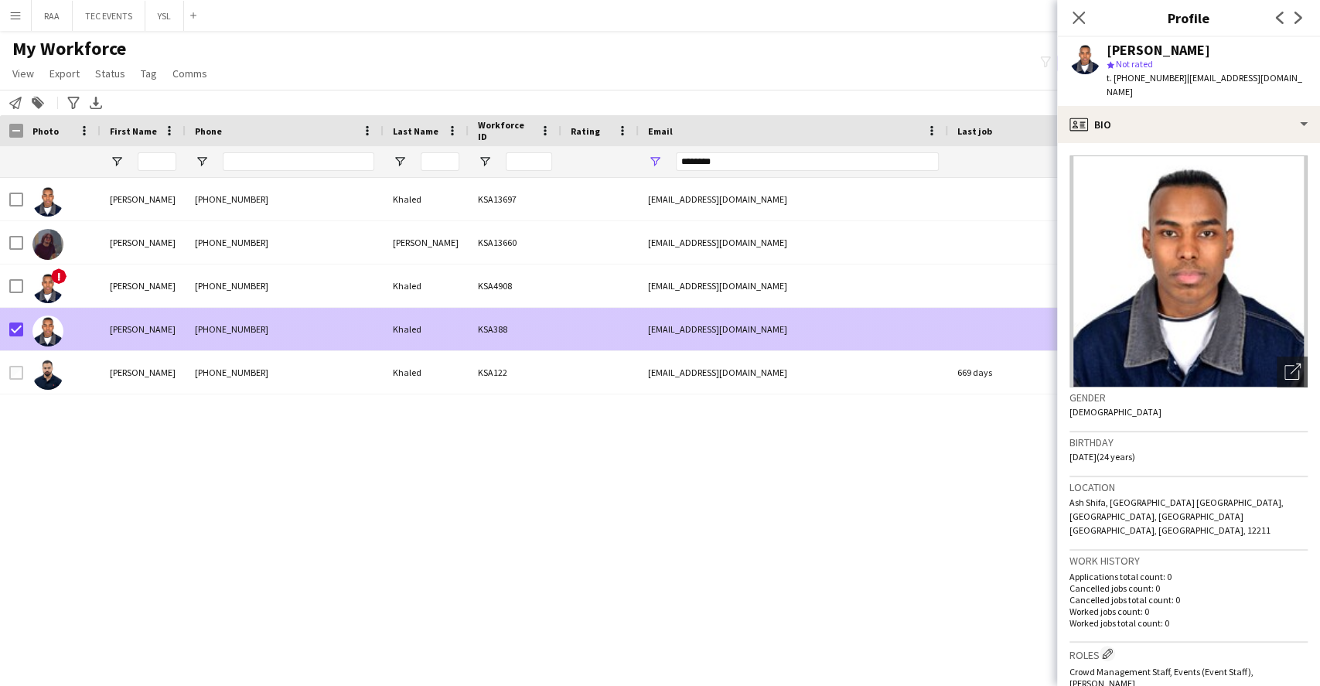
click at [971, 342] on div at bounding box center [1017, 329] width 139 height 43
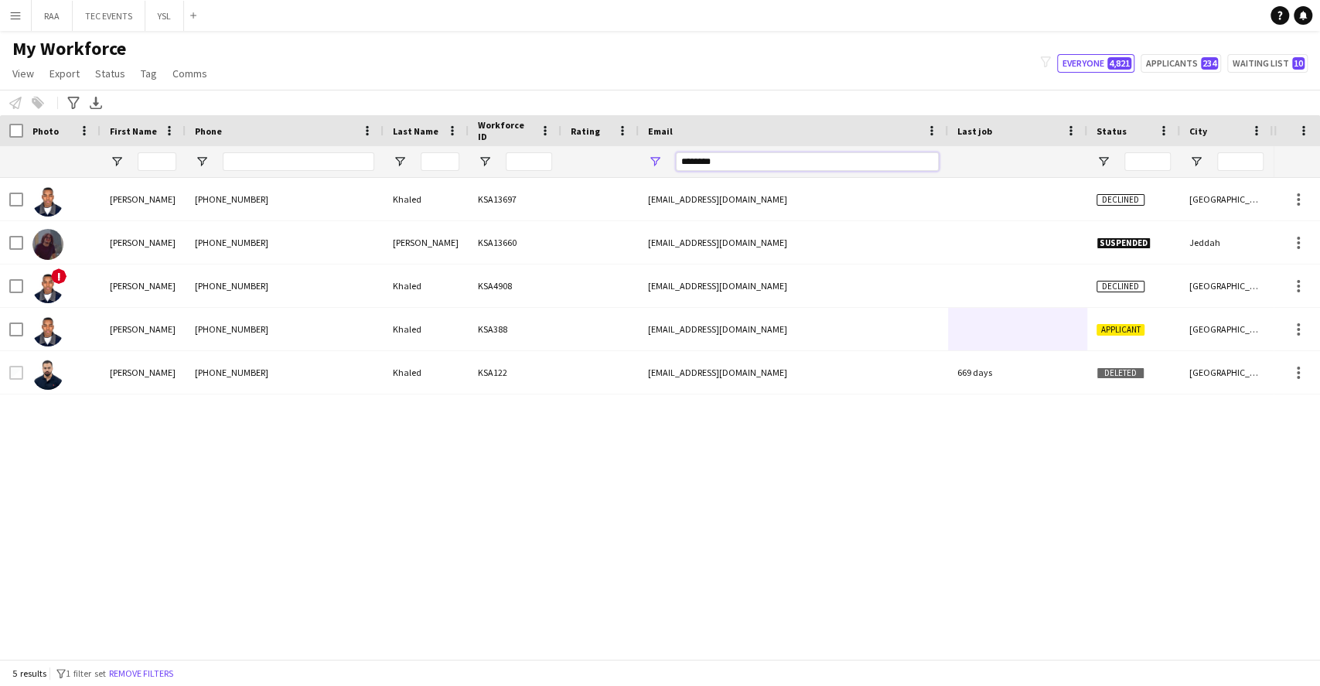
drag, startPoint x: 748, startPoint y: 161, endPoint x: 562, endPoint y: 152, distance: 186.5
click at [562, 152] on div at bounding box center [861, 161] width 1722 height 31
paste input "**********"
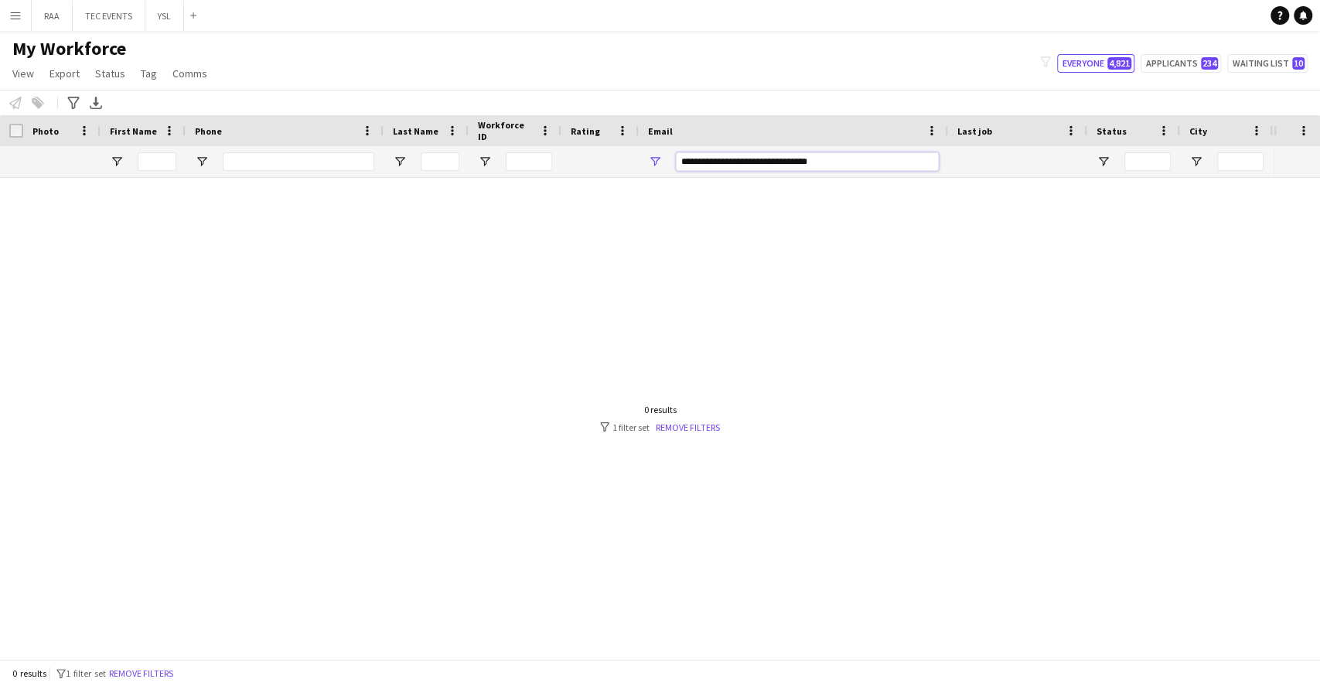
drag, startPoint x: 860, startPoint y: 165, endPoint x: 594, endPoint y: 186, distance: 265.9
click at [594, 186] on div "Workforce Details Photo First Name" at bounding box center [660, 386] width 1320 height 543
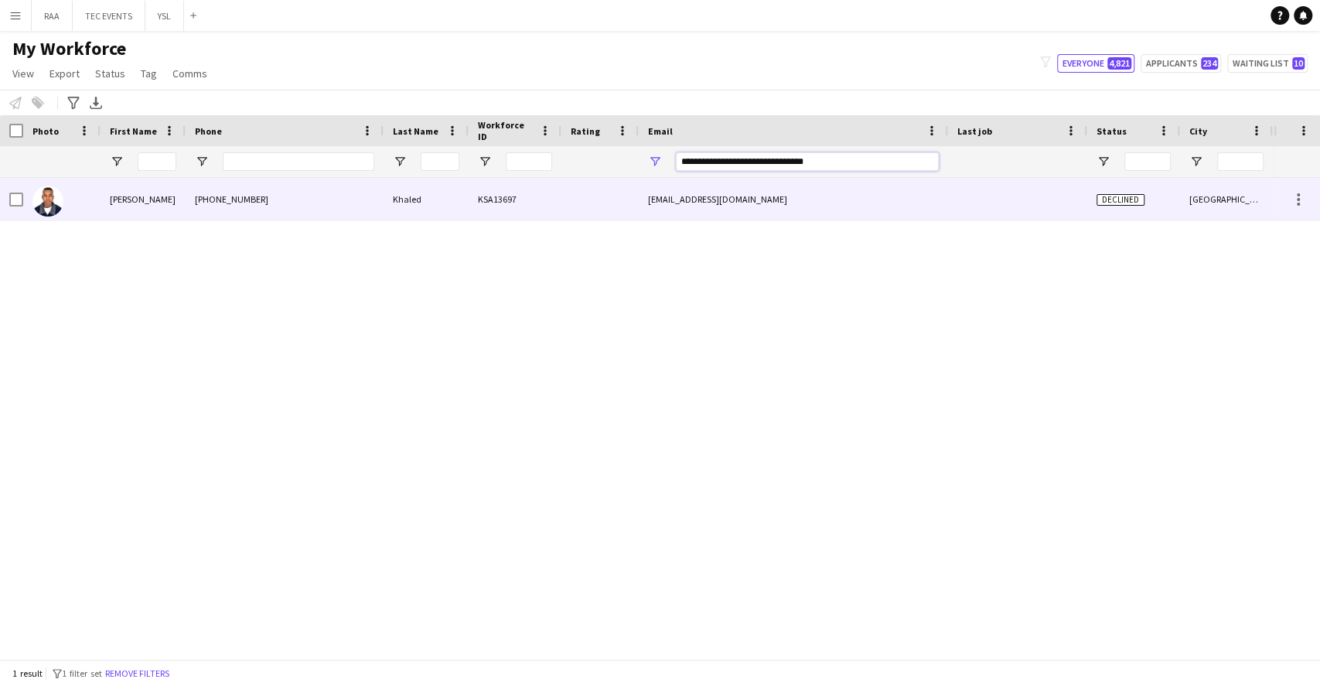
type input "**********"
click at [540, 207] on div "KSA13697" at bounding box center [514, 199] width 93 height 43
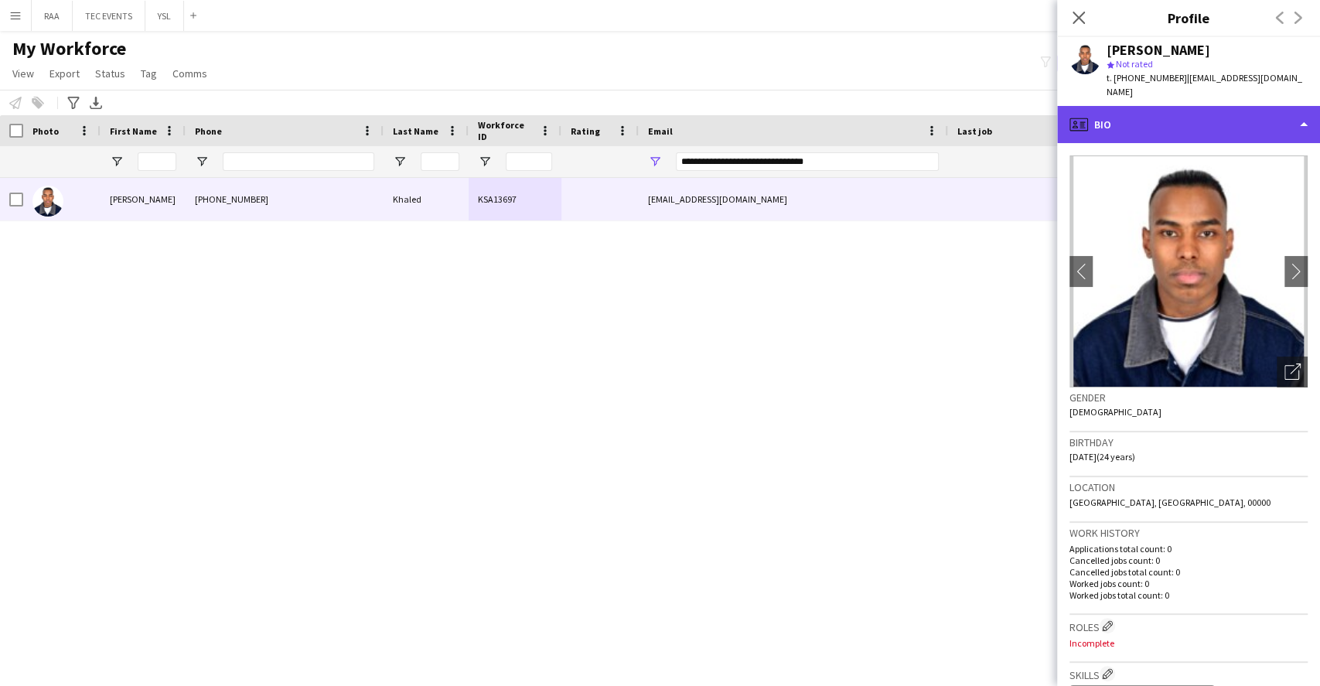
click at [1228, 117] on div "profile Bio" at bounding box center [1188, 124] width 263 height 37
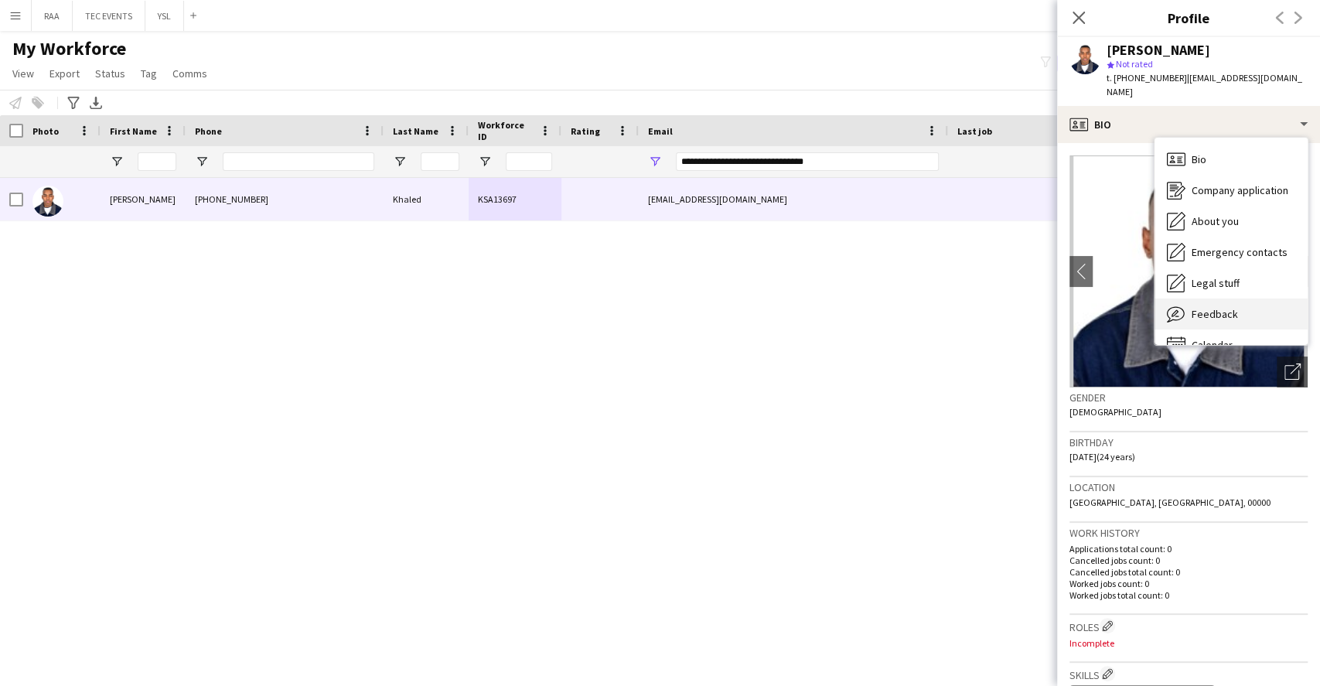
click at [1218, 319] on span "Feedback" at bounding box center [1214, 314] width 46 height 14
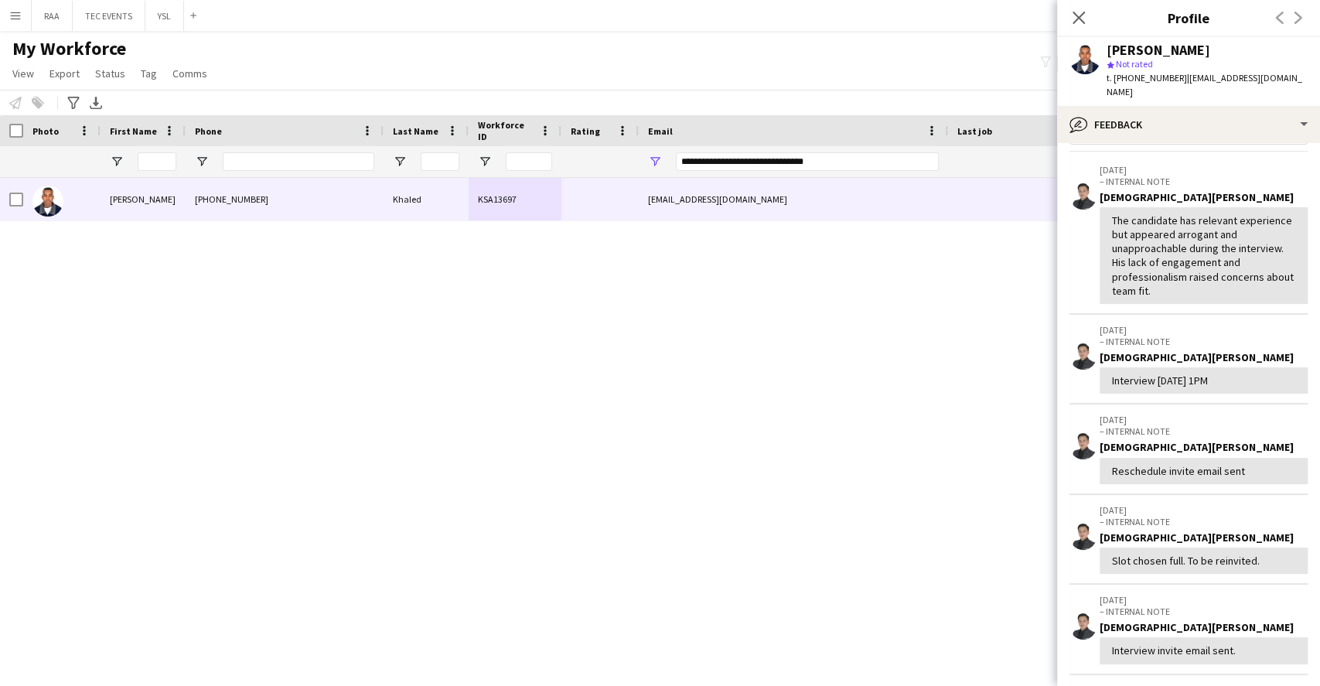
scroll to position [50, 0]
drag, startPoint x: 826, startPoint y: 165, endPoint x: 594, endPoint y: 138, distance: 234.3
click at [594, 138] on div "Workforce Details Photo First Name 1" at bounding box center [861, 146] width 1722 height 63
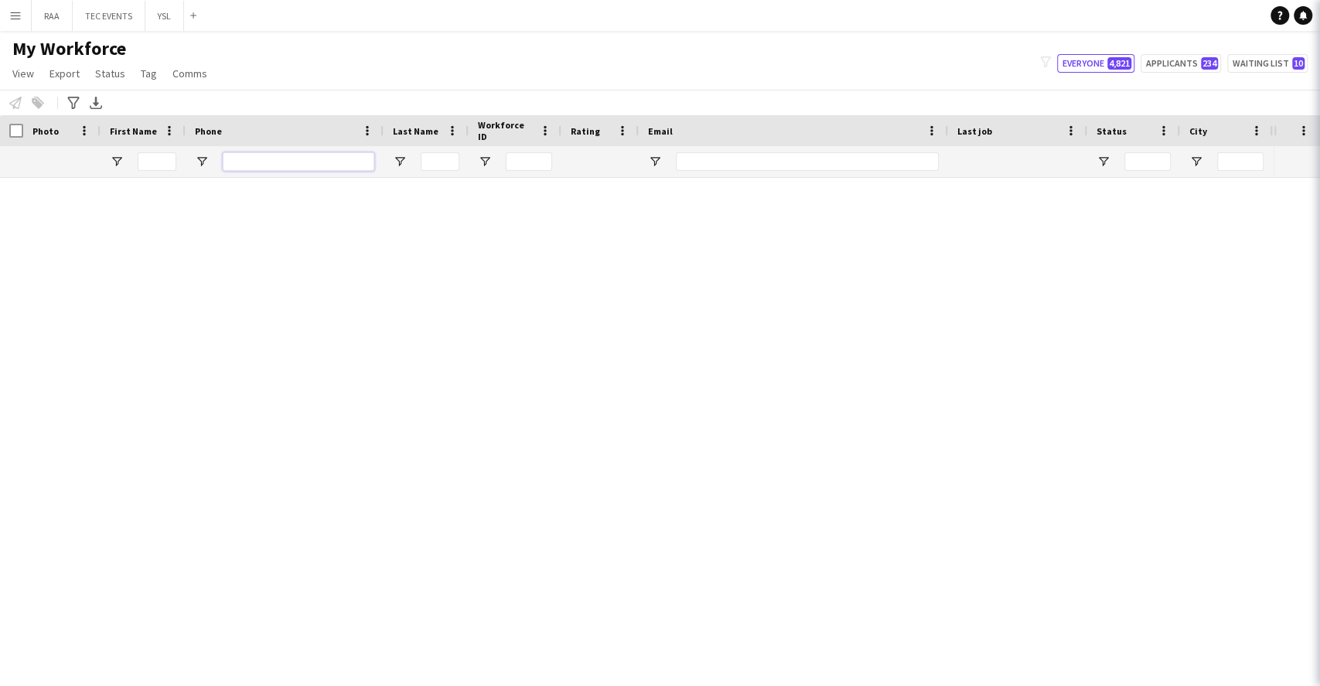
click at [301, 162] on input "Phone Filter Input" at bounding box center [299, 161] width 152 height 19
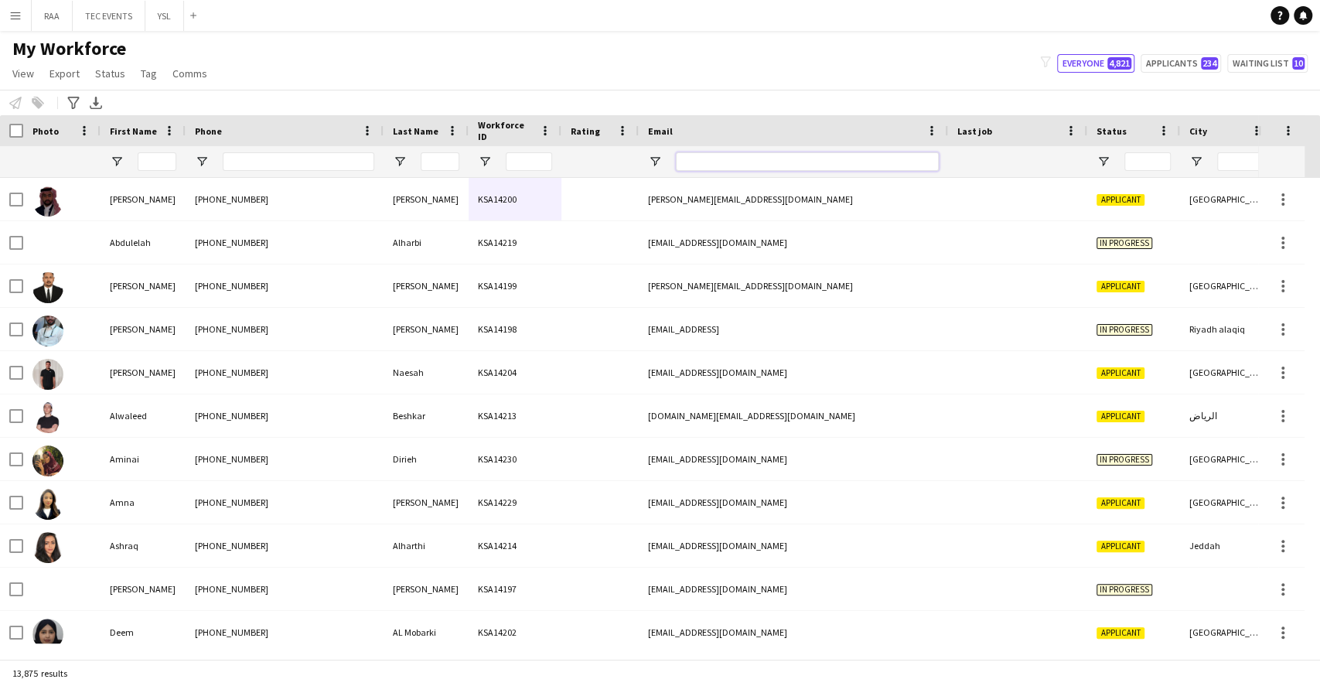
click at [723, 158] on input "Email Filter Input" at bounding box center [807, 161] width 263 height 19
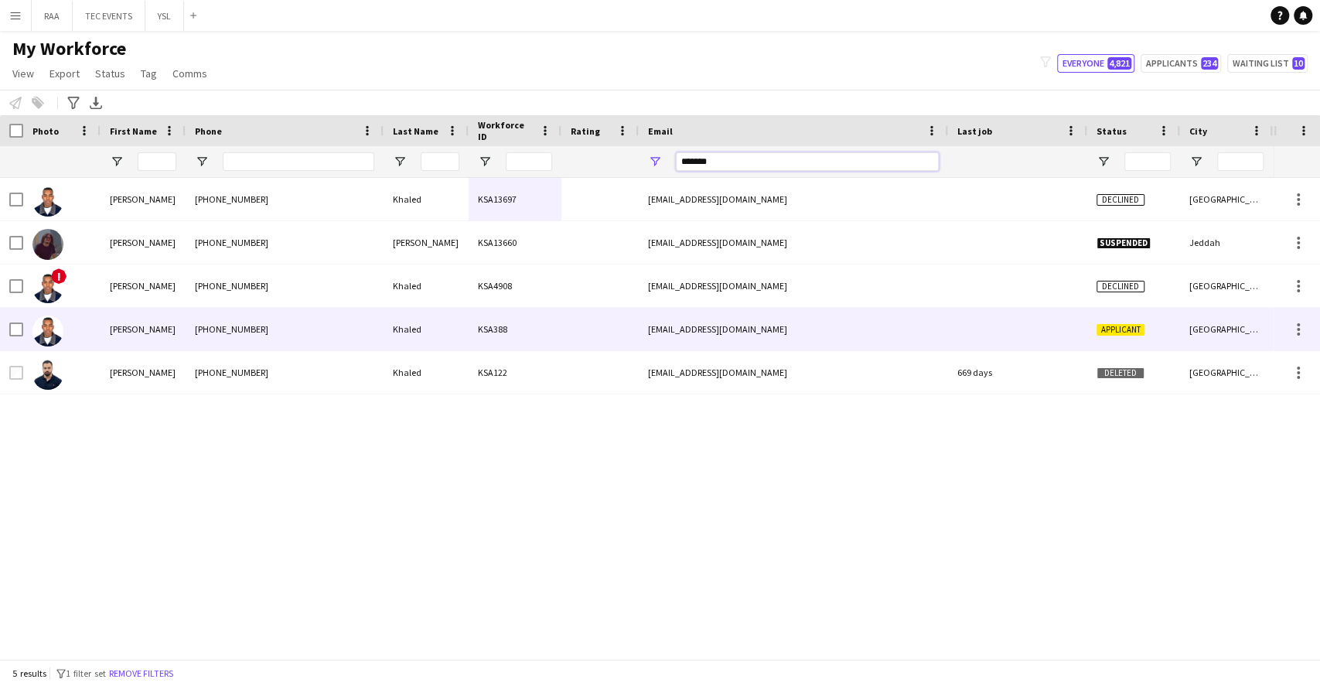
type input "*******"
click at [436, 343] on div "Khaled" at bounding box center [425, 329] width 85 height 43
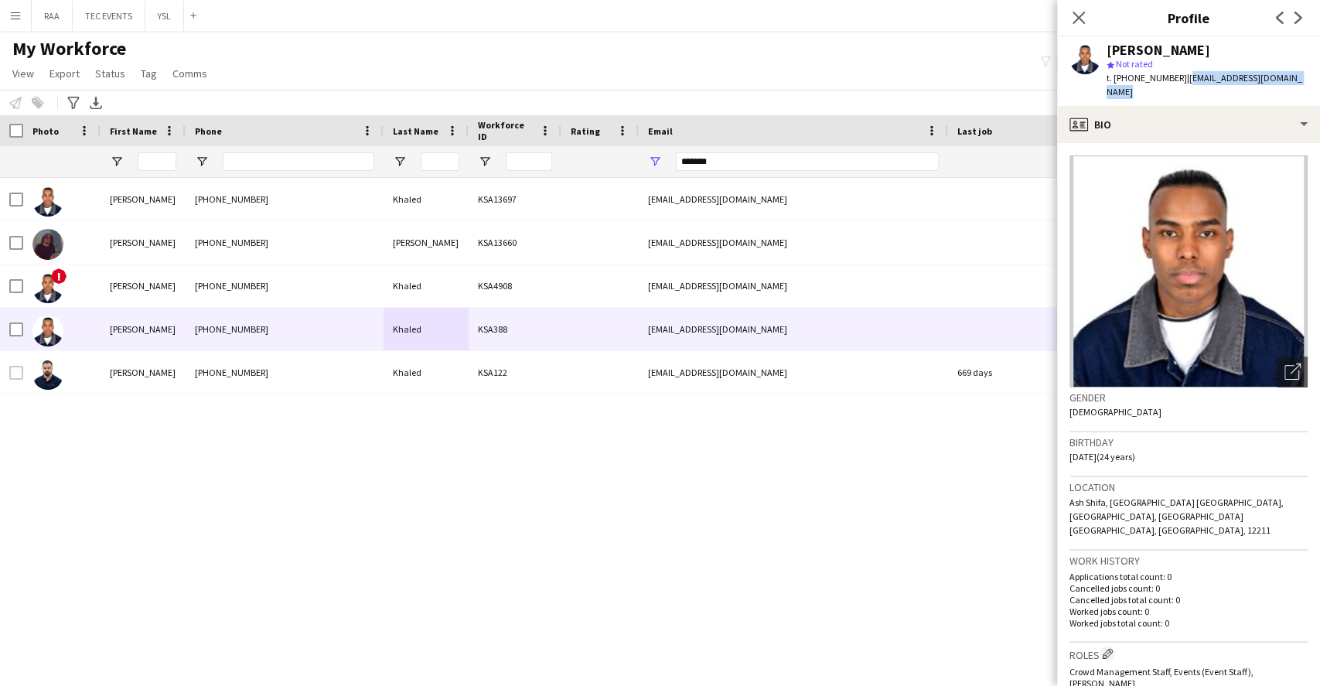
drag, startPoint x: 1183, startPoint y: 77, endPoint x: 1176, endPoint y: 100, distance: 24.2
click at [1176, 100] on div "Omar Khaled star Not rated t. +9660564557878 | omarkhaledsaleh31@gmail.com" at bounding box center [1188, 71] width 263 height 69
copy span "omarkhaledsaleh31@gmail.com"
drag, startPoint x: 729, startPoint y: 160, endPoint x: 668, endPoint y: 162, distance: 61.1
click at [668, 162] on div "*******" at bounding box center [793, 161] width 309 height 31
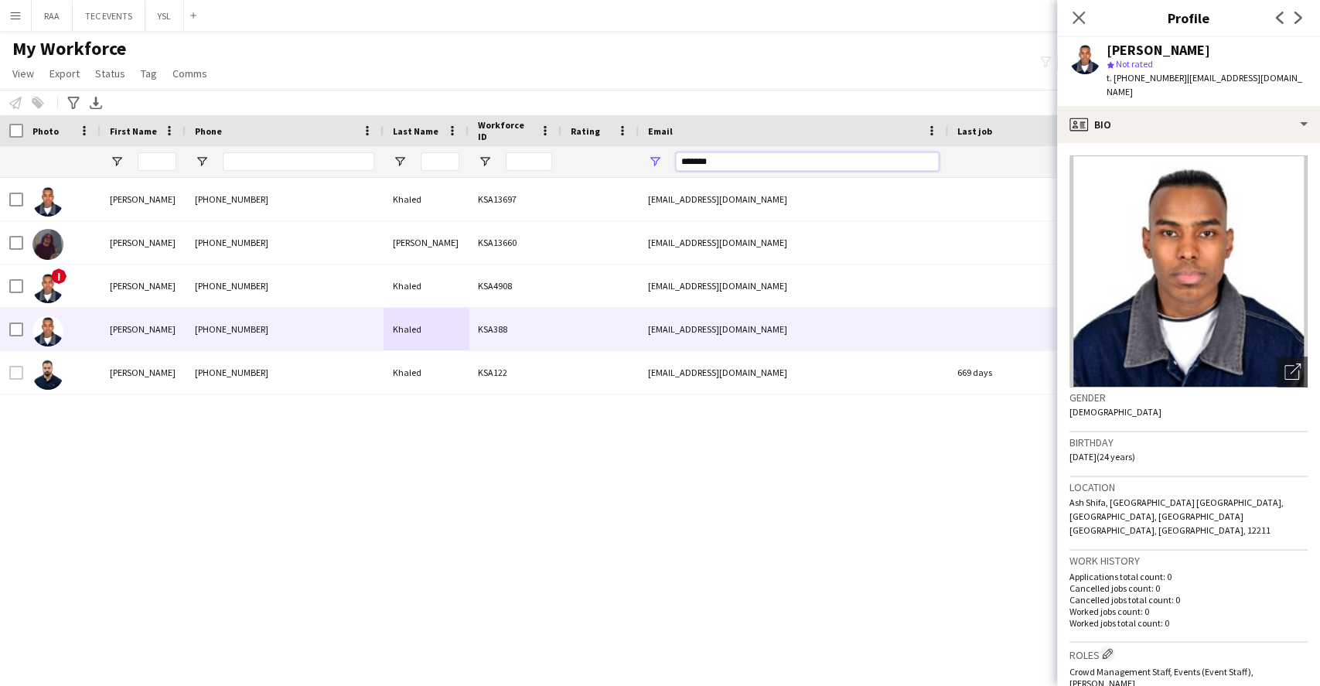
click at [726, 164] on input "*******" at bounding box center [807, 161] width 263 height 19
drag, startPoint x: 726, startPoint y: 164, endPoint x: 665, endPoint y: 175, distance: 62.2
click at [665, 175] on div "*******" at bounding box center [793, 161] width 309 height 31
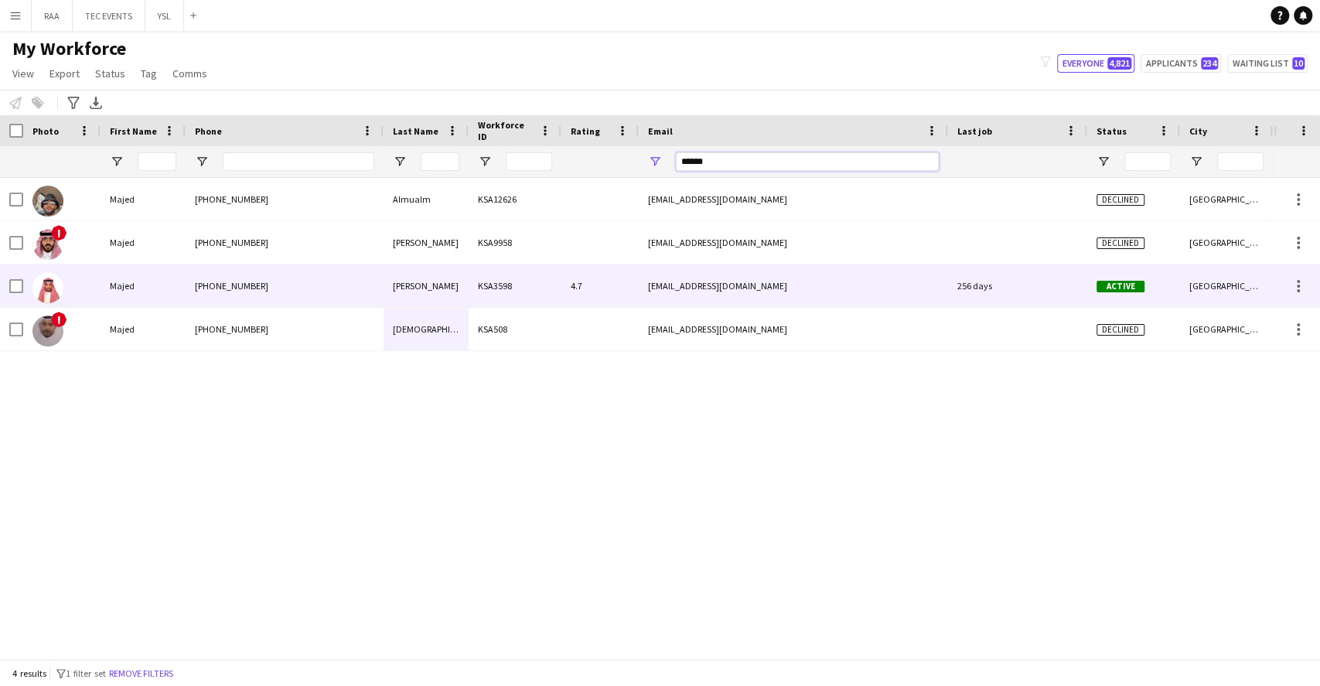
type input "******"
click at [399, 298] on div "[PERSON_NAME]" at bounding box center [425, 285] width 85 height 43
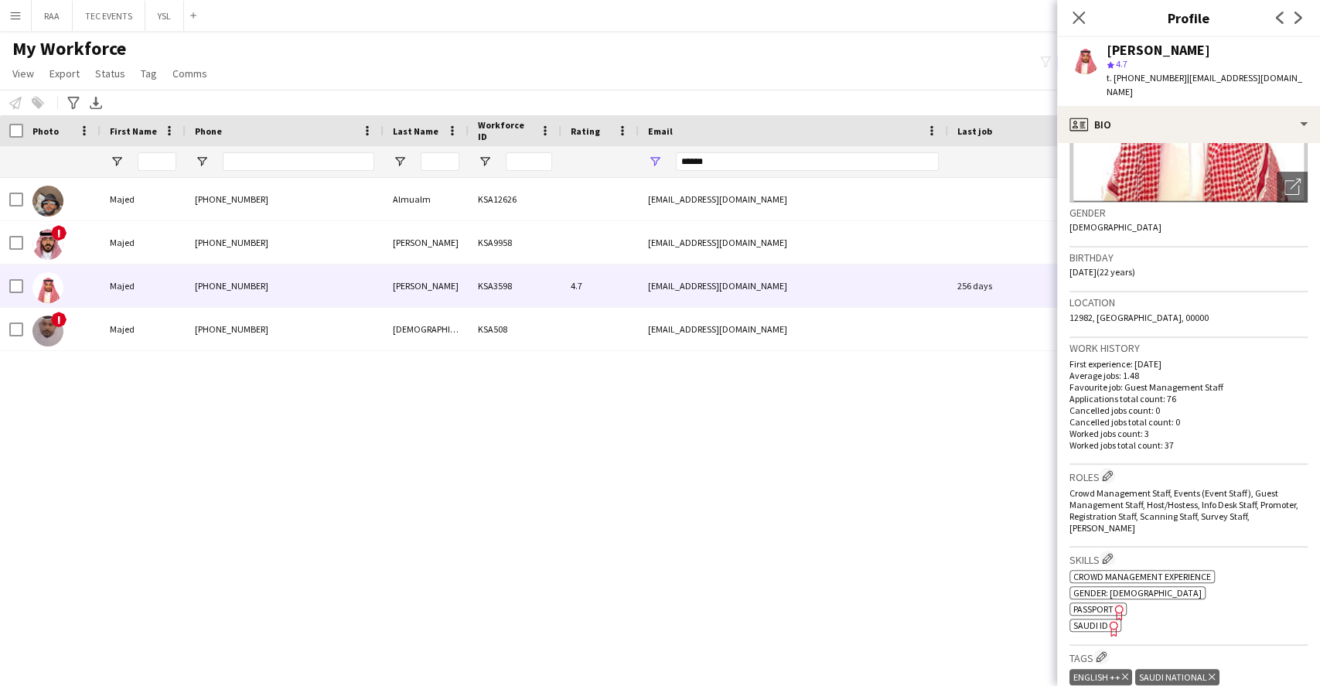
scroll to position [189, 0]
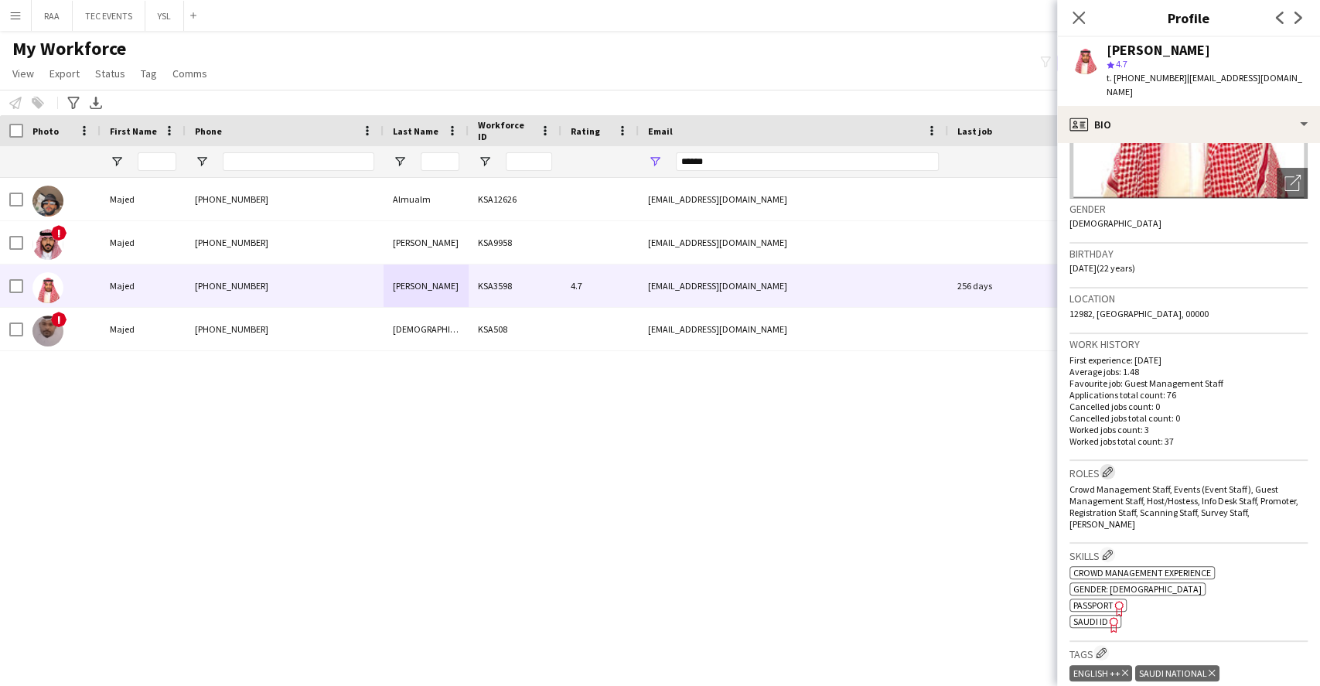
click at [1109, 466] on app-icon "Edit crew company roles" at bounding box center [1107, 471] width 11 height 11
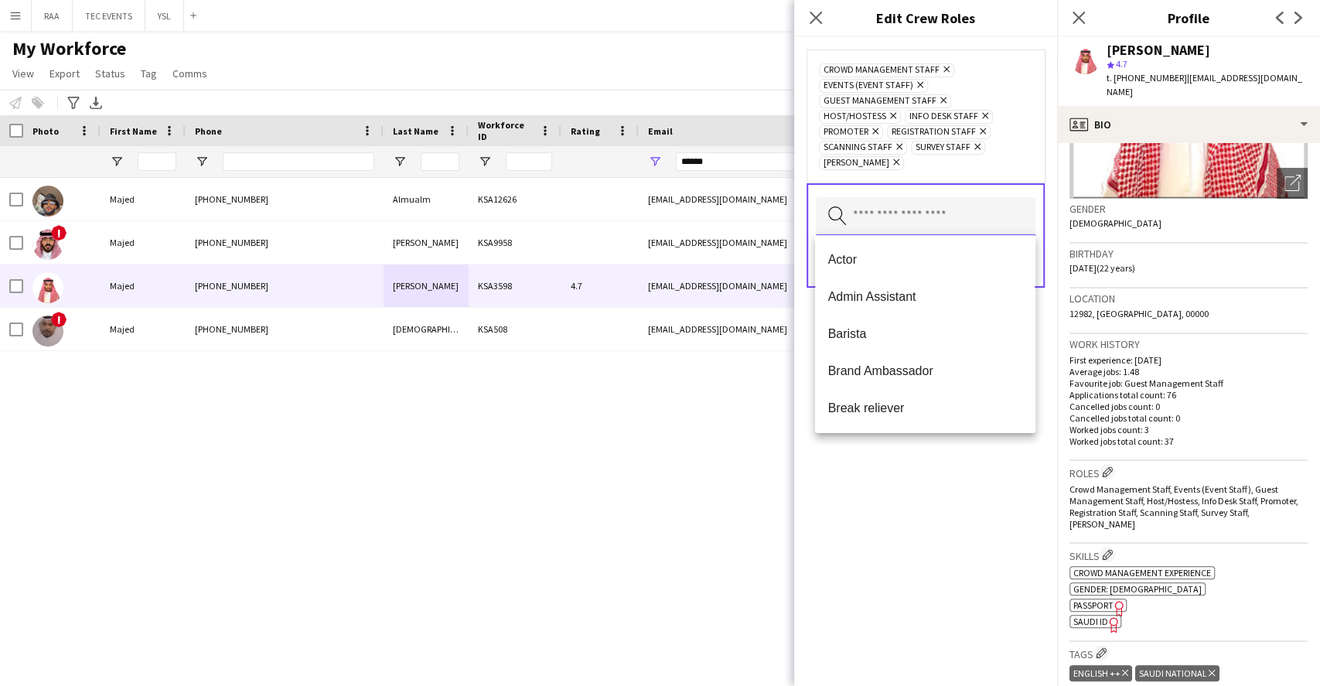
click at [901, 221] on input "text" at bounding box center [926, 216] width 220 height 39
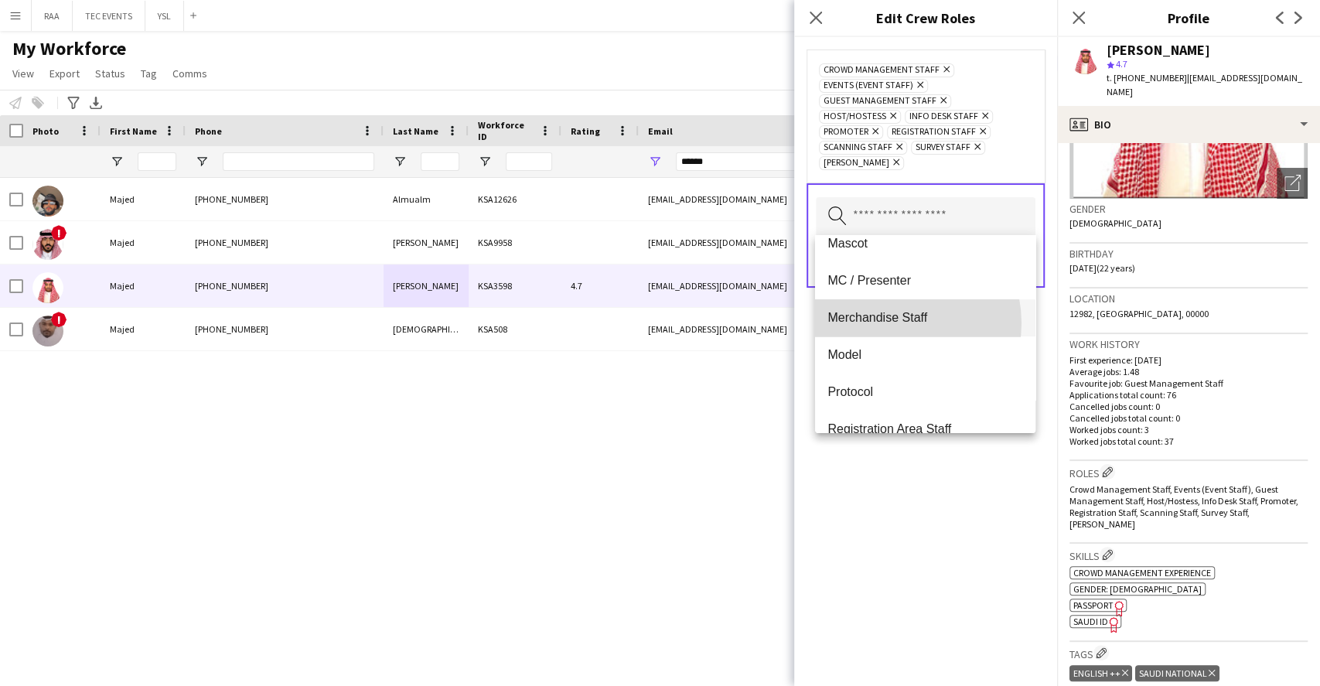
click at [895, 322] on span "Merchandise Staff" at bounding box center [924, 317] width 195 height 15
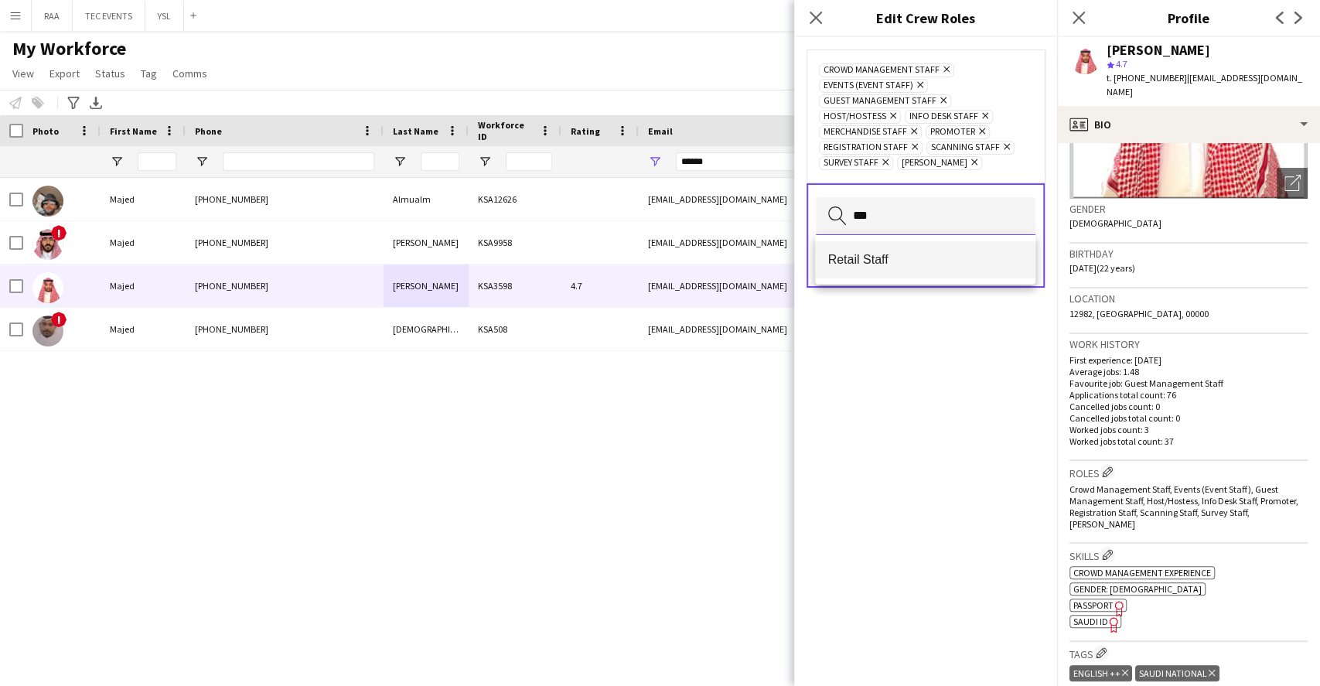
type input "***"
click at [899, 274] on mat-option "Retail Staff" at bounding box center [925, 259] width 220 height 37
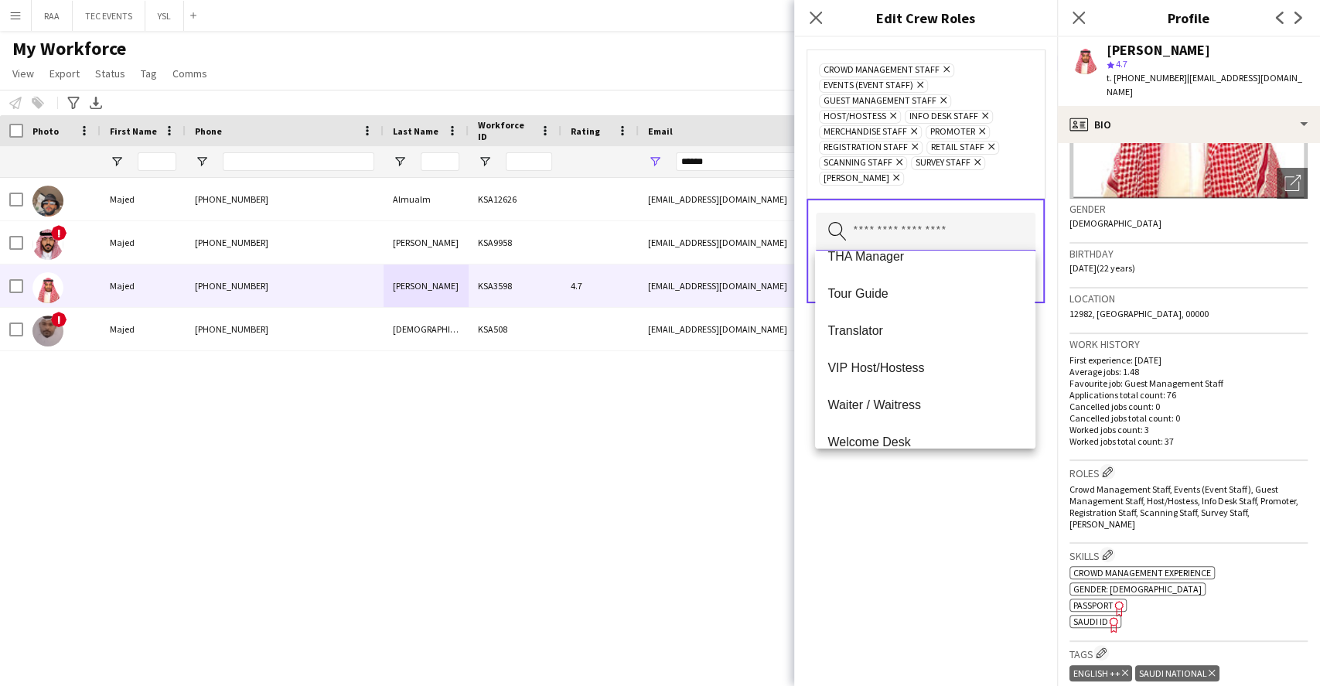
scroll to position [928, 0]
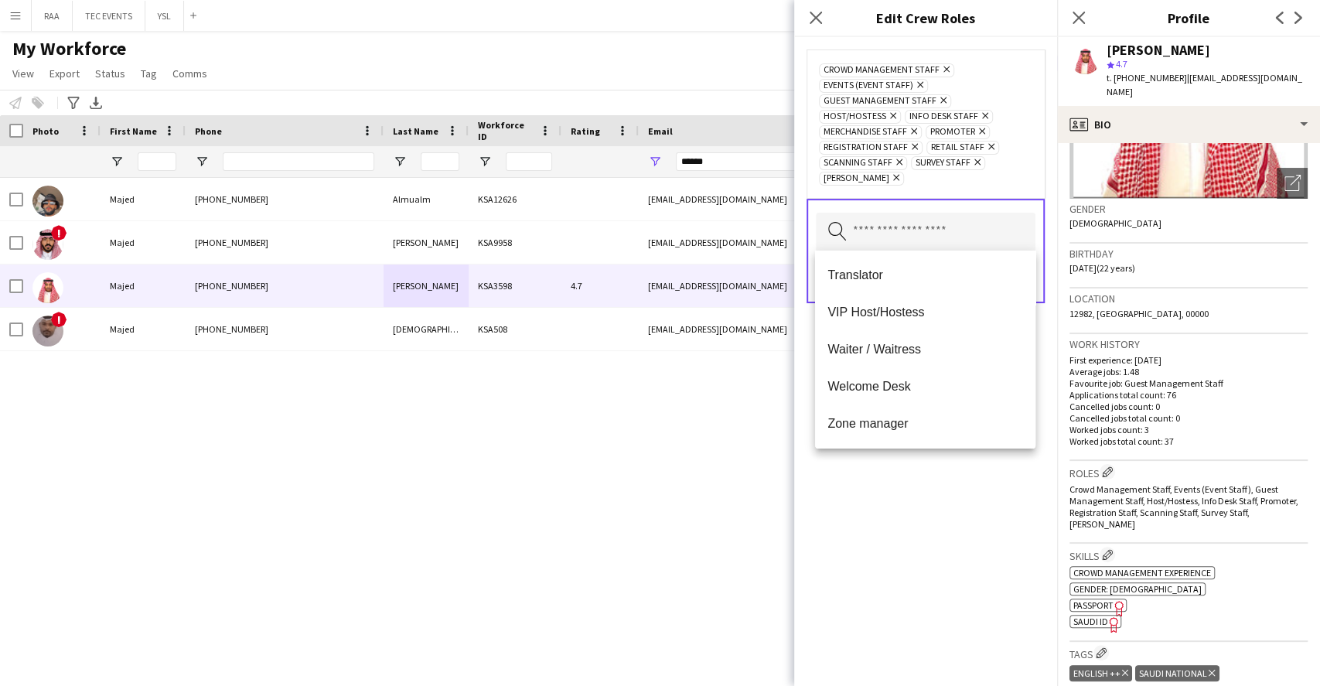
click at [860, 535] on div "Crowd Management Staff Remove Events (Event Staff) Remove Guest Management Staf…" at bounding box center [925, 361] width 263 height 649
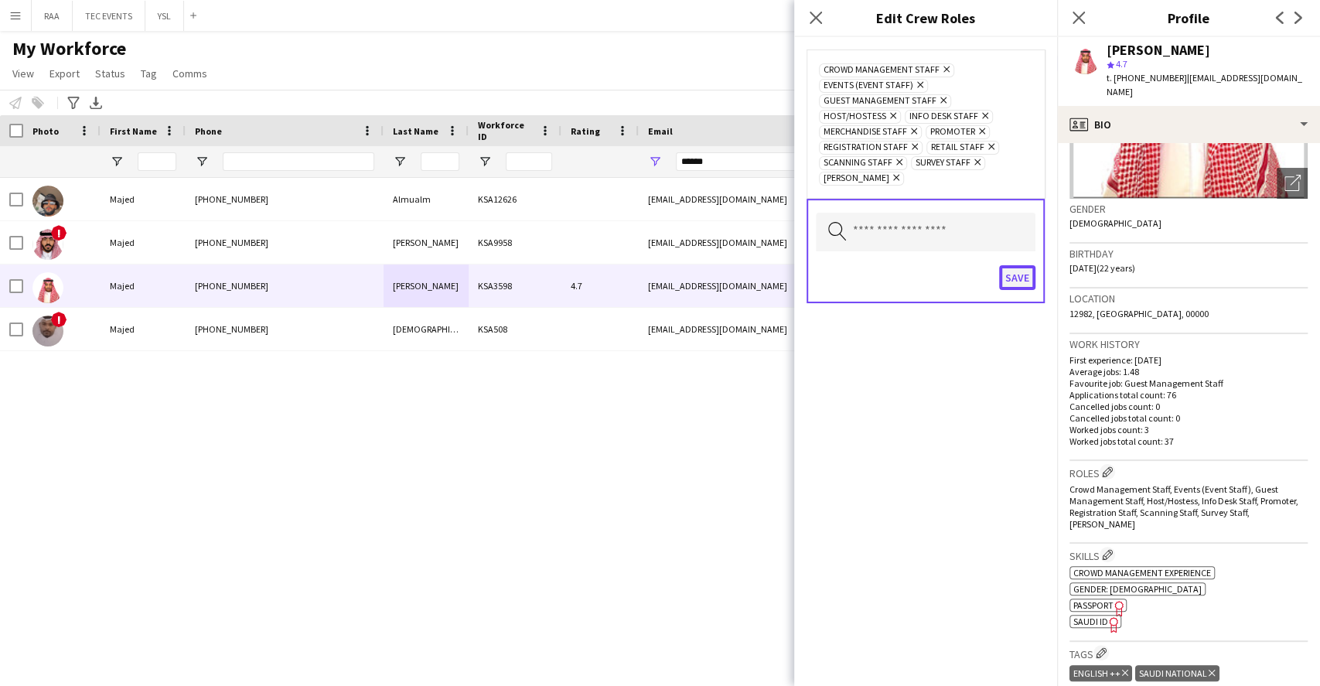
click at [1008, 266] on button "Save" at bounding box center [1017, 277] width 36 height 25
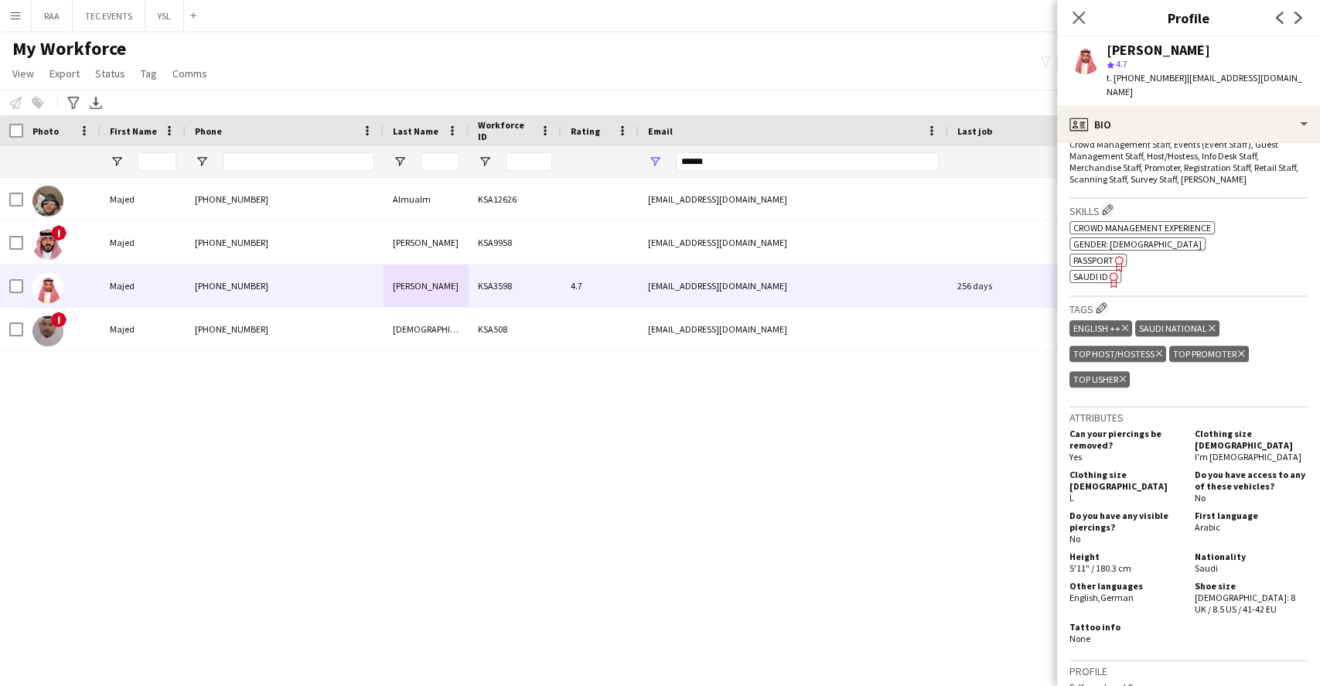
scroll to position [456, 0]
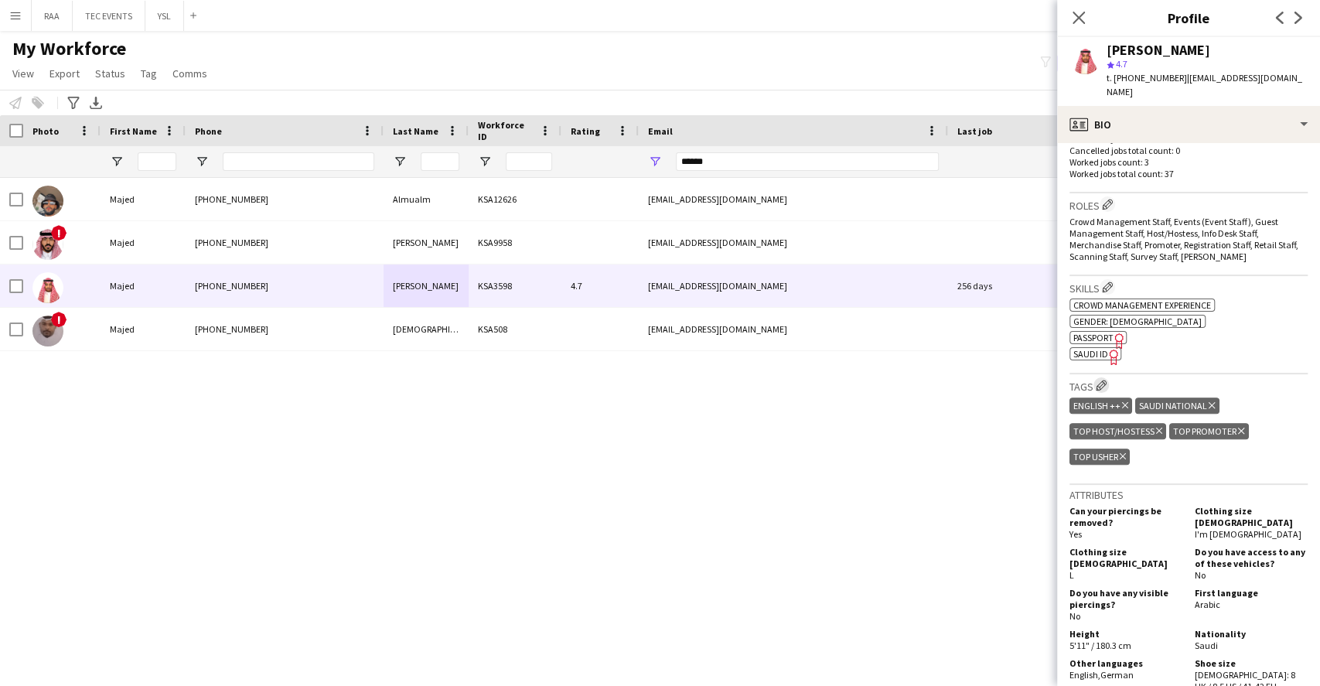
click at [1101, 380] on app-icon "Edit crew company tags" at bounding box center [1100, 385] width 11 height 11
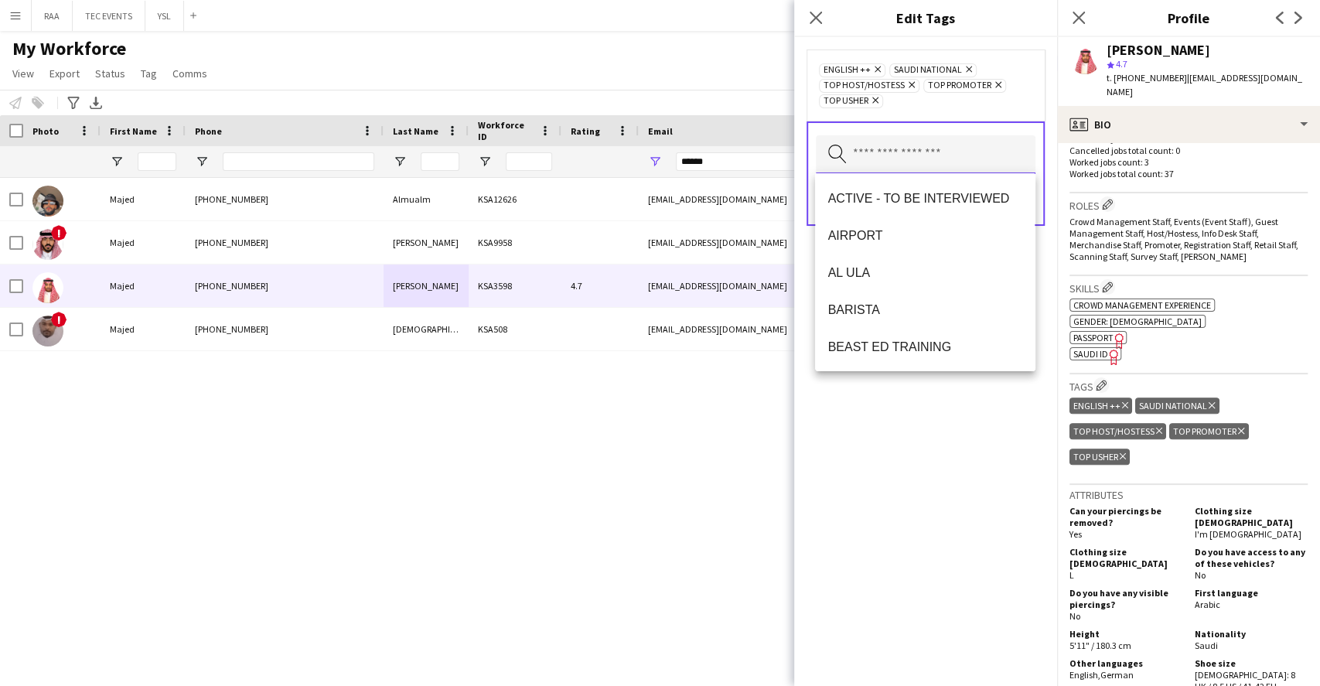
click at [943, 158] on input "text" at bounding box center [926, 154] width 220 height 39
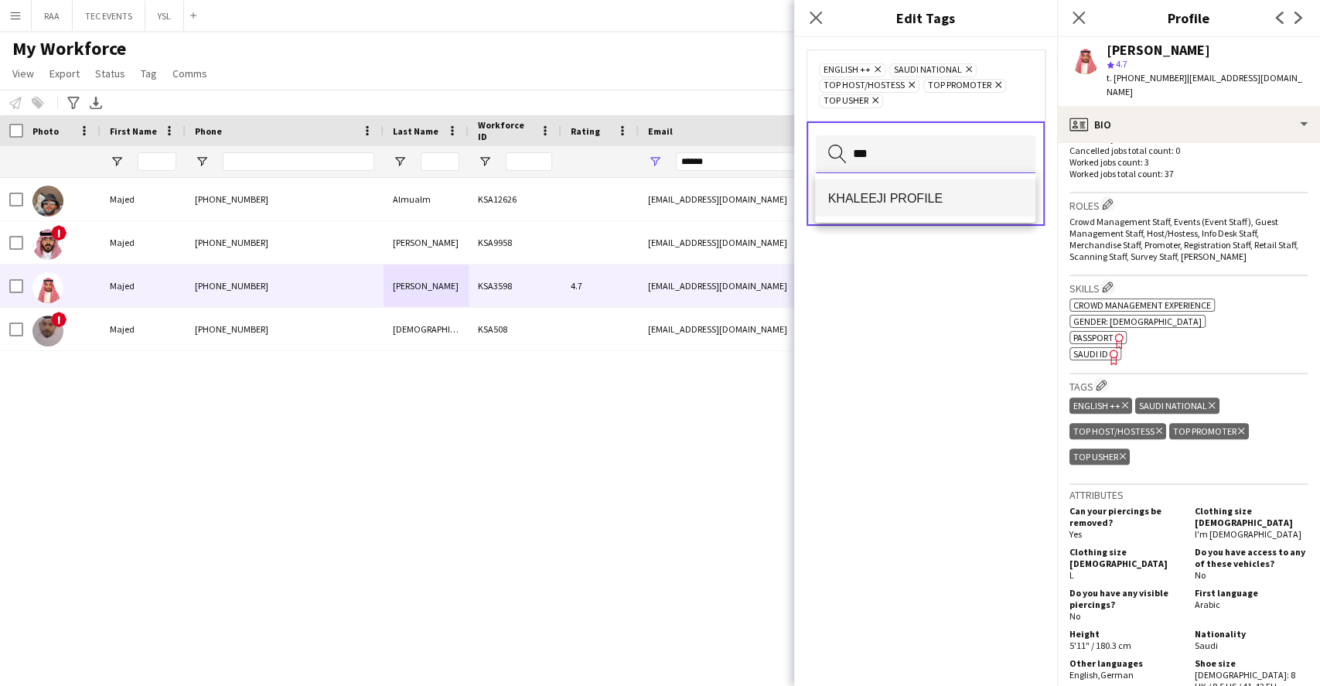
type input "***"
click at [891, 193] on span "KHALEEJI PROFILE" at bounding box center [924, 198] width 195 height 15
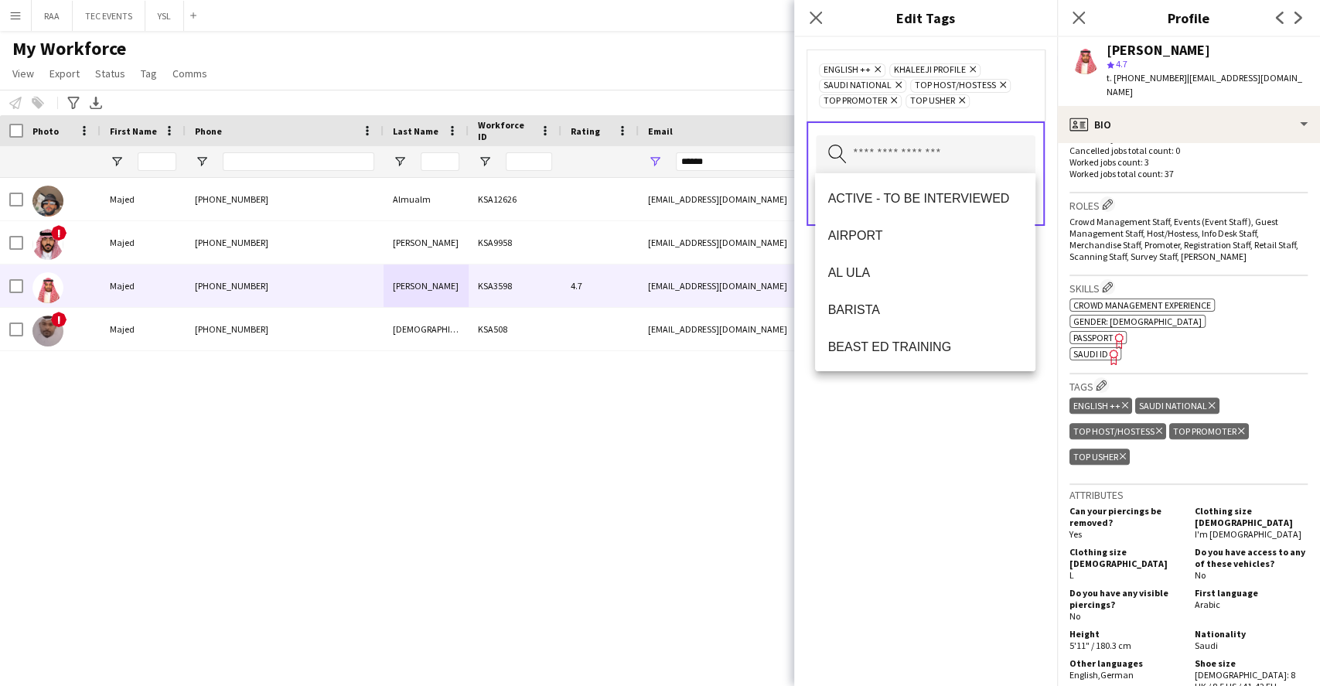
click at [982, 475] on div "ENGLISH ++ Remove KHALEEJI PROFILE Remove SAUDI NATIONAL Remove TOP HOST/HOSTES…" at bounding box center [925, 361] width 263 height 649
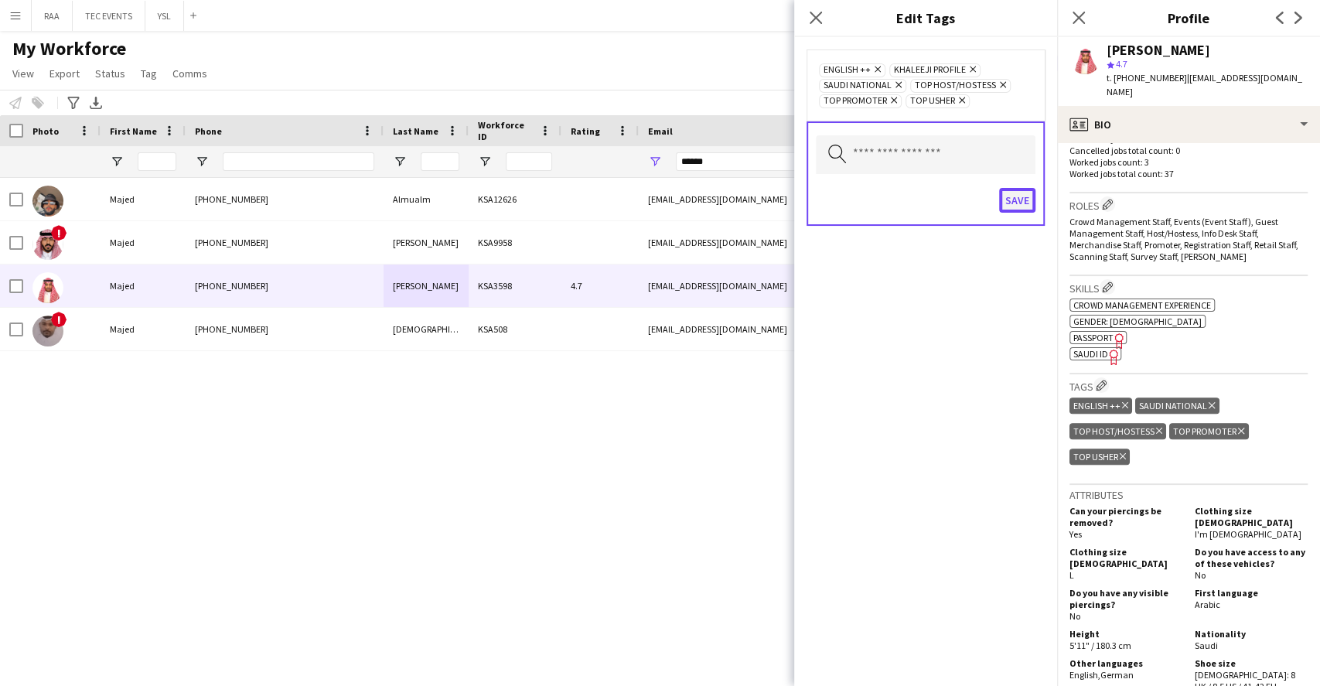
click at [1021, 196] on button "Save" at bounding box center [1017, 200] width 36 height 25
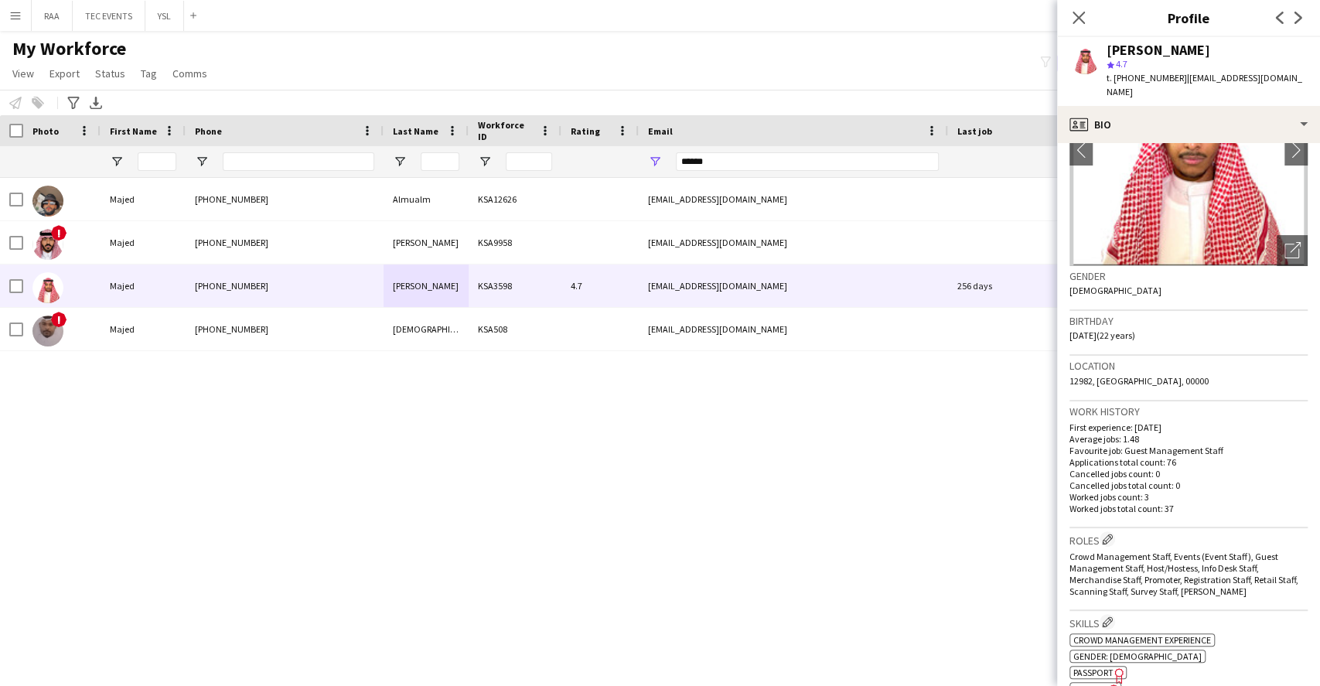
scroll to position [121, 0]
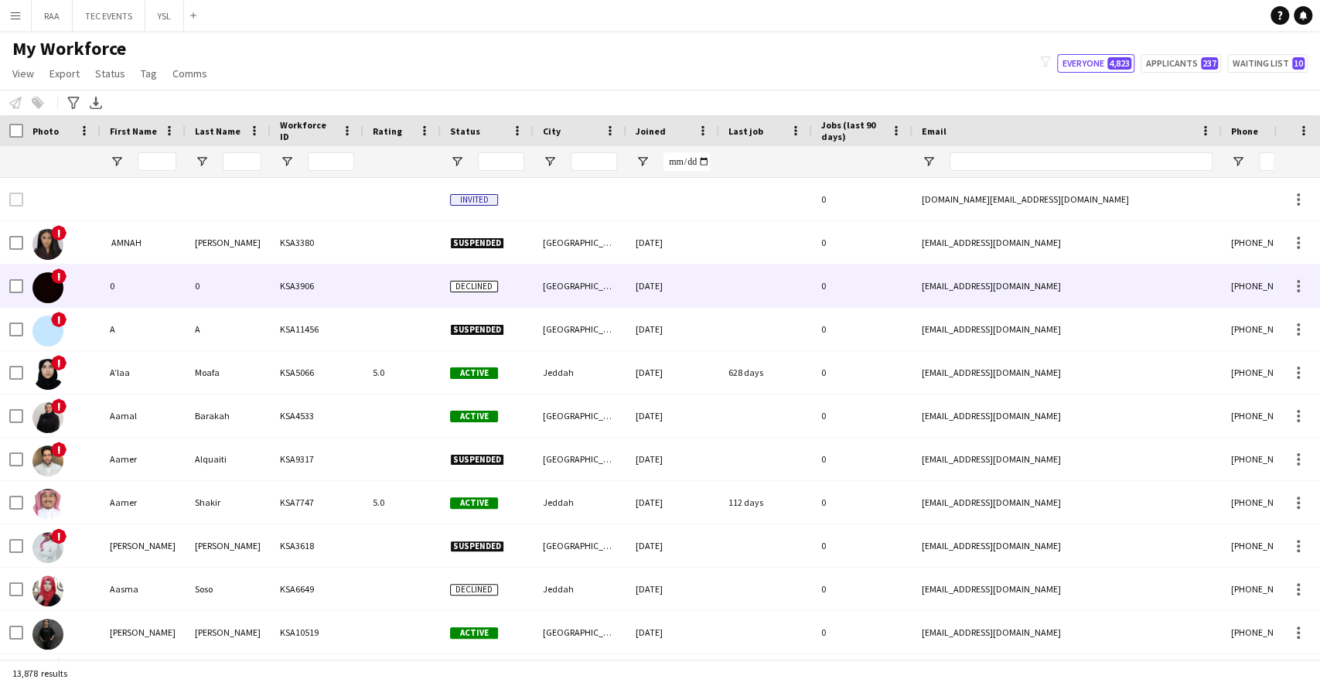
type input "******"
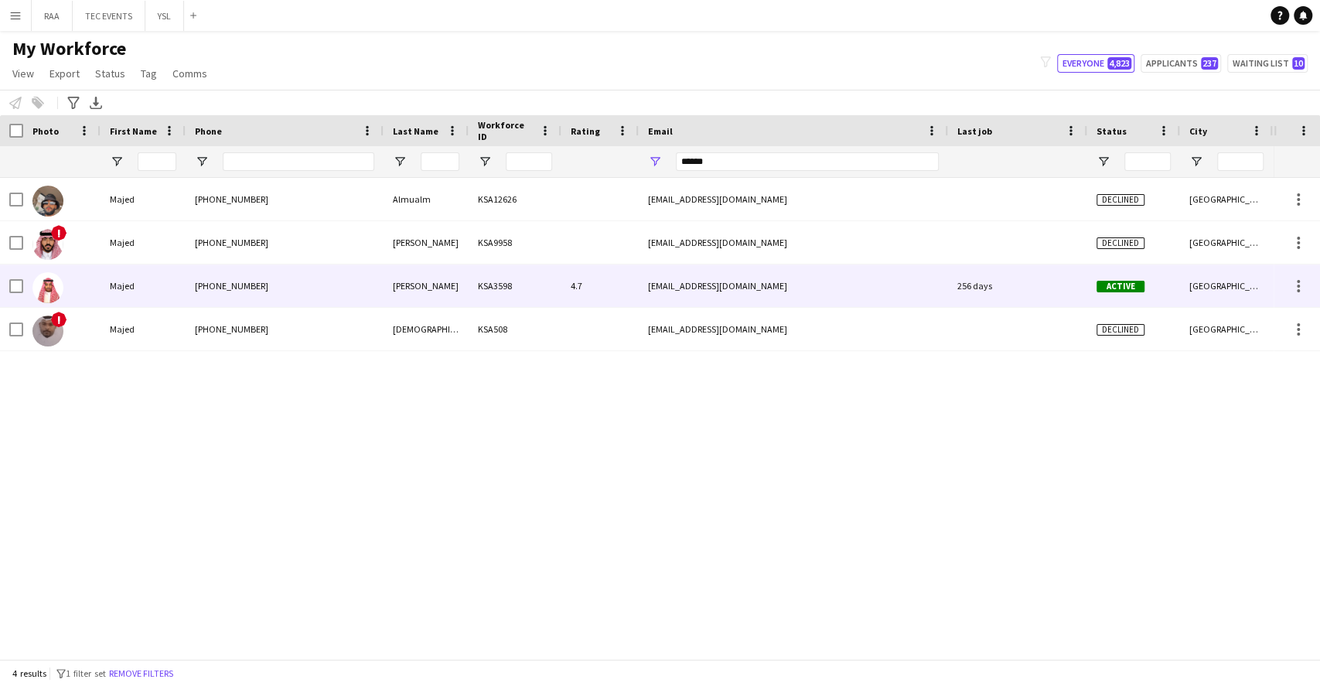
click at [576, 298] on div "4.7" at bounding box center [599, 285] width 77 height 43
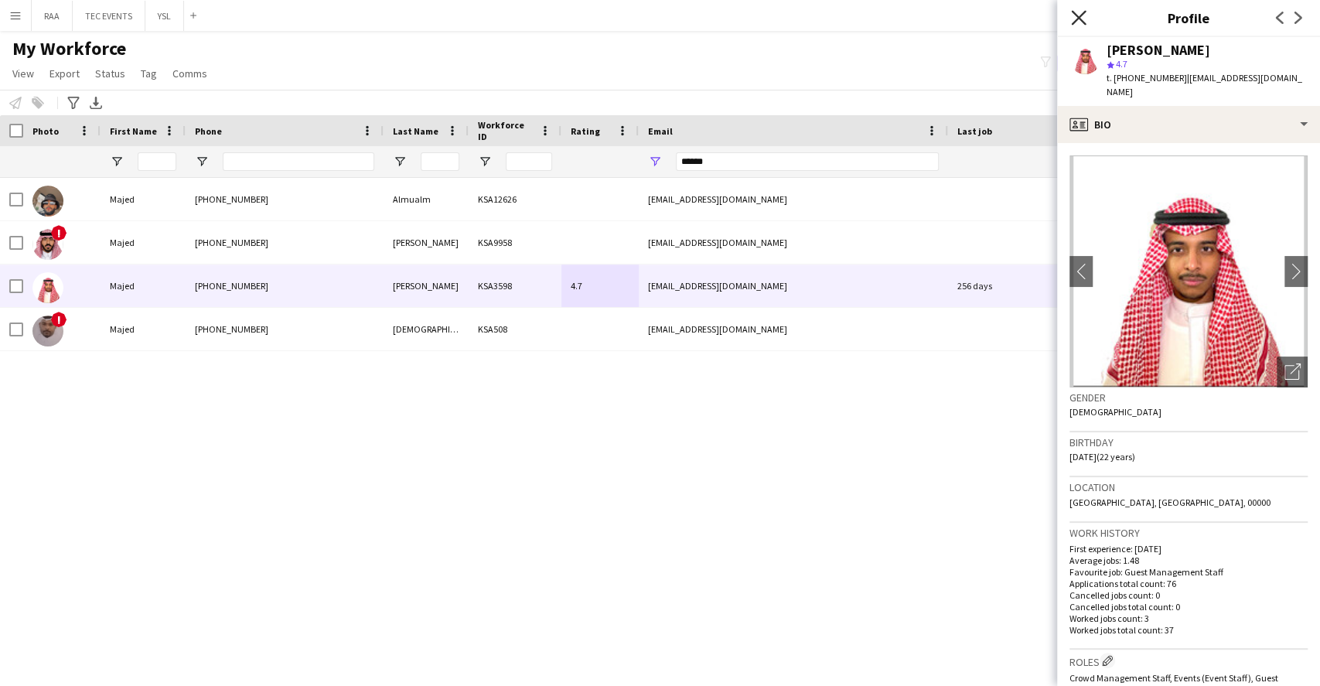
click at [1076, 22] on icon "Close pop-in" at bounding box center [1078, 17] width 15 height 15
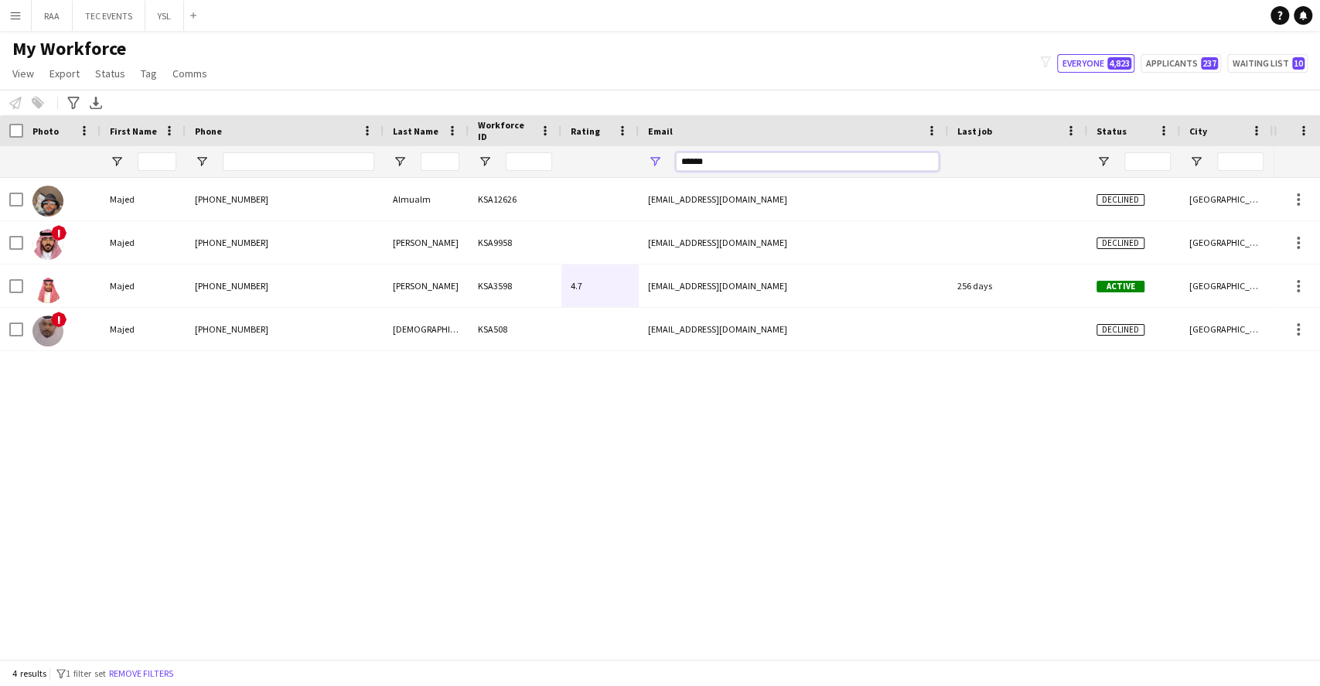
drag, startPoint x: 747, startPoint y: 165, endPoint x: 613, endPoint y: 165, distance: 133.7
click at [613, 165] on div at bounding box center [861, 161] width 1722 height 31
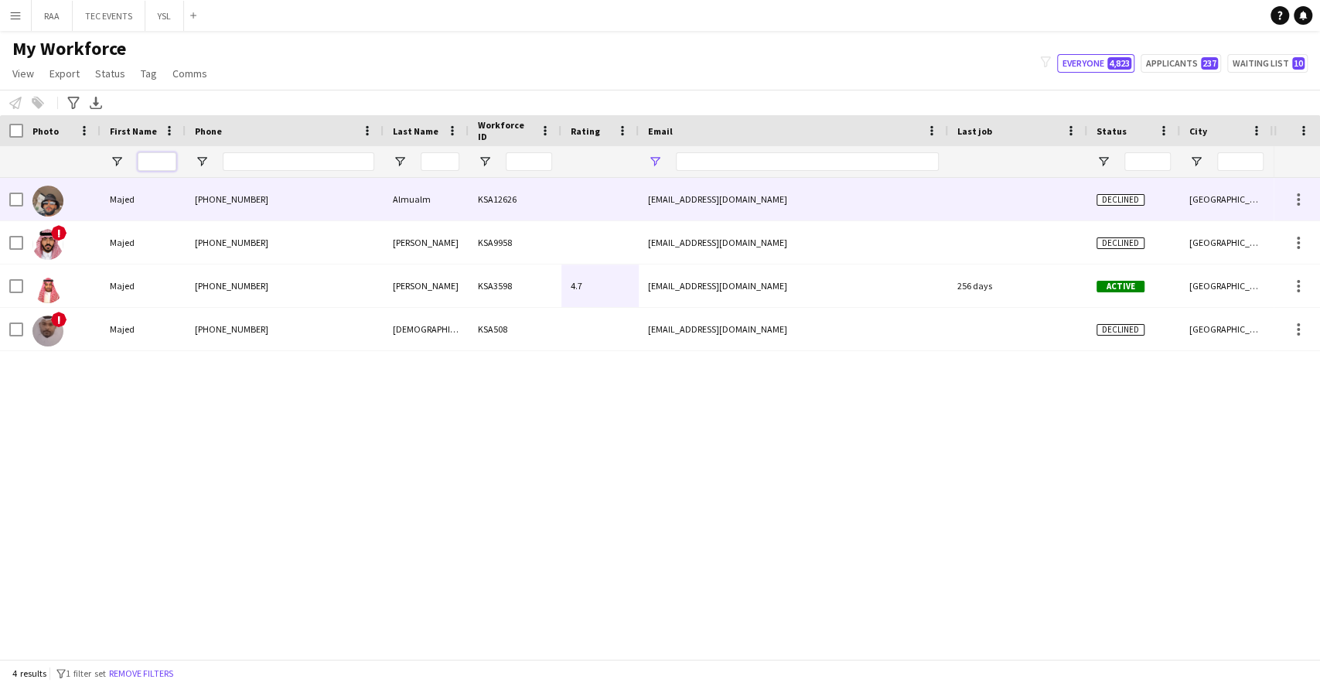
click at [159, 159] on input "First Name Filter Input" at bounding box center [157, 161] width 39 height 19
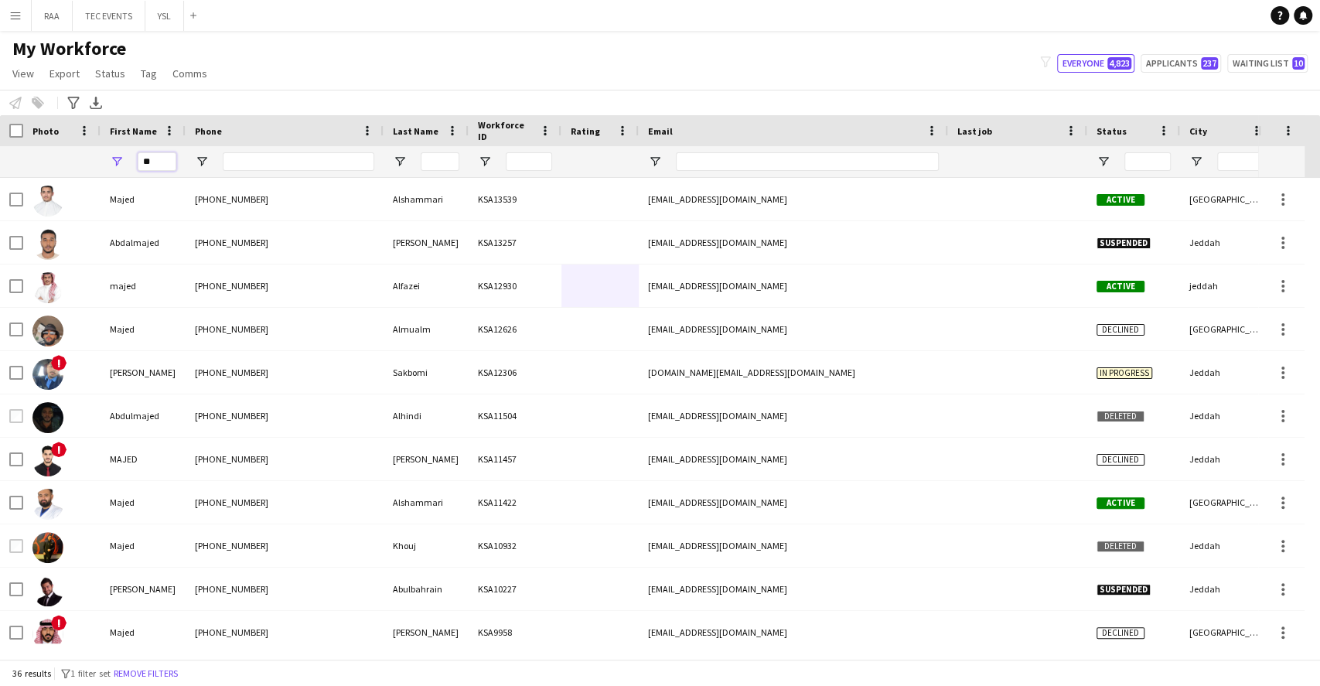
type input "*"
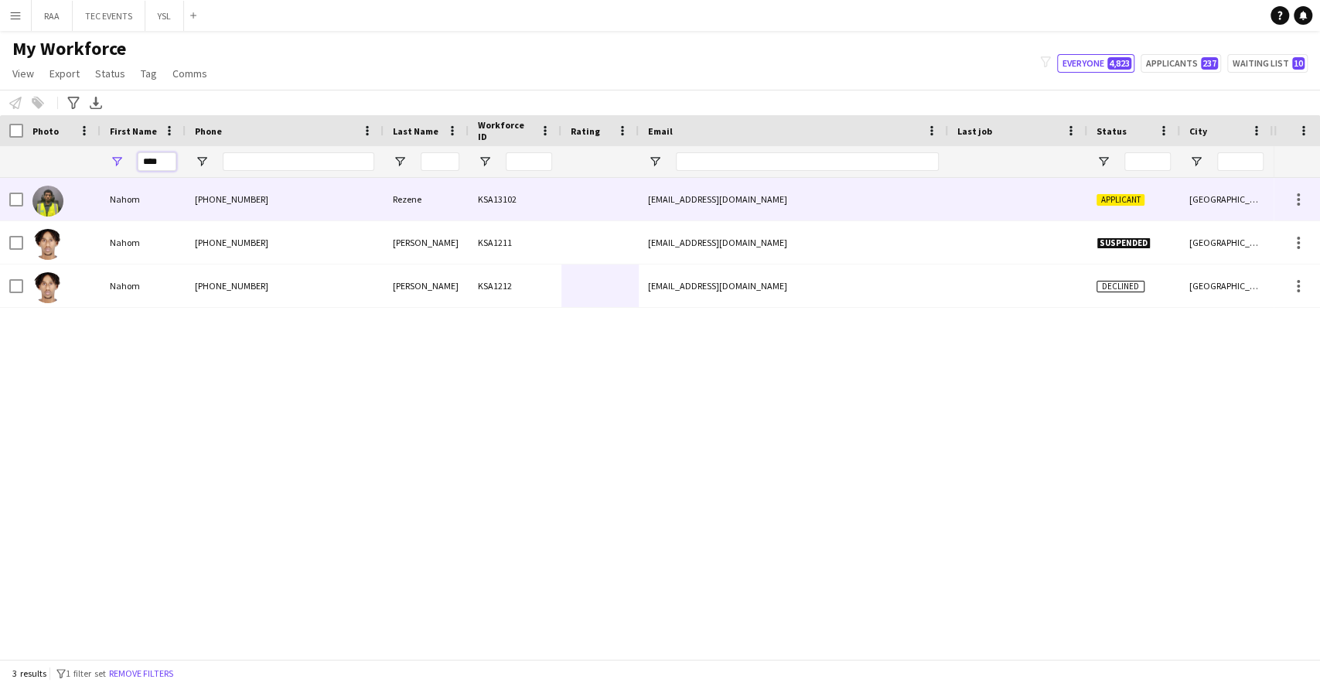
type input "****"
click at [189, 186] on div "[PHONE_NUMBER]" at bounding box center [285, 199] width 198 height 43
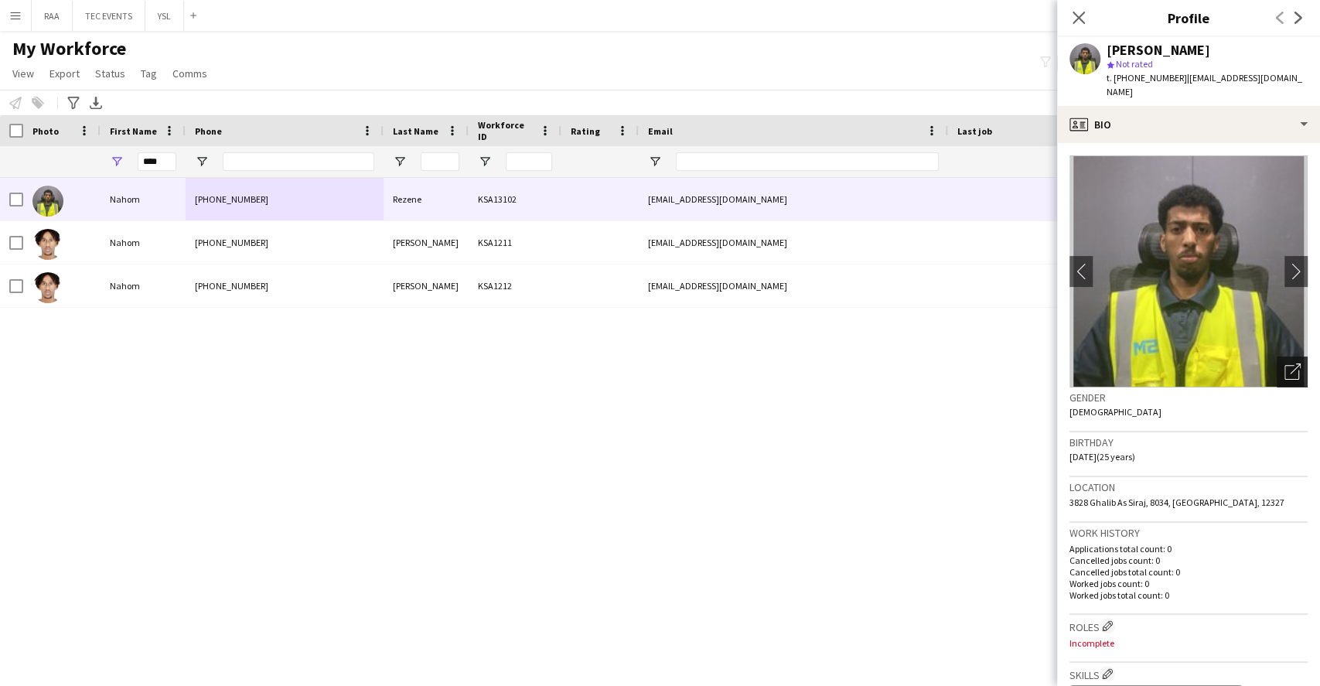
click at [1284, 363] on icon "Open photos pop-in" at bounding box center [1292, 371] width 16 height 16
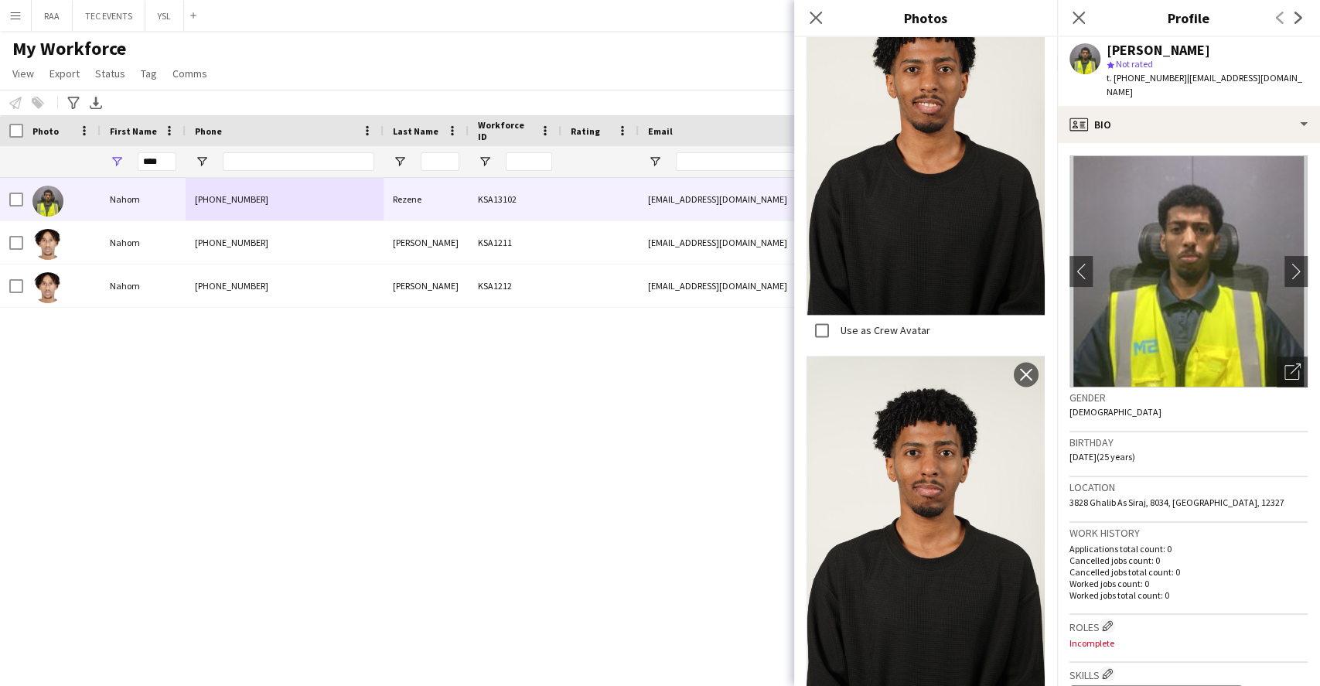
scroll to position [1246, 0]
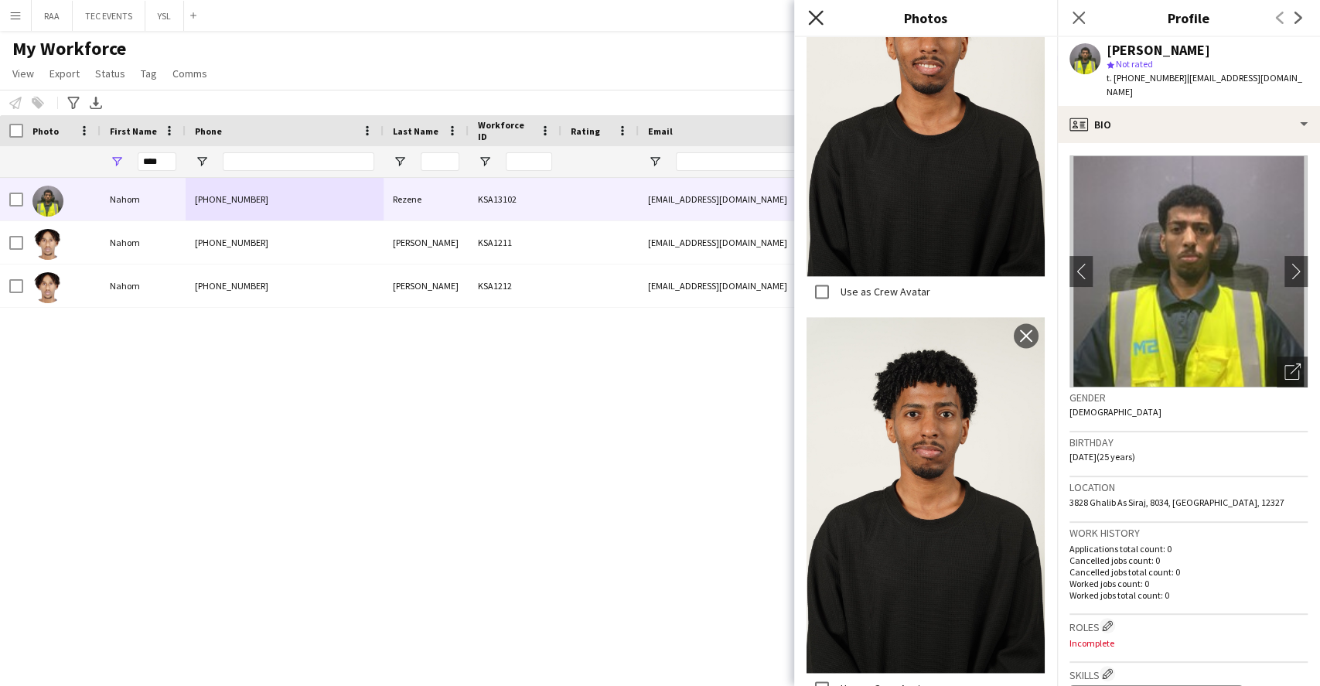
click at [817, 15] on icon "Close pop-in" at bounding box center [815, 17] width 15 height 15
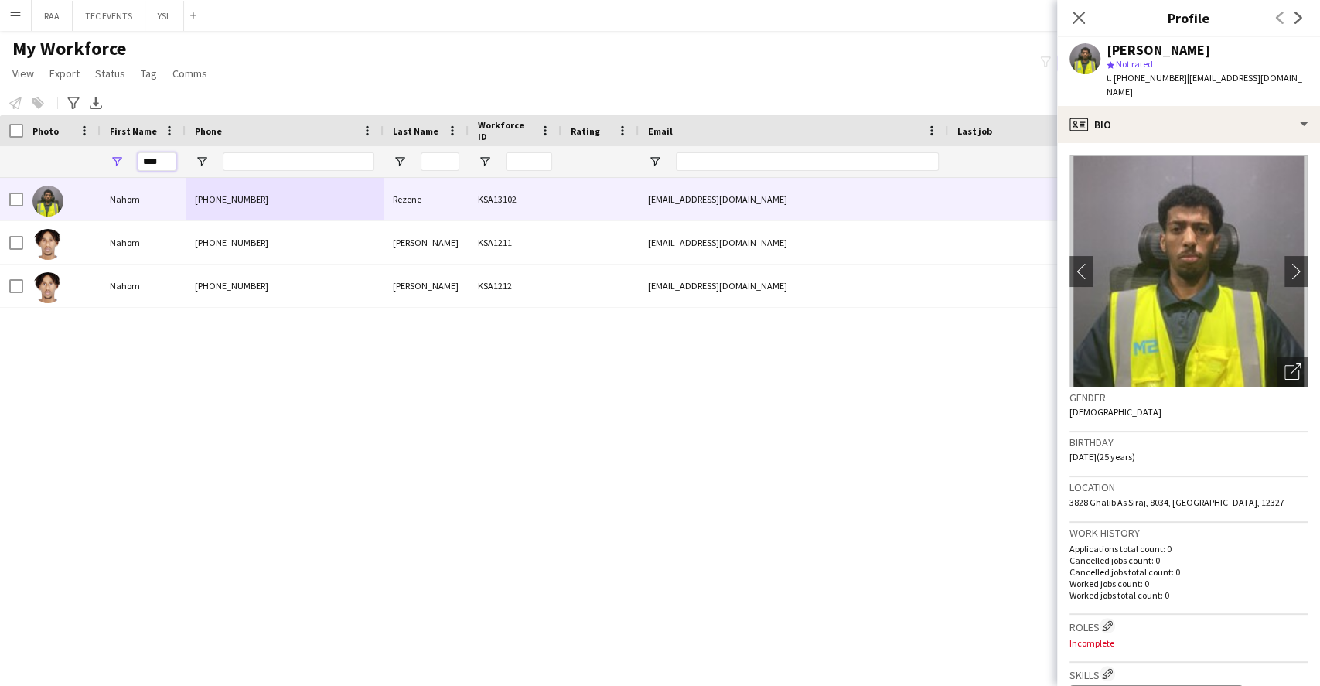
click at [160, 156] on input "****" at bounding box center [157, 161] width 39 height 19
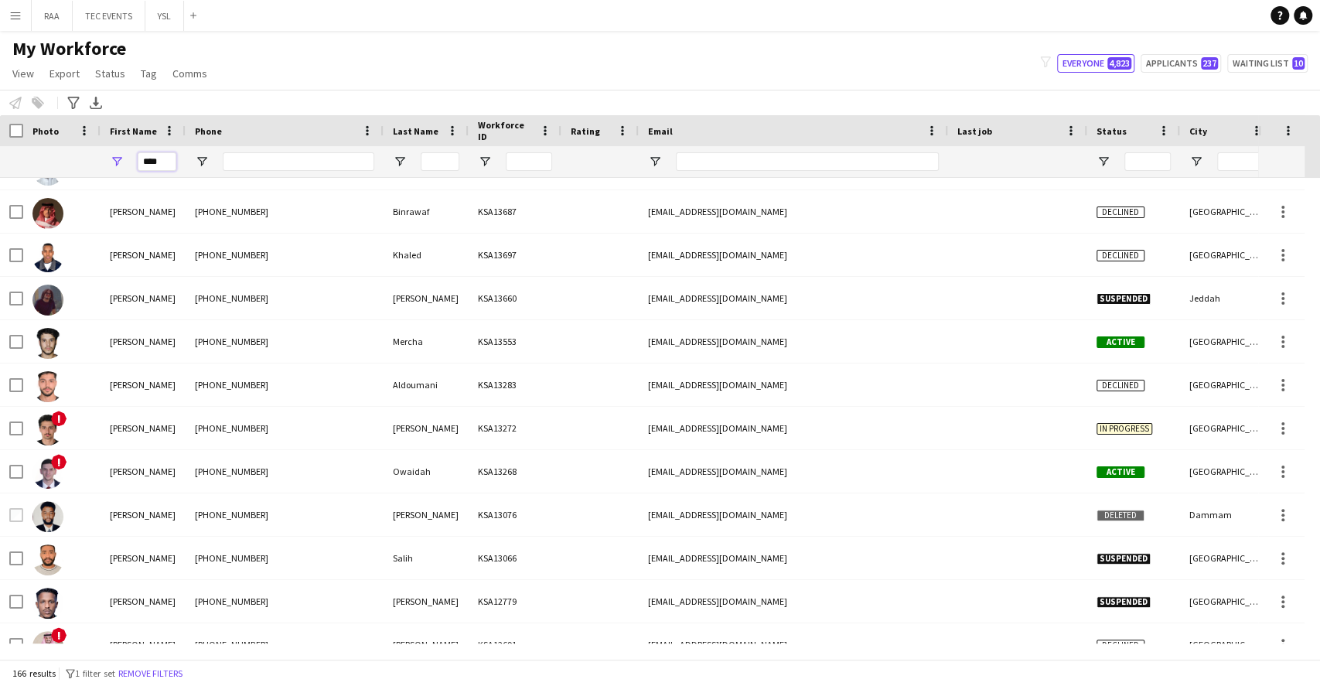
scroll to position [0, 0]
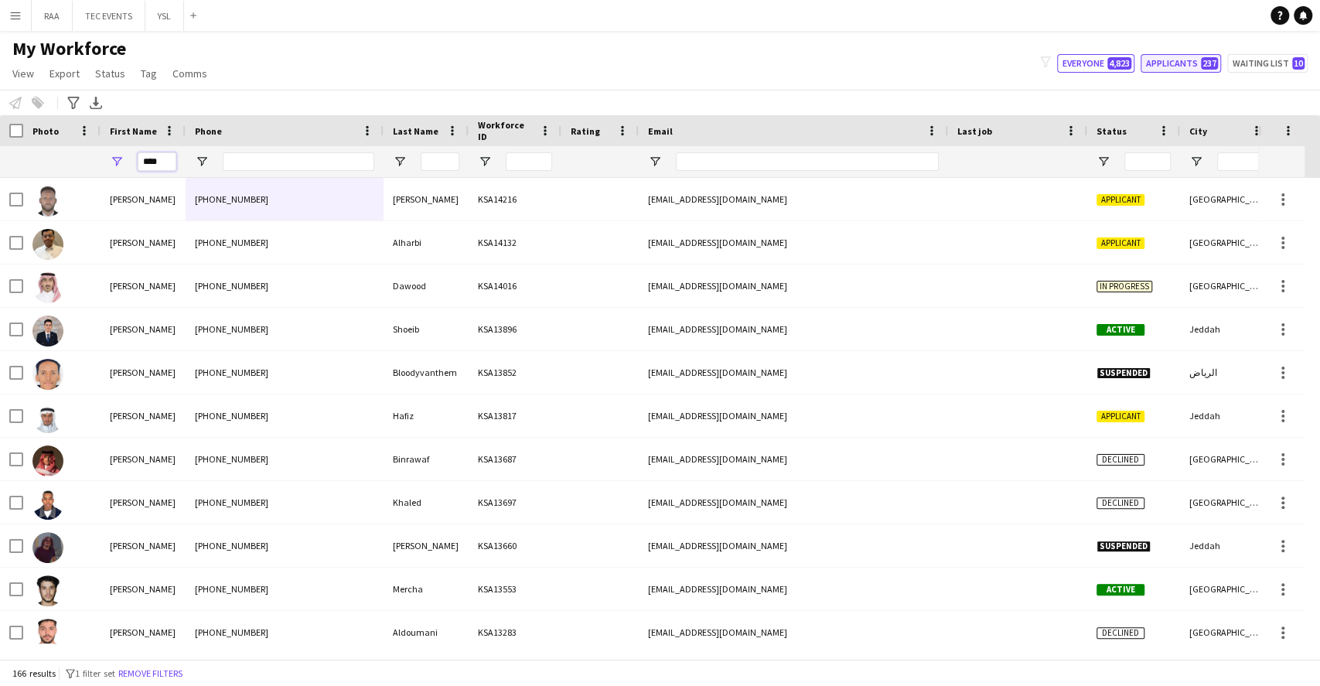
type input "****"
click at [1212, 67] on span "237" at bounding box center [1209, 63] width 17 height 12
type input "**********"
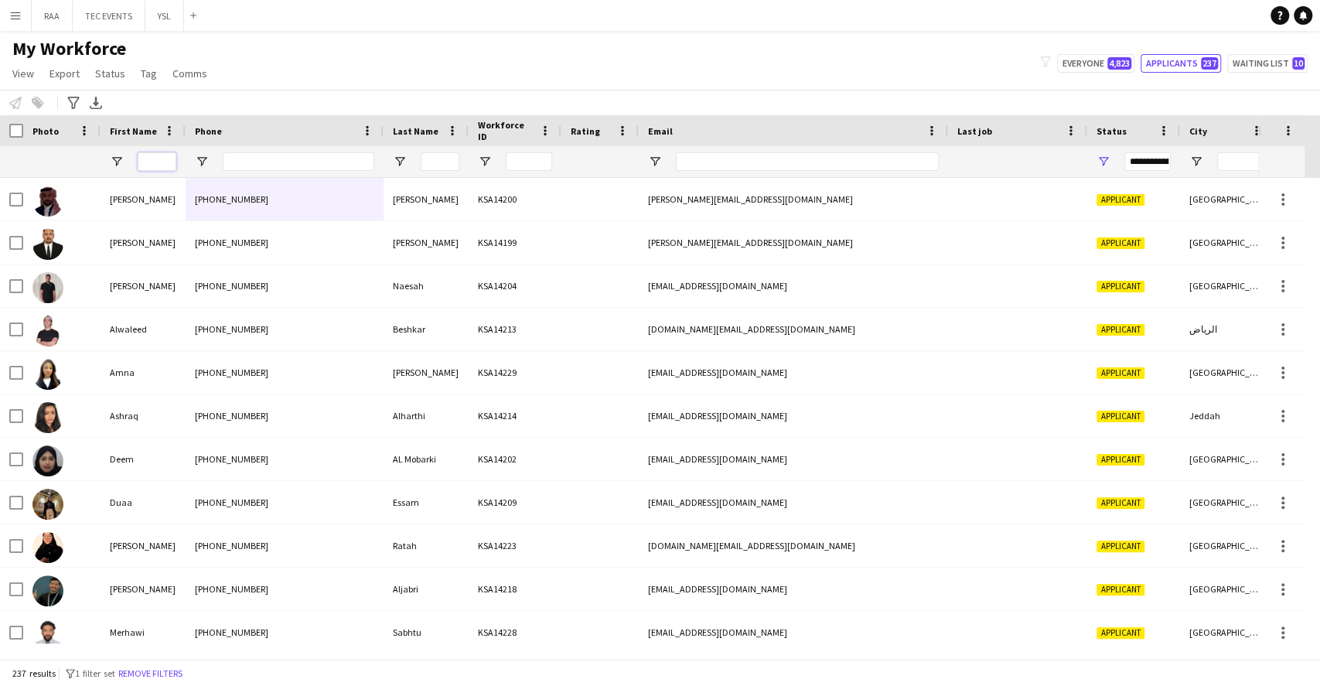
click at [158, 158] on input "First Name Filter Input" at bounding box center [157, 161] width 39 height 19
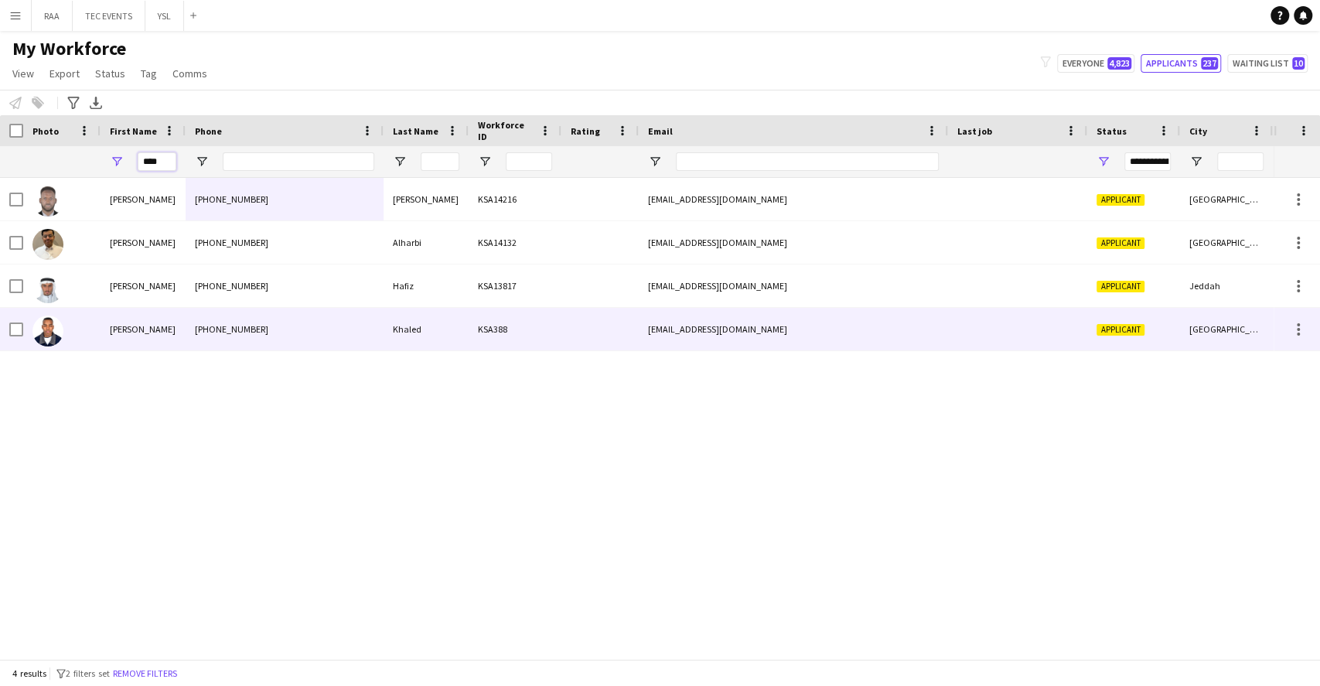
type input "****"
click at [162, 330] on div "[PERSON_NAME]" at bounding box center [142, 329] width 85 height 43
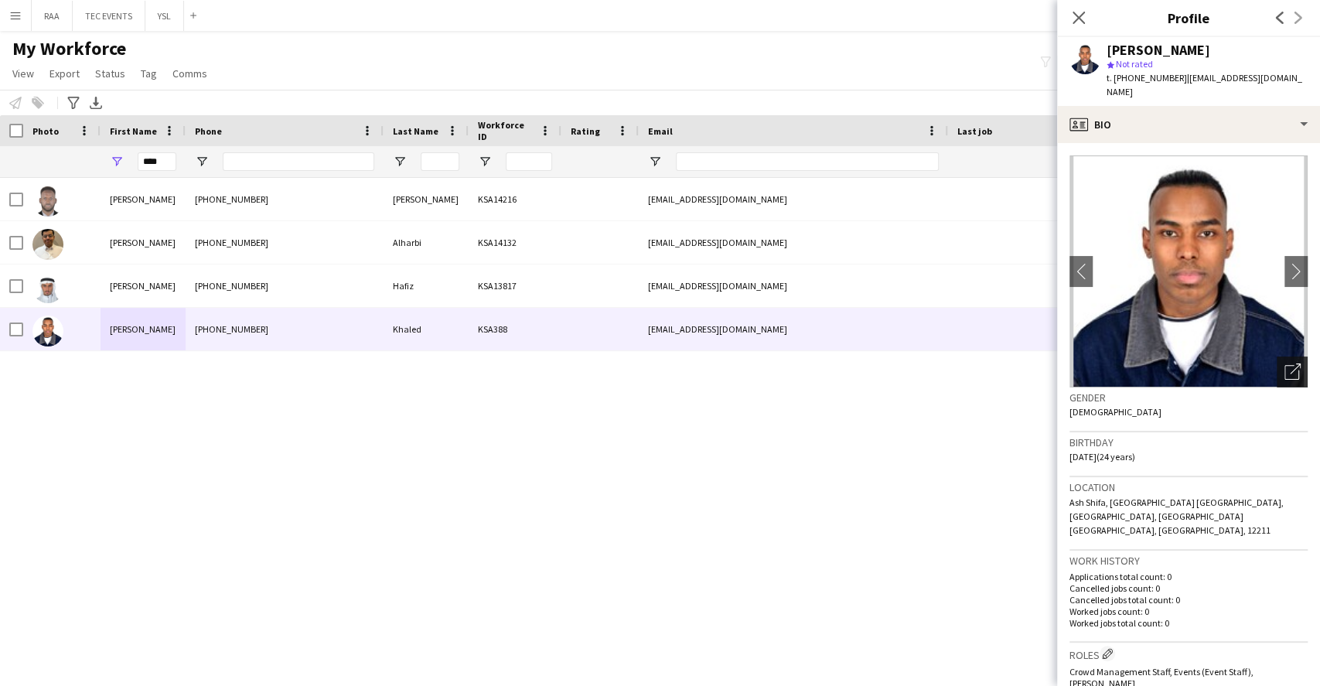
click at [1276, 371] on div "Open photos pop-in" at bounding box center [1291, 371] width 31 height 31
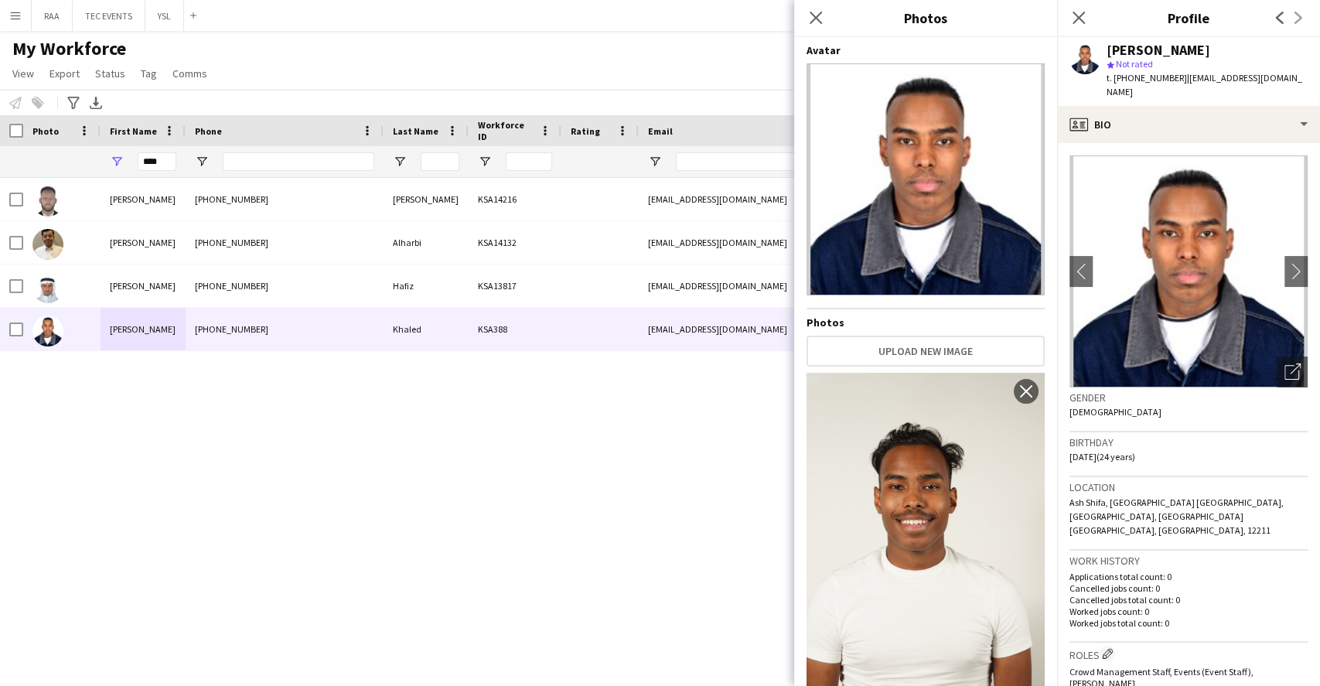
scroll to position [1164, 0]
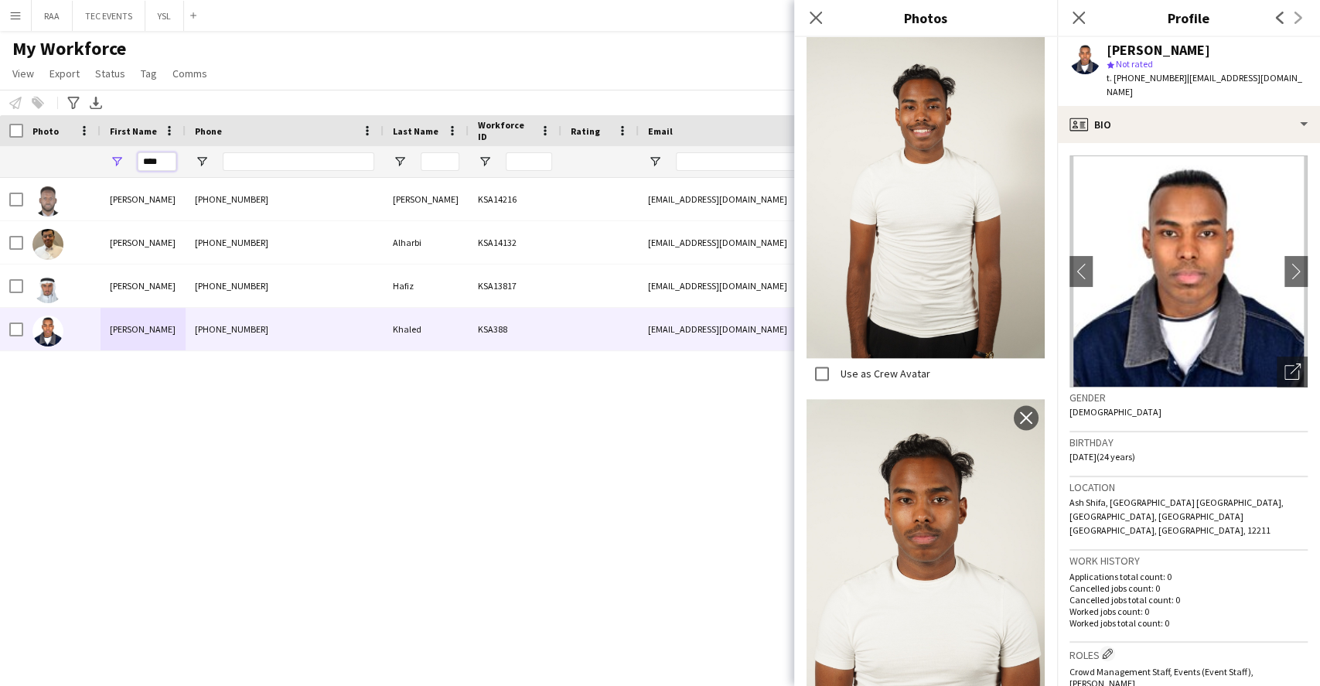
click at [159, 160] on input "****" at bounding box center [157, 161] width 39 height 19
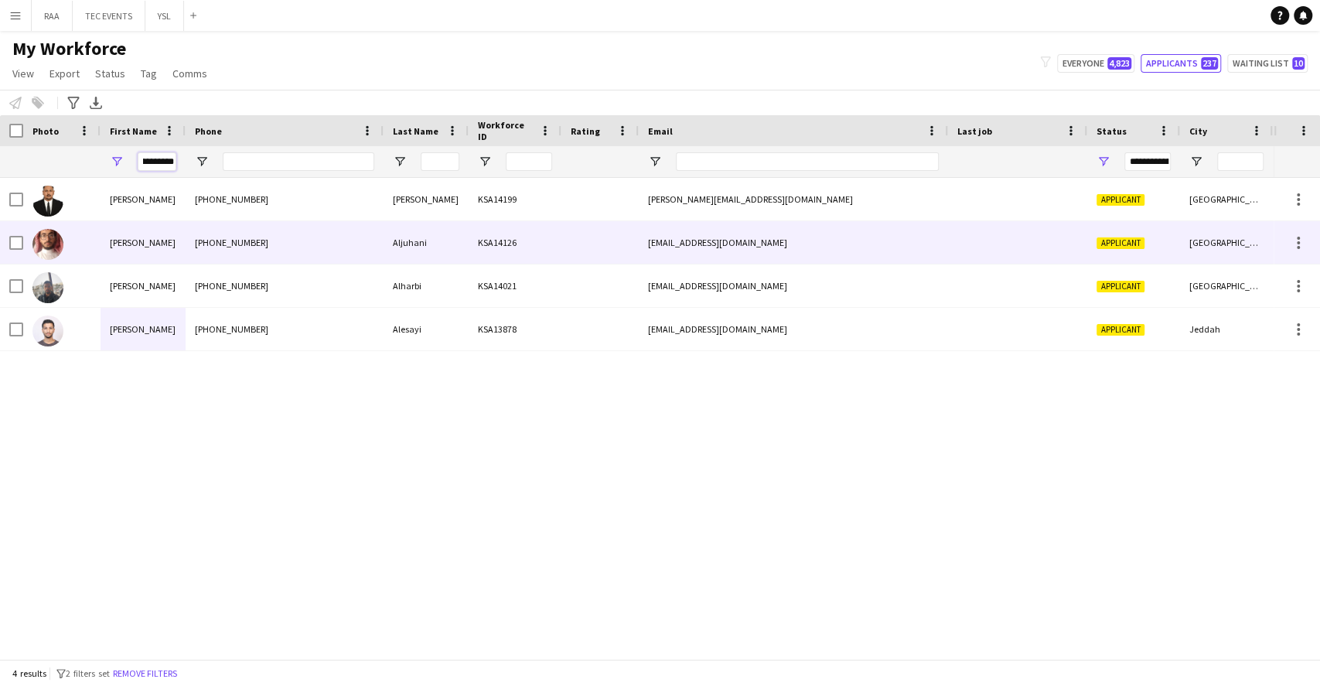
type input "**********"
click at [158, 263] on div "[PERSON_NAME]" at bounding box center [142, 242] width 85 height 43
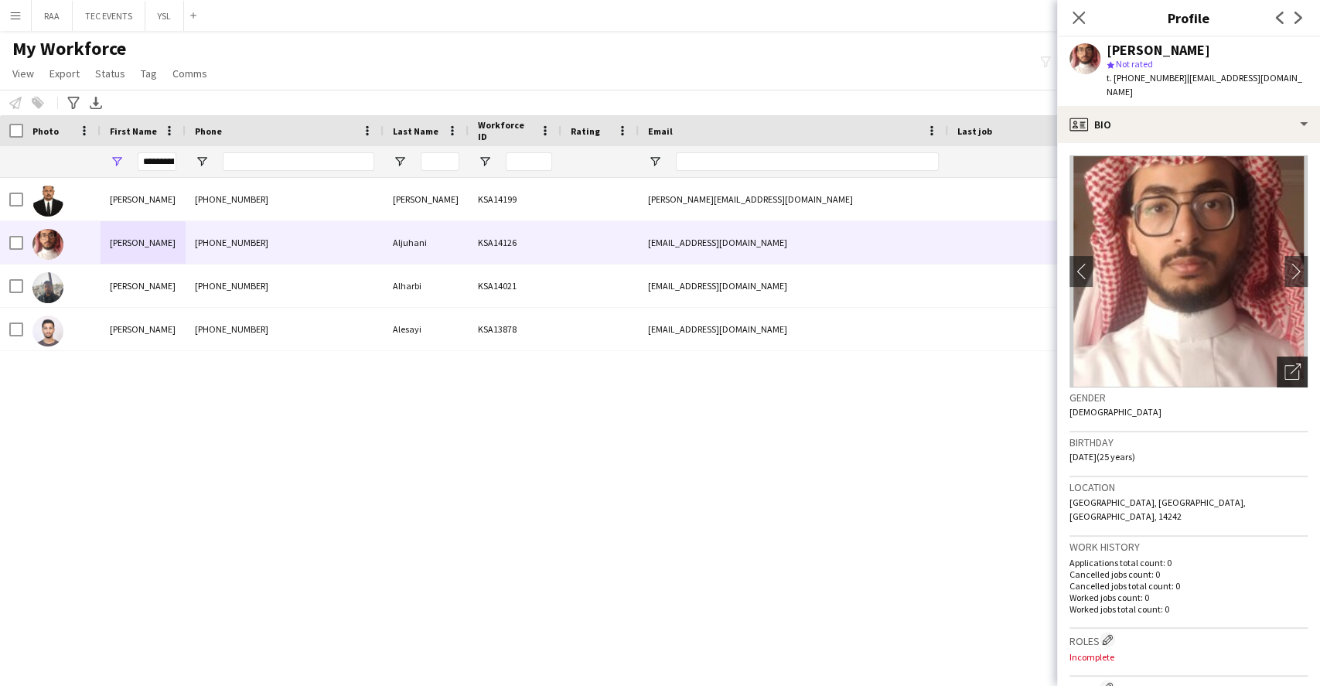
click at [1287, 363] on div "Open photos pop-in" at bounding box center [1291, 371] width 31 height 31
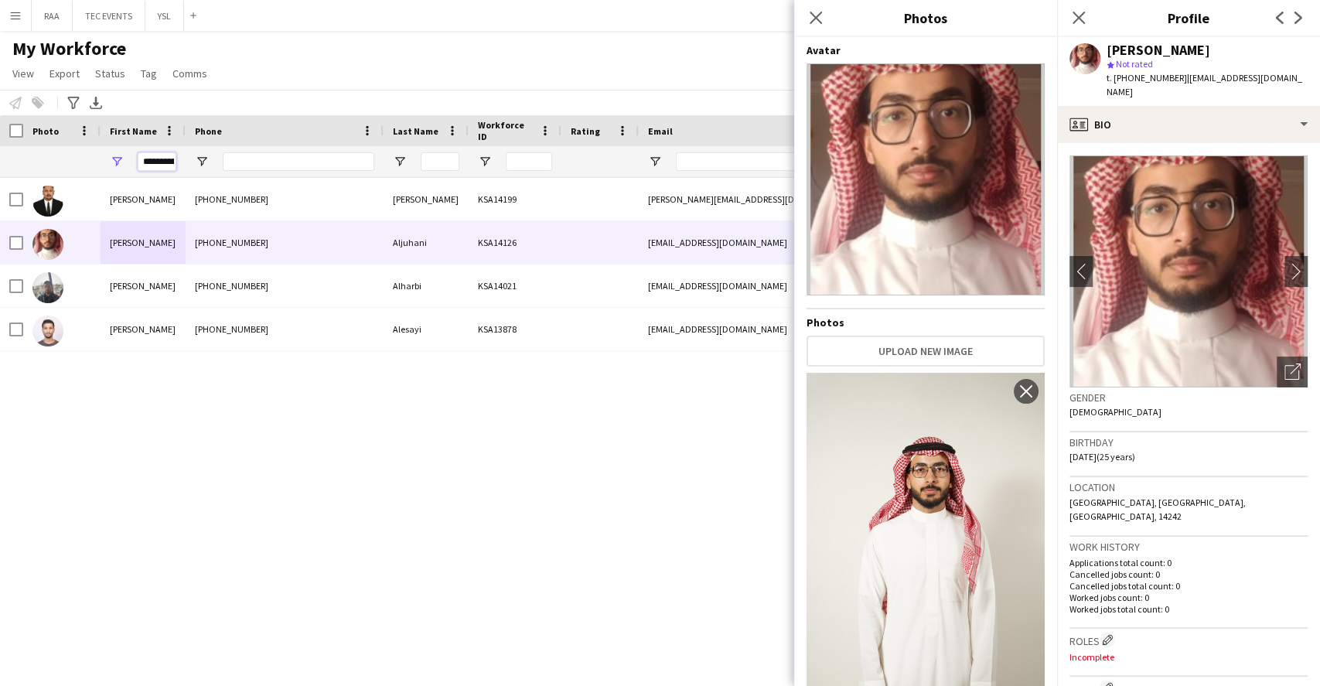
click at [157, 158] on input "**********" at bounding box center [157, 161] width 39 height 19
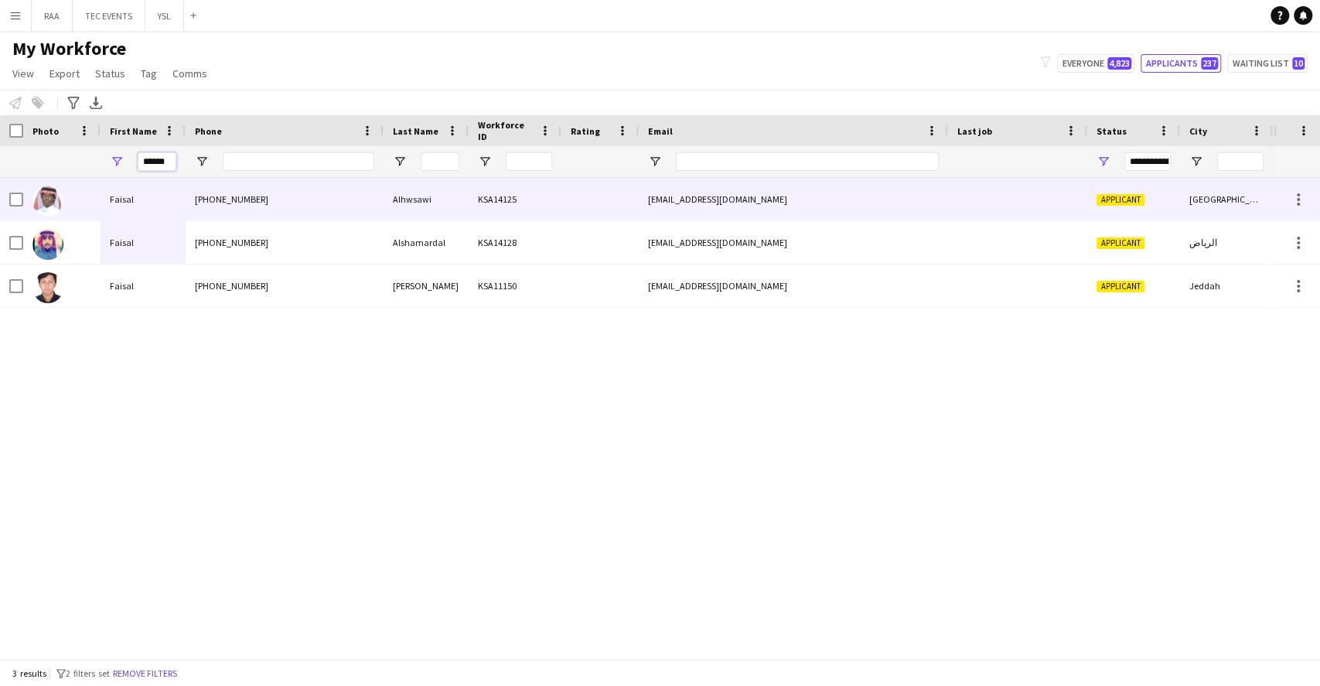
type input "******"
click at [184, 195] on div "Faisal" at bounding box center [142, 199] width 85 height 43
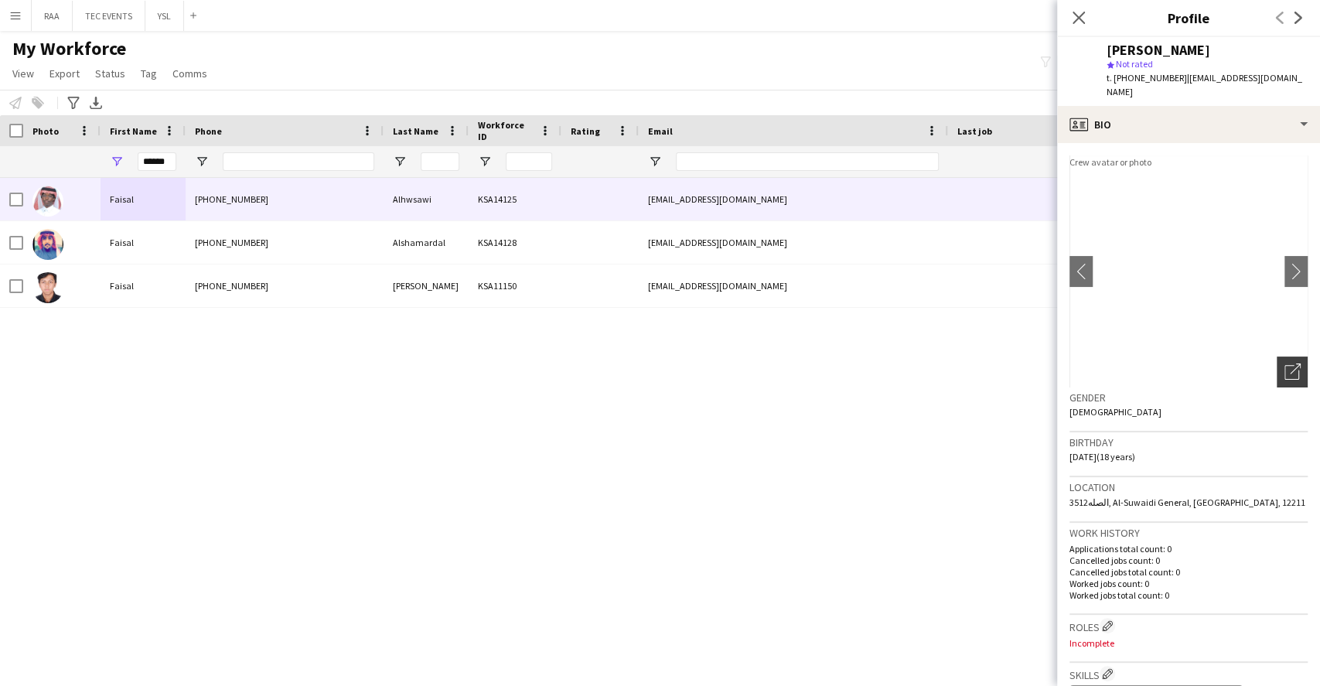
click at [1284, 363] on icon "Open photos pop-in" at bounding box center [1292, 371] width 16 height 16
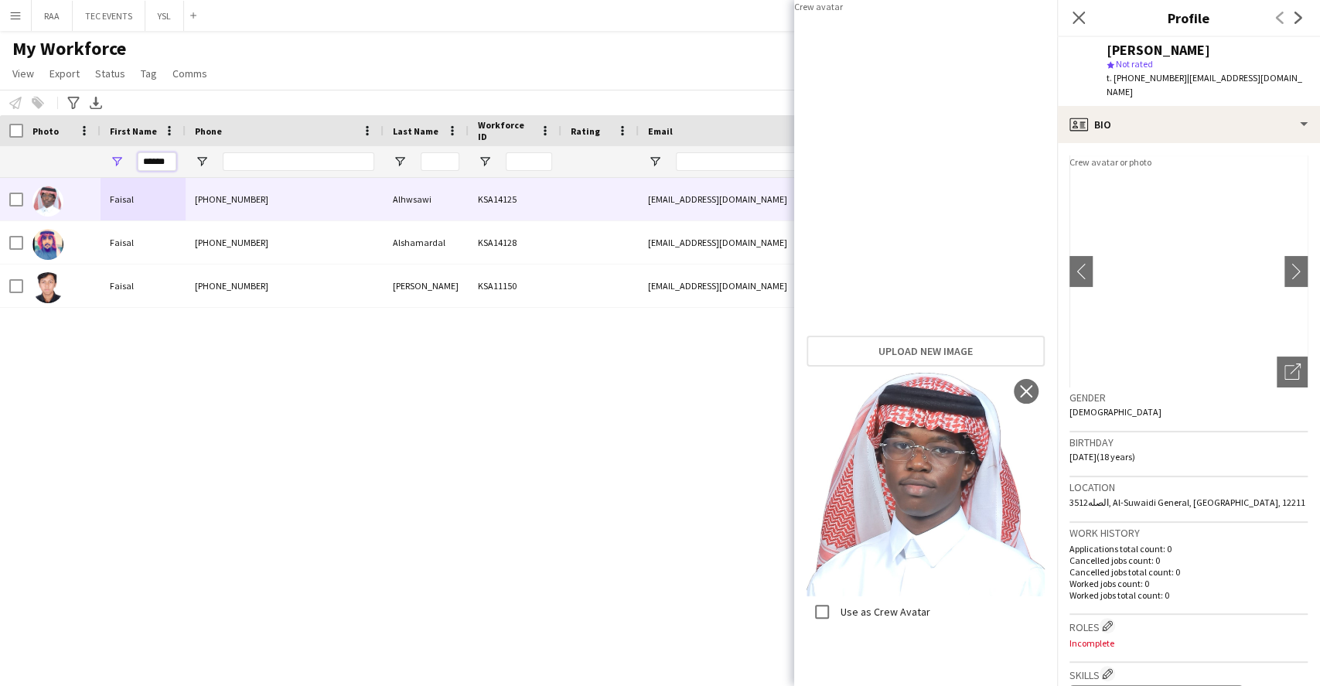
click at [160, 159] on input "******" at bounding box center [157, 161] width 39 height 19
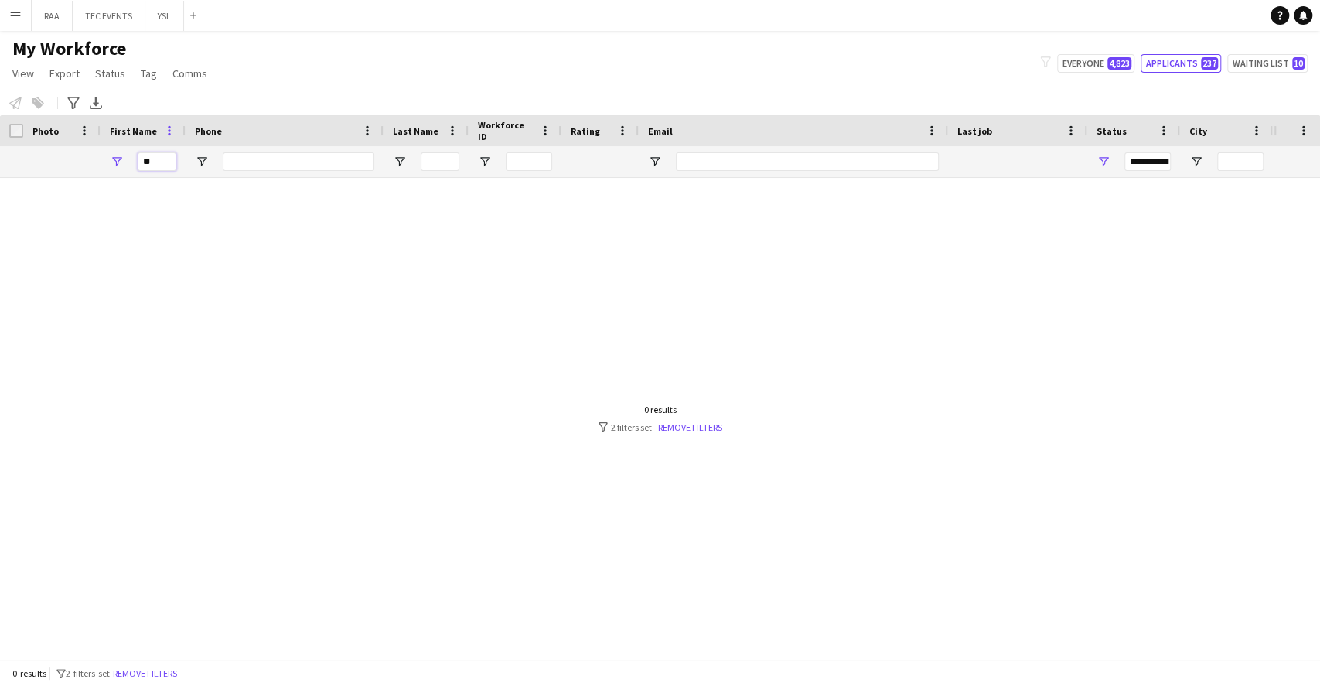
type input "*"
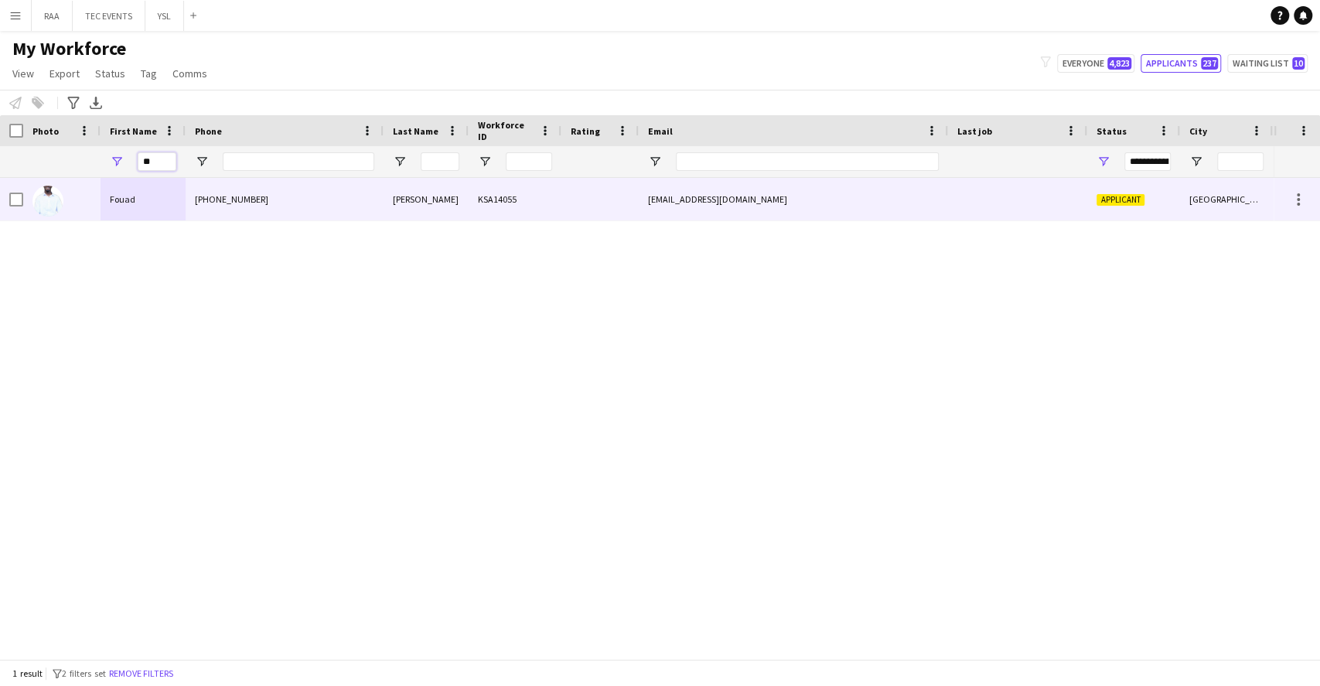
type input "**"
click at [163, 182] on div "Fouad" at bounding box center [142, 199] width 85 height 43
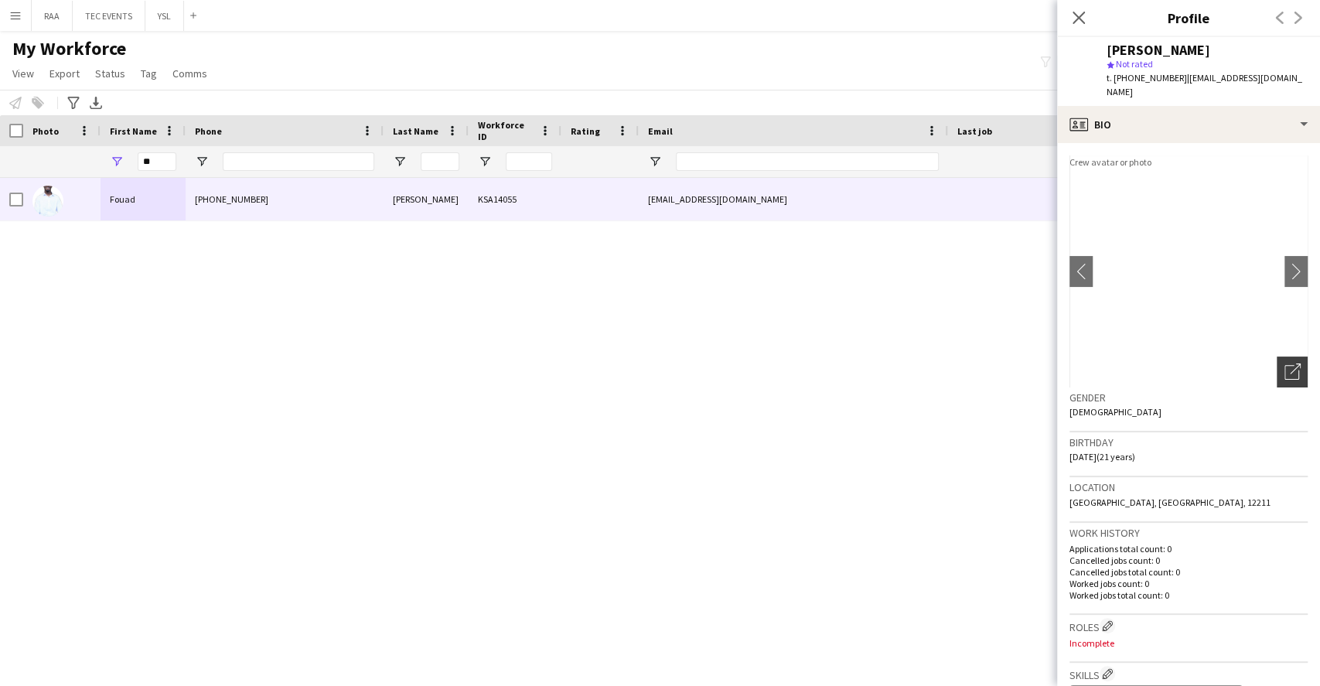
click at [1284, 363] on icon "Open photos pop-in" at bounding box center [1292, 371] width 16 height 16
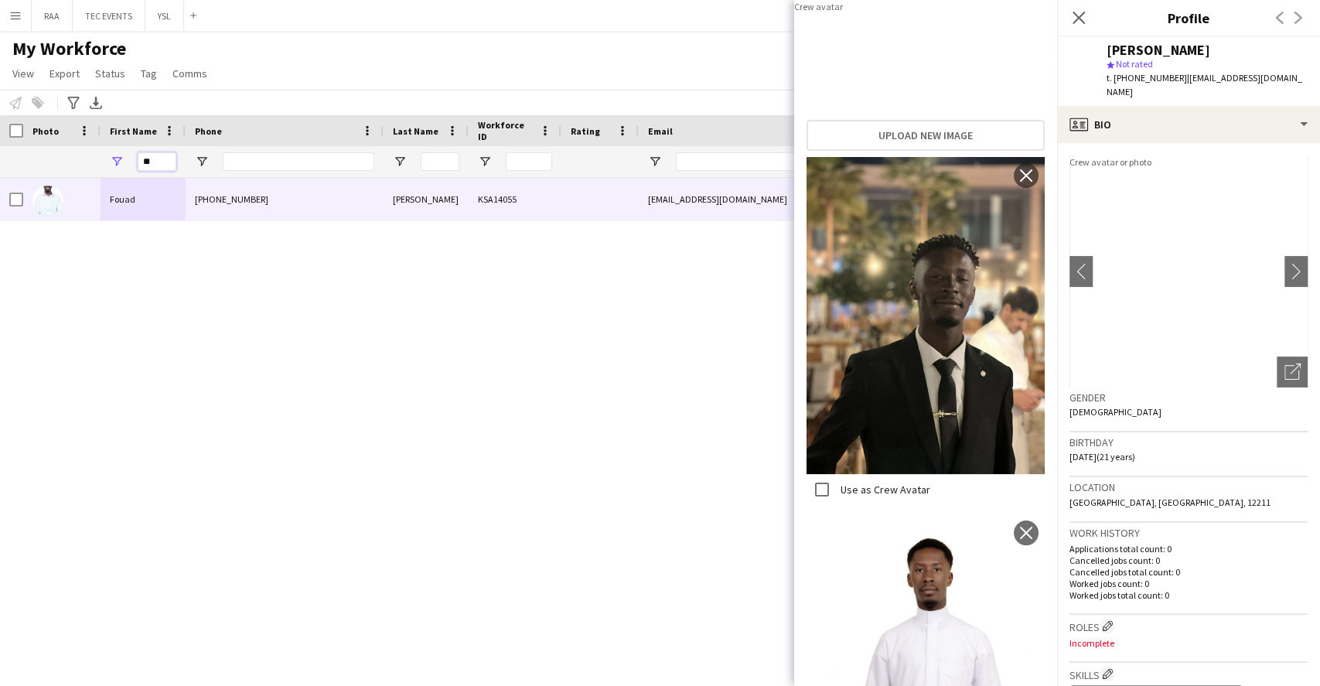
drag, startPoint x: 158, startPoint y: 170, endPoint x: 93, endPoint y: 167, distance: 65.8
click at [93, 167] on div "**********" at bounding box center [861, 161] width 1722 height 31
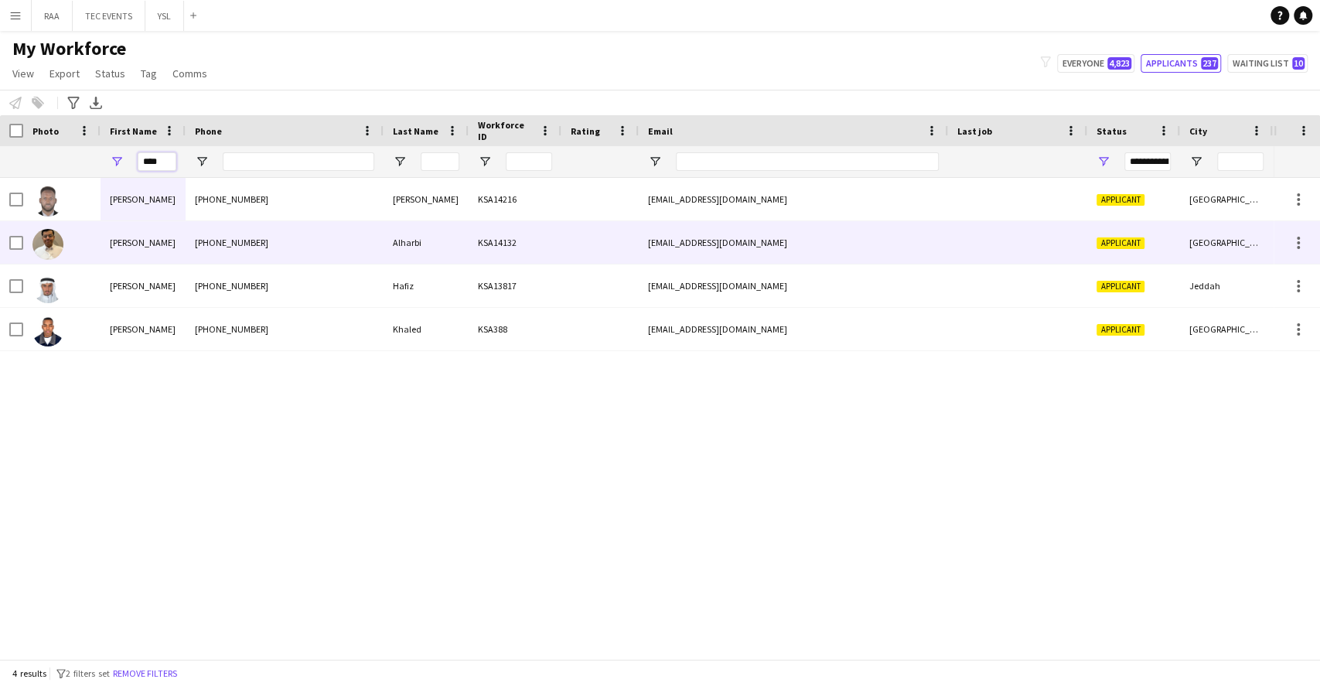
type input "****"
click at [922, 237] on div "omaralharbi001@hotmail.com" at bounding box center [793, 242] width 309 height 43
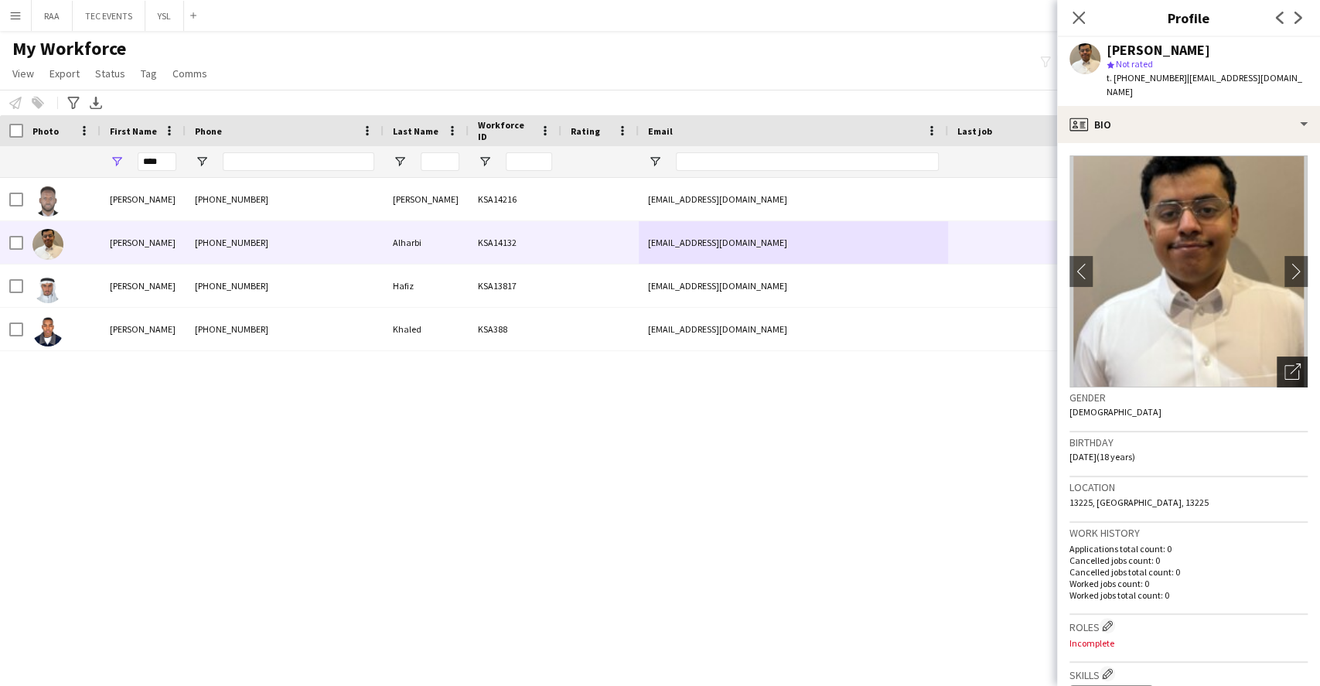
click at [1284, 363] on icon "Open photos pop-in" at bounding box center [1292, 371] width 16 height 16
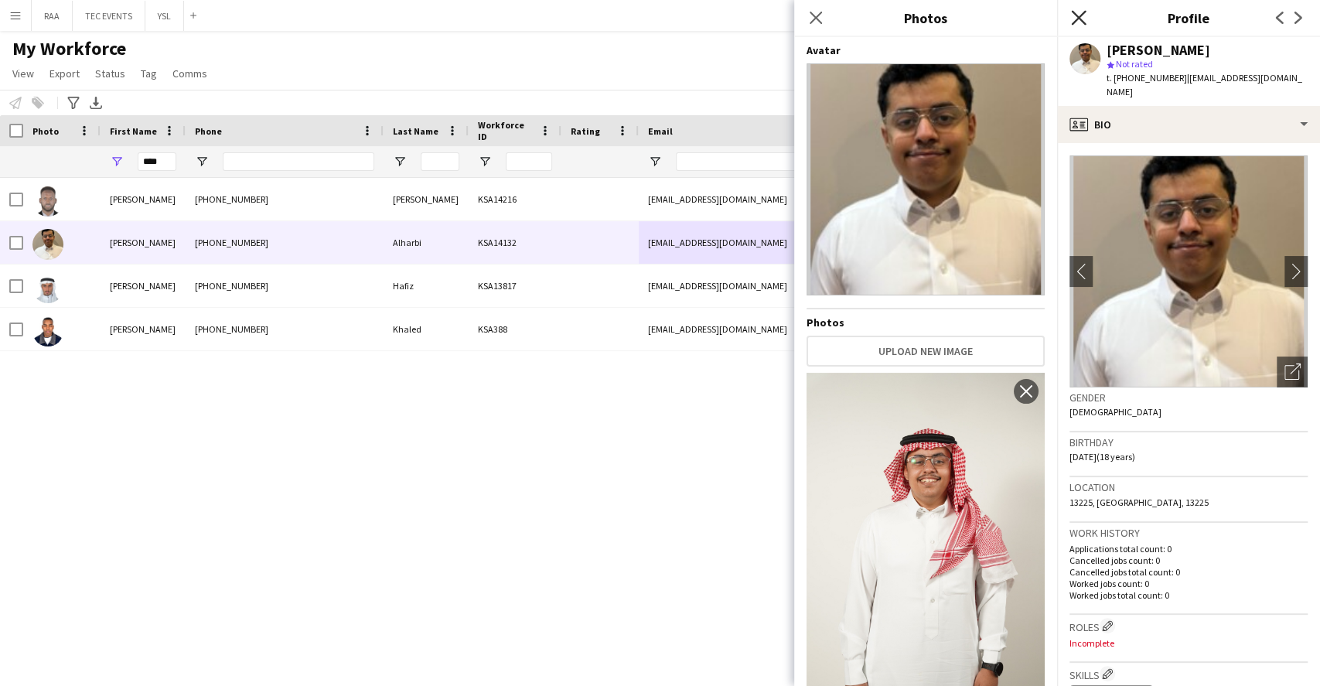
click at [1078, 23] on icon "Close pop-in" at bounding box center [1078, 17] width 15 height 15
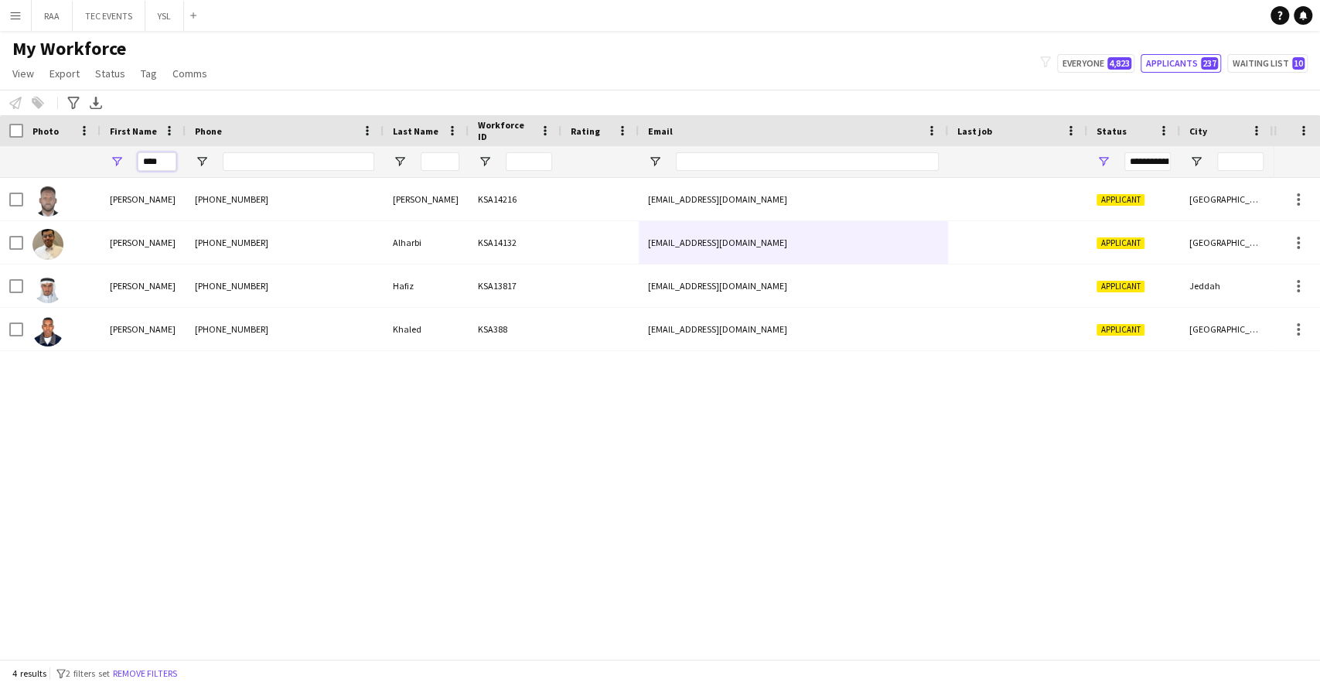
click at [158, 165] on input "****" at bounding box center [157, 161] width 39 height 19
type input "*"
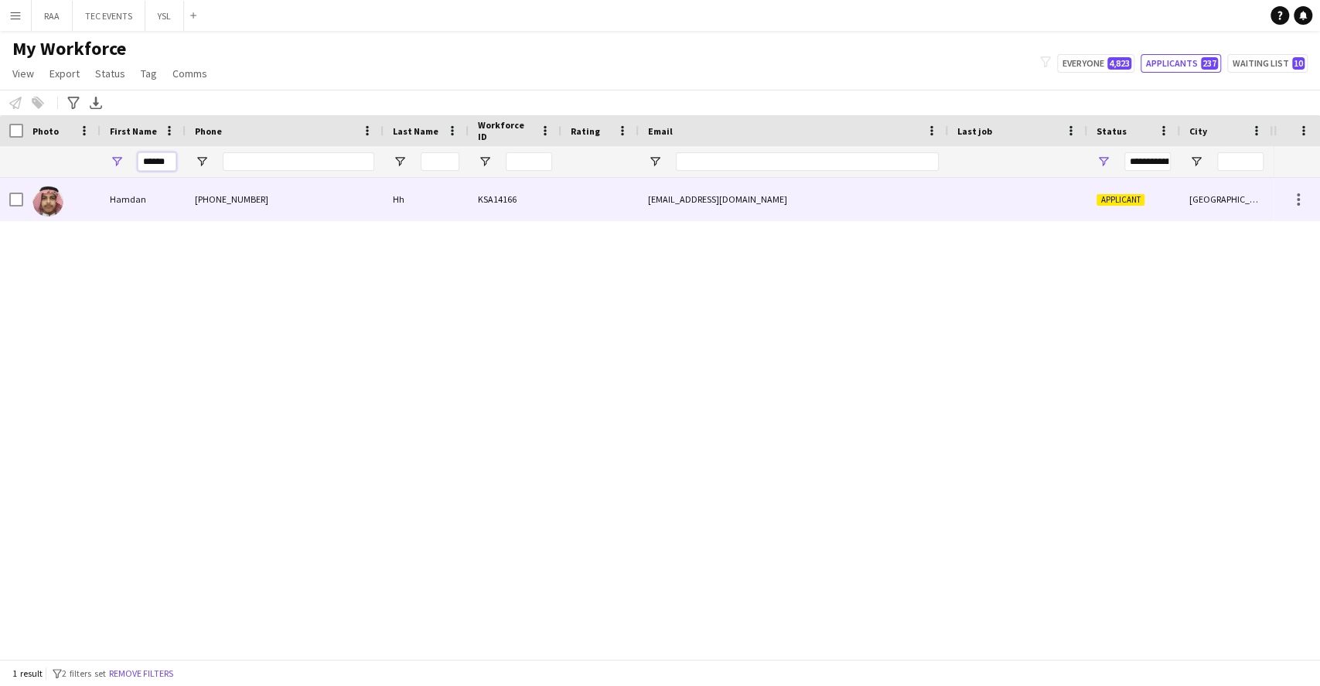
type input "******"
click at [171, 196] on div "Hamdan" at bounding box center [142, 199] width 85 height 43
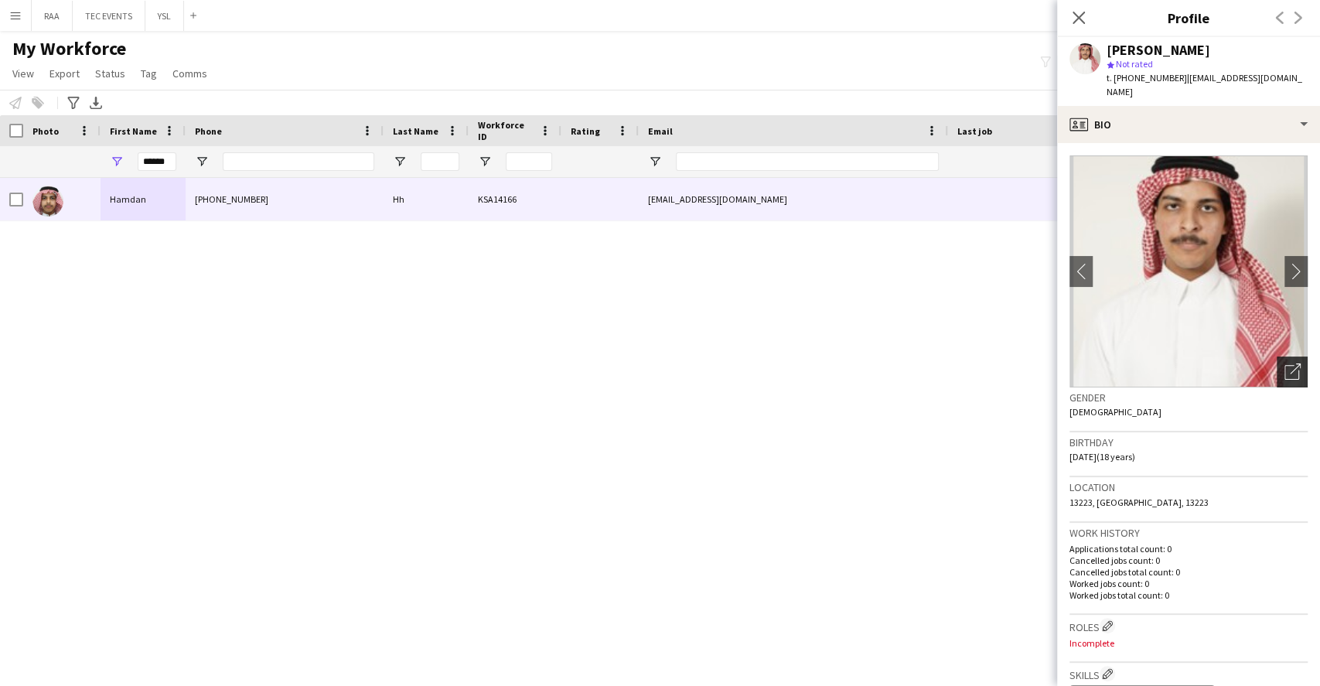
click at [1284, 363] on icon "Open photos pop-in" at bounding box center [1292, 371] width 16 height 16
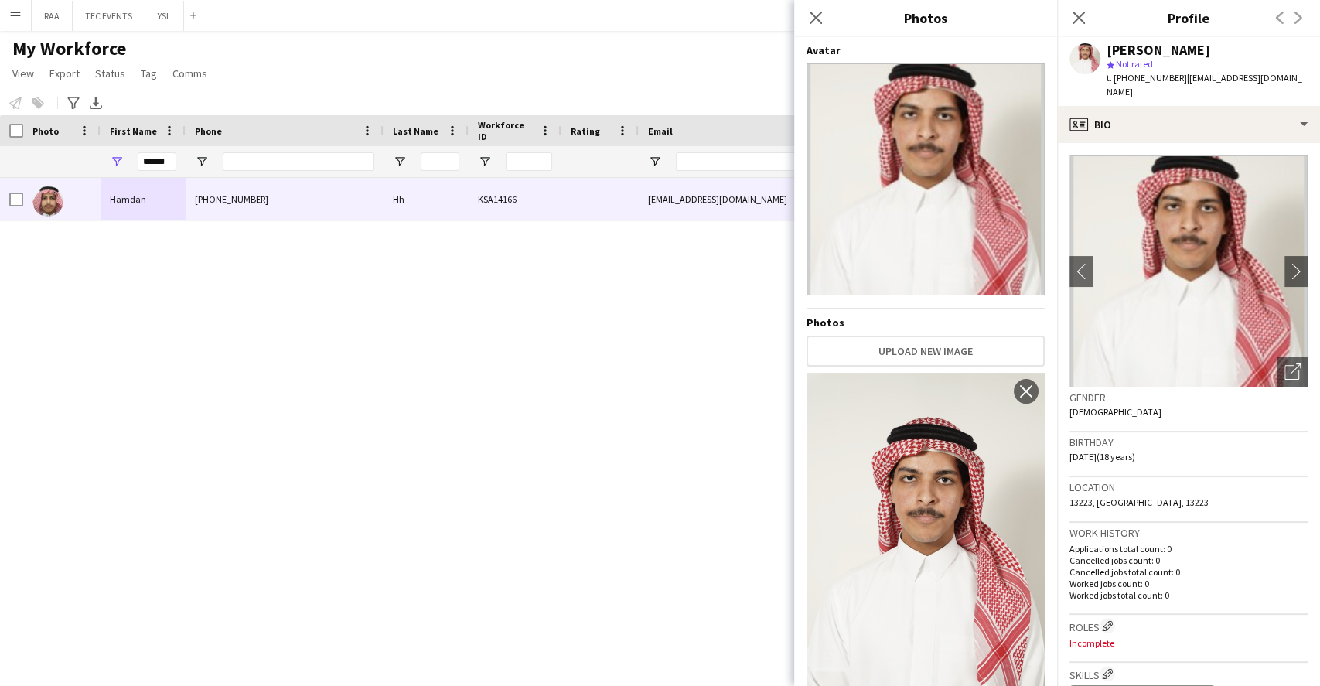
scroll to position [34, 0]
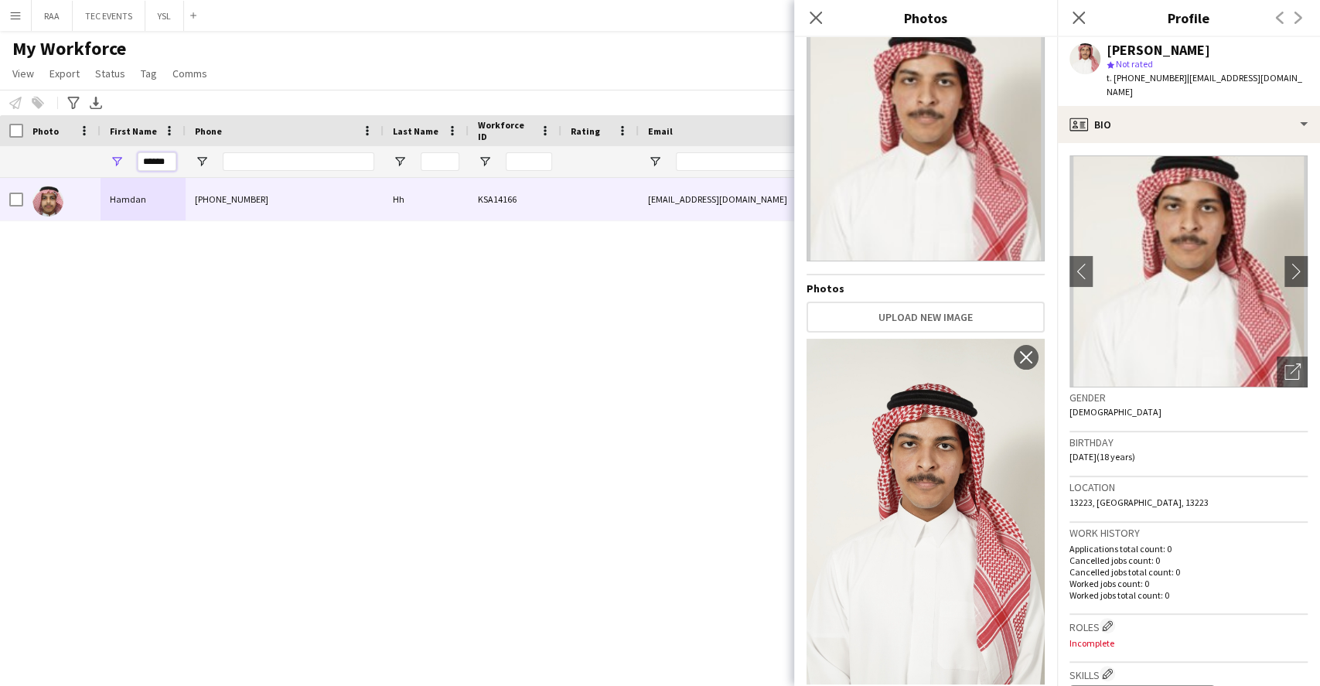
click at [168, 162] on input "******" at bounding box center [157, 161] width 39 height 19
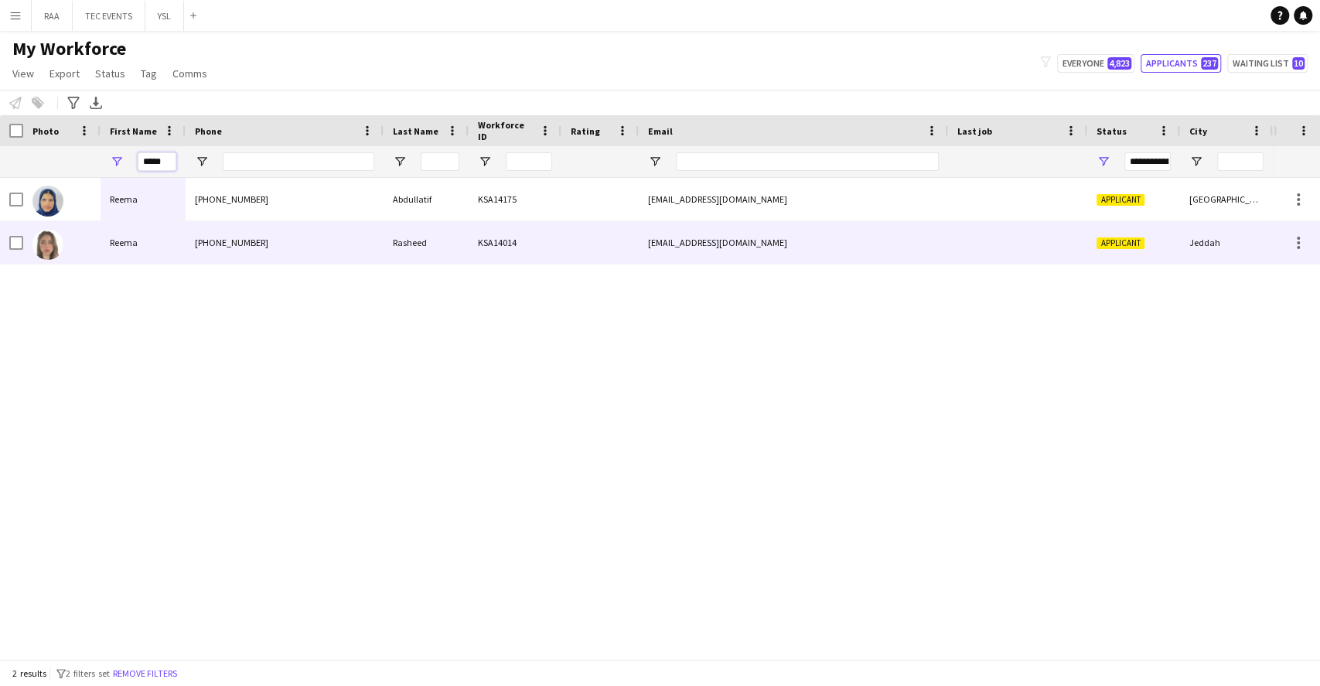
type input "*****"
click at [153, 244] on div "Reema" at bounding box center [142, 242] width 85 height 43
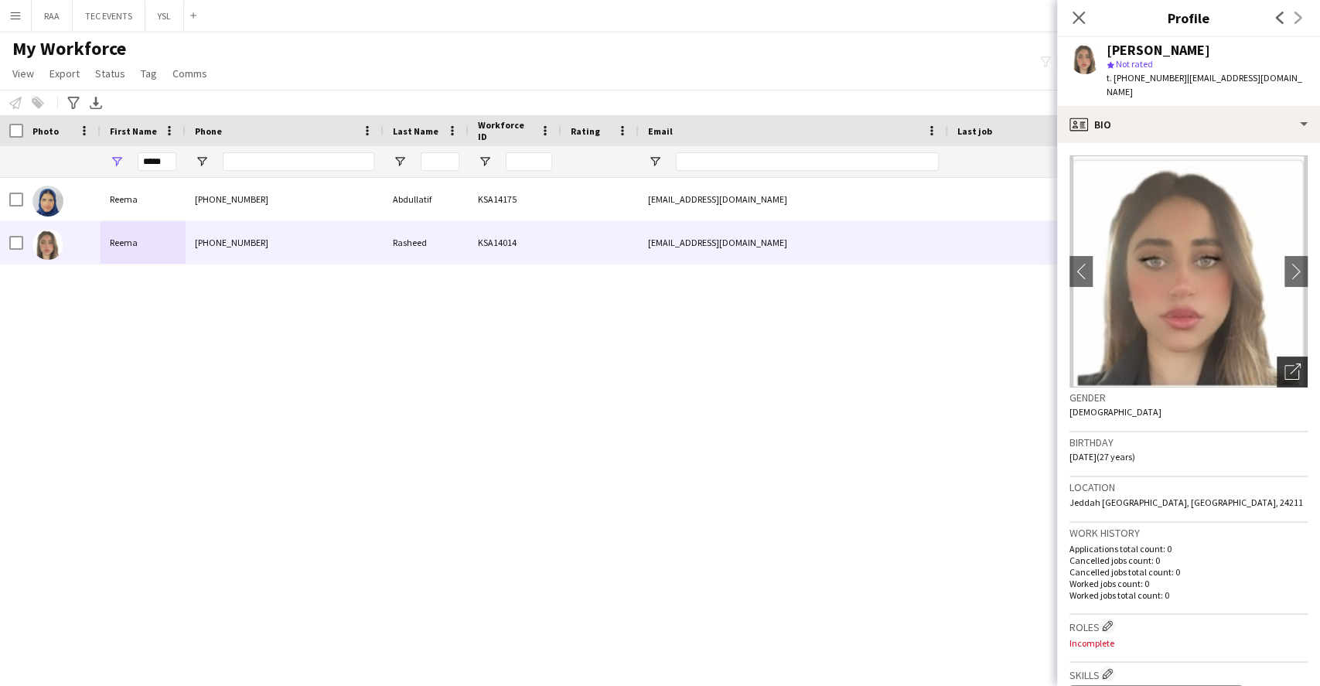
click at [1287, 356] on div "Open photos pop-in" at bounding box center [1291, 371] width 31 height 31
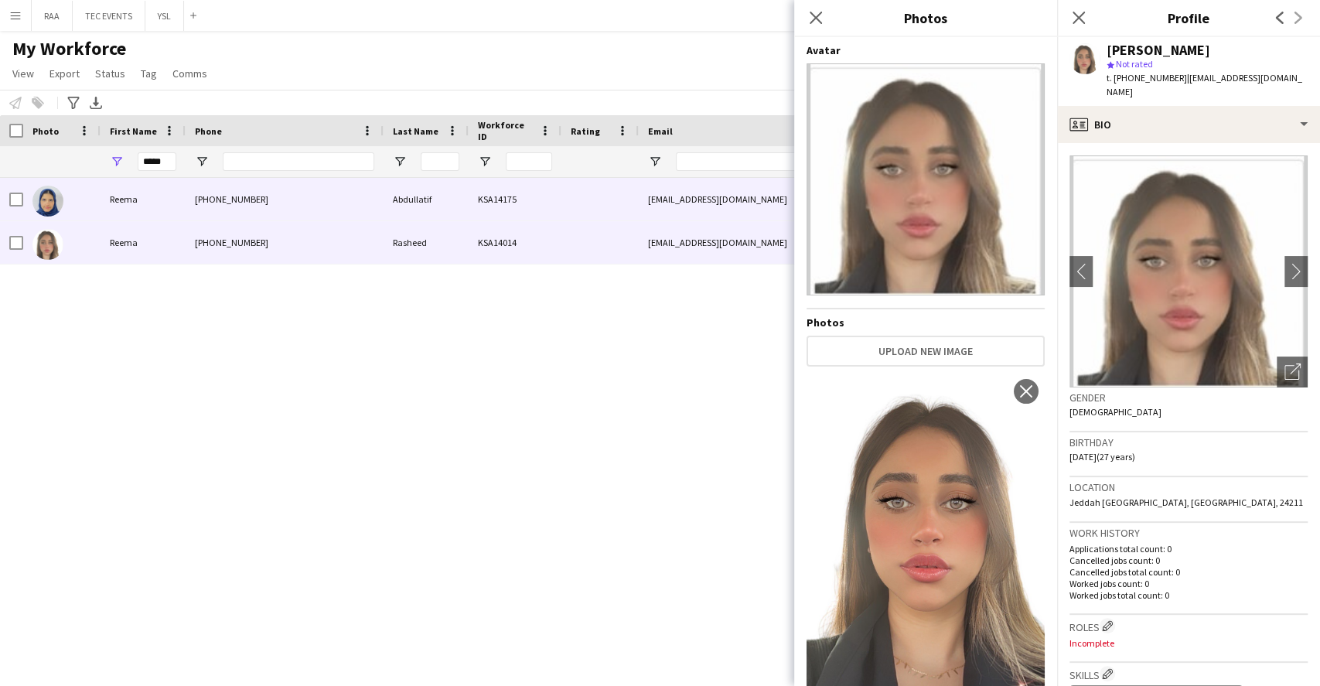
click at [744, 201] on div "[EMAIL_ADDRESS][DOMAIN_NAME]" at bounding box center [793, 199] width 309 height 43
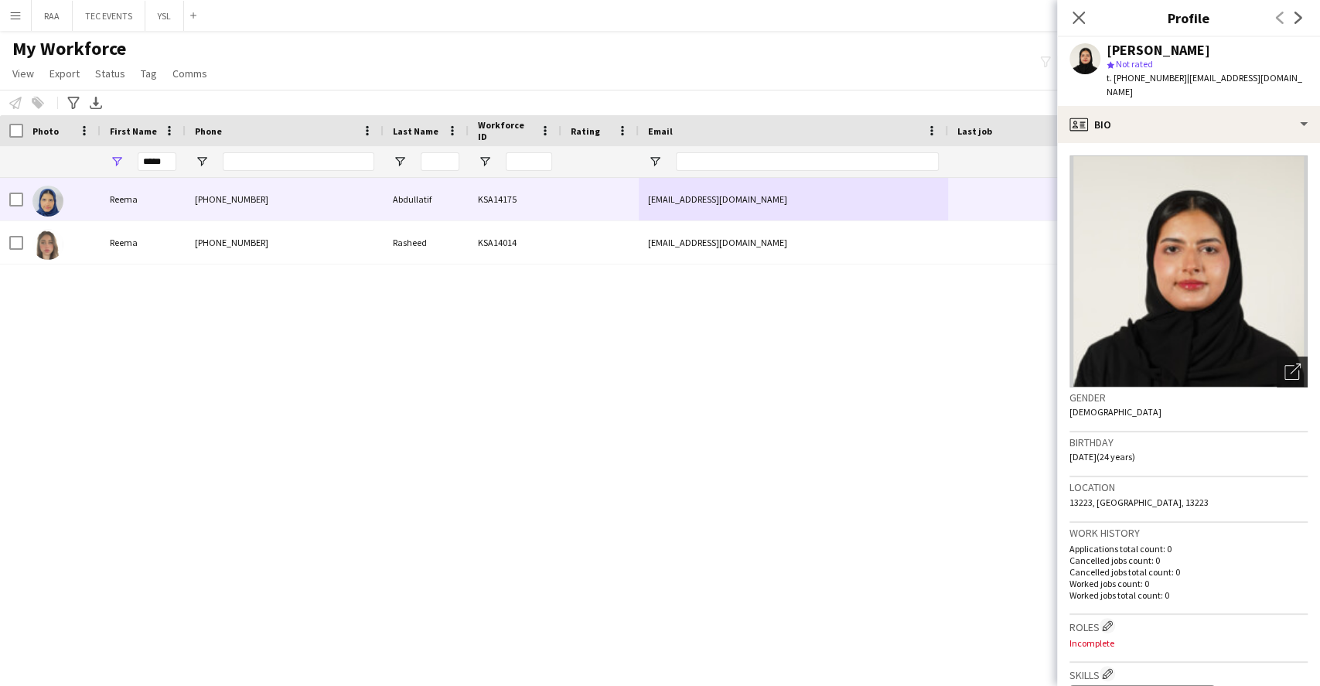
click at [1284, 363] on icon "Open photos pop-in" at bounding box center [1292, 371] width 16 height 16
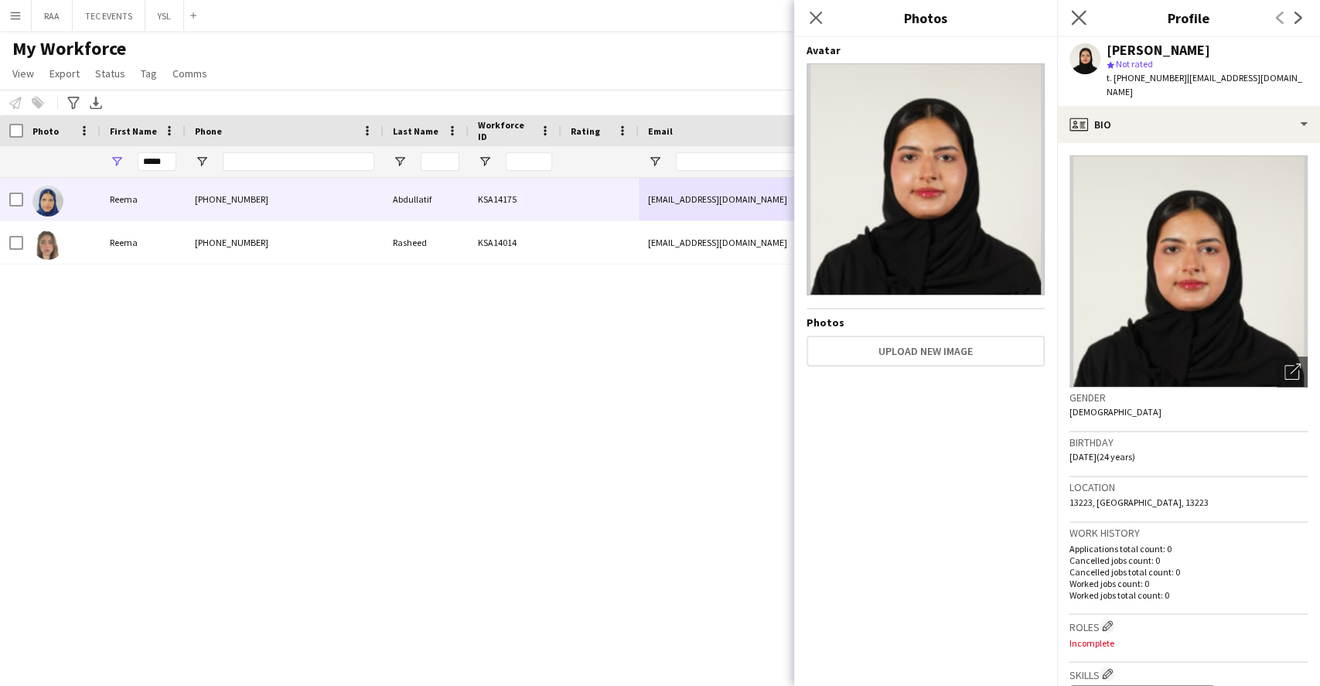
click at [1078, 9] on app-icon "Close pop-in" at bounding box center [1079, 18] width 22 height 22
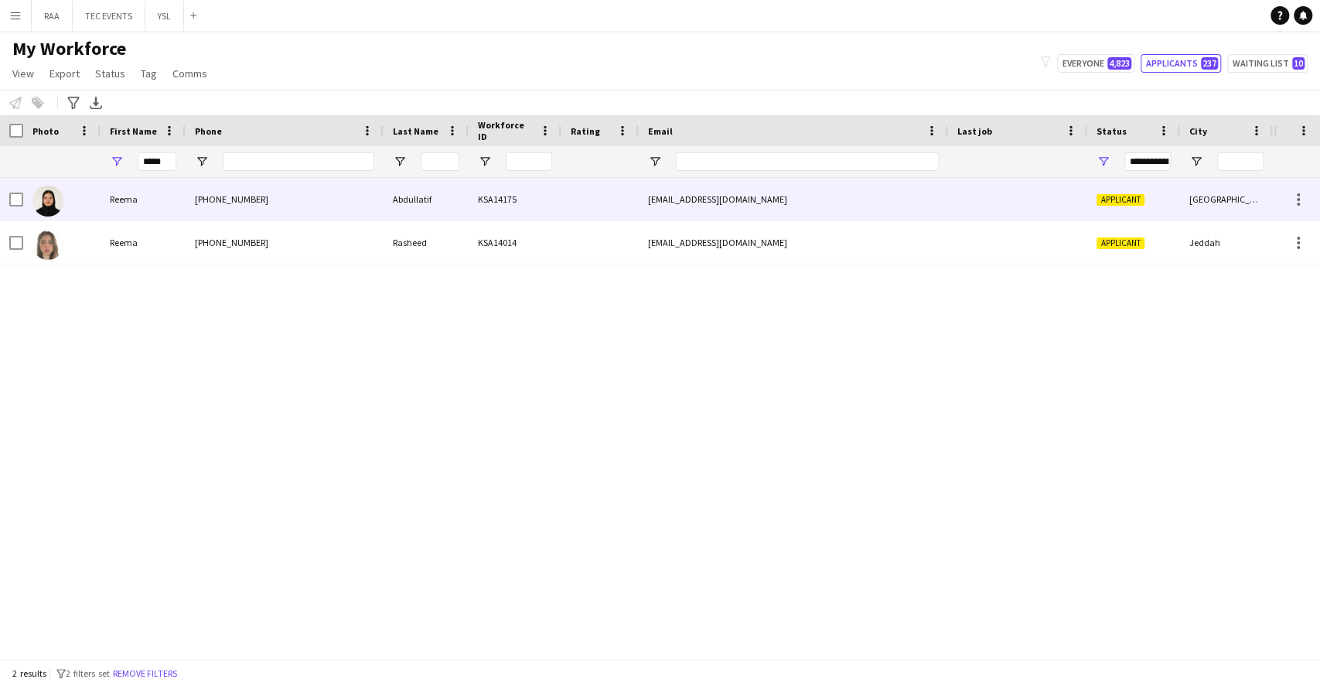
click at [198, 211] on div "[PHONE_NUMBER]" at bounding box center [285, 199] width 198 height 43
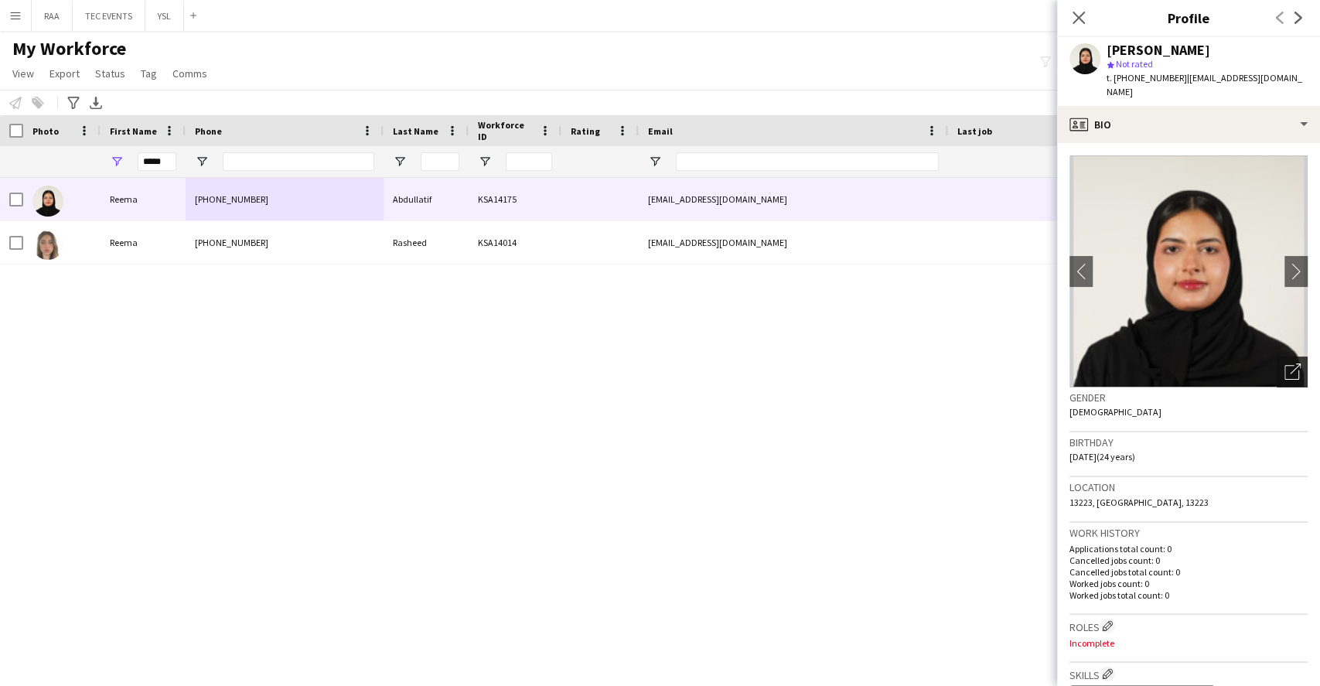
click at [1289, 363] on icon at bounding box center [1294, 368] width 11 height 11
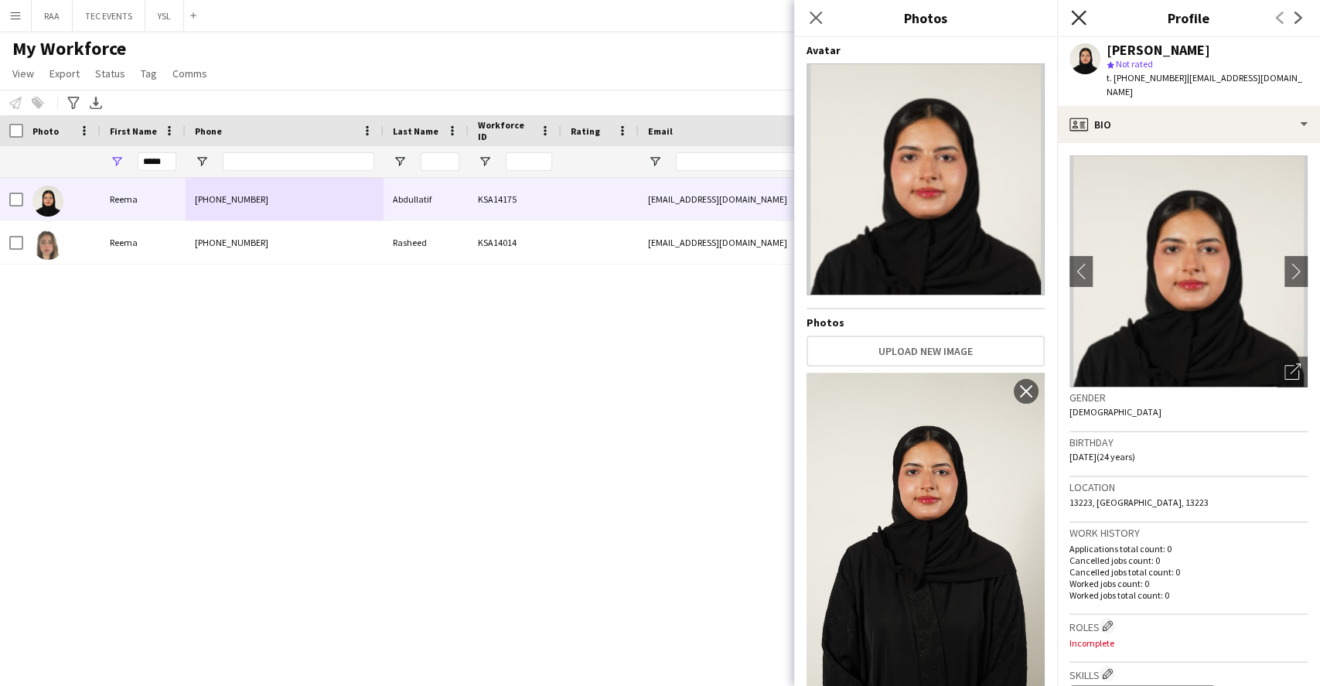
click at [1077, 16] on icon at bounding box center [1078, 17] width 15 height 15
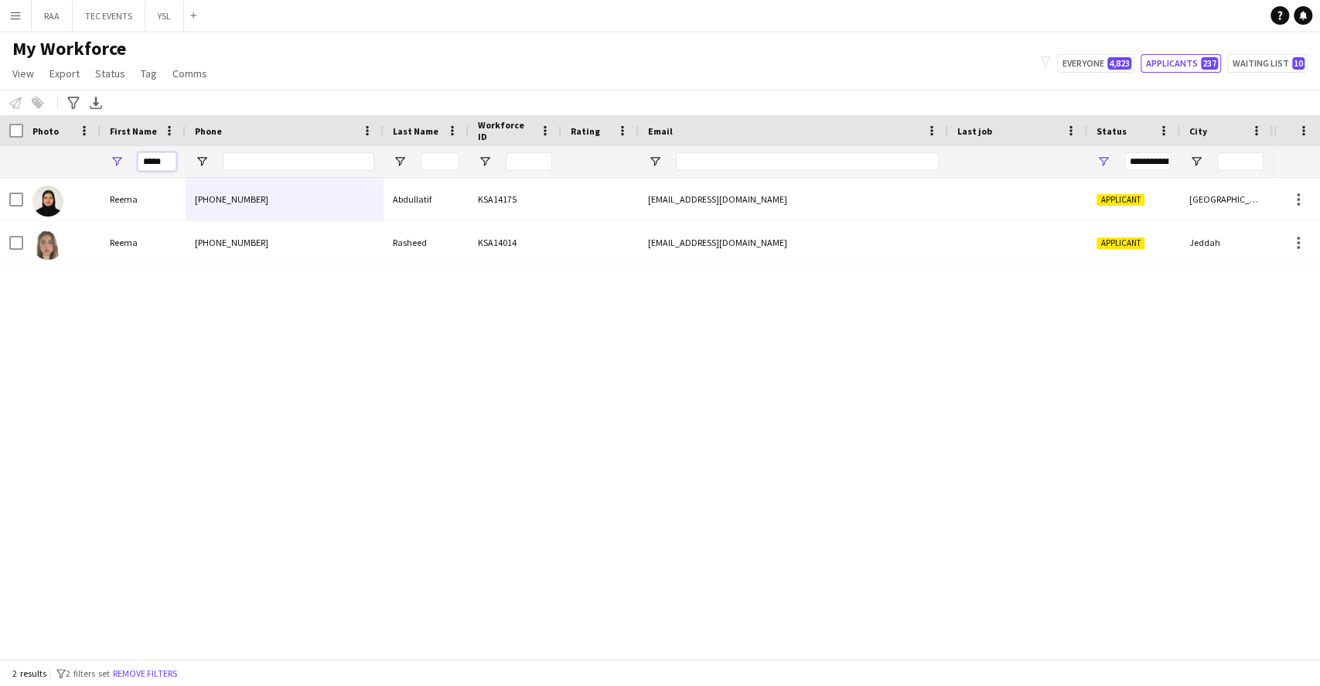
click at [155, 163] on input "*****" at bounding box center [157, 161] width 39 height 19
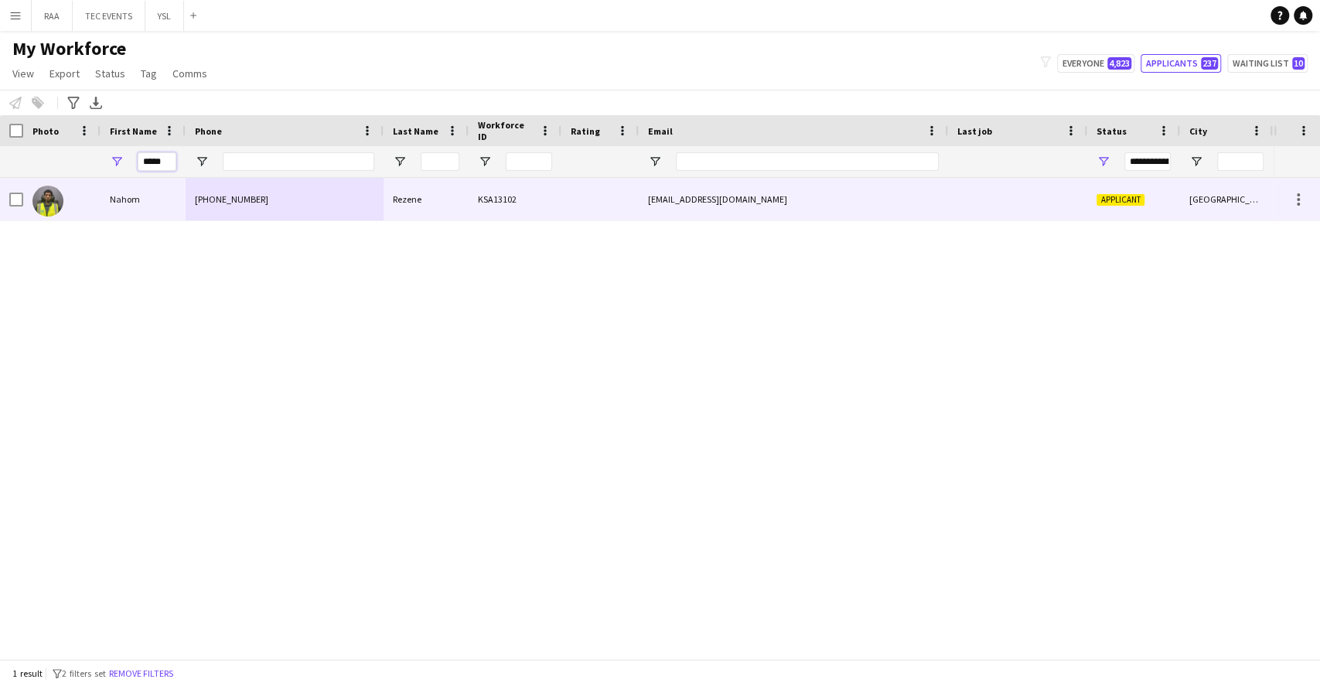
type input "*****"
click at [157, 219] on div "Nahom" at bounding box center [142, 199] width 85 height 43
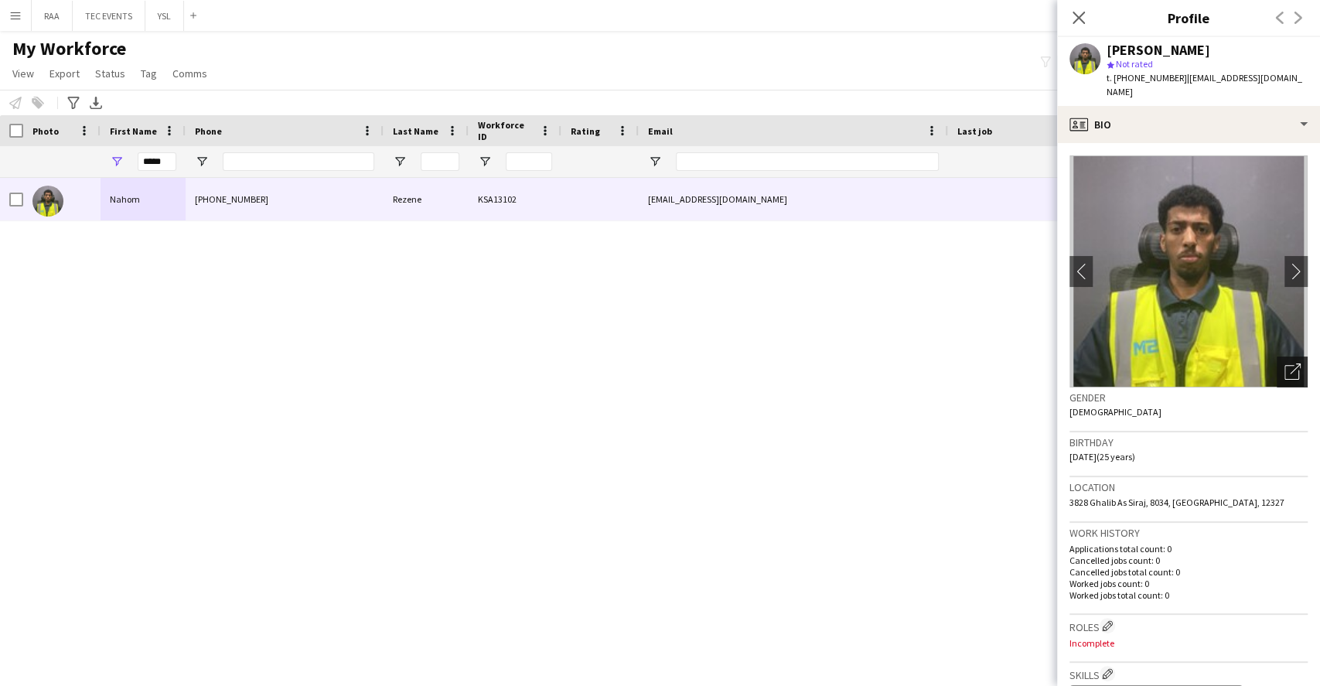
click at [1276, 356] on div "Open photos pop-in" at bounding box center [1291, 371] width 31 height 31
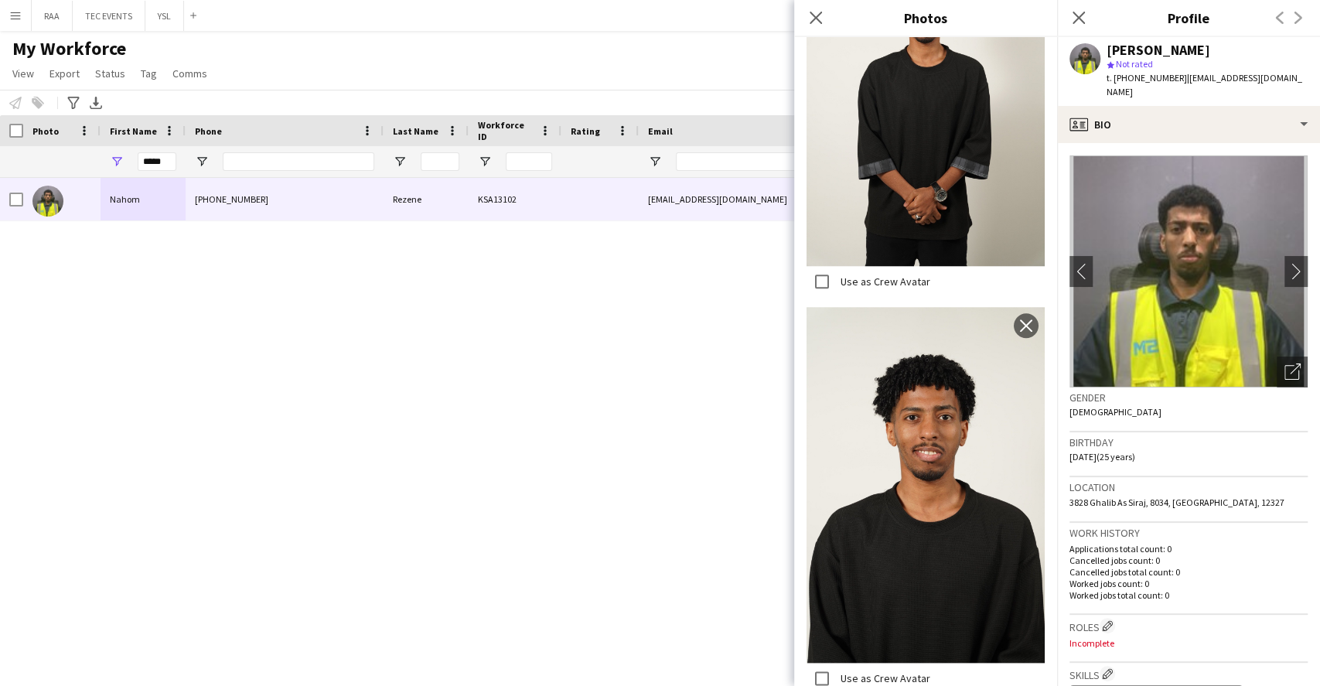
scroll to position [859, 0]
click at [1080, 15] on icon at bounding box center [1078, 17] width 15 height 15
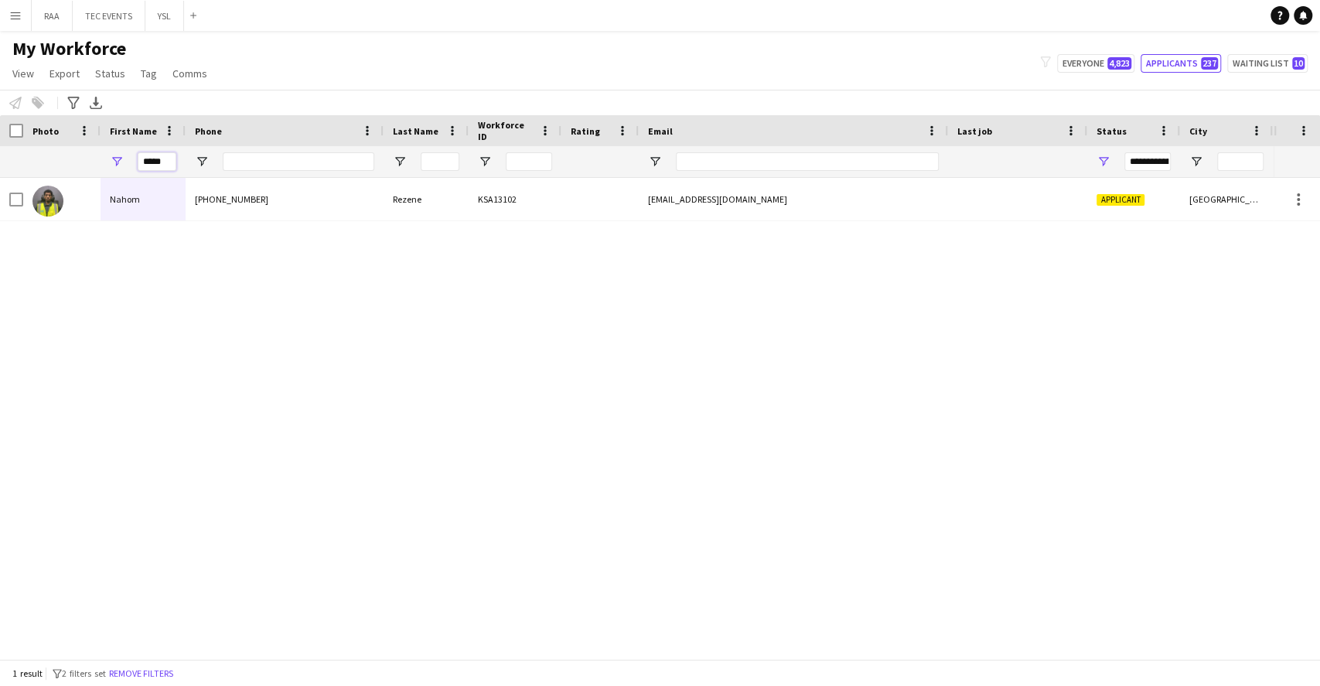
click at [165, 162] on input "*****" at bounding box center [157, 161] width 39 height 19
